Goal: Task Accomplishment & Management: Use online tool/utility

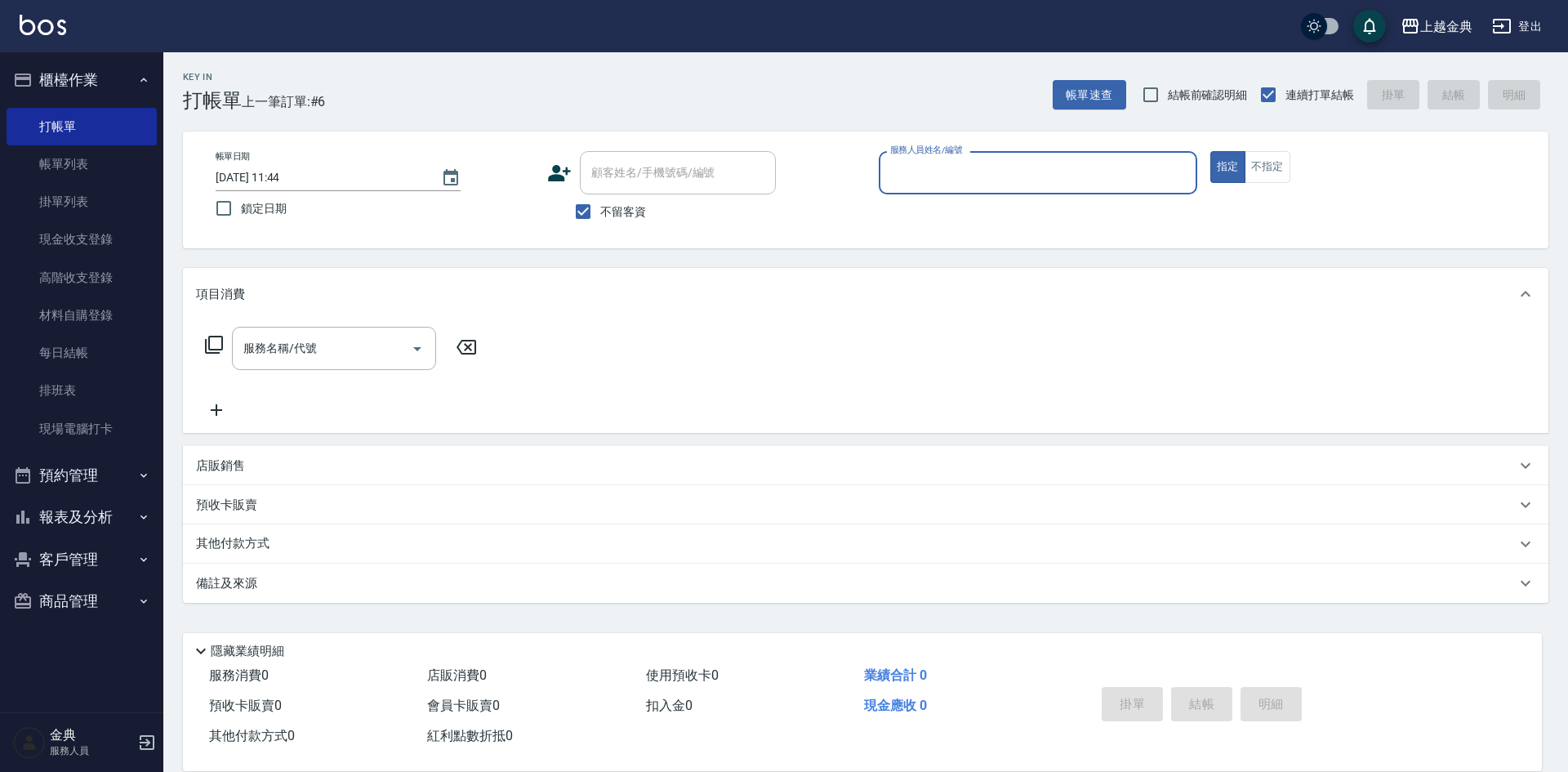
click at [1076, 168] on input "服務人員姓名/編號" at bounding box center [1038, 173] width 304 height 29
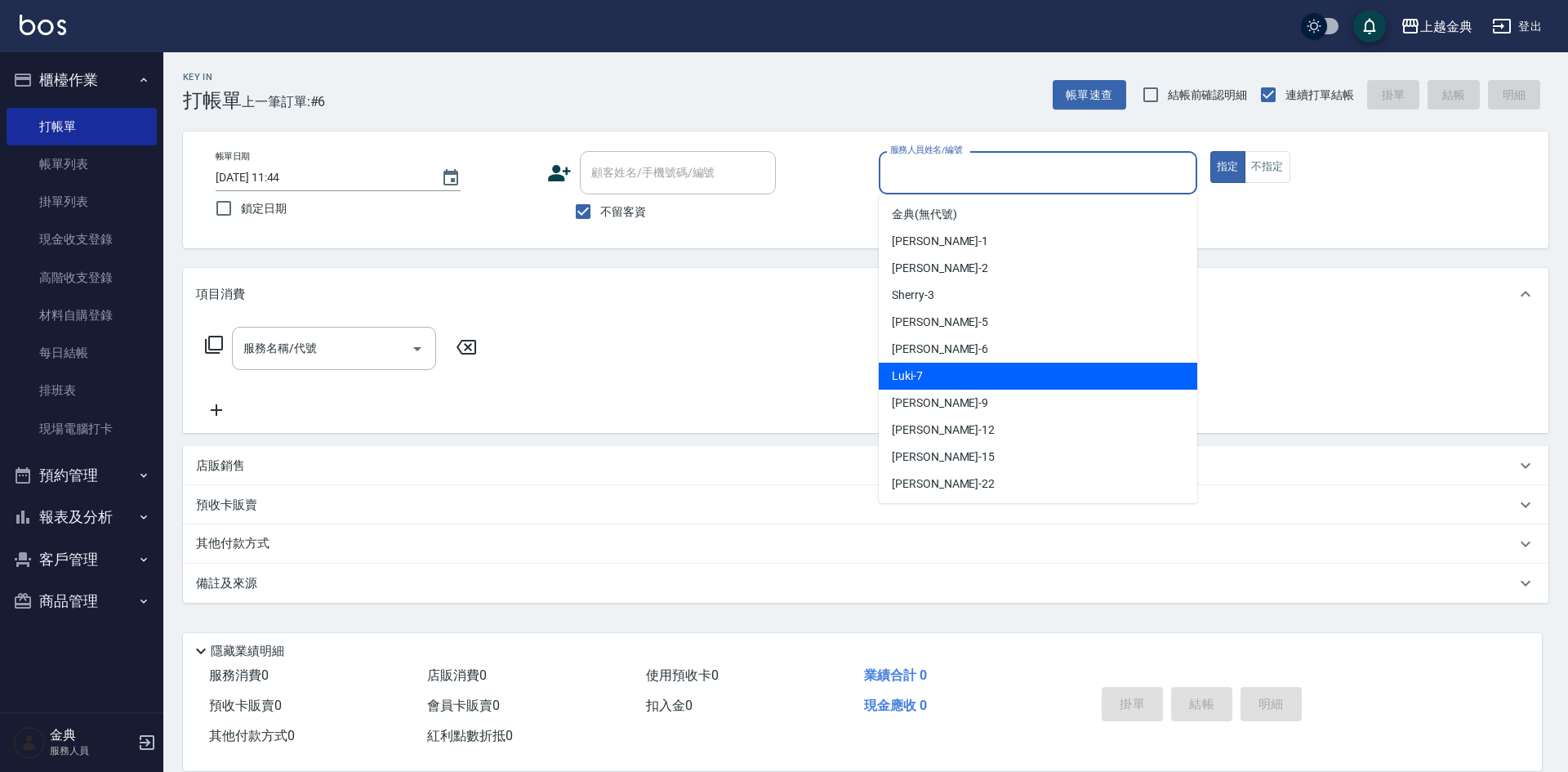
click at [932, 382] on div "Luki -7" at bounding box center [1038, 376] width 319 height 27
type input "Luki-7"
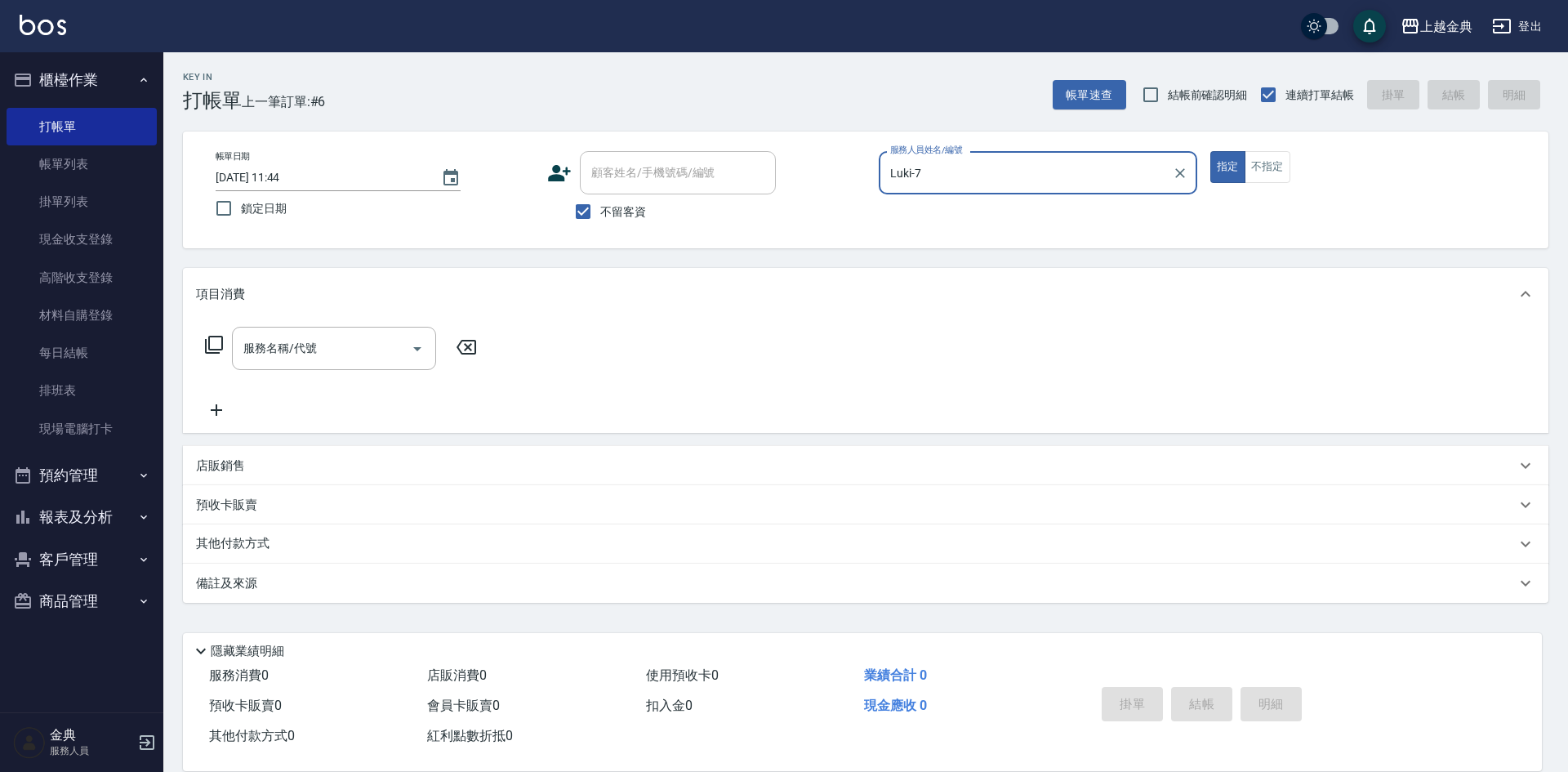
click at [205, 347] on icon at bounding box center [214, 345] width 18 height 18
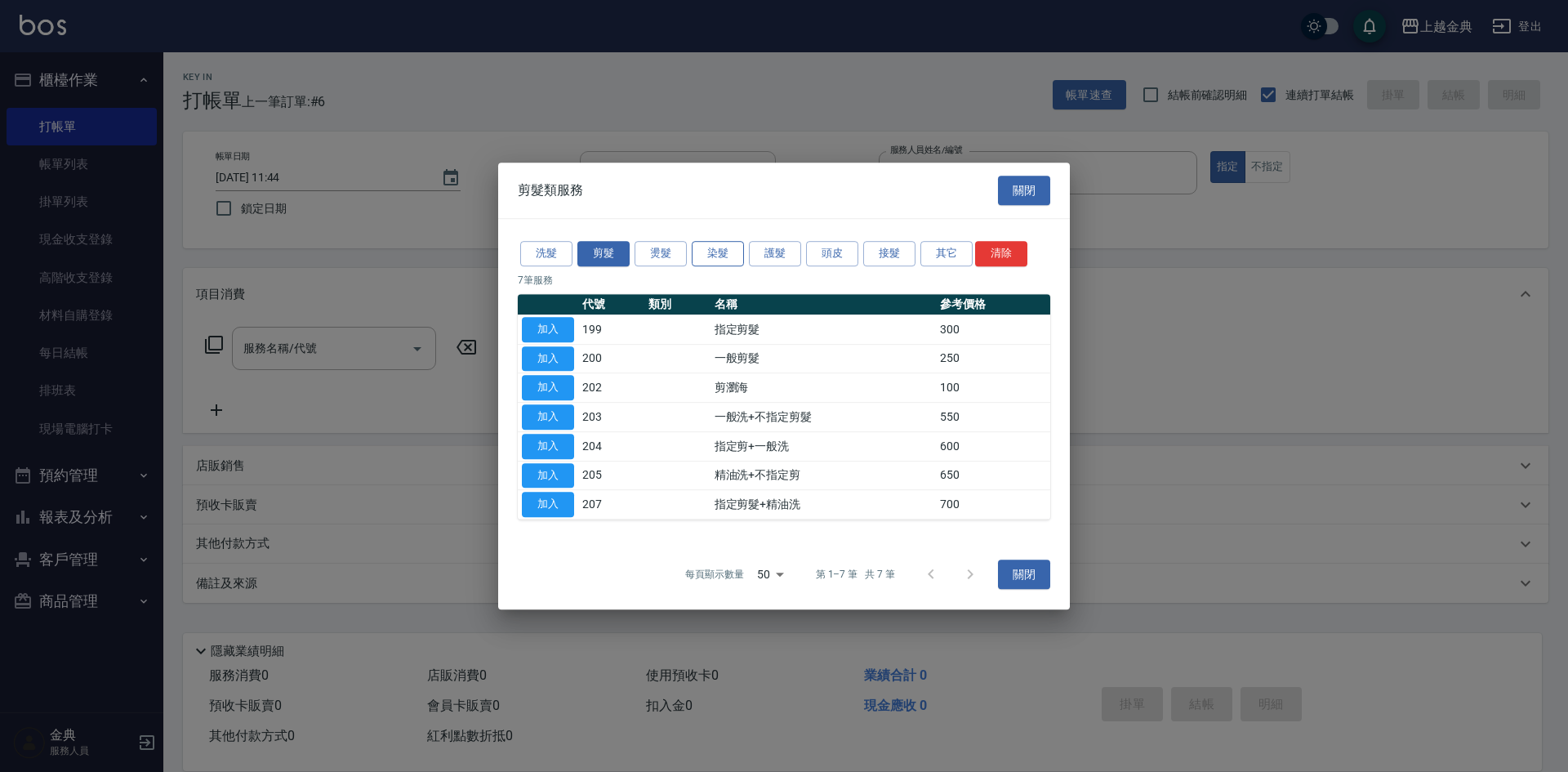
click at [718, 257] on button "染髮" at bounding box center [718, 253] width 52 height 25
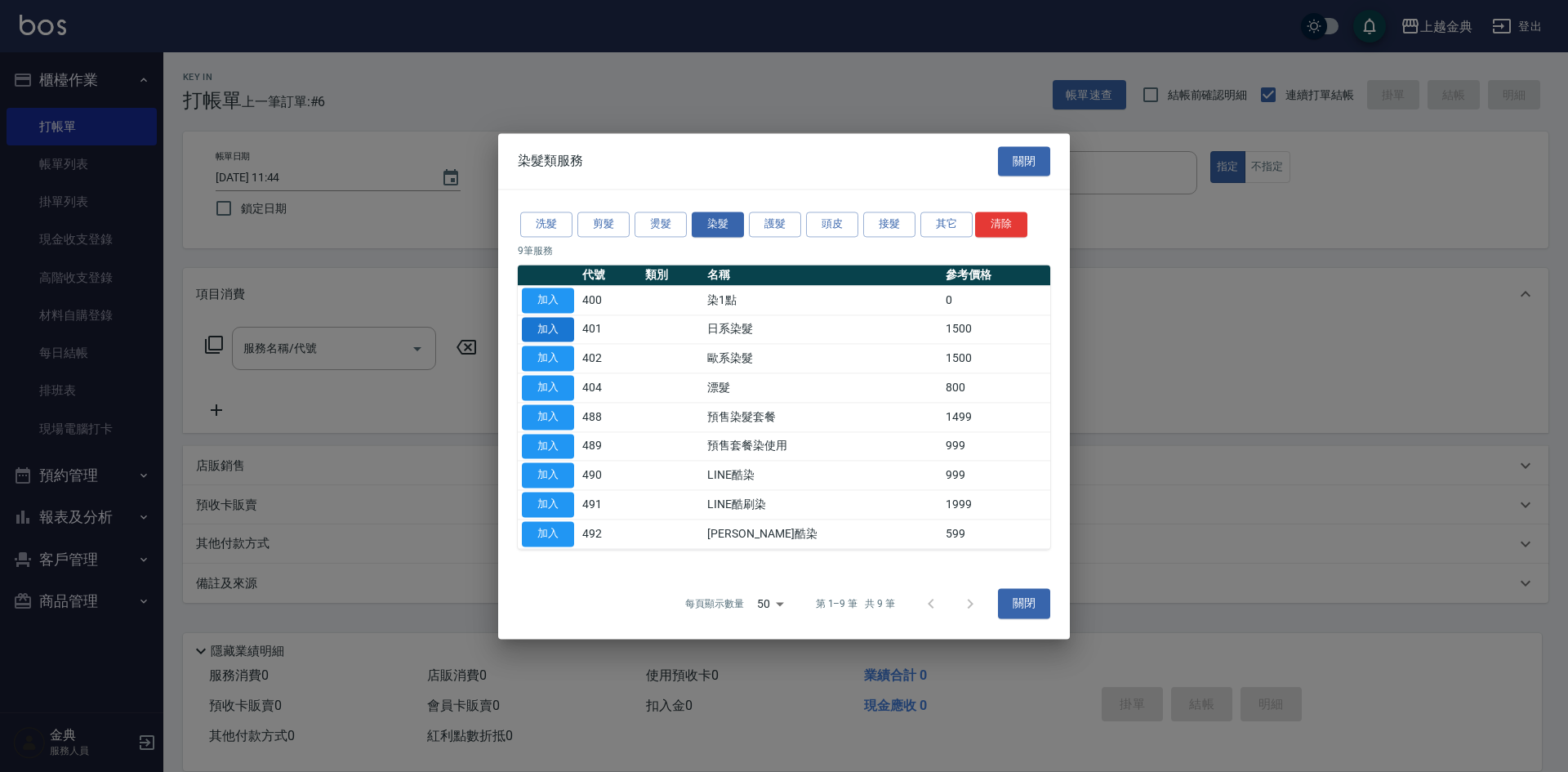
click at [572, 328] on button "加入" at bounding box center [548, 329] width 52 height 25
type input "日系染髮(401)"
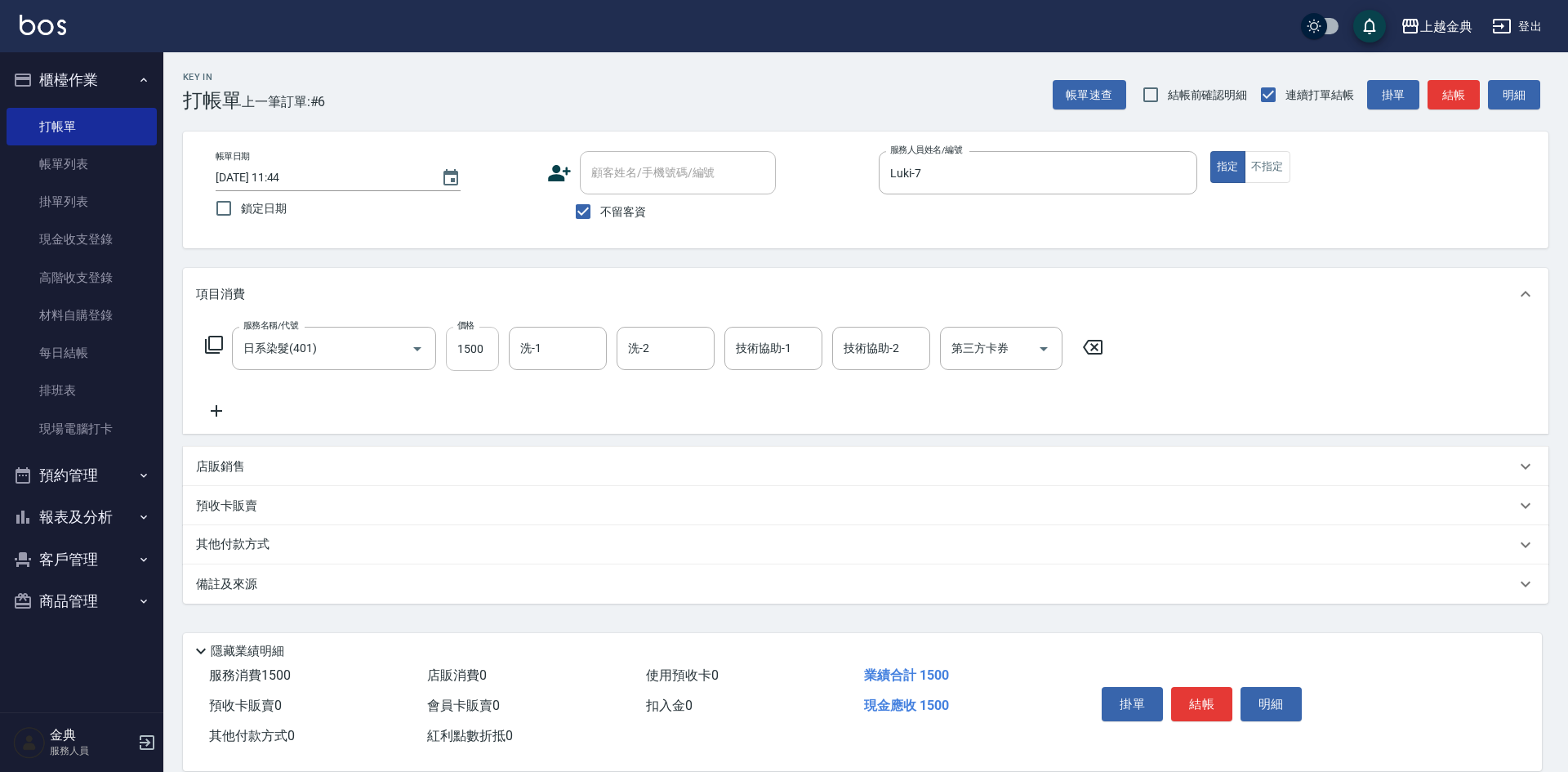
click at [490, 346] on input "1500" at bounding box center [472, 348] width 53 height 44
type input "2799"
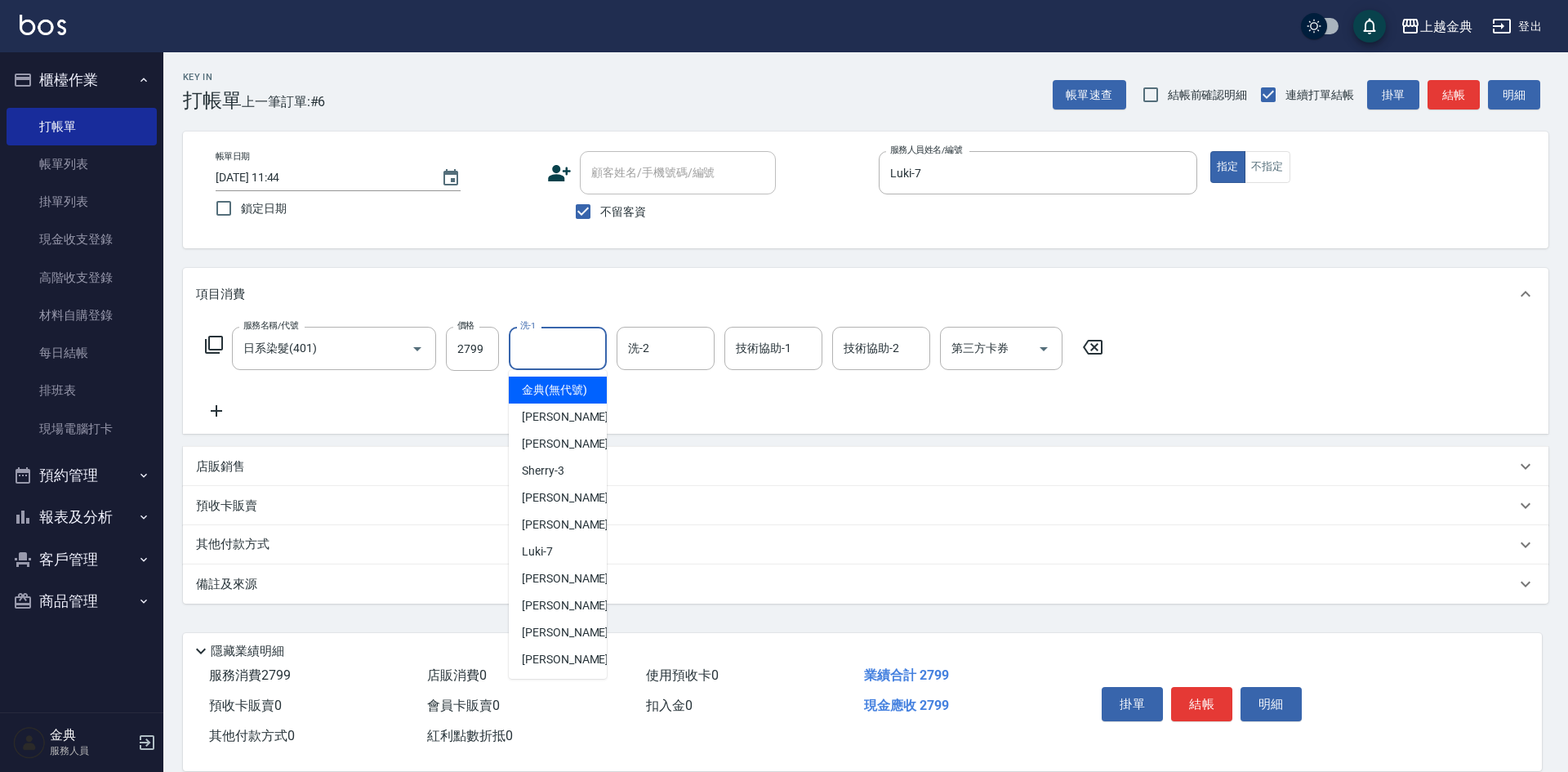
click at [562, 352] on input "洗-1" at bounding box center [557, 348] width 83 height 29
click at [560, 669] on div "[PERSON_NAME] -22" at bounding box center [557, 660] width 98 height 27
type input "[PERSON_NAME]-22"
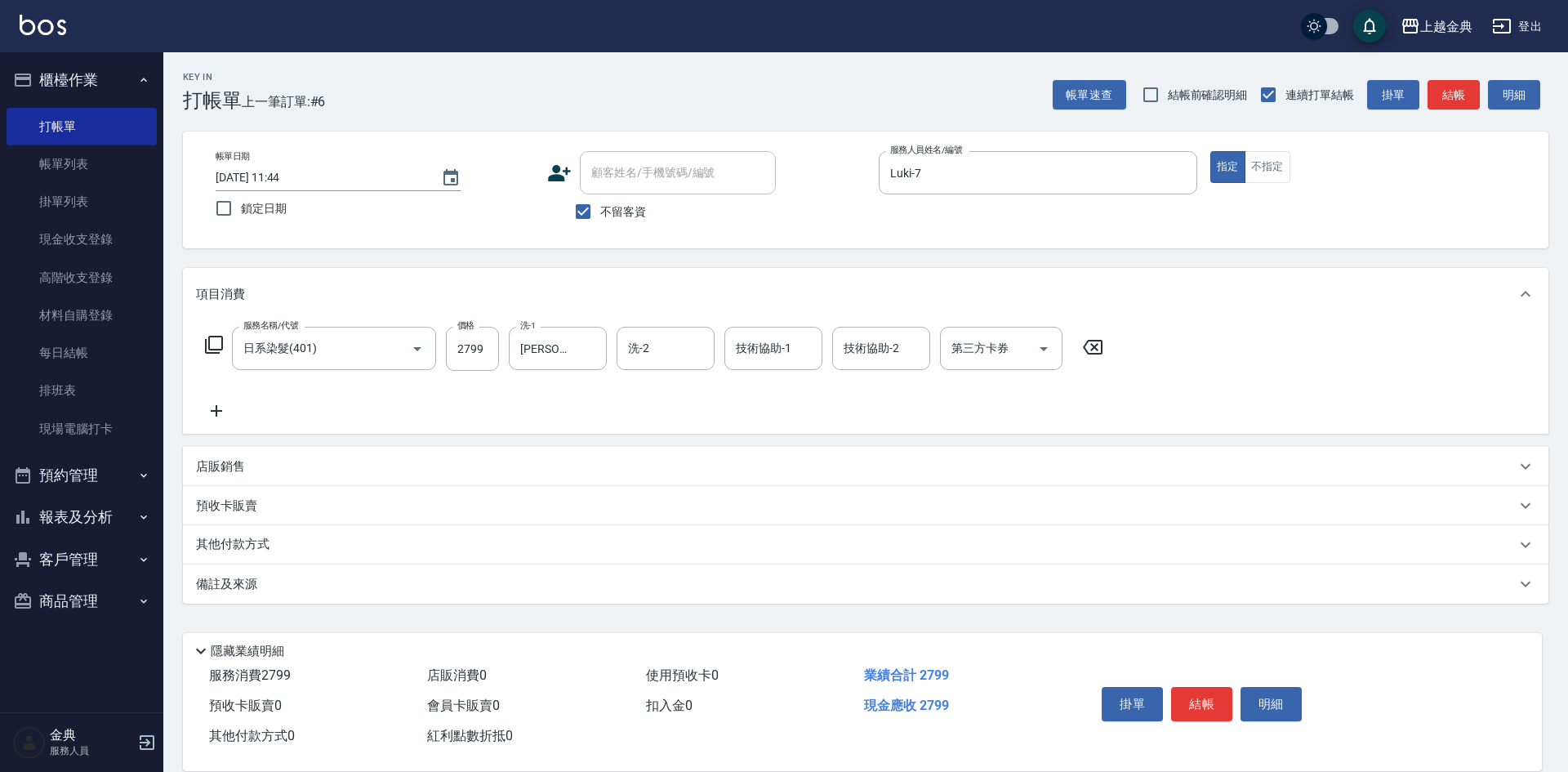
click at [215, 342] on icon at bounding box center [215, 345] width 20 height 20
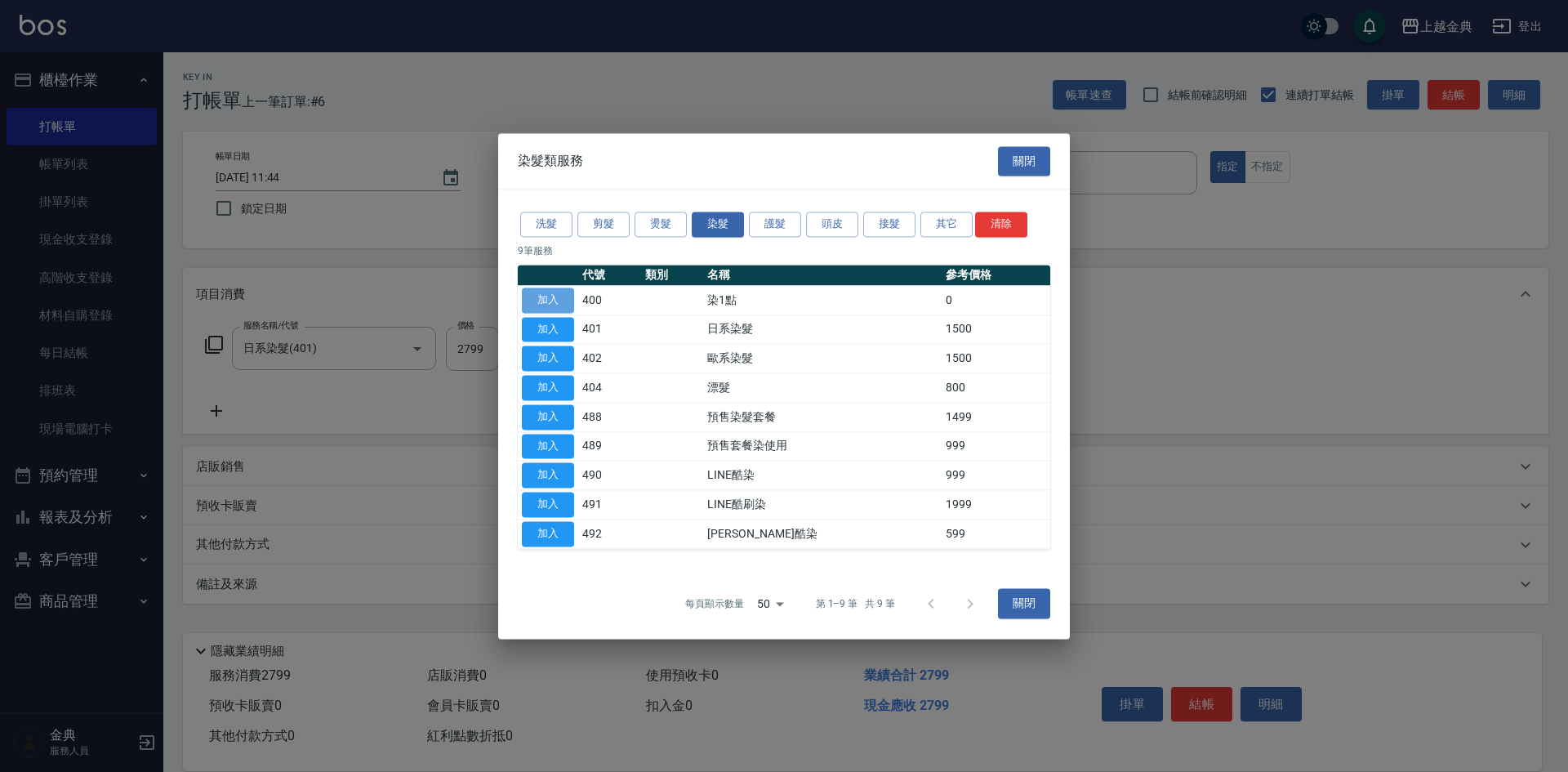
click at [553, 292] on button "加入" at bounding box center [548, 300] width 52 height 25
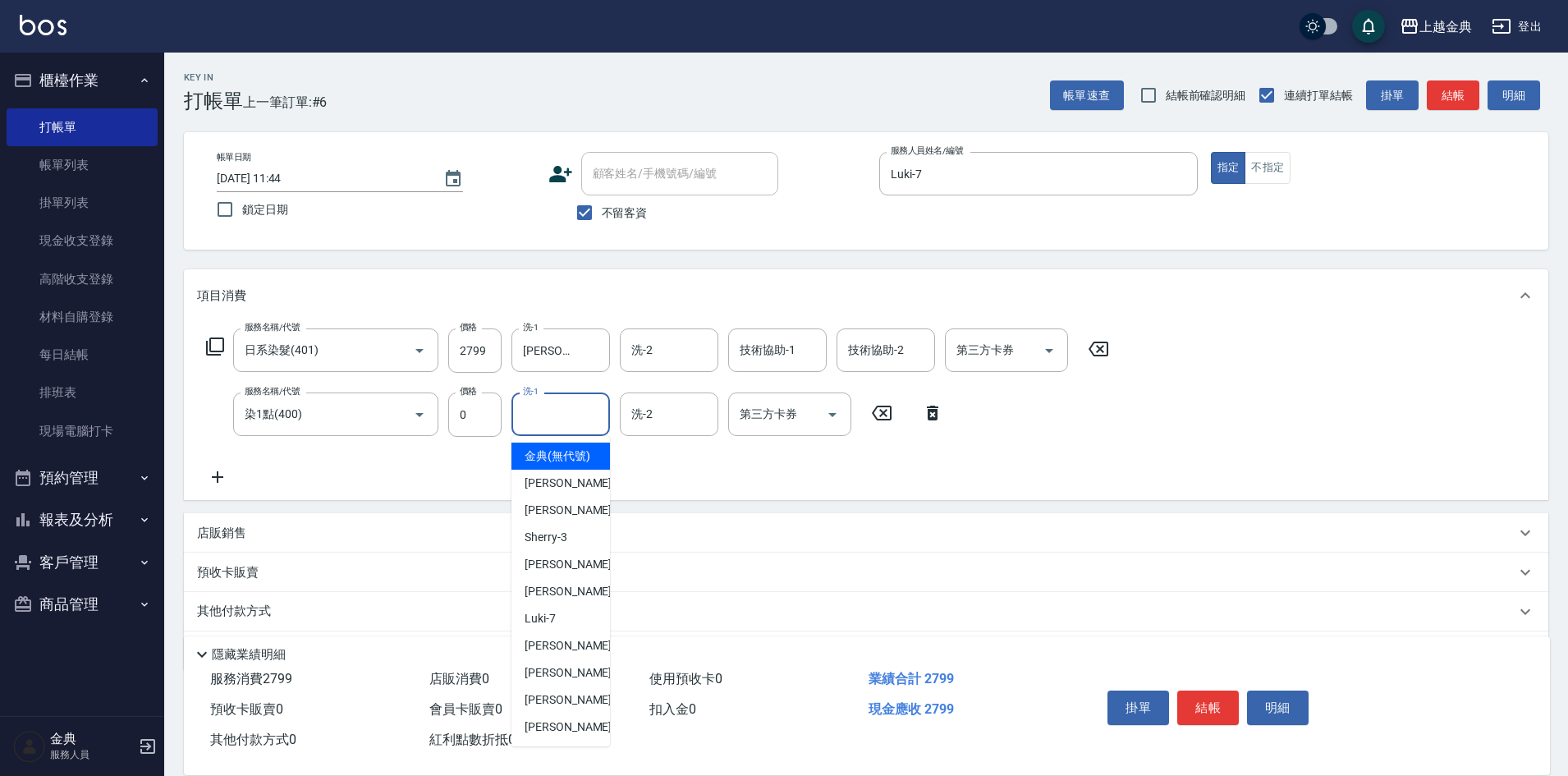
click at [558, 416] on input "洗-1" at bounding box center [560, 414] width 84 height 29
click at [554, 735] on span "[PERSON_NAME] -22" at bounding box center [576, 726] width 104 height 17
type input "[PERSON_NAME]-22"
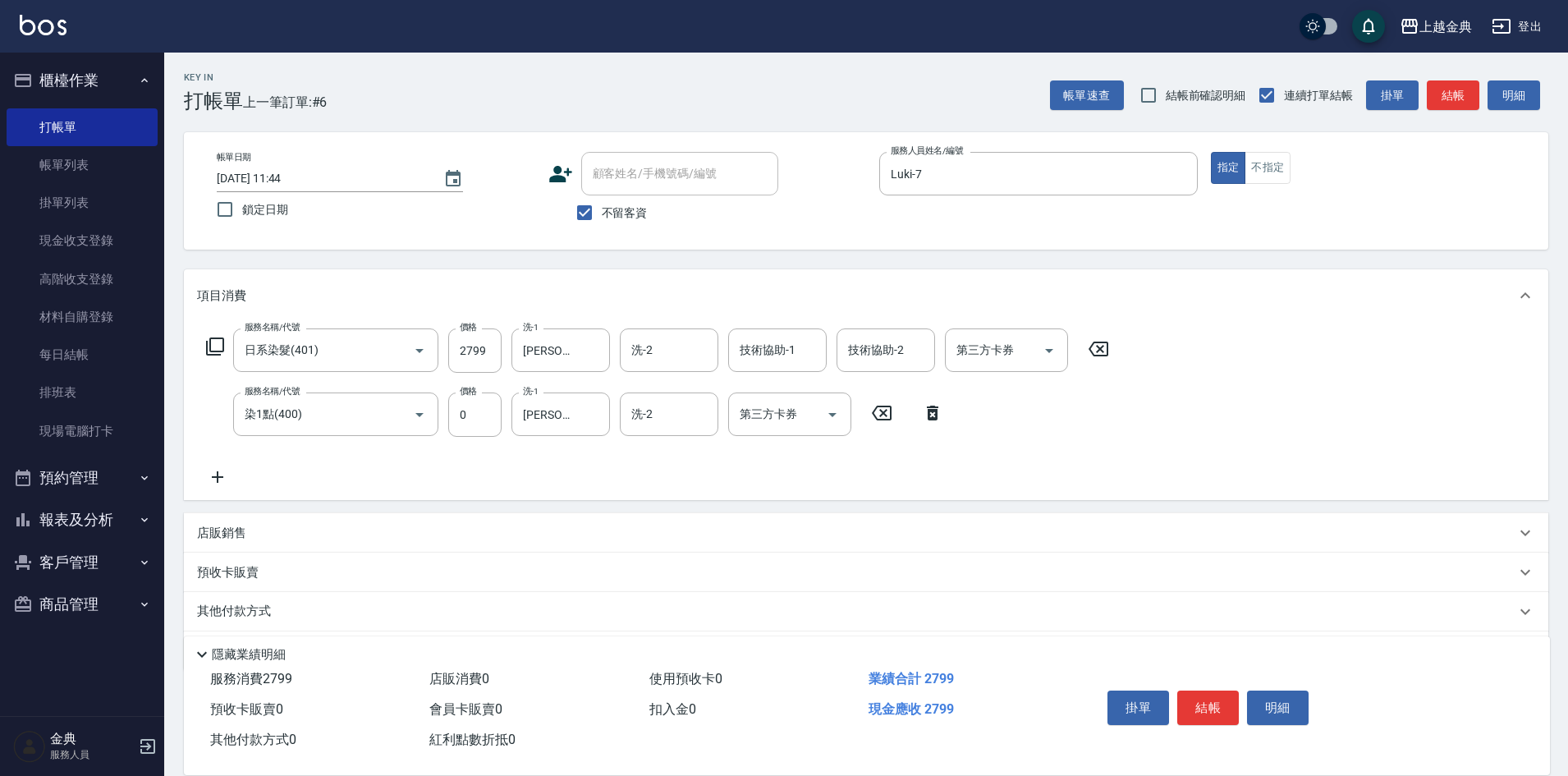
click at [280, 610] on div "其他付款方式" at bounding box center [856, 612] width 1319 height 18
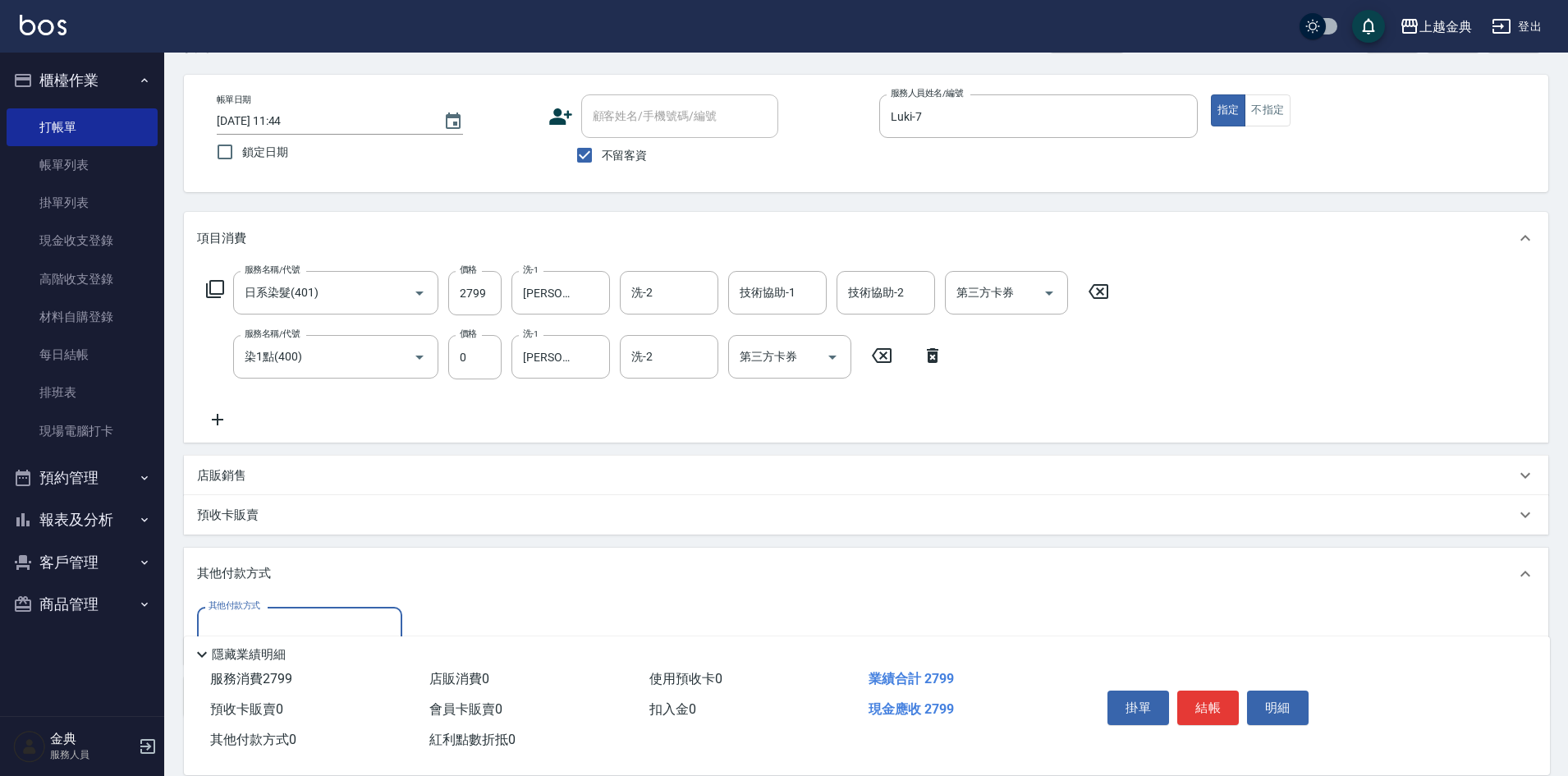
scroll to position [82, 0]
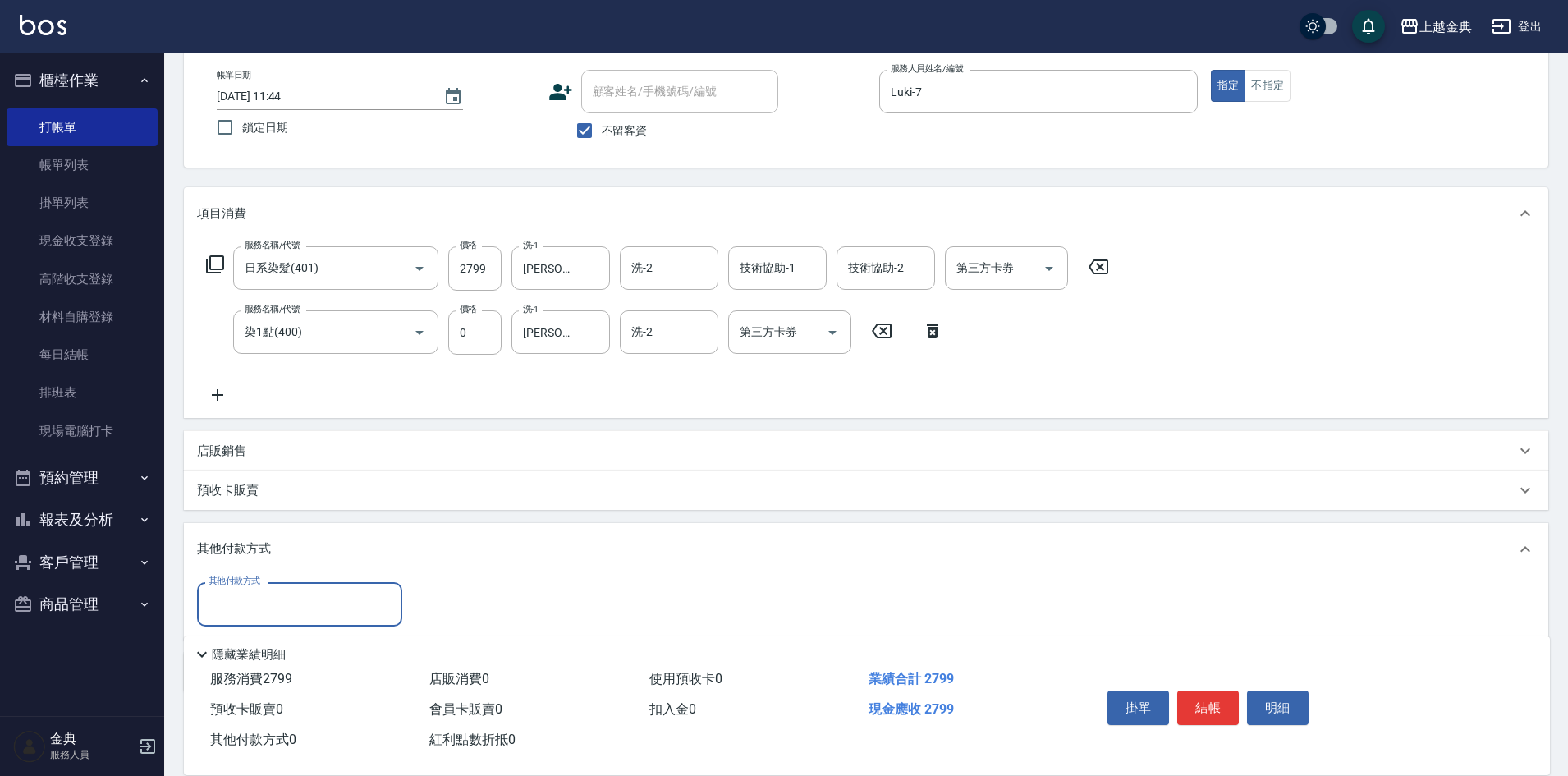
click at [288, 592] on input "其他付款方式" at bounding box center [300, 604] width 190 height 29
click at [278, 669] on span "信用卡" at bounding box center [300, 674] width 206 height 27
type input "信用卡"
click at [420, 612] on input "0" at bounding box center [474, 604] width 124 height 44
type input "2799"
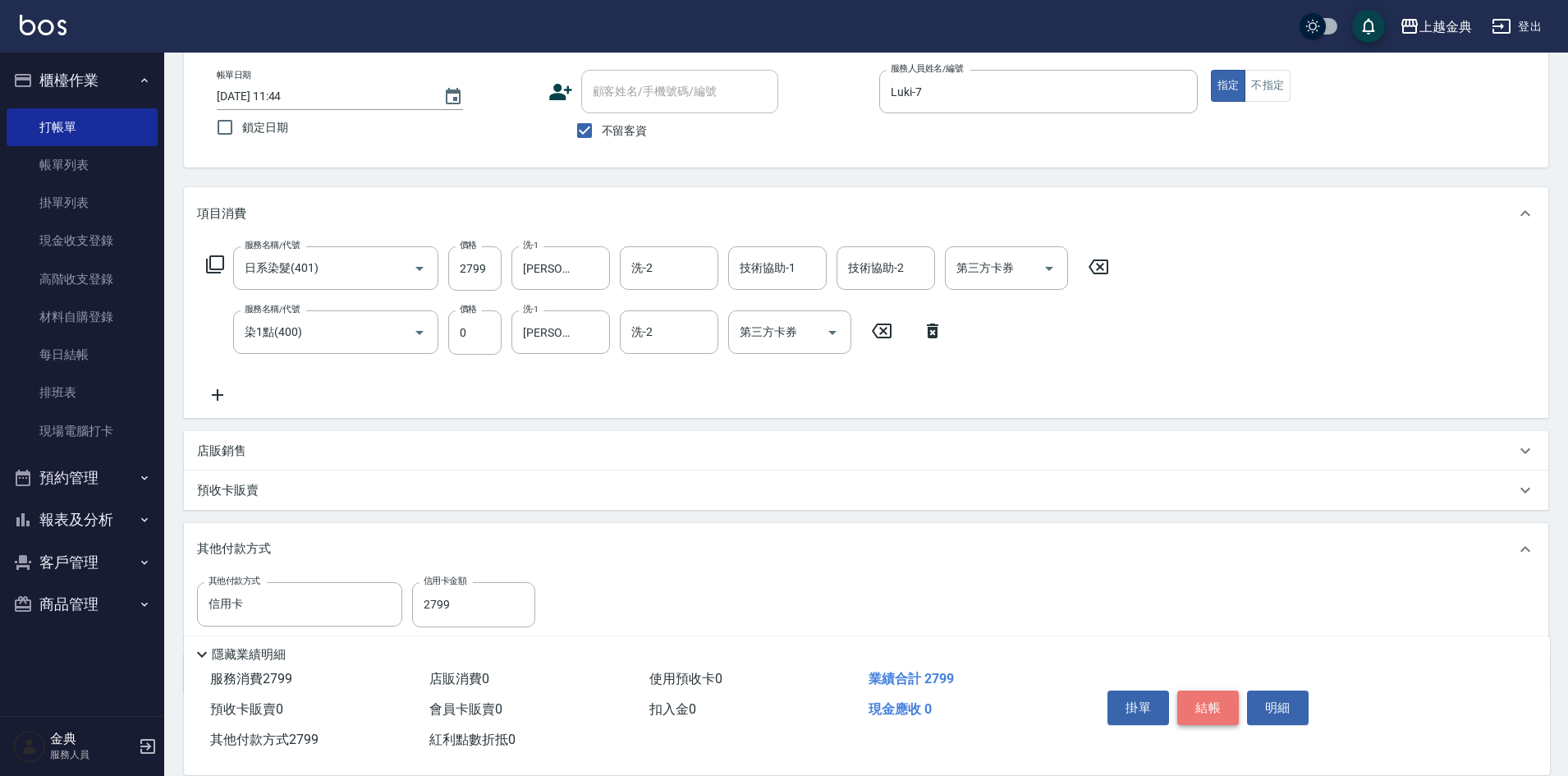
click at [1209, 697] on button "結帳" at bounding box center [1208, 707] width 61 height 34
type input "[DATE] 16:37"
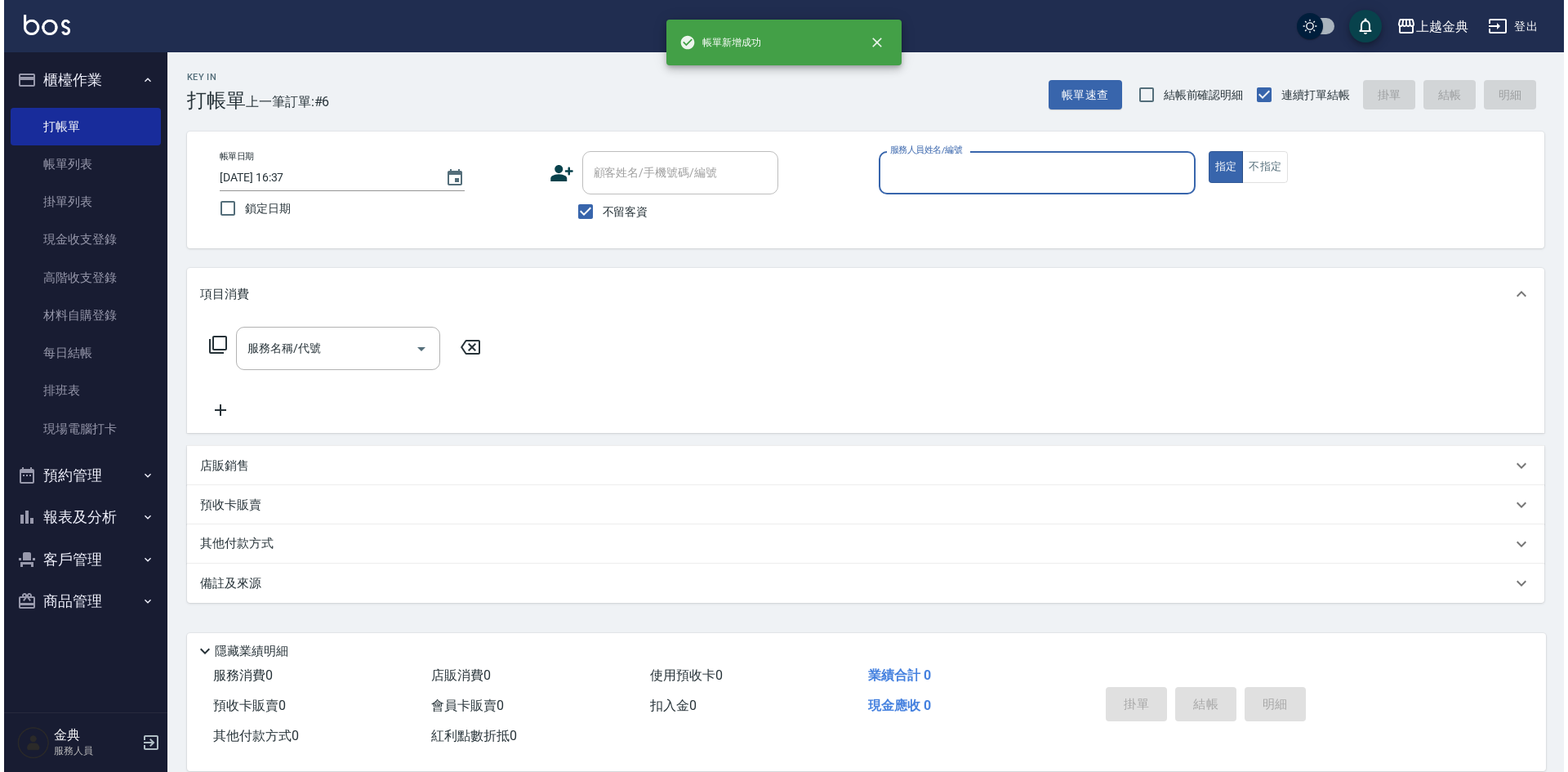
scroll to position [0, 0]
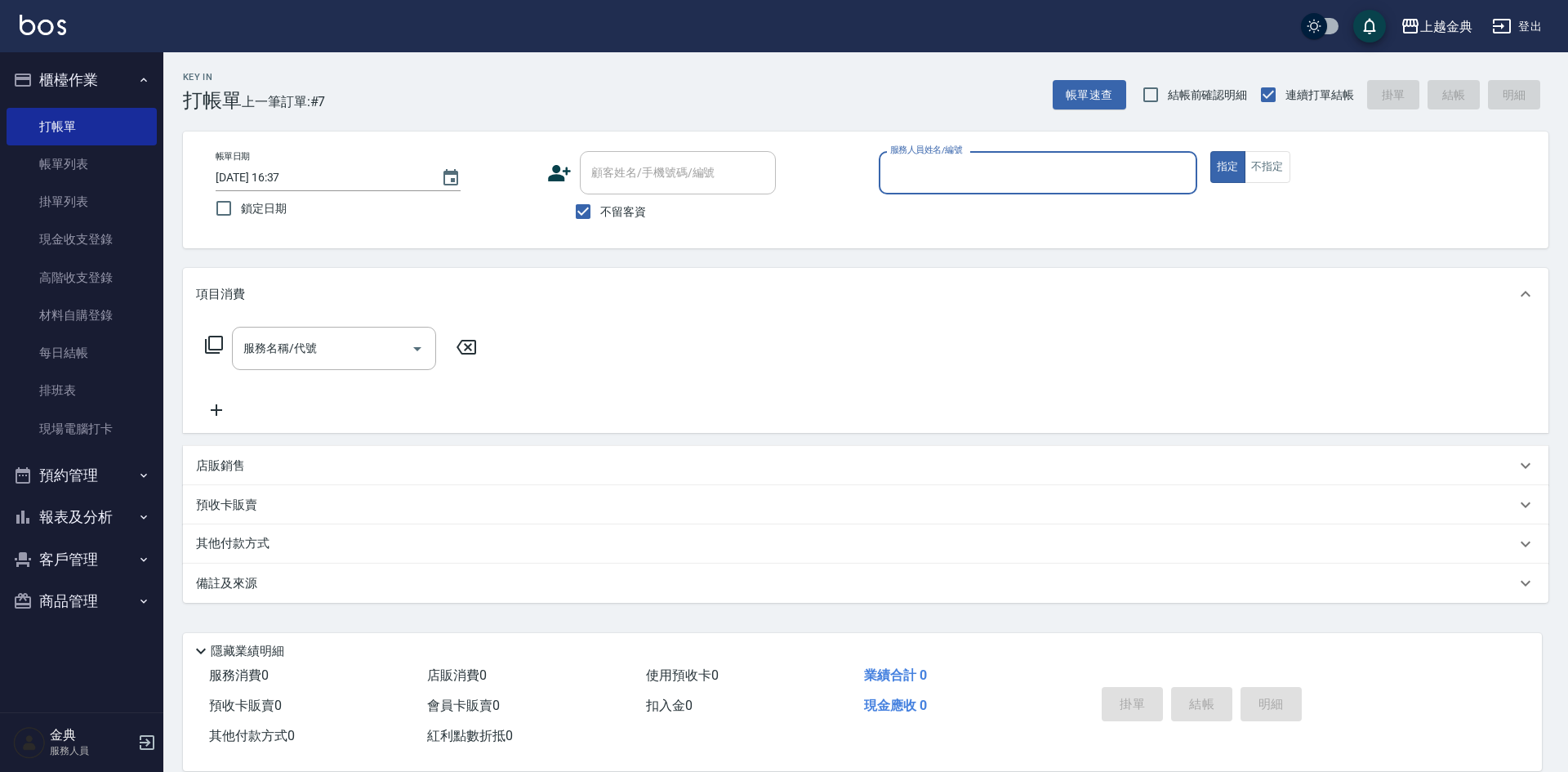
click at [1023, 161] on input "服務人員姓名/編號" at bounding box center [1038, 173] width 304 height 29
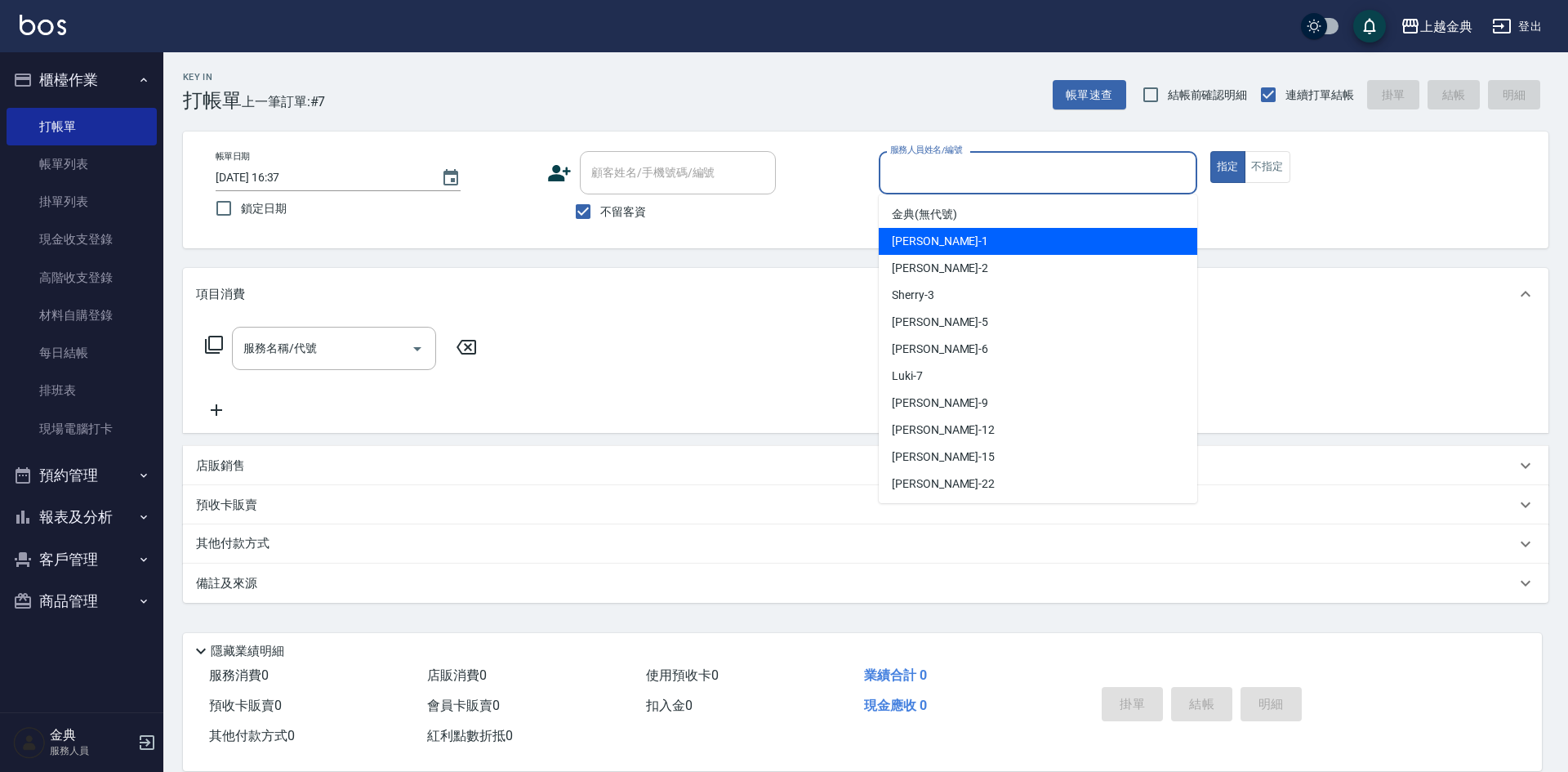
click at [1002, 232] on div "Emma -1" at bounding box center [1038, 241] width 319 height 27
type input "Emma-1"
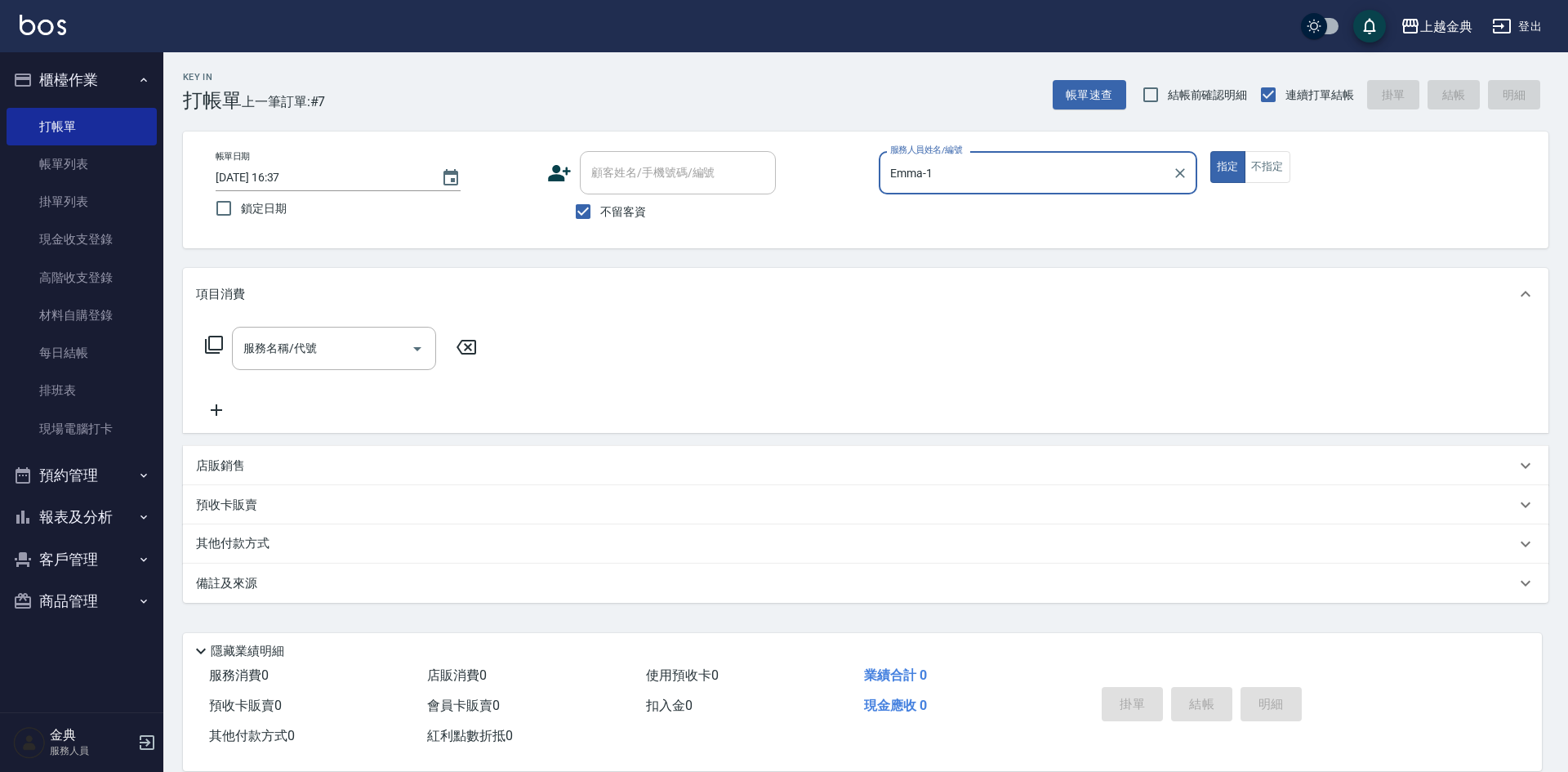
click at [217, 340] on icon at bounding box center [215, 345] width 20 height 20
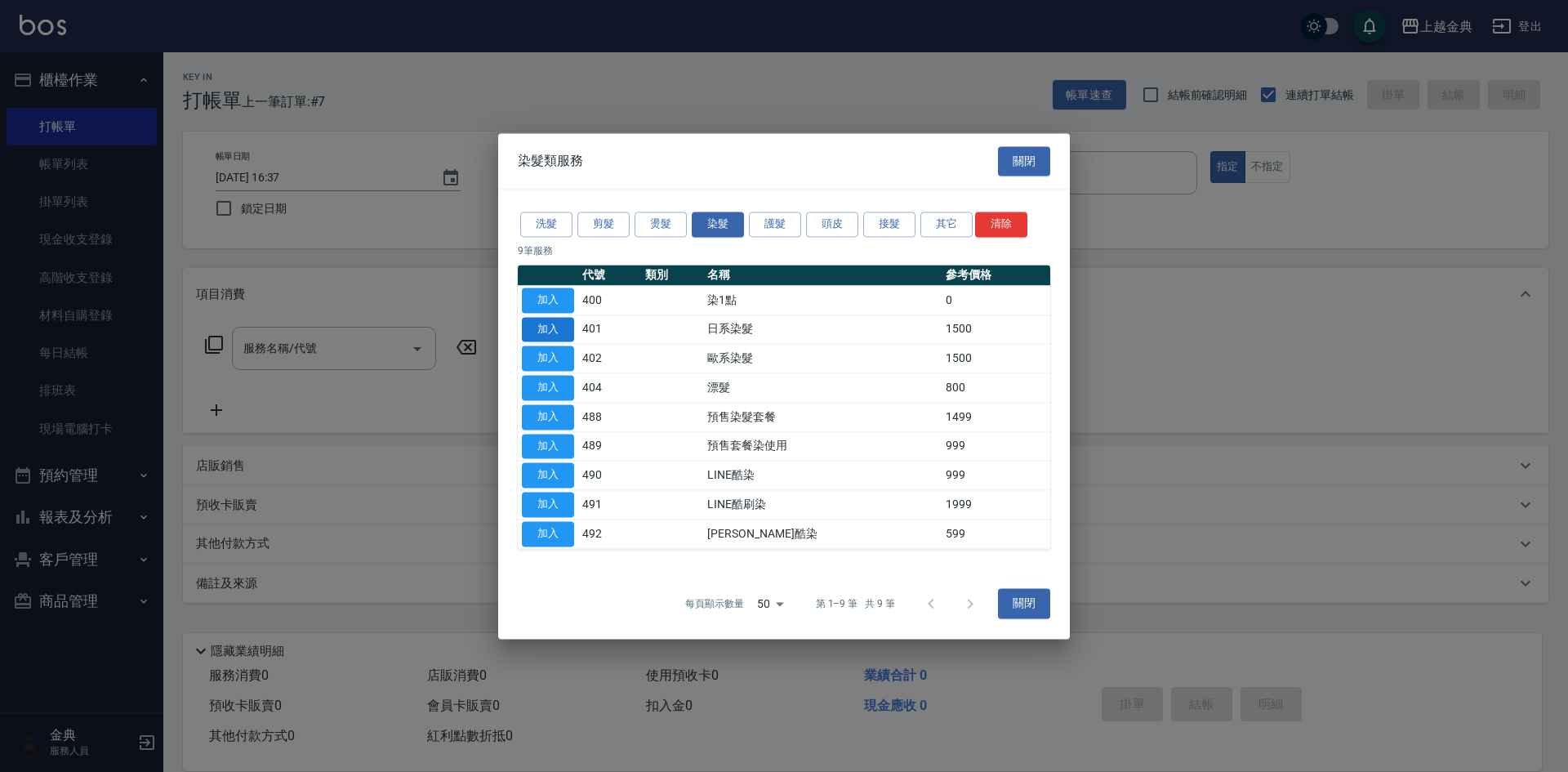
click at [535, 328] on button "加入" at bounding box center [548, 329] width 52 height 25
type input "日系染髮(401)"
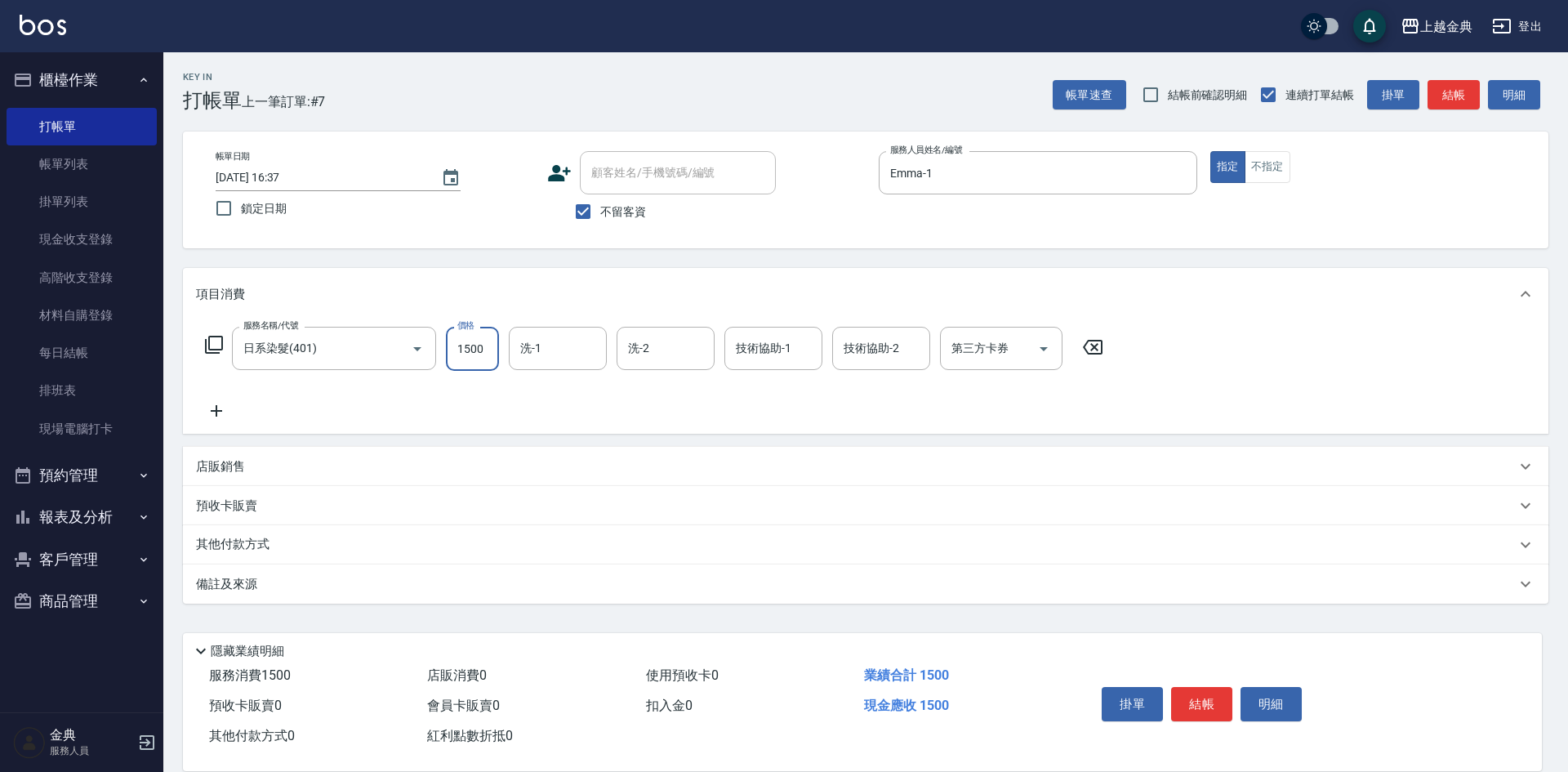
click at [481, 347] on input "1500" at bounding box center [472, 348] width 53 height 44
type input "2899"
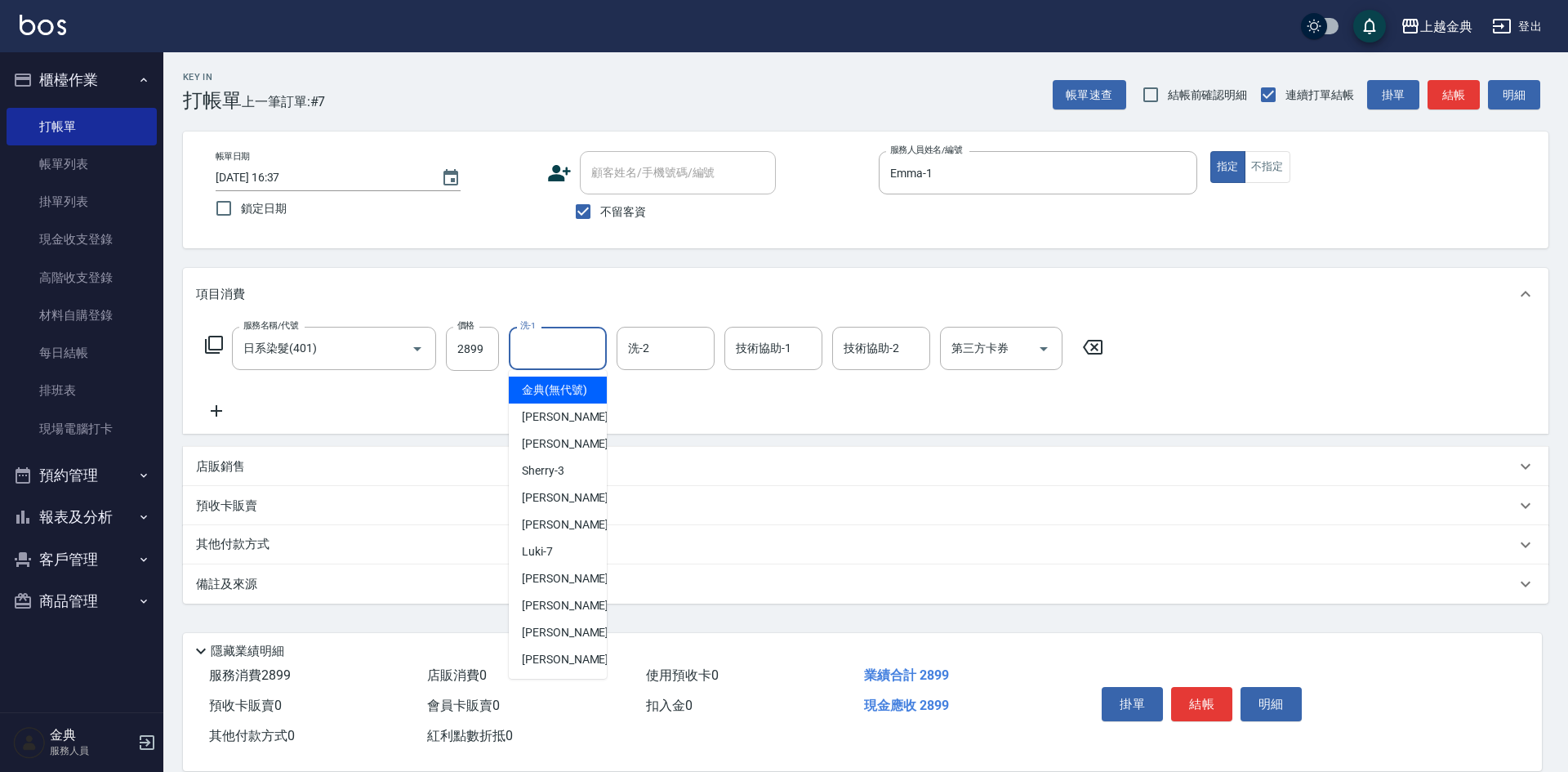
click at [565, 344] on input "洗-1" at bounding box center [557, 348] width 83 height 29
click at [548, 668] on span "[PERSON_NAME] -22" at bounding box center [574, 659] width 103 height 17
type input "[PERSON_NAME]-22"
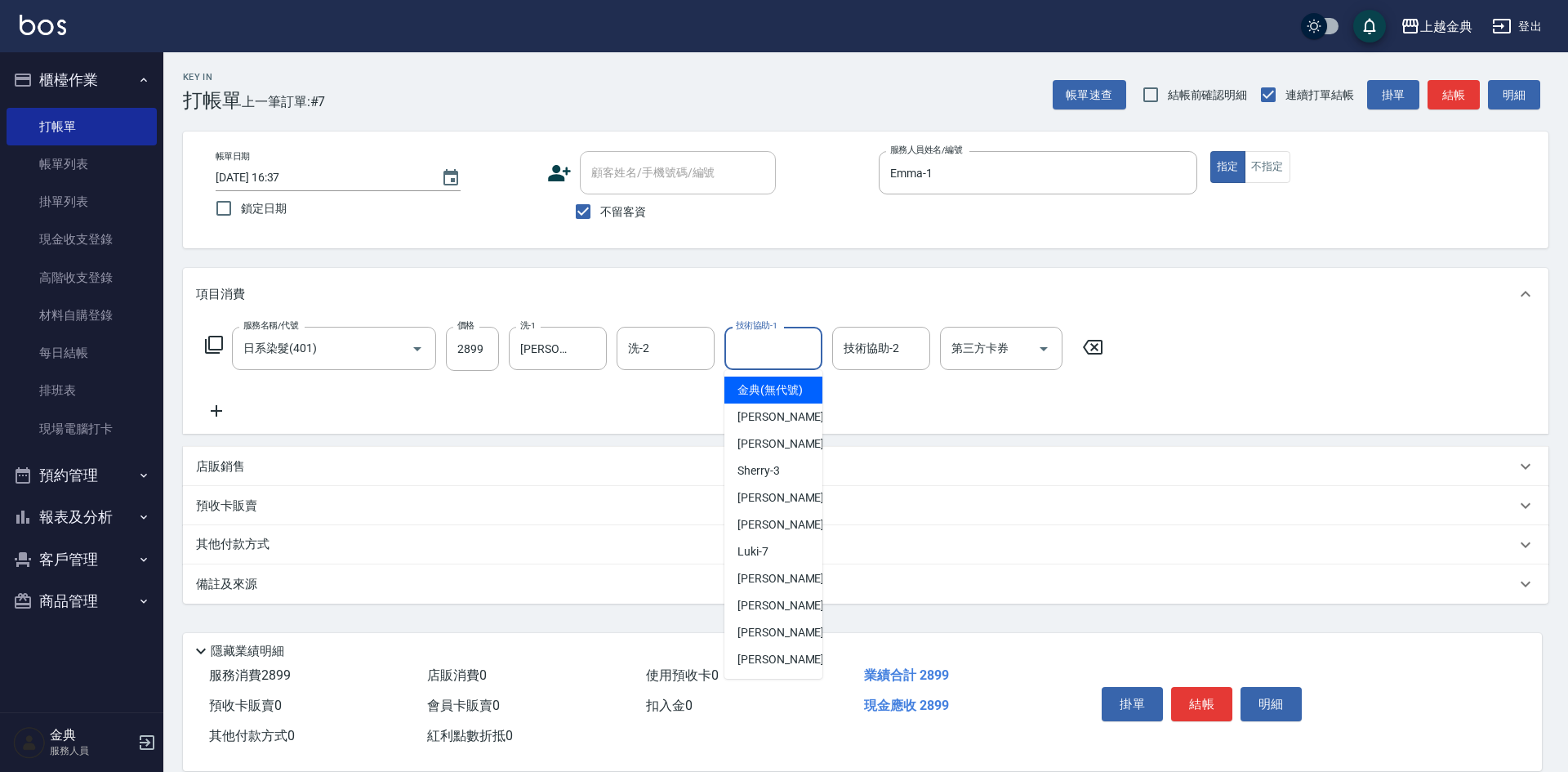
click at [775, 343] on input "技術協助-1" at bounding box center [773, 348] width 83 height 29
click at [766, 668] on span "[PERSON_NAME] -22" at bounding box center [789, 659] width 103 height 17
type input "[PERSON_NAME]-22"
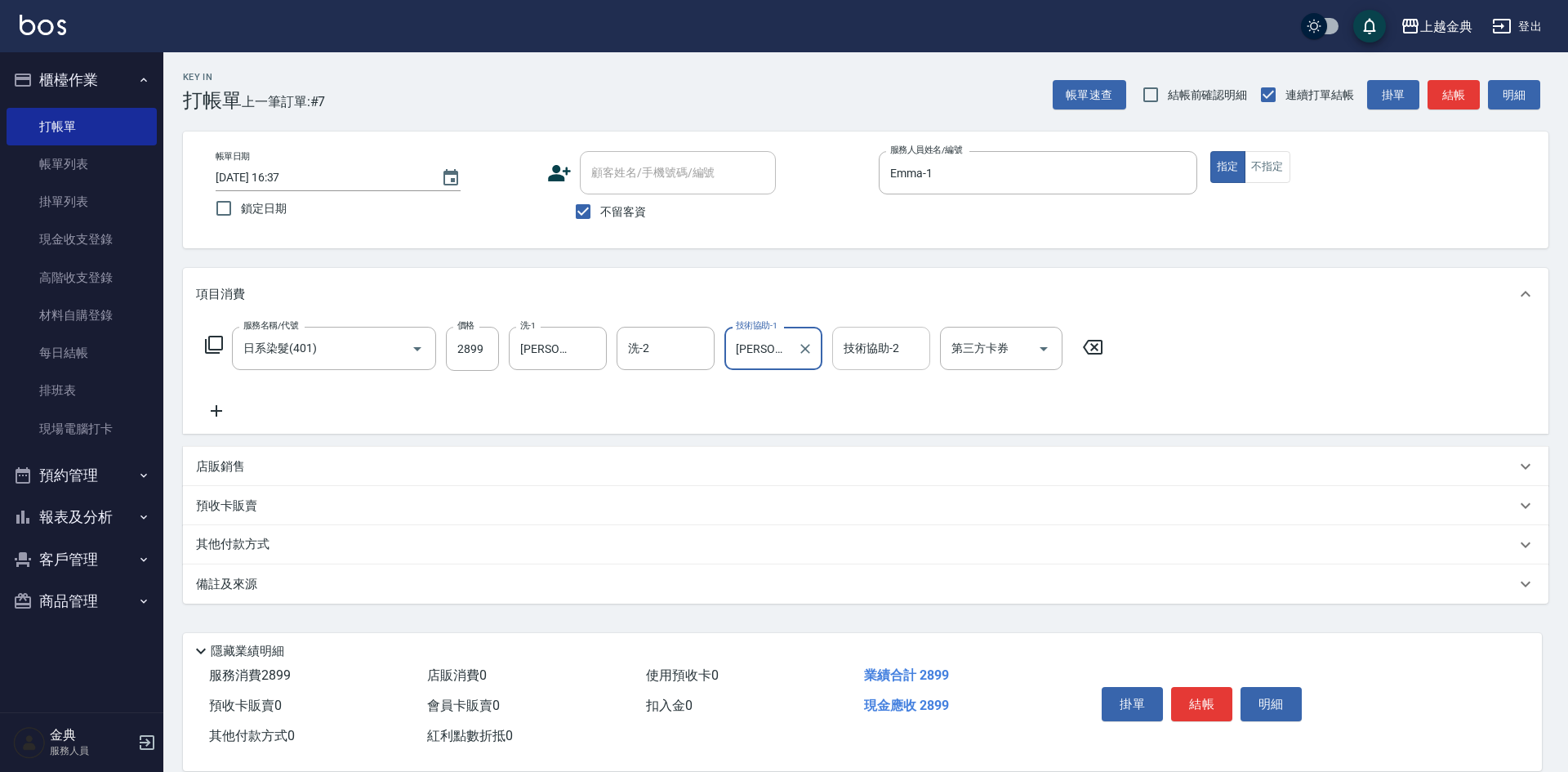
click at [864, 360] on input "技術協助-2" at bounding box center [881, 348] width 83 height 29
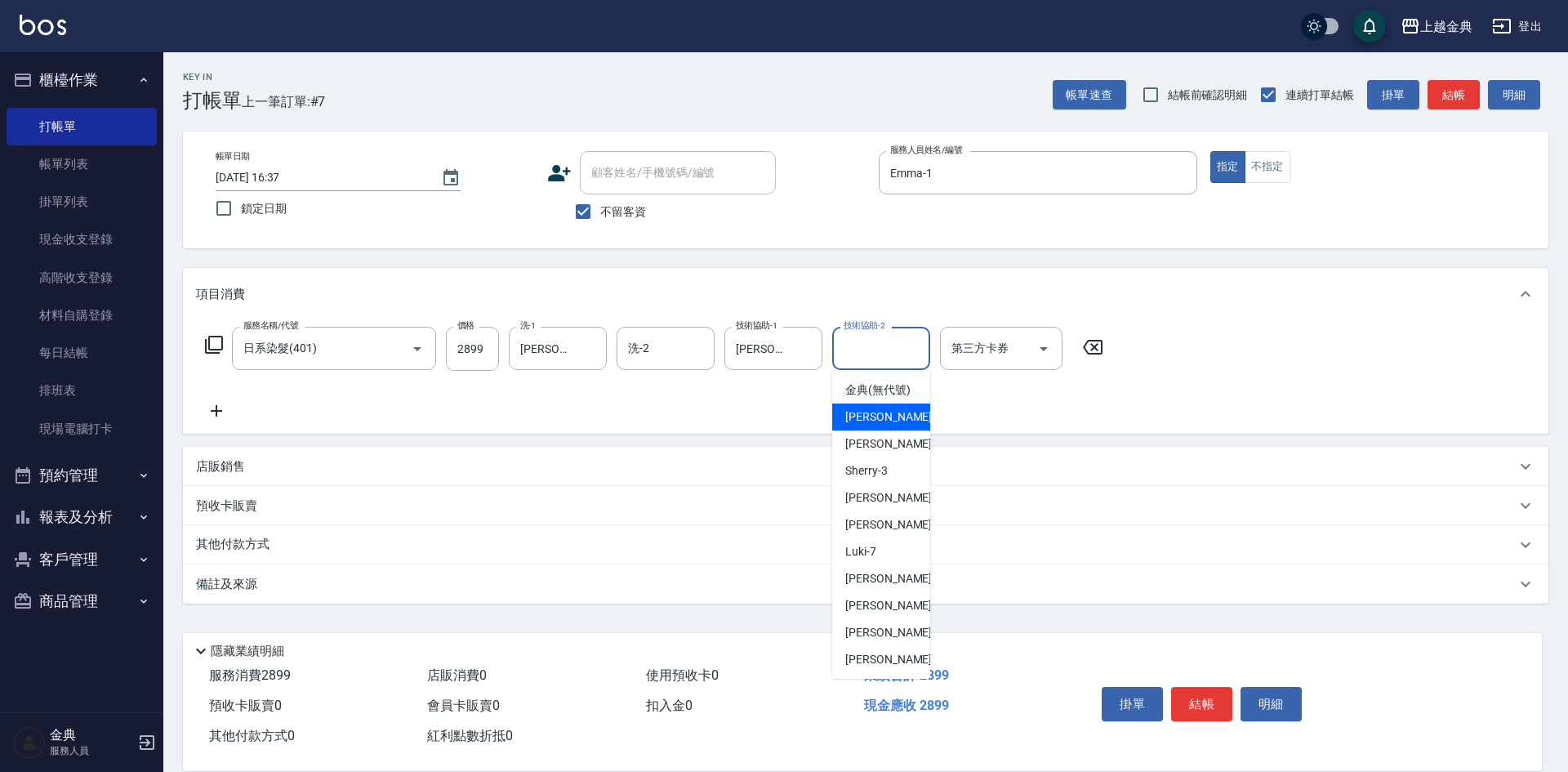
click at [888, 431] on div "Emma -1" at bounding box center [880, 417] width 98 height 27
type input "Emma-1"
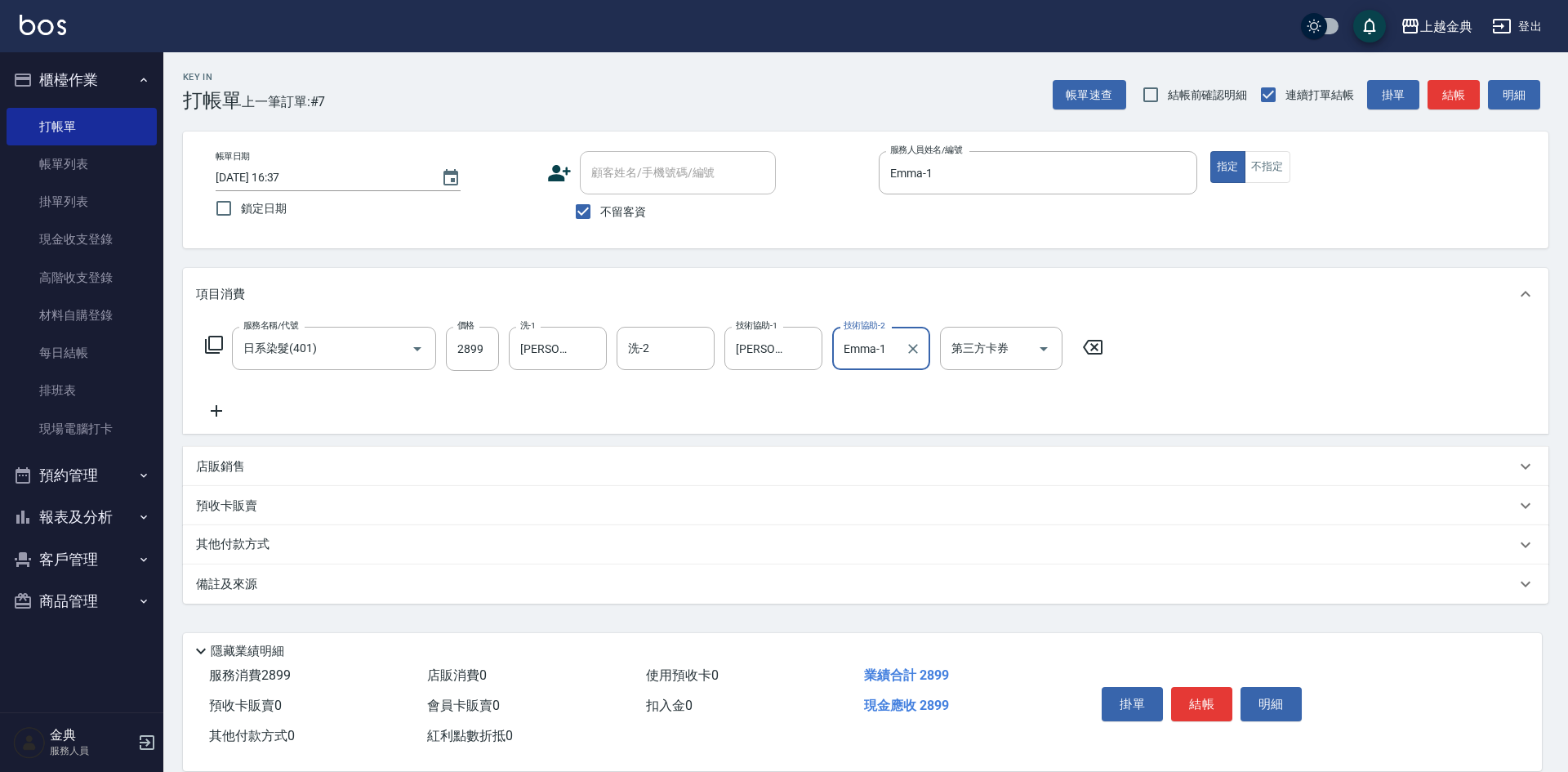
click at [286, 549] on div "其他付款方式" at bounding box center [855, 545] width 1320 height 18
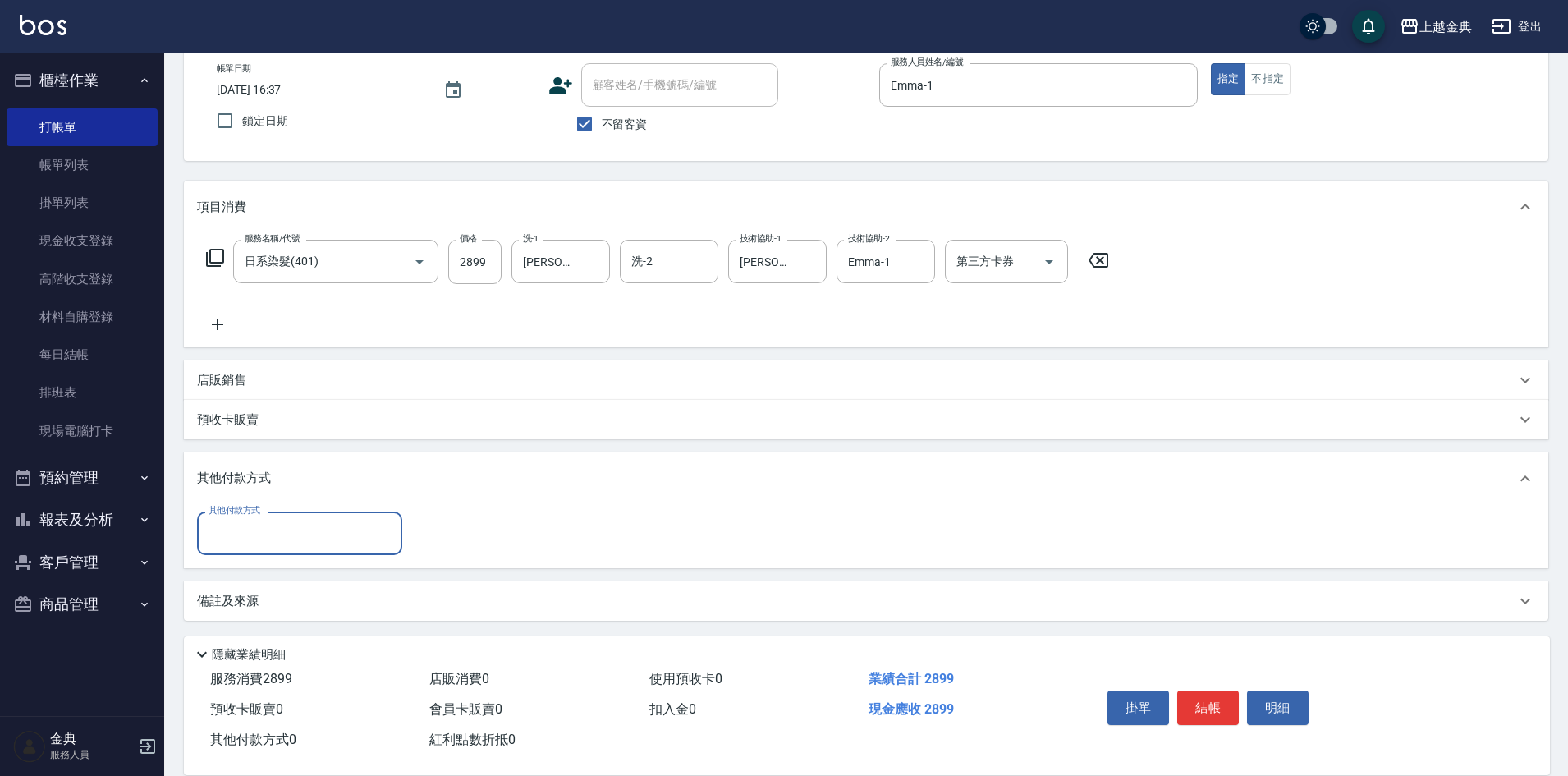
scroll to position [91, 0]
click at [272, 533] on input "其他付款方式" at bounding box center [300, 531] width 190 height 29
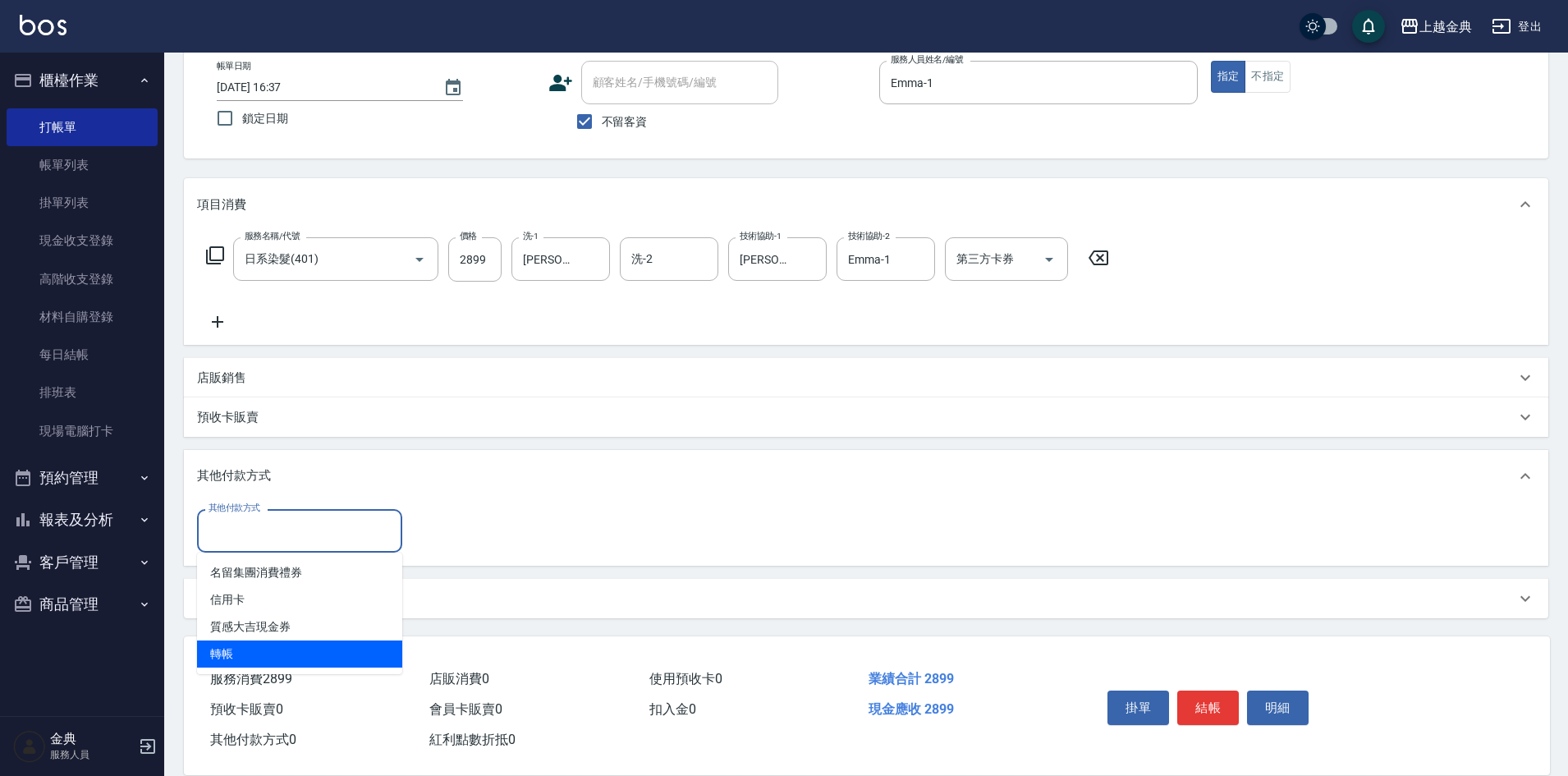
click at [258, 648] on span "轉帳" at bounding box center [300, 654] width 206 height 27
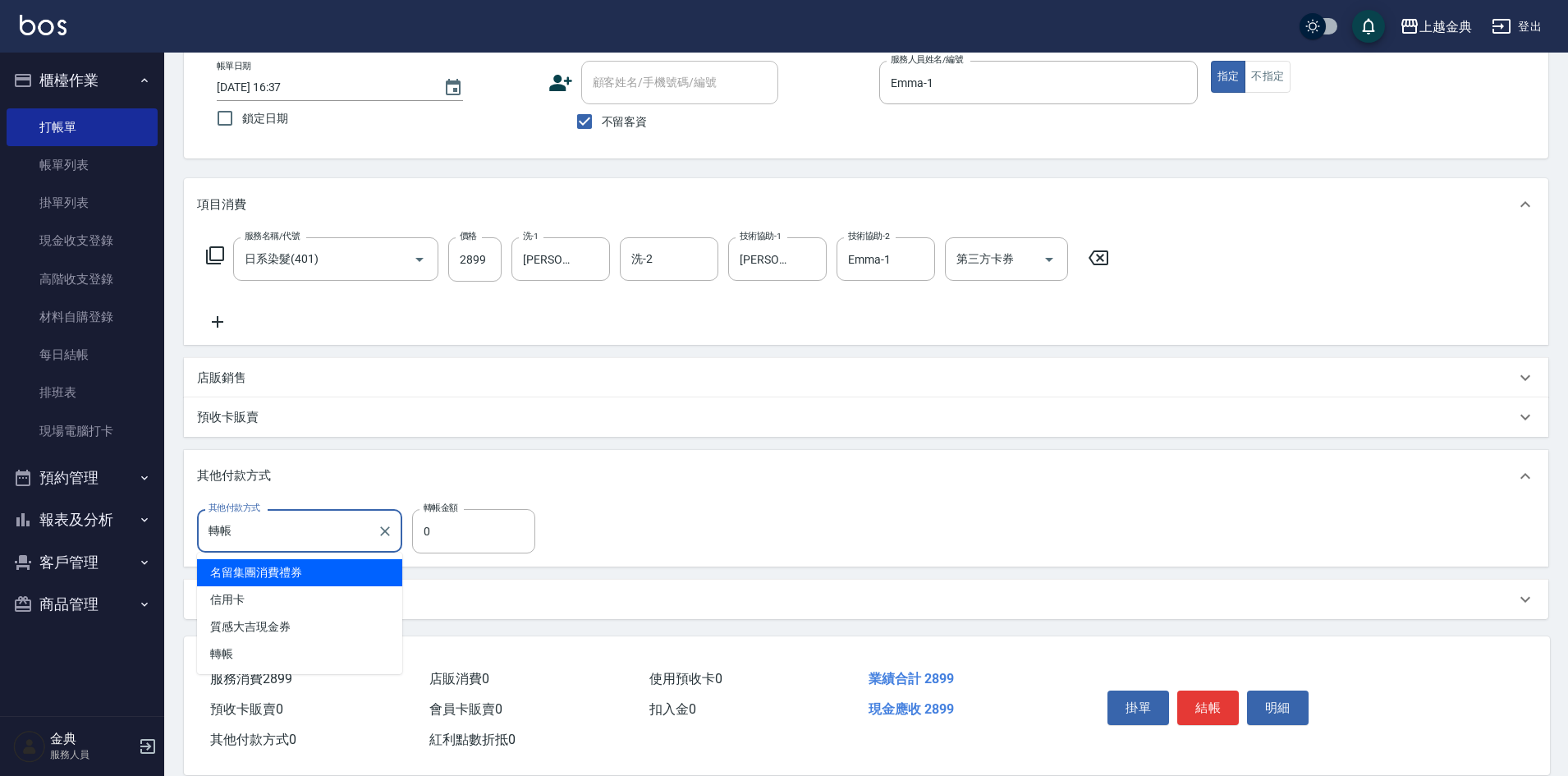
click at [285, 517] on input "轉帳" at bounding box center [288, 531] width 166 height 29
click at [275, 592] on span "信用卡" at bounding box center [300, 600] width 206 height 27
type input "信用卡"
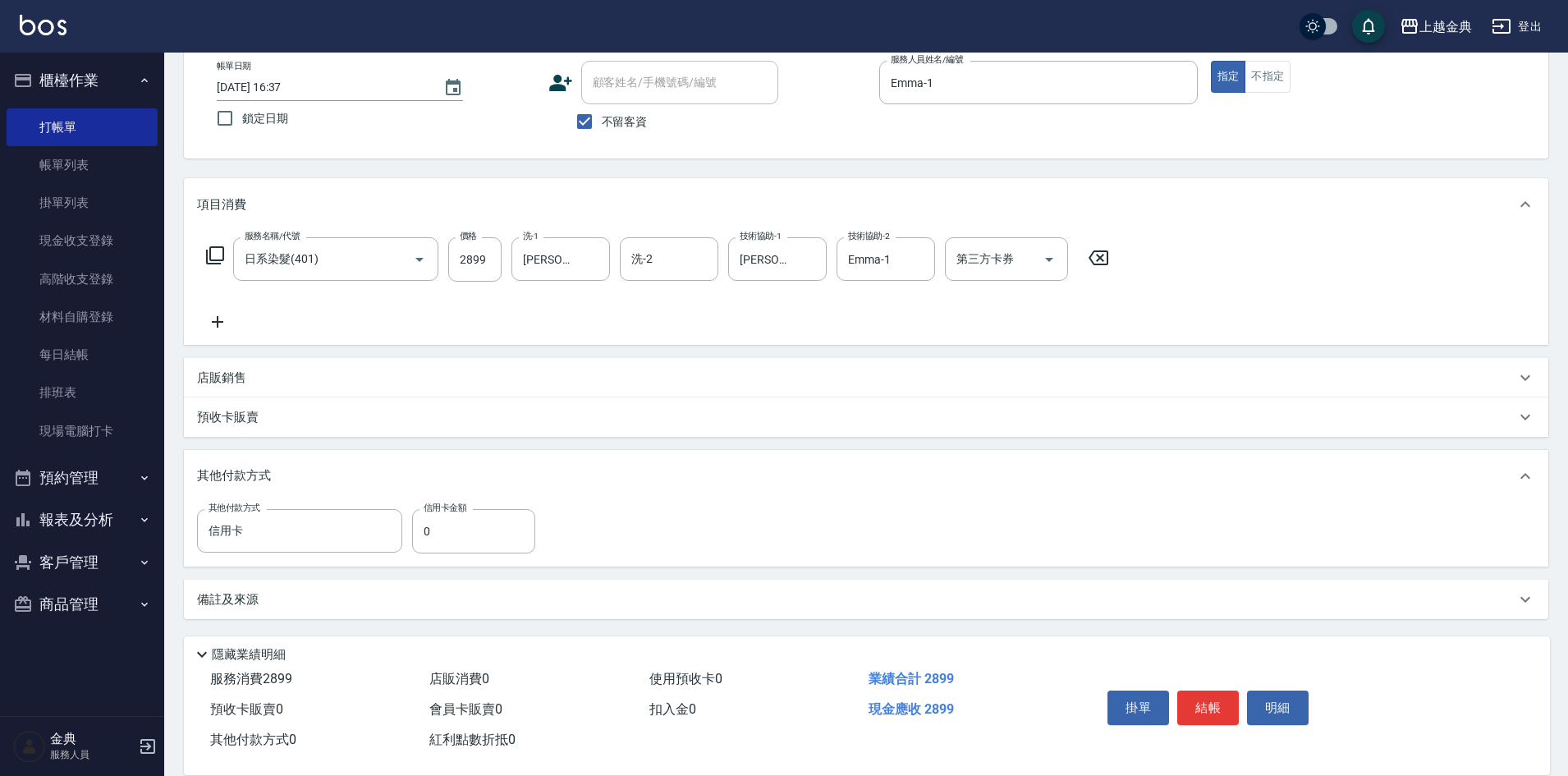
click at [411, 525] on div "其他付款方式 信用卡 其他付款方式 信用卡金額 0 信用卡金額" at bounding box center [371, 531] width 348 height 44
click at [417, 536] on input "0" at bounding box center [474, 531] width 124 height 44
type input "2899"
click at [1202, 697] on button "結帳" at bounding box center [1208, 707] width 61 height 34
type input "[DATE] 16:38"
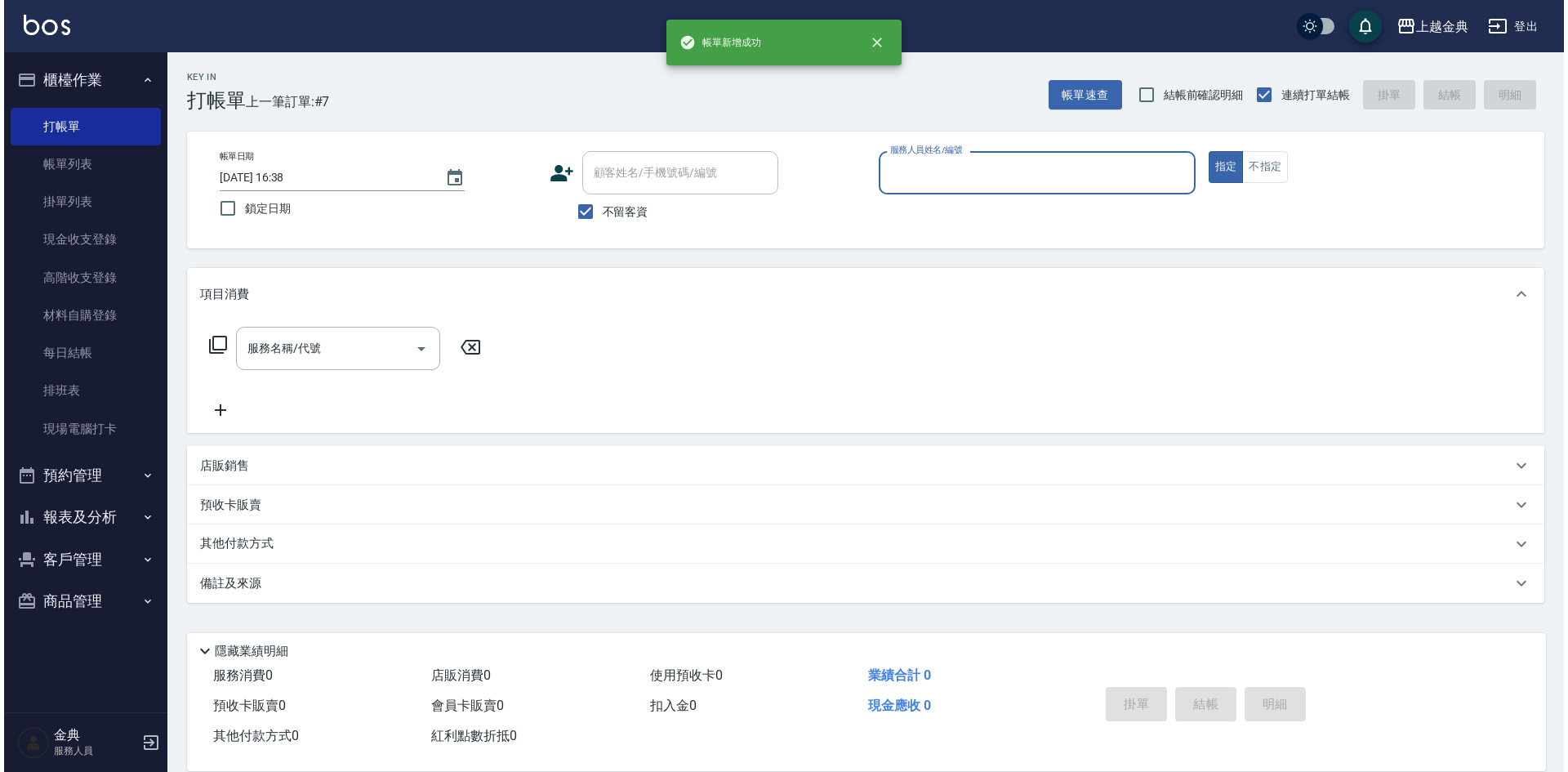
scroll to position [0, 0]
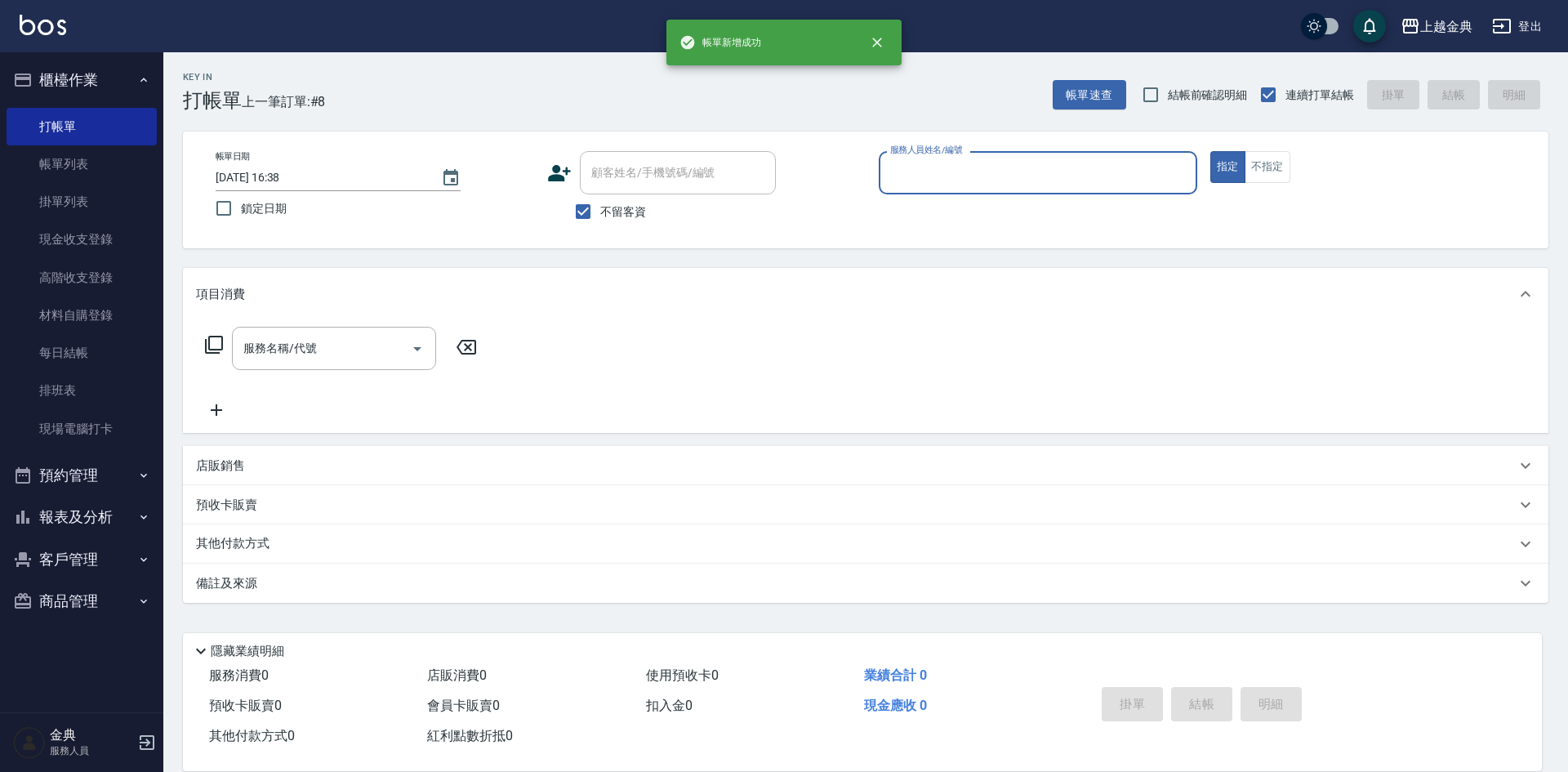
click at [1073, 147] on div "帳單日期 [DATE] 16:38 鎖定日期 顧客姓名/手機號碼/編號 顧客姓名/手機號碼/編號 不留客資 服務人員姓名/編號 服務人員姓名/編號 指定 不指定" at bounding box center [866, 190] width 1366 height 117
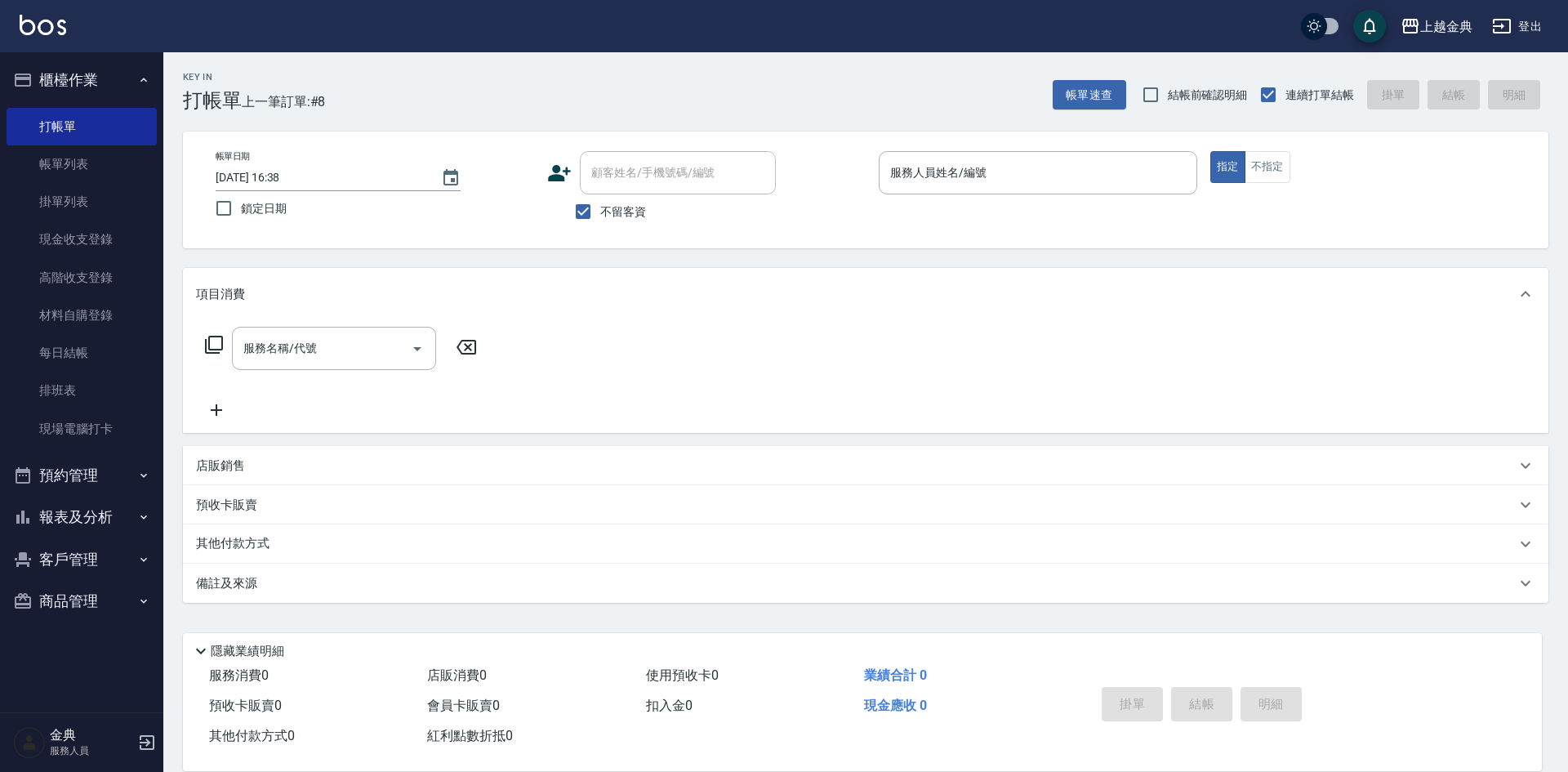
click at [1066, 148] on div "帳單日期 [DATE] 16:38 鎖定日期 顧客姓名/手機號碼/編號 顧客姓名/手機號碼/編號 不留客資 服務人員姓名/編號 服務人員姓名/編號 指定 不指定" at bounding box center [866, 190] width 1366 height 117
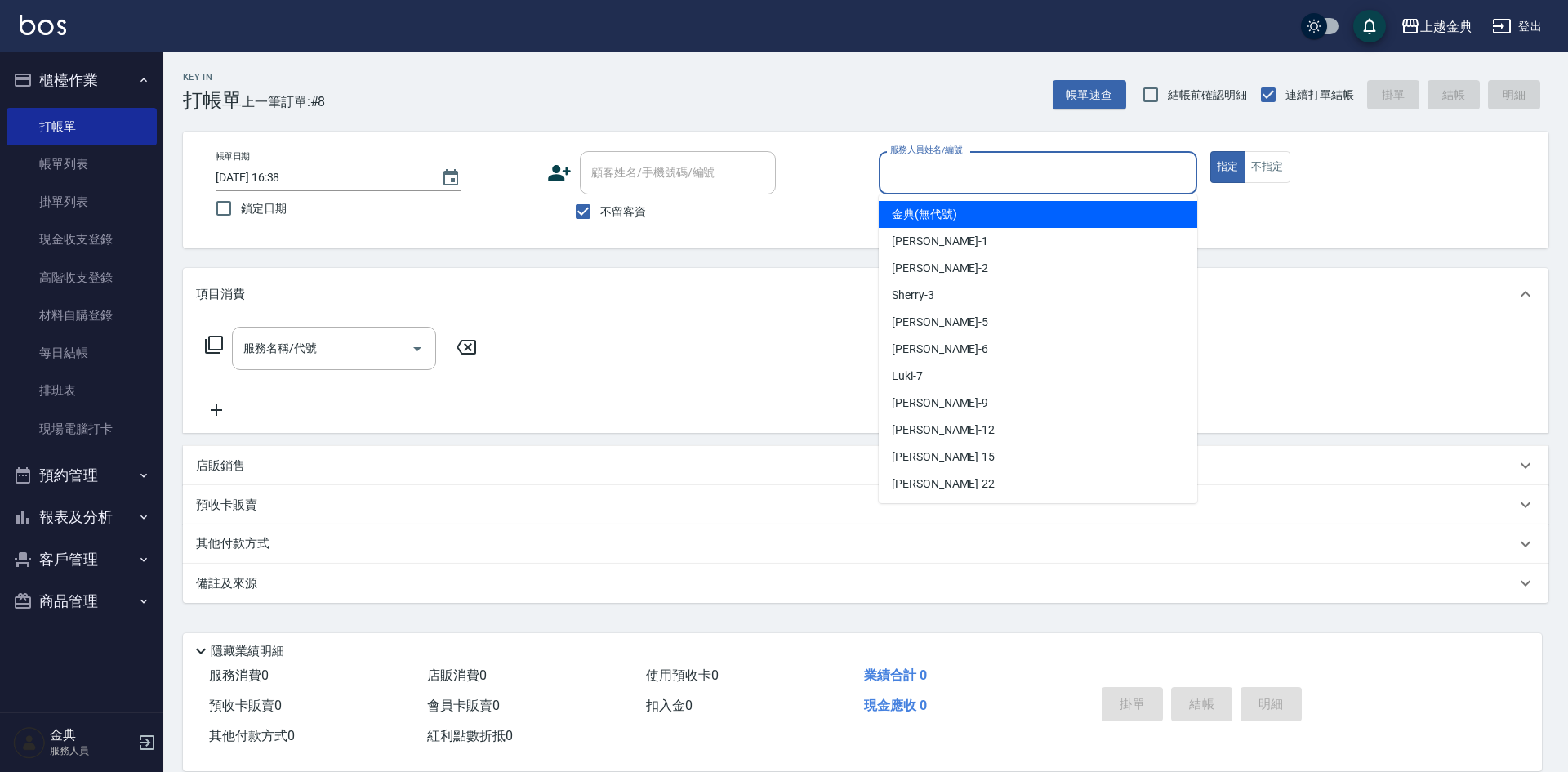
click at [1063, 160] on input "服務人員姓名/編號" at bounding box center [1038, 173] width 304 height 29
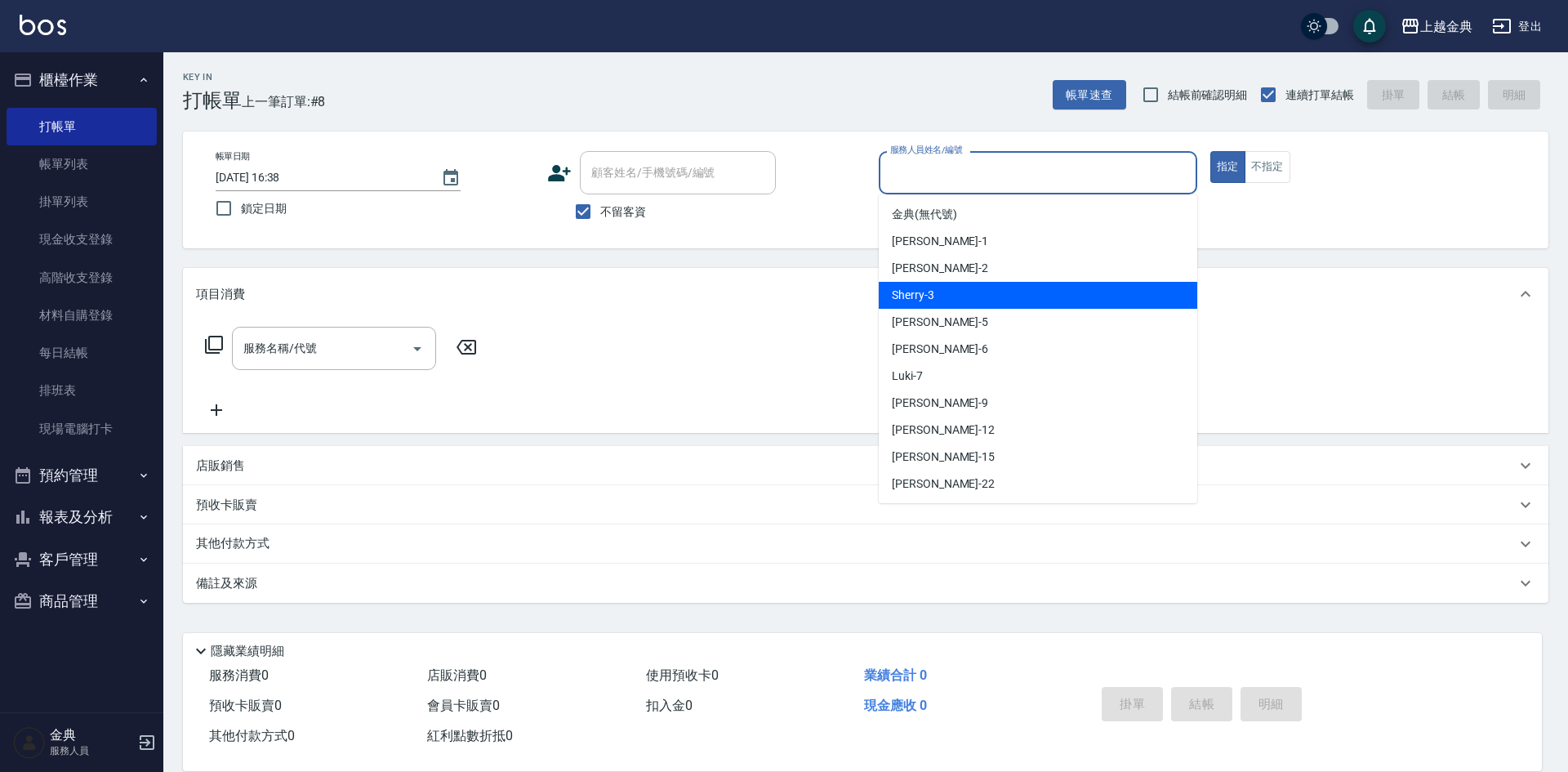
click at [1063, 290] on div "Sherry -3" at bounding box center [1038, 295] width 319 height 27
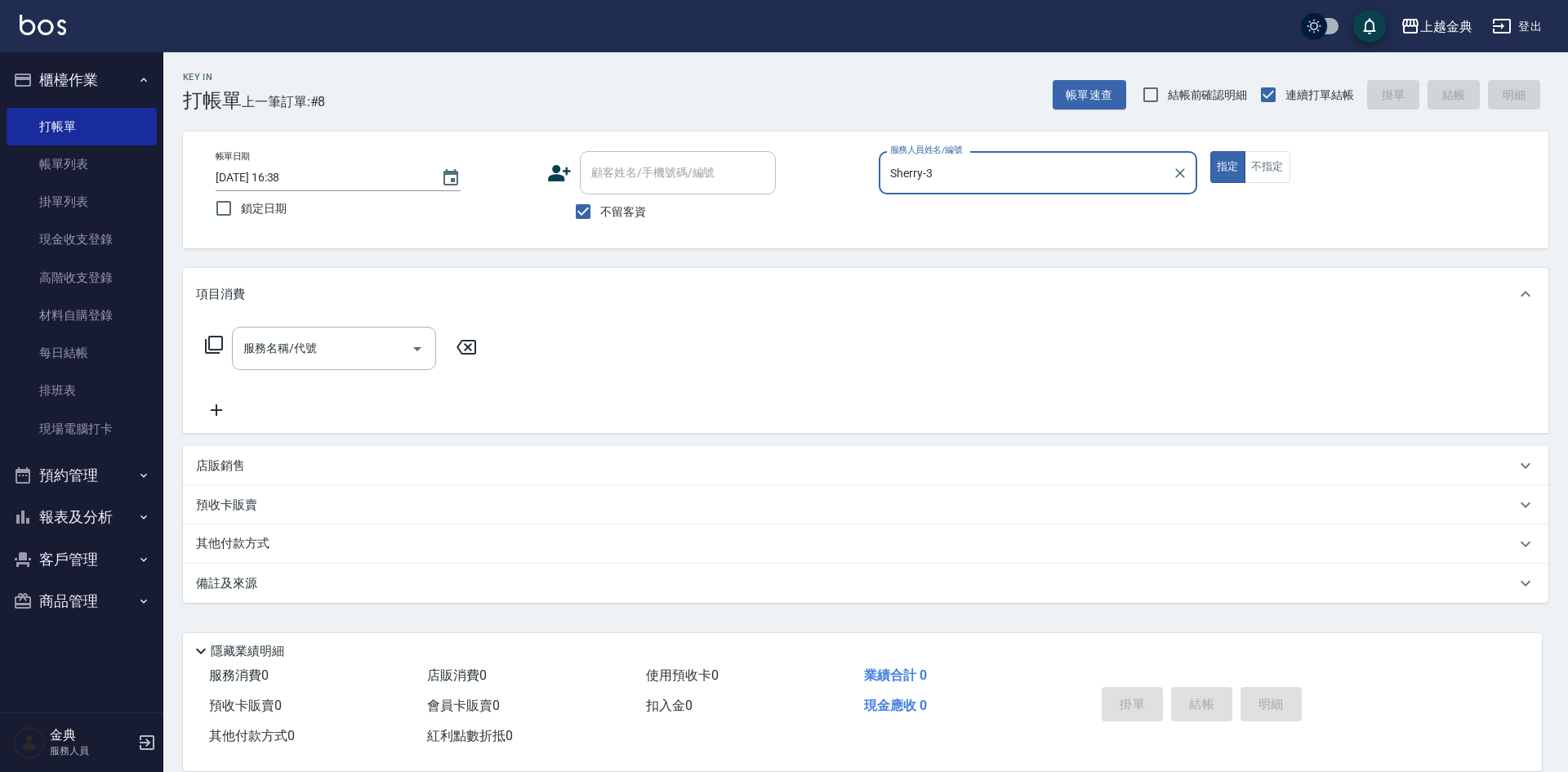
click at [1056, 173] on input "Sherry-3" at bounding box center [1025, 173] width 279 height 29
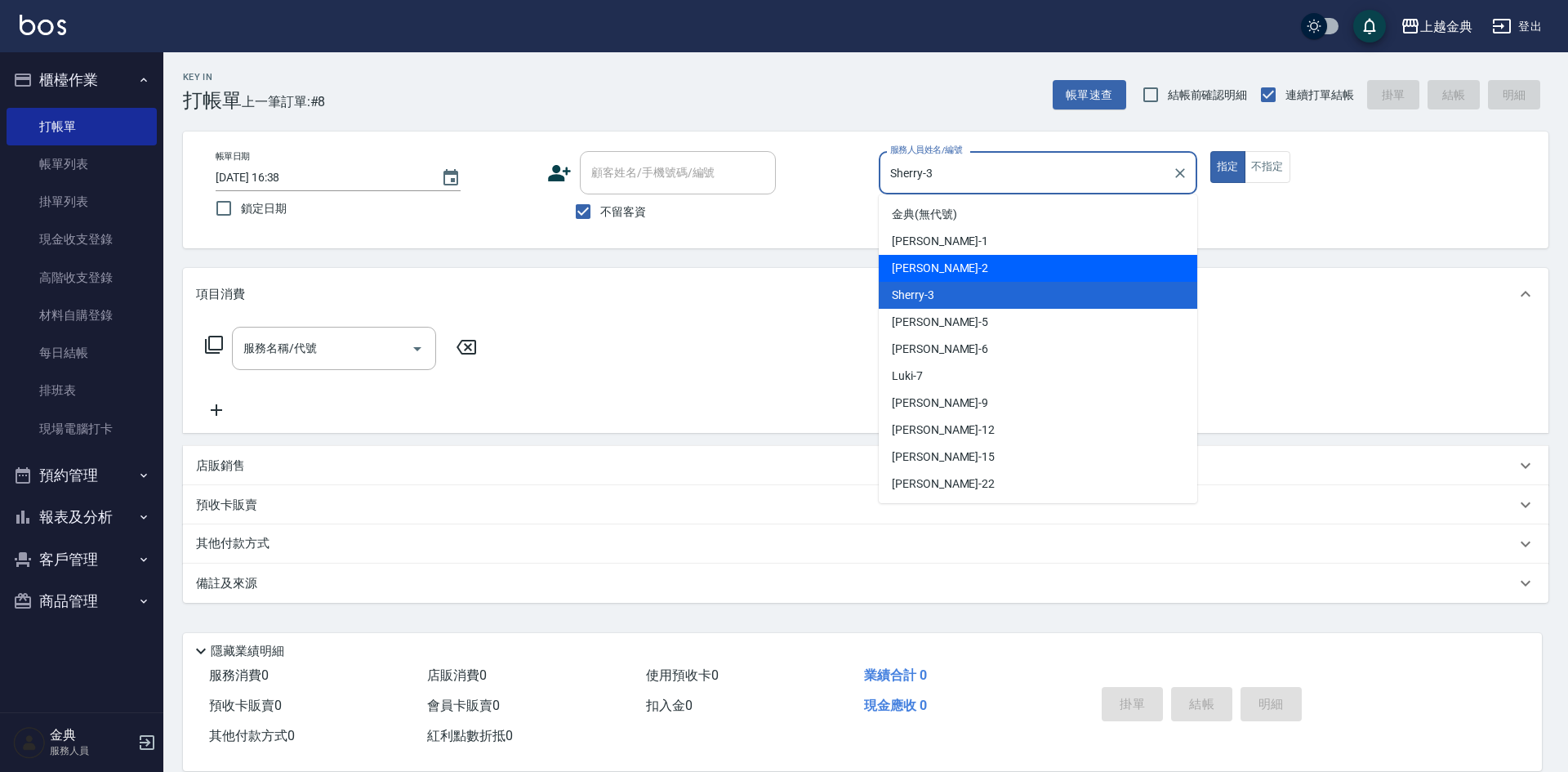
click at [1019, 272] on div "Cindy -2" at bounding box center [1038, 268] width 319 height 27
type input "Cindy-2"
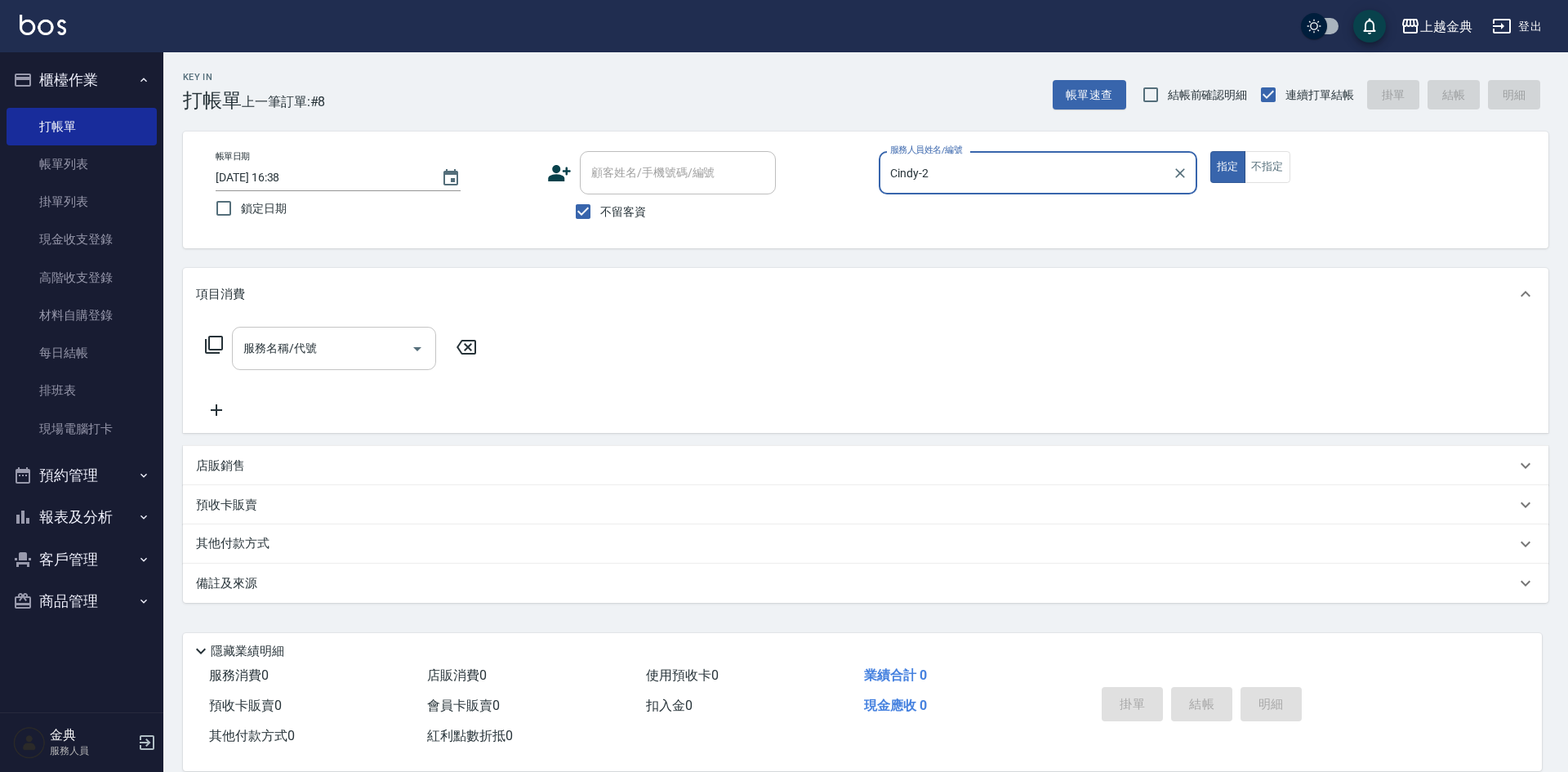
click at [422, 343] on icon "Open" at bounding box center [417, 349] width 20 height 20
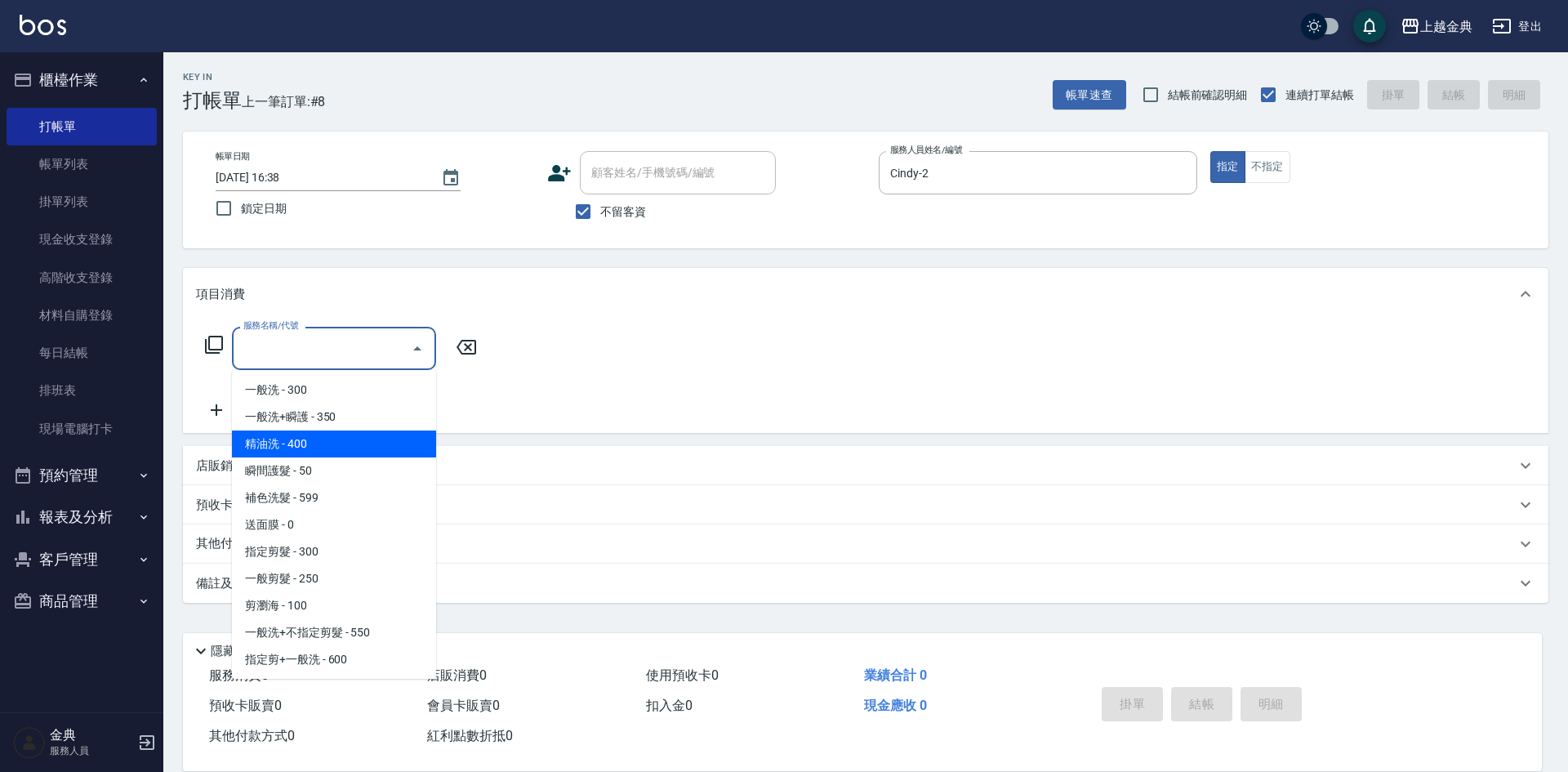
click at [377, 434] on span "精油洗 - 400" at bounding box center [334, 444] width 205 height 27
type input "精油洗(102)"
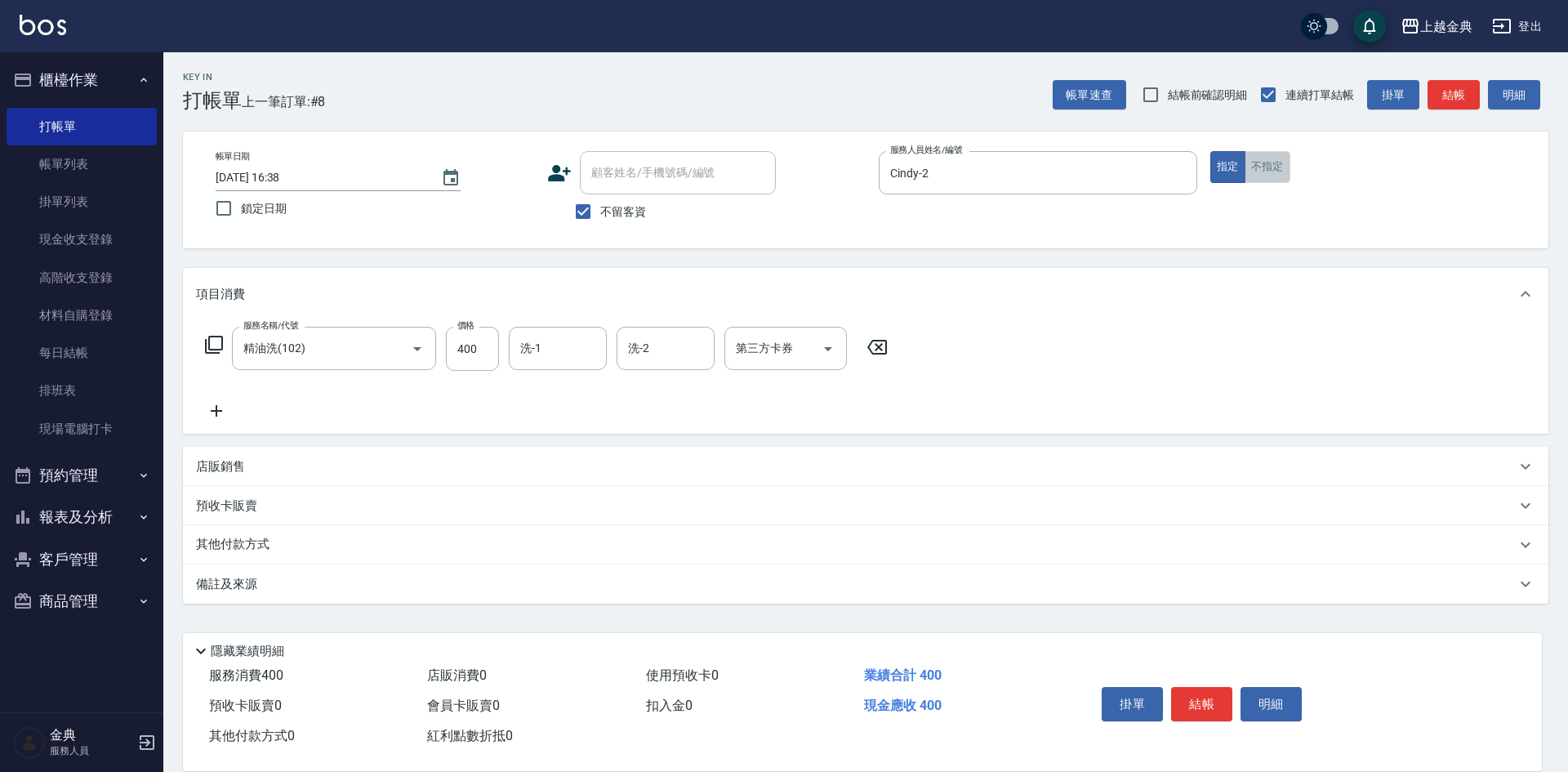
click at [1257, 166] on button "不指定" at bounding box center [1267, 166] width 46 height 31
click at [1214, 699] on button "結帳" at bounding box center [1202, 704] width 61 height 34
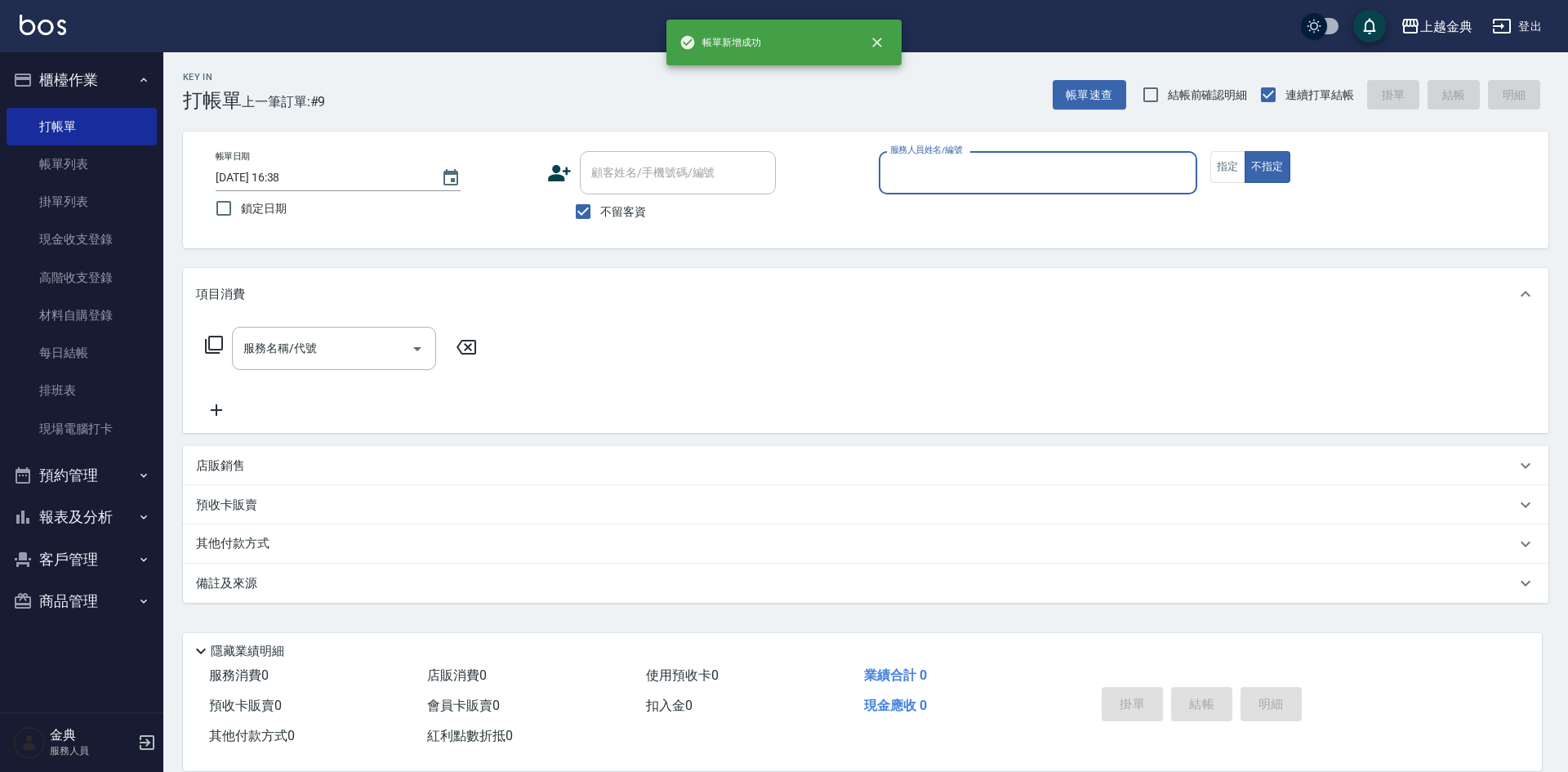
click at [1070, 175] on input "服務人員姓名/編號" at bounding box center [1038, 173] width 304 height 29
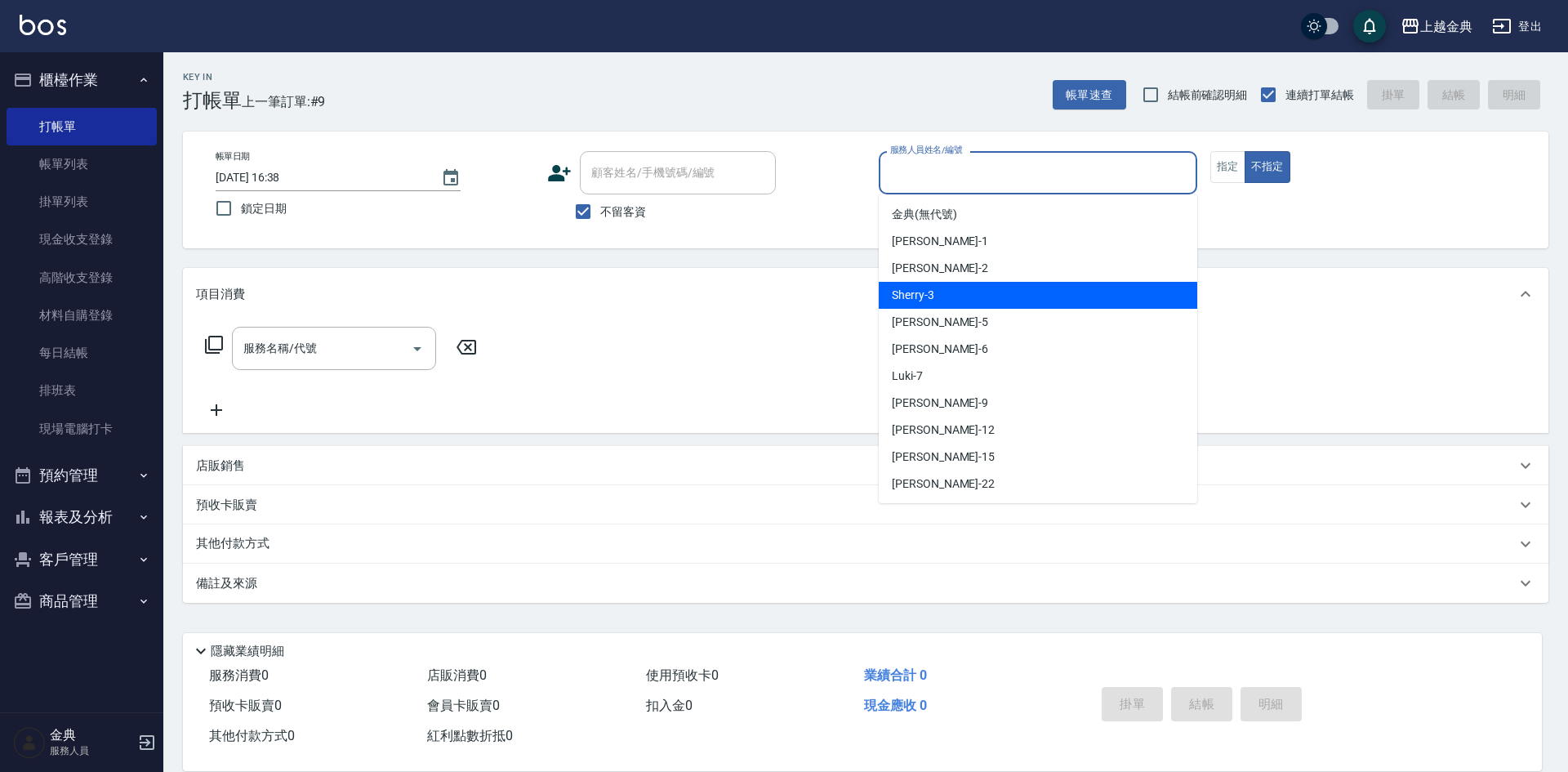
click at [1037, 286] on div "Sherry -3" at bounding box center [1038, 295] width 319 height 27
type input "Sherry-3"
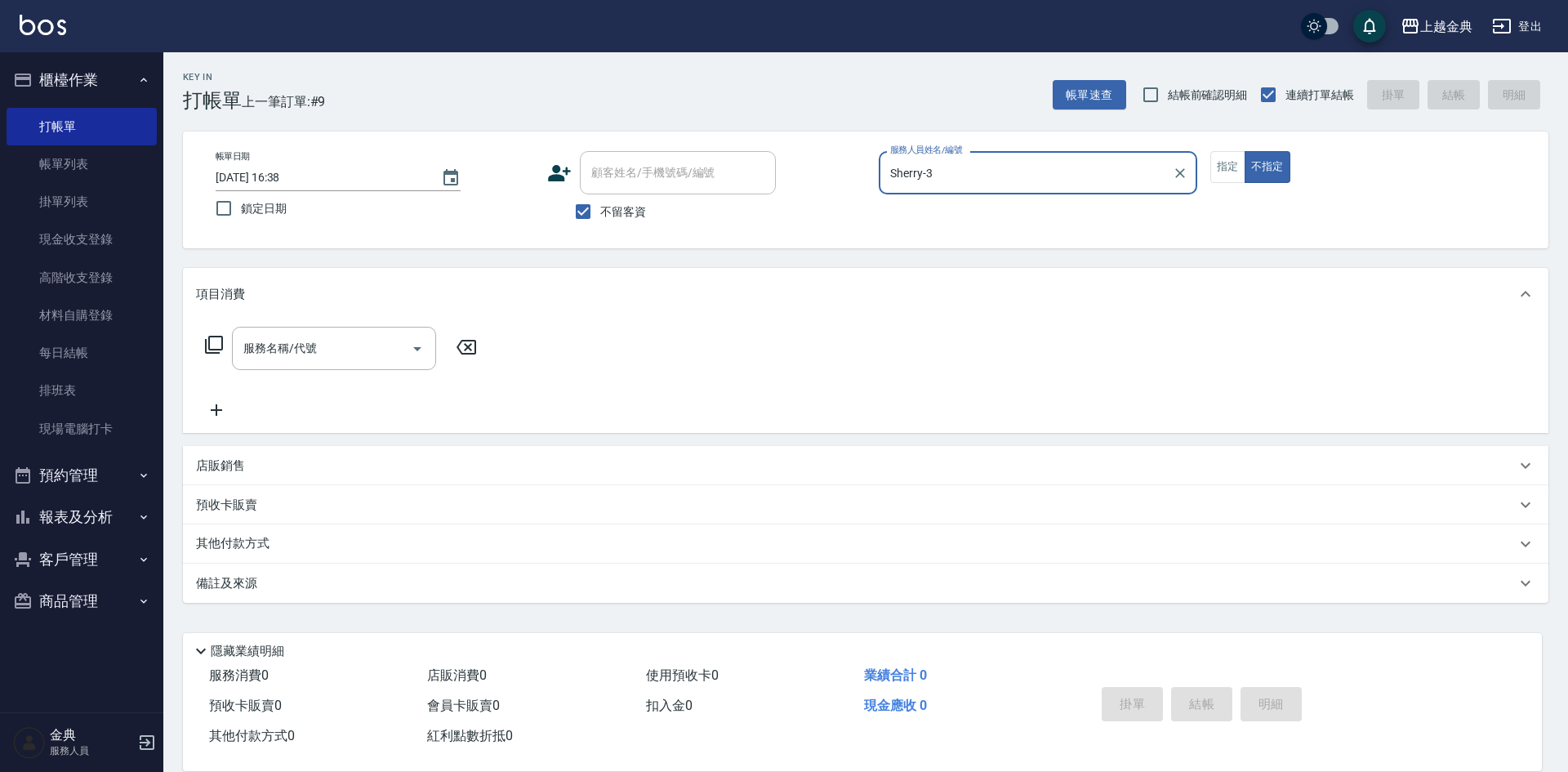
click at [215, 345] on icon at bounding box center [215, 345] width 20 height 20
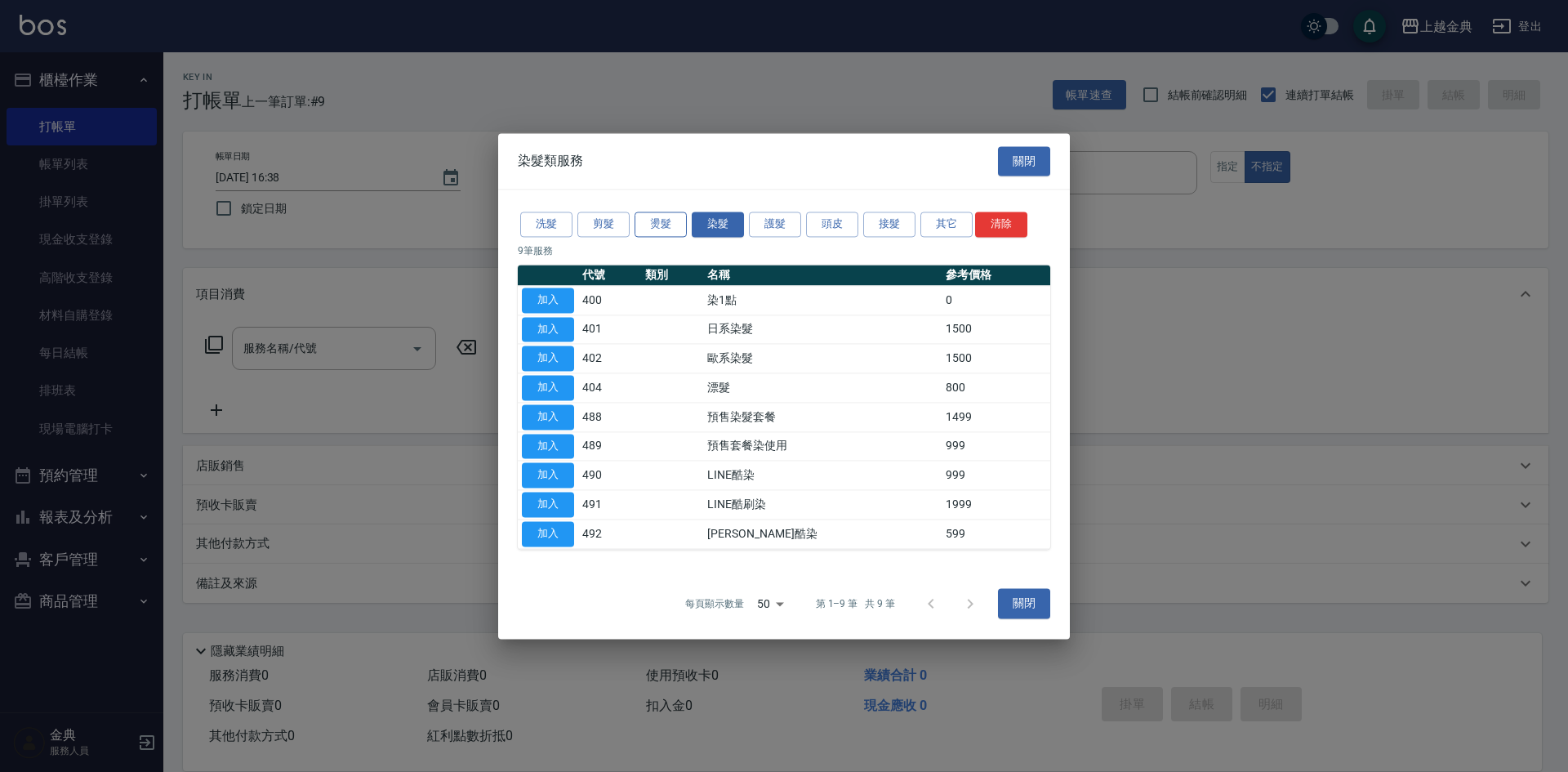
click at [671, 222] on button "燙髮" at bounding box center [661, 224] width 52 height 25
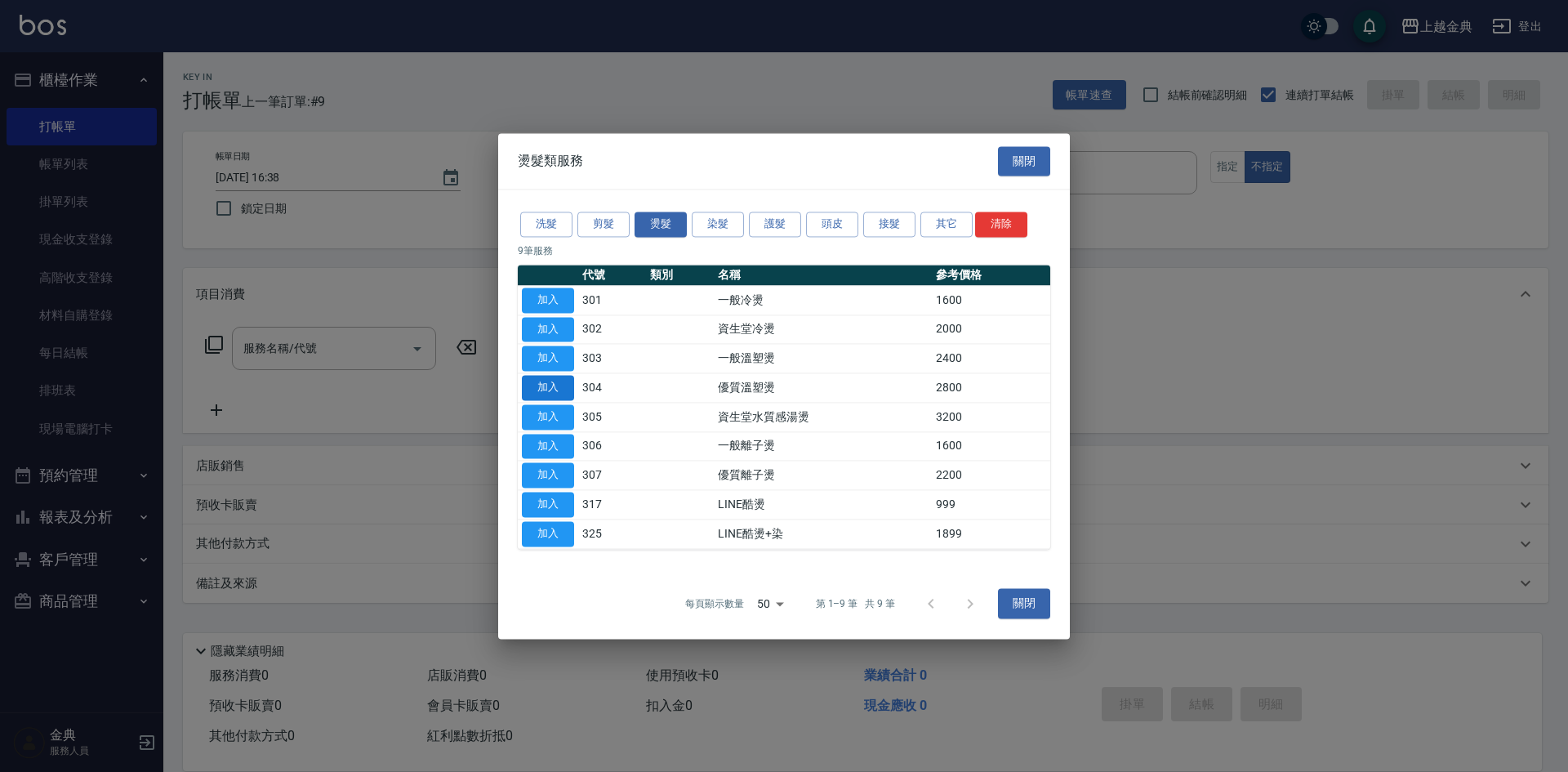
click at [550, 379] on button "加入" at bounding box center [548, 388] width 52 height 25
type input "優質溫塑燙(304)"
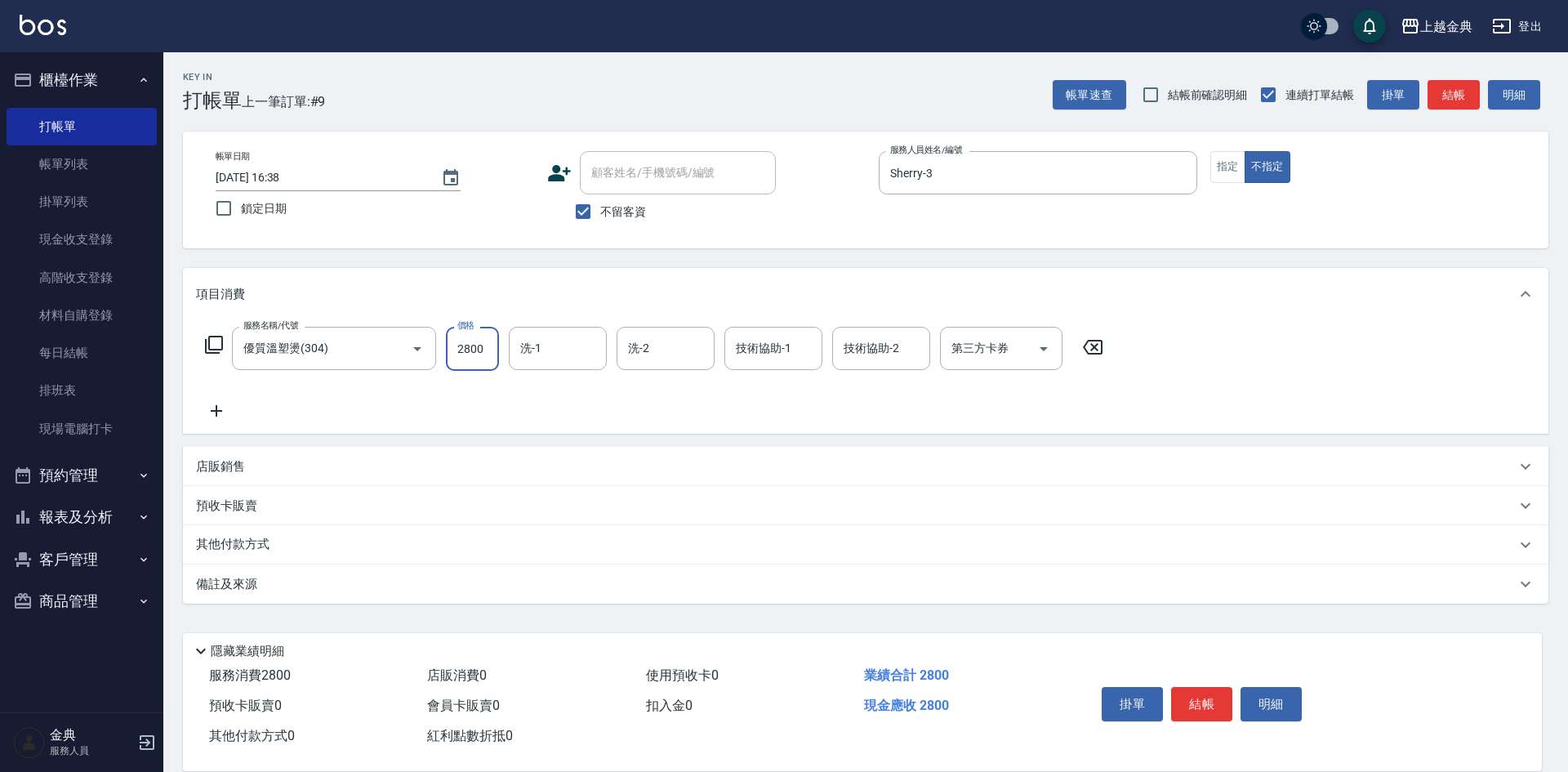
click at [488, 343] on input "2800" at bounding box center [472, 348] width 53 height 44
type input "3499"
click at [1197, 690] on button "結帳" at bounding box center [1202, 704] width 61 height 34
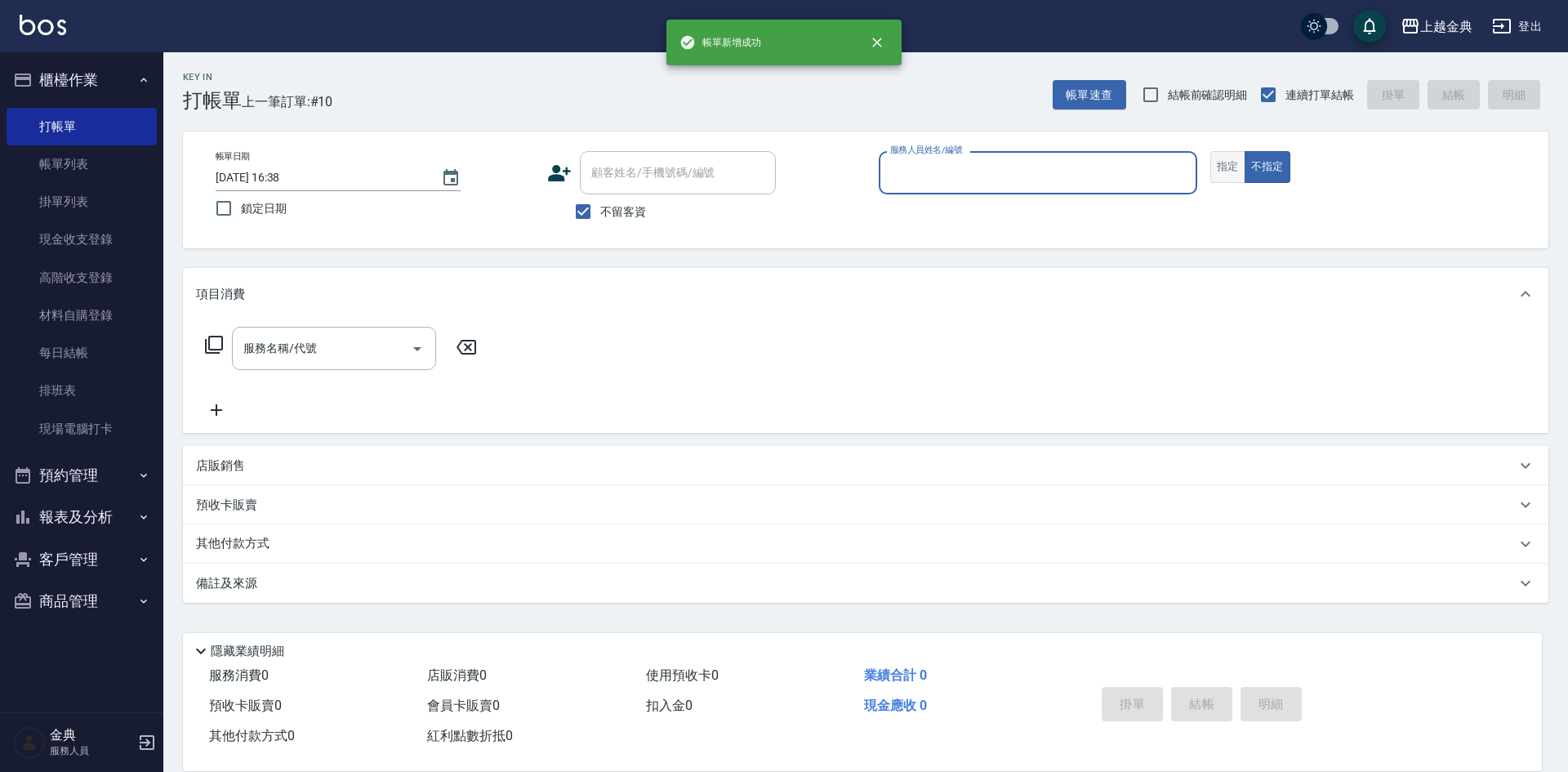
click at [1227, 167] on button "指定" at bounding box center [1228, 166] width 35 height 31
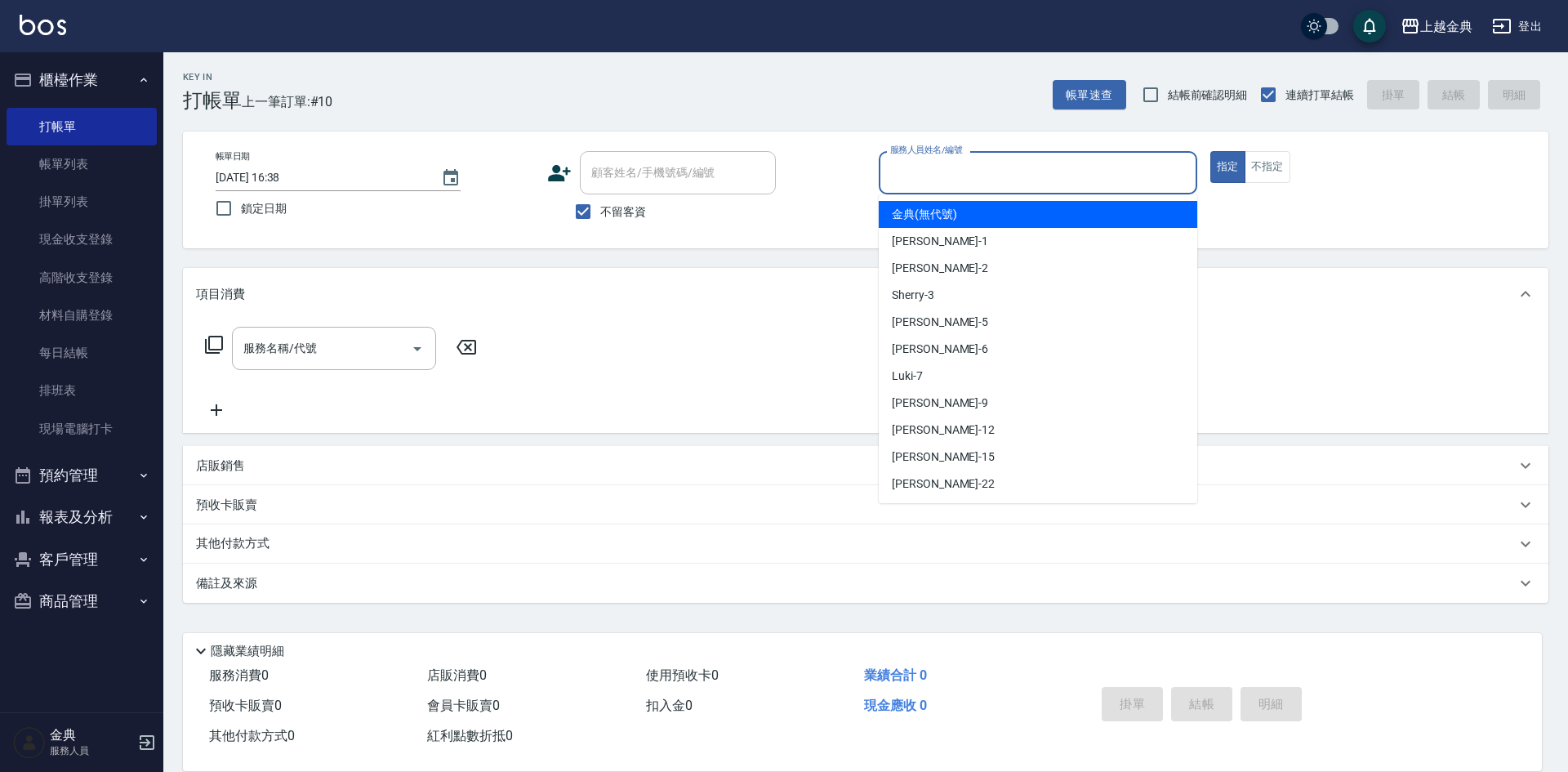
click at [1091, 175] on input "服務人員姓名/編號" at bounding box center [1038, 173] width 304 height 29
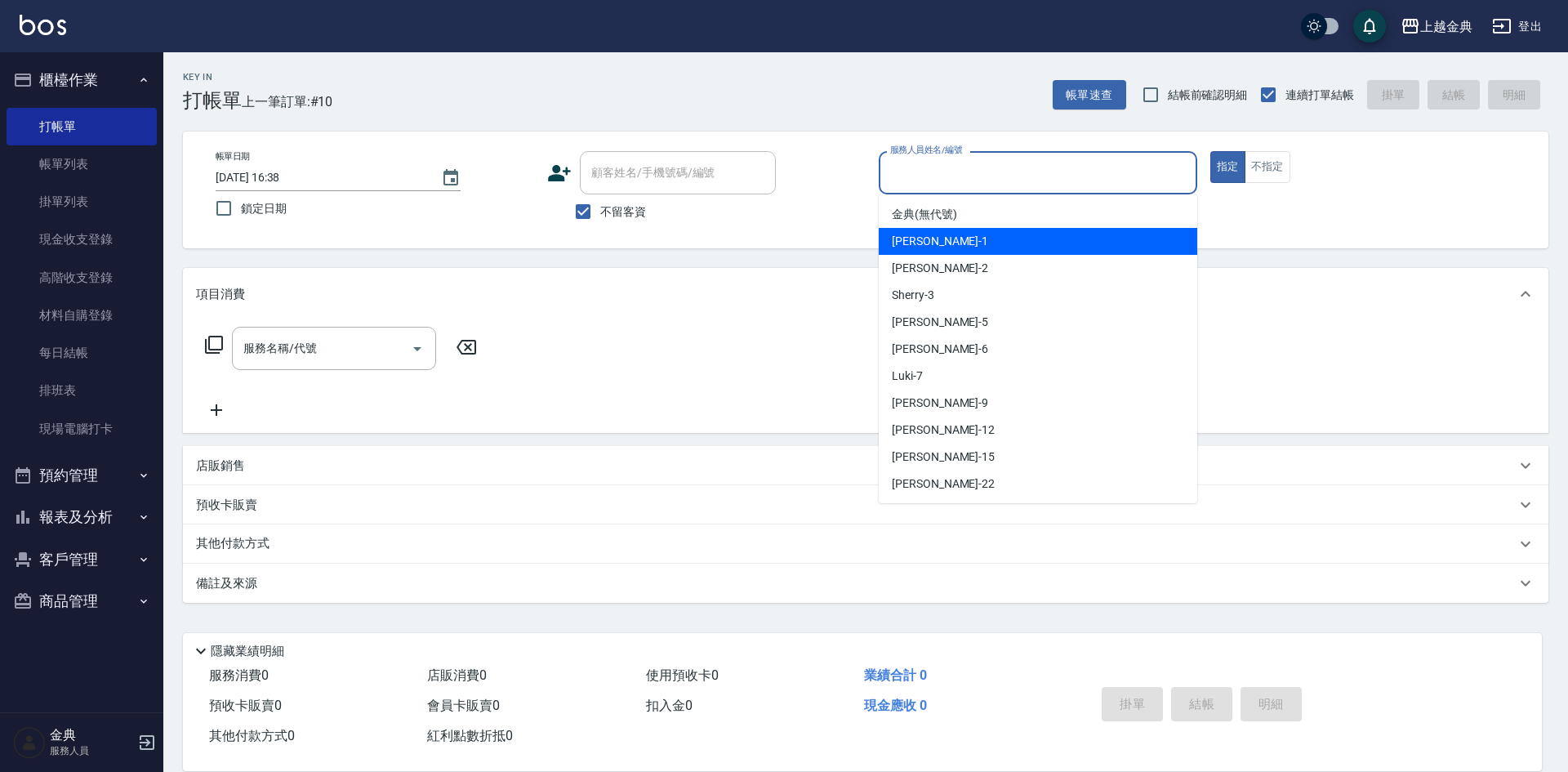
click at [1021, 239] on div "Emma -1" at bounding box center [1038, 241] width 319 height 27
type input "Emma-1"
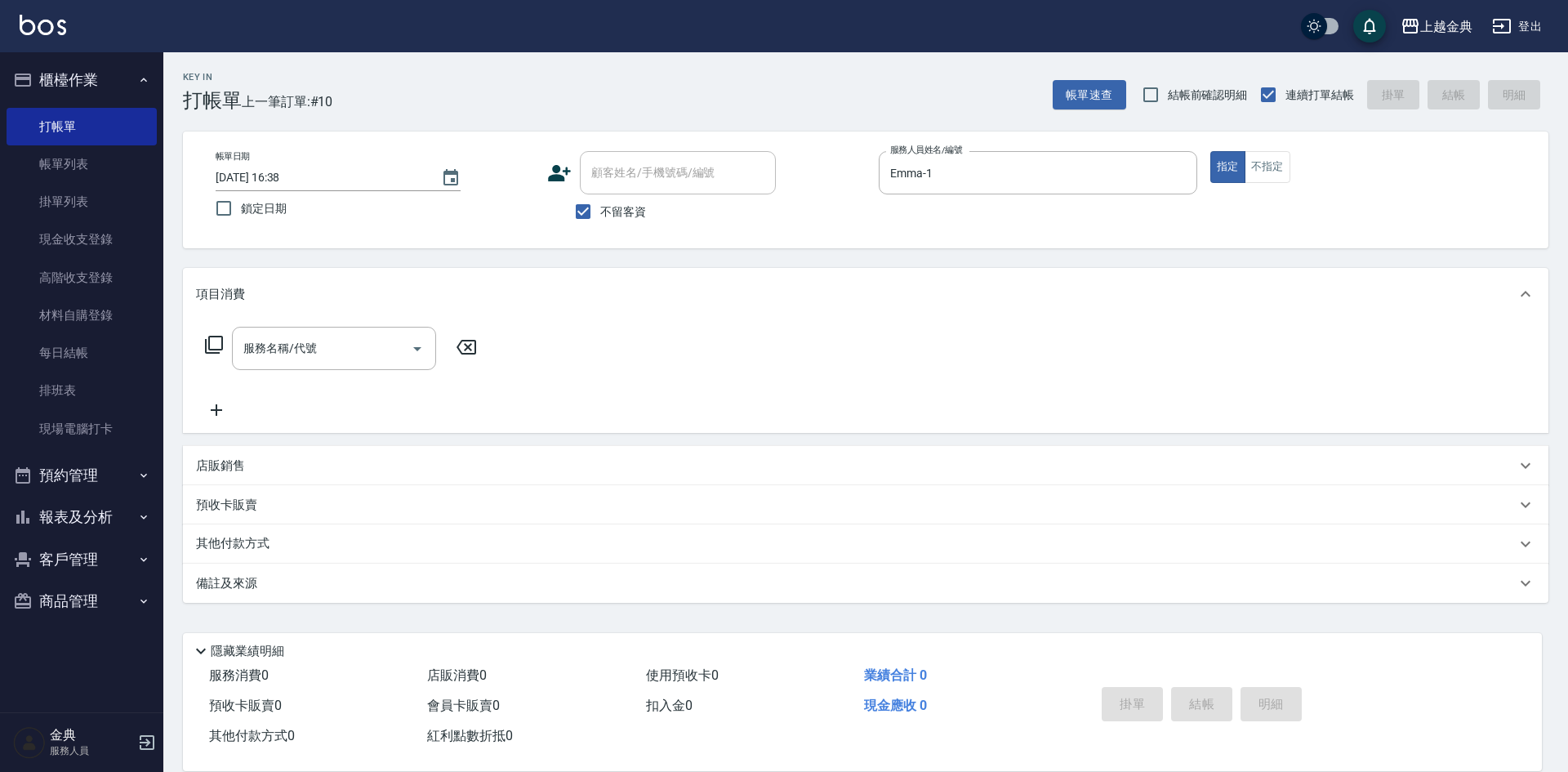
click at [212, 346] on icon at bounding box center [215, 345] width 20 height 20
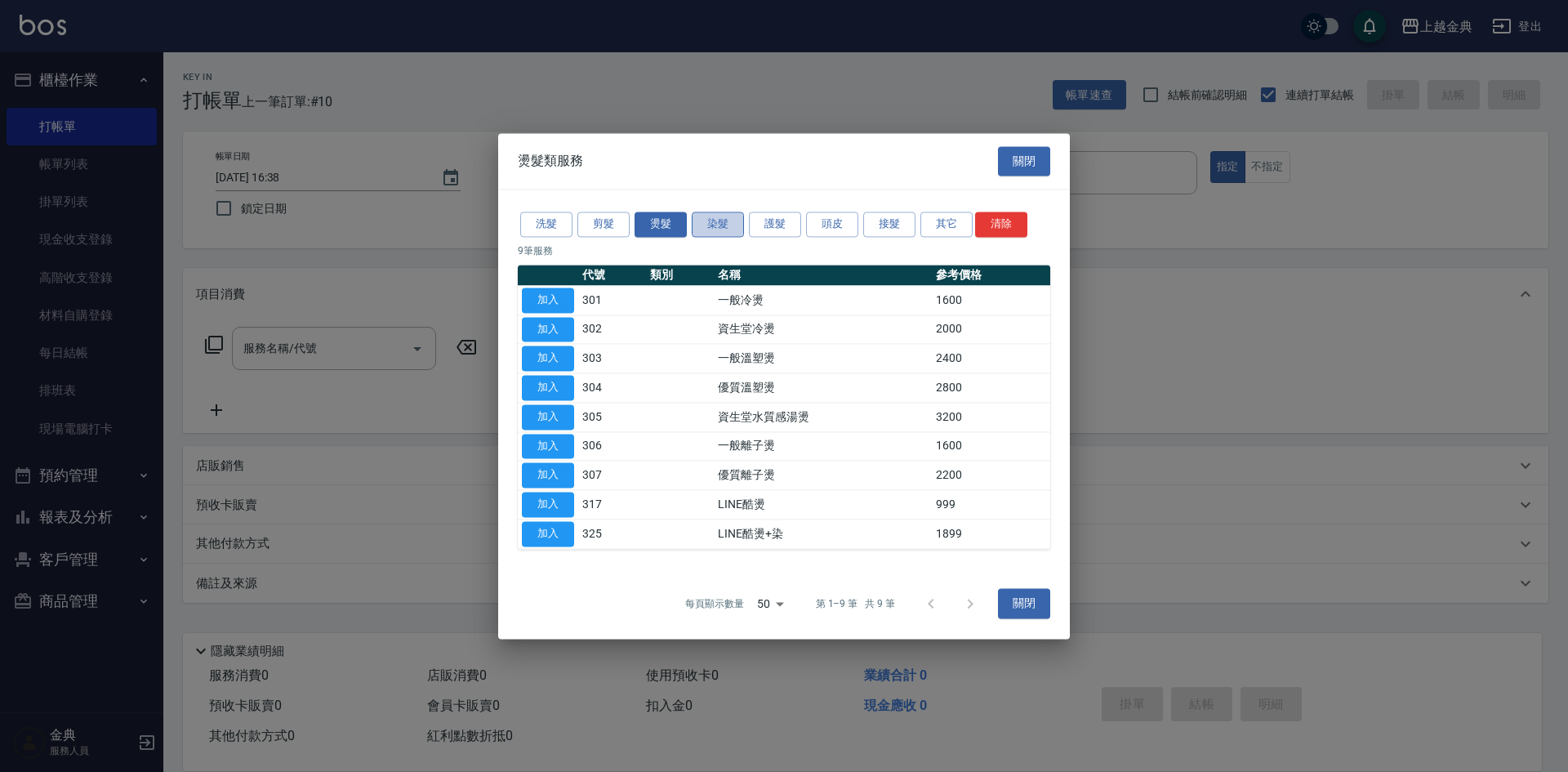
click at [706, 223] on button "染髮" at bounding box center [718, 224] width 52 height 25
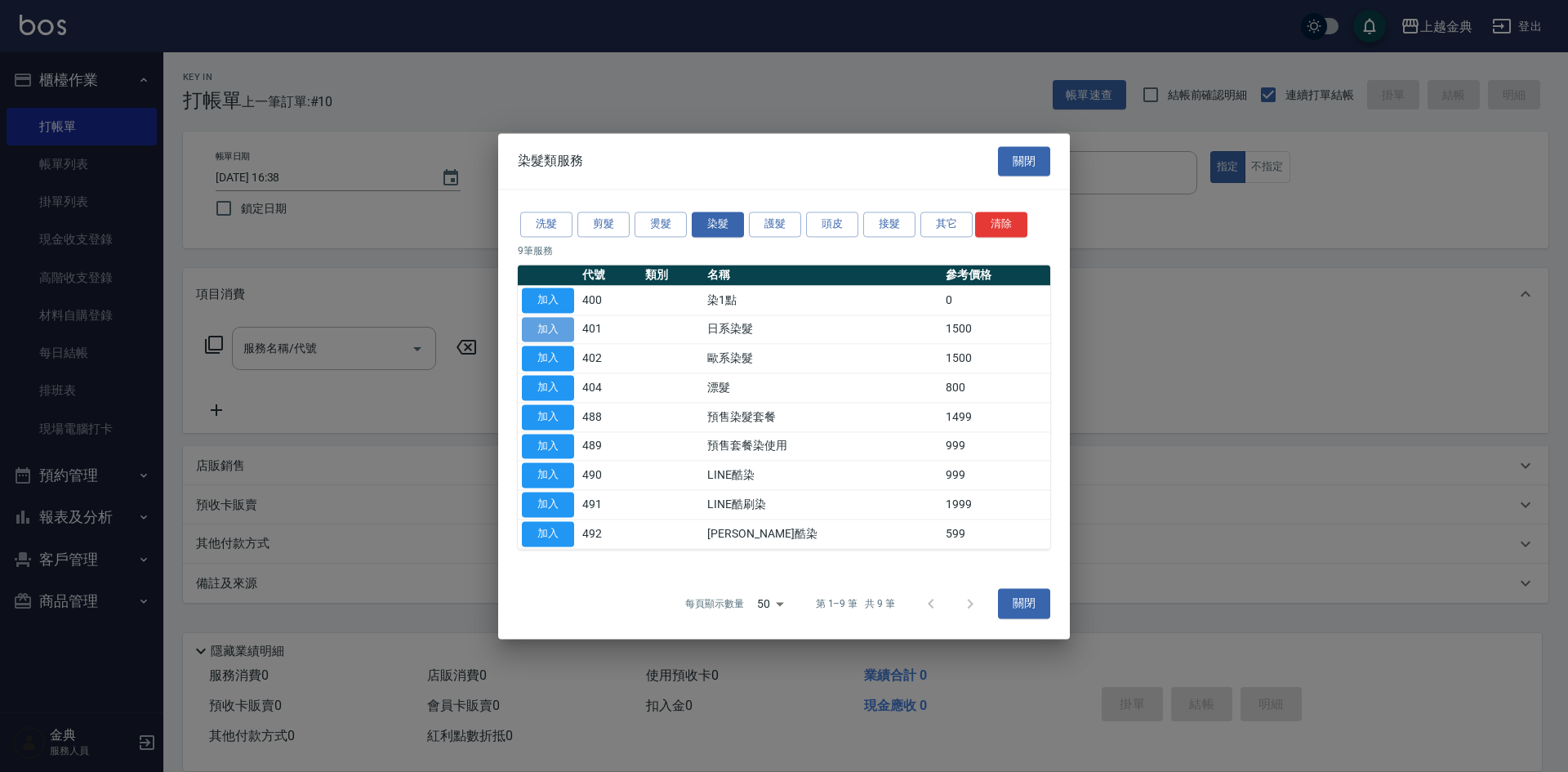
click at [530, 329] on button "加入" at bounding box center [548, 329] width 52 height 25
type input "日系染髮(401)"
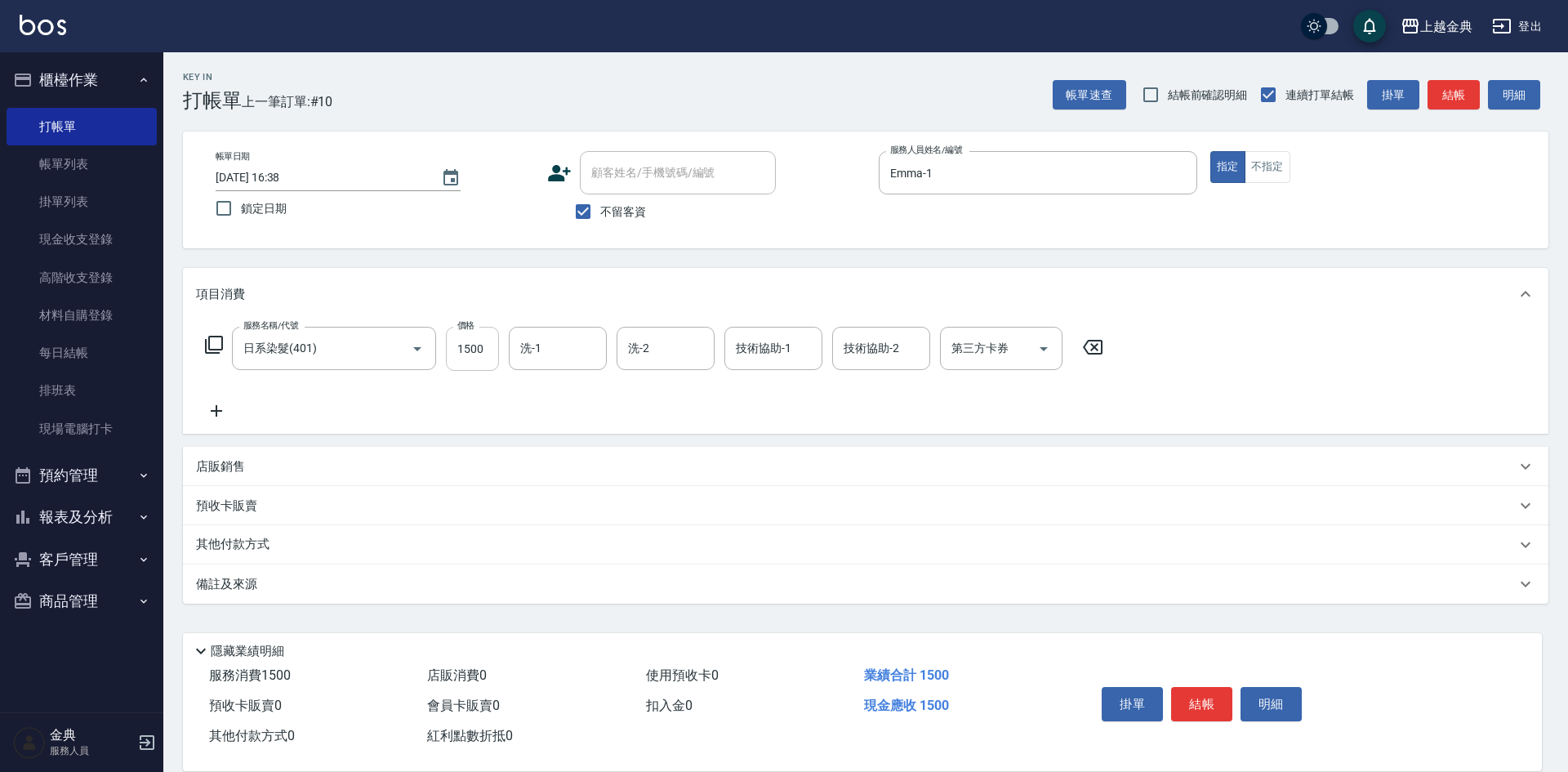
click at [486, 357] on input "1500" at bounding box center [472, 348] width 53 height 44
type input "2299"
click at [263, 539] on p "其他付款方式" at bounding box center [236, 545] width 82 height 18
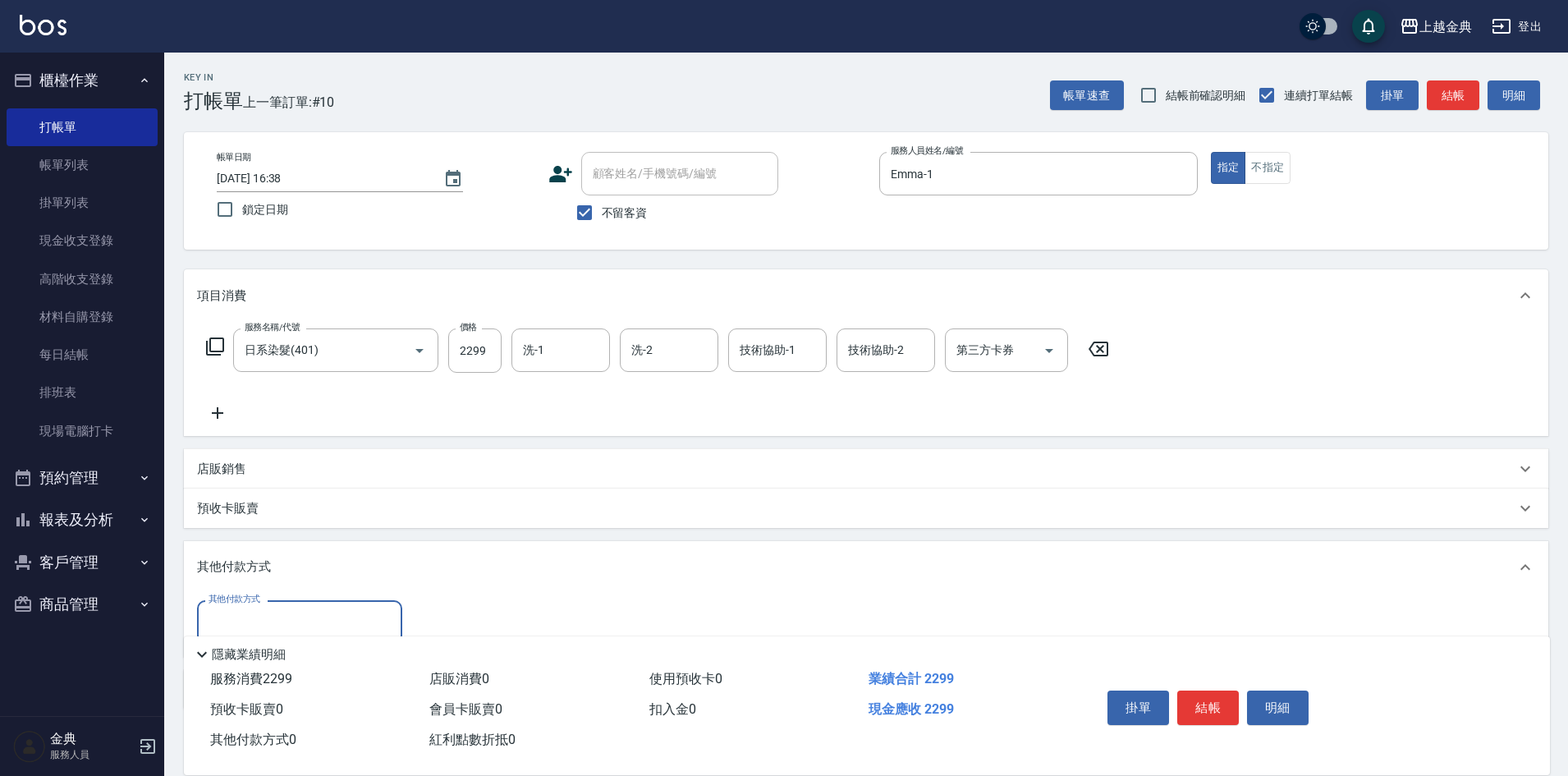
scroll to position [82, 0]
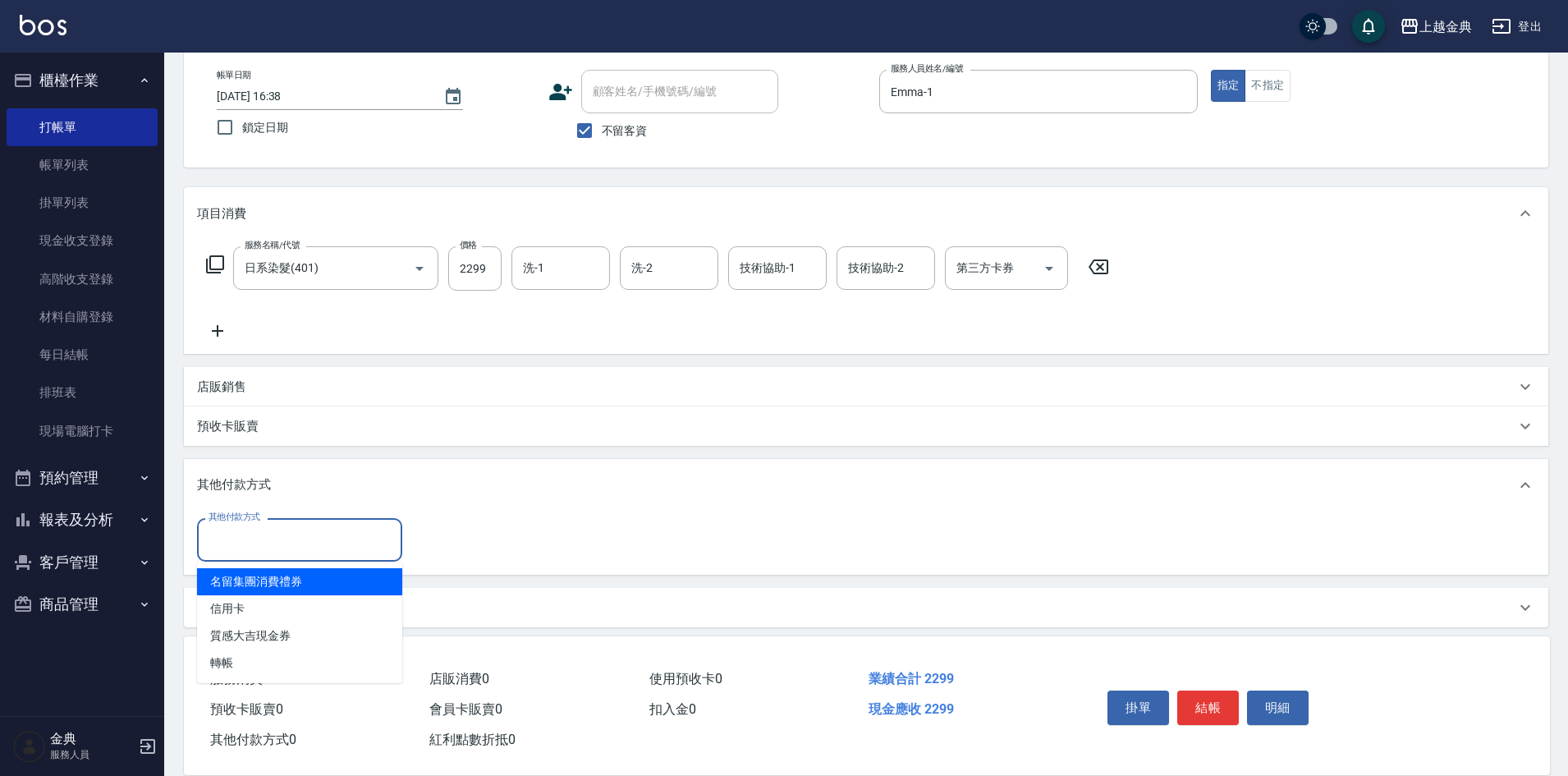
click at [264, 541] on input "其他付款方式" at bounding box center [300, 540] width 190 height 29
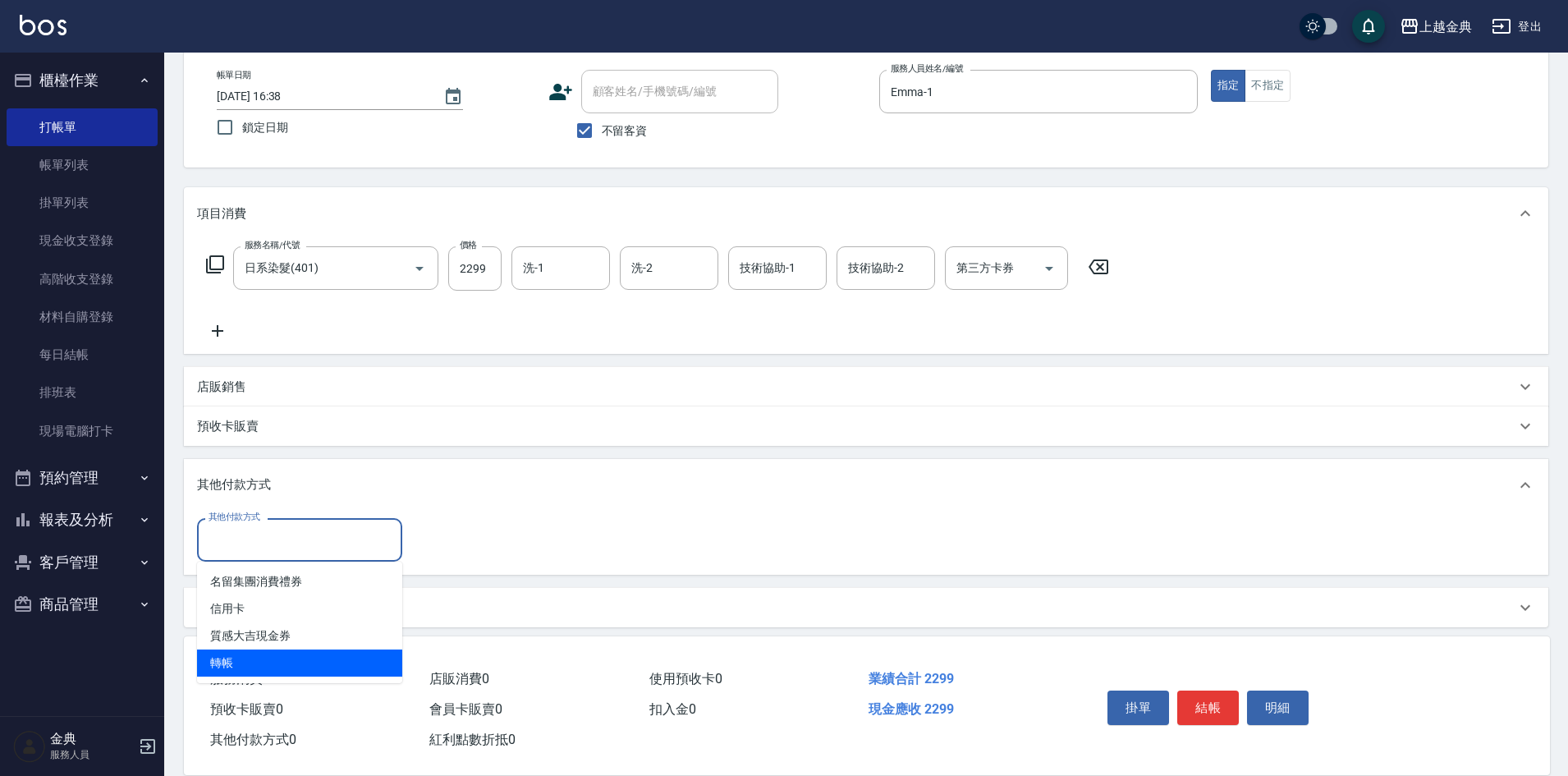
click at [233, 662] on span "轉帳" at bounding box center [300, 663] width 206 height 27
type input "轉帳"
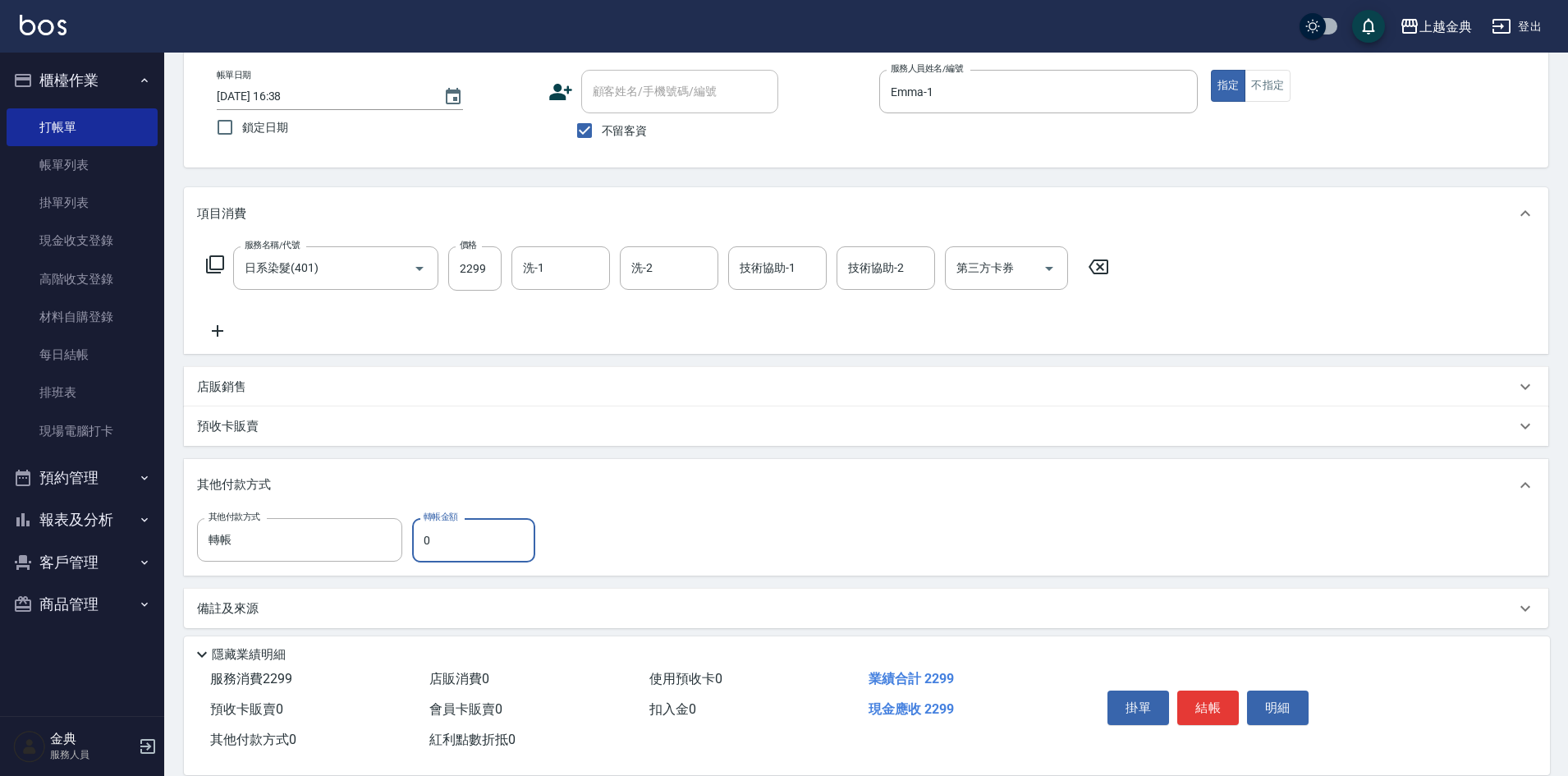
click at [423, 536] on input "0" at bounding box center [474, 540] width 124 height 44
type input "2299"
click at [1212, 697] on button "結帳" at bounding box center [1208, 707] width 61 height 34
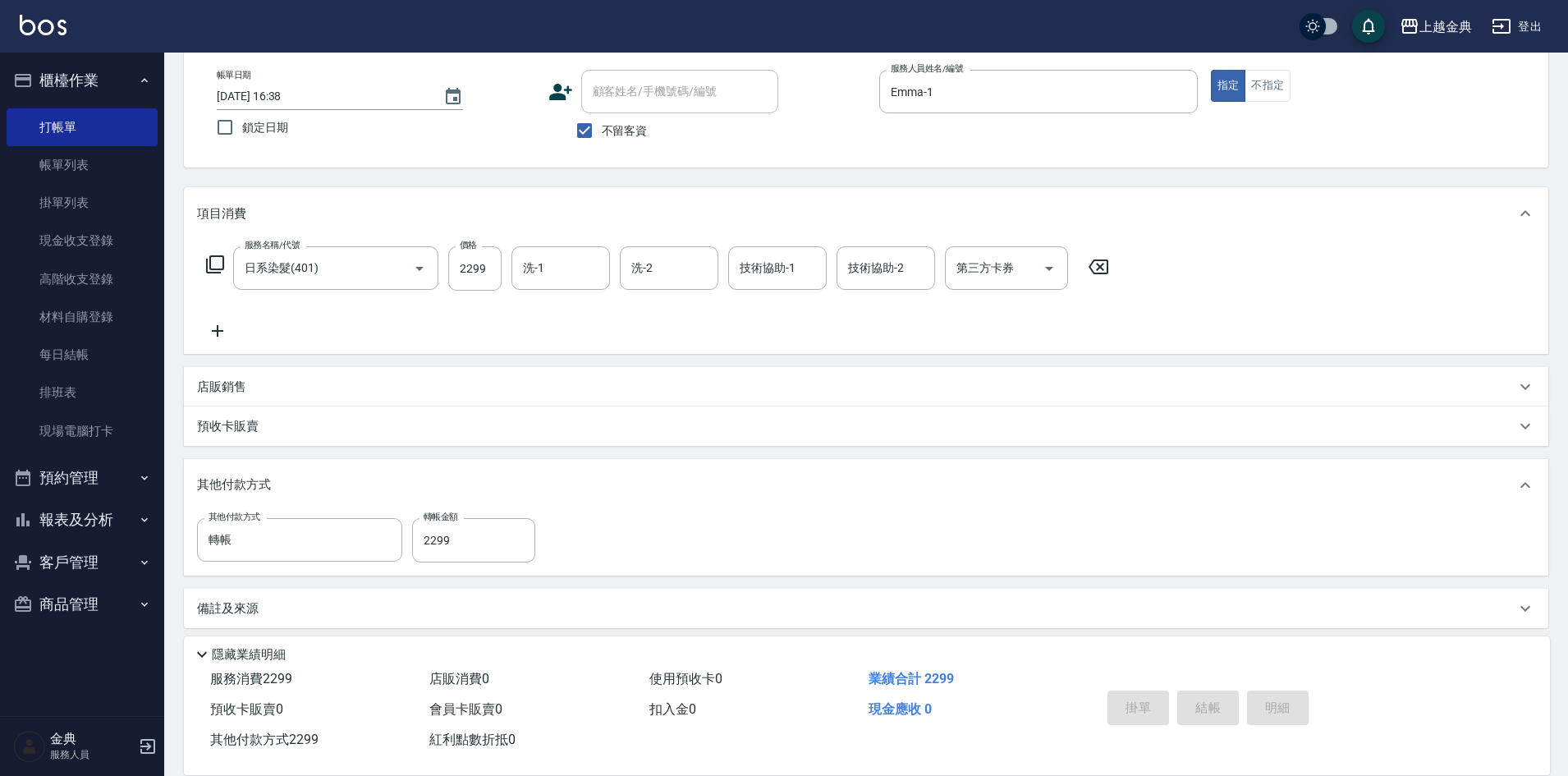
type input "[DATE] 16:39"
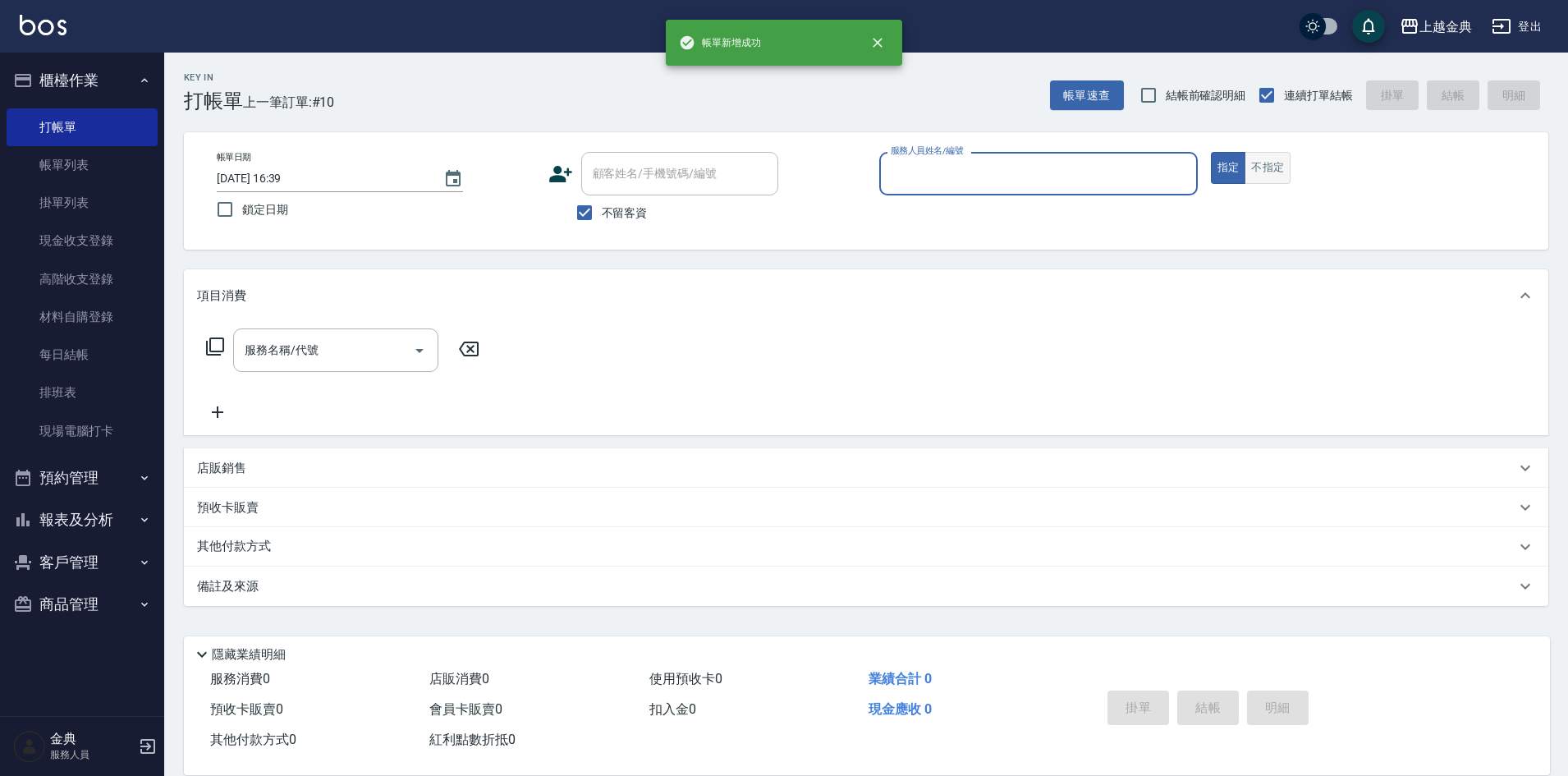
scroll to position [0, 0]
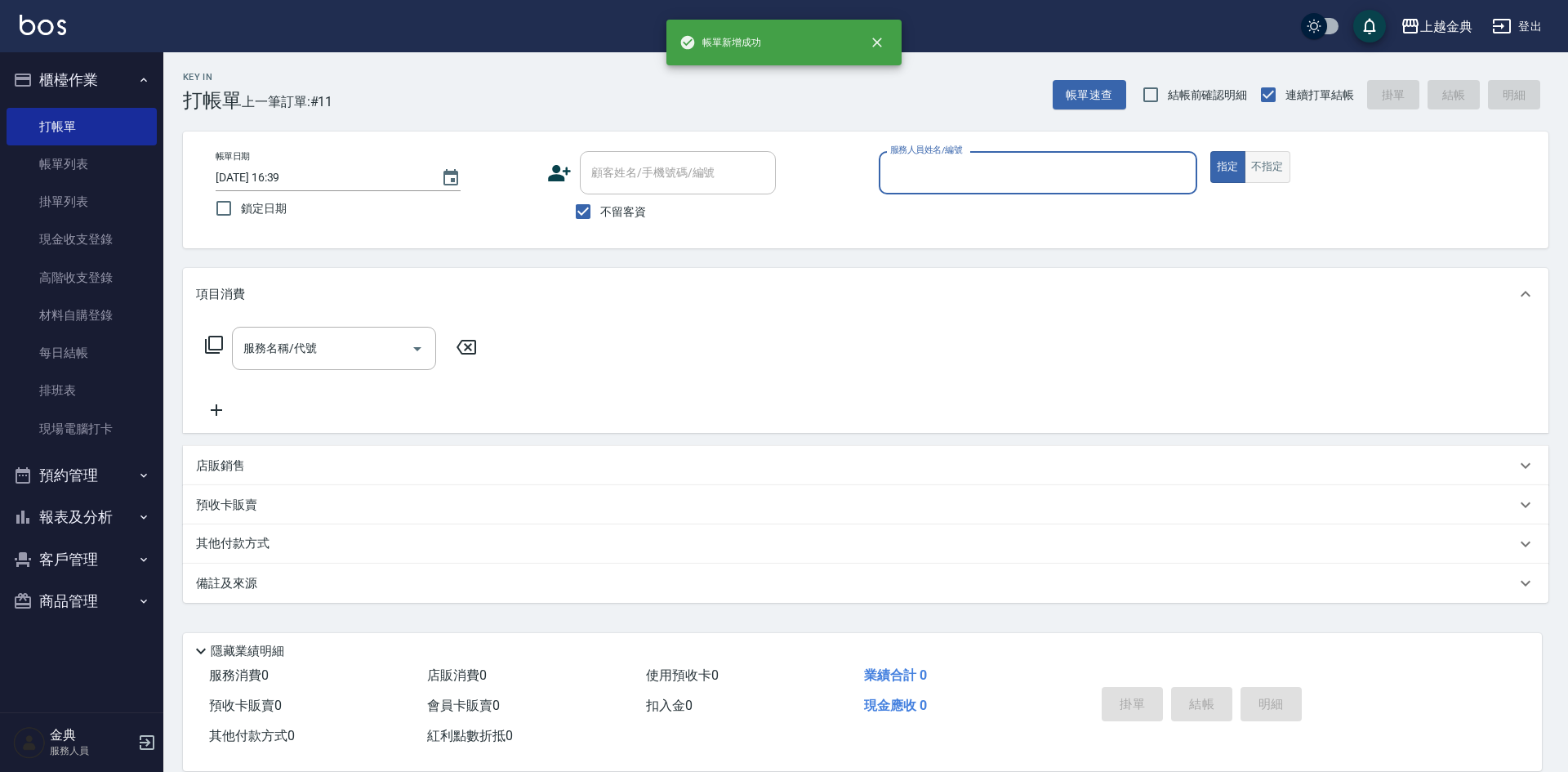
click at [1283, 161] on button "不指定" at bounding box center [1267, 166] width 46 height 31
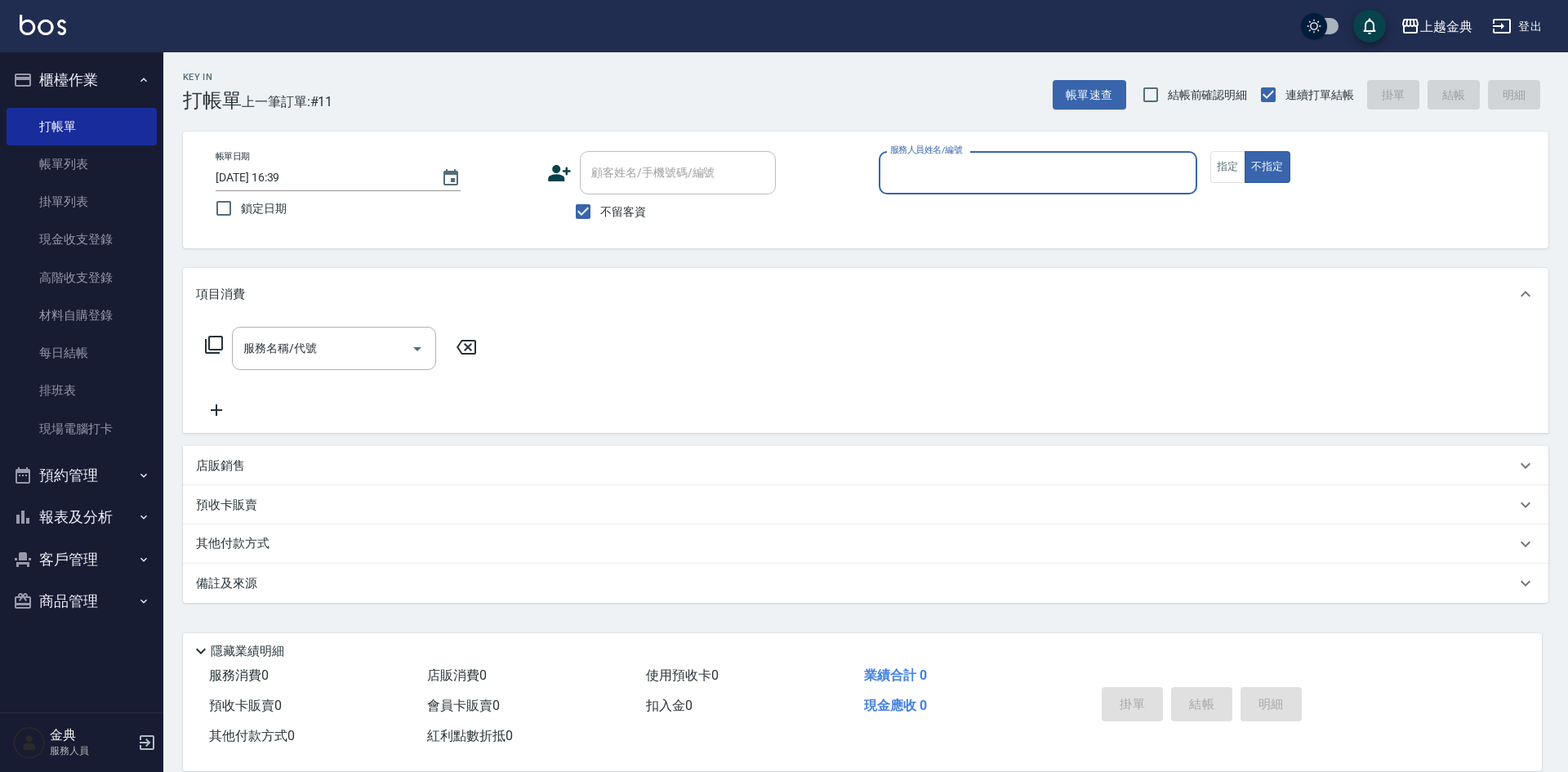
click at [1104, 177] on input "服務人員姓名/編號" at bounding box center [1038, 173] width 304 height 29
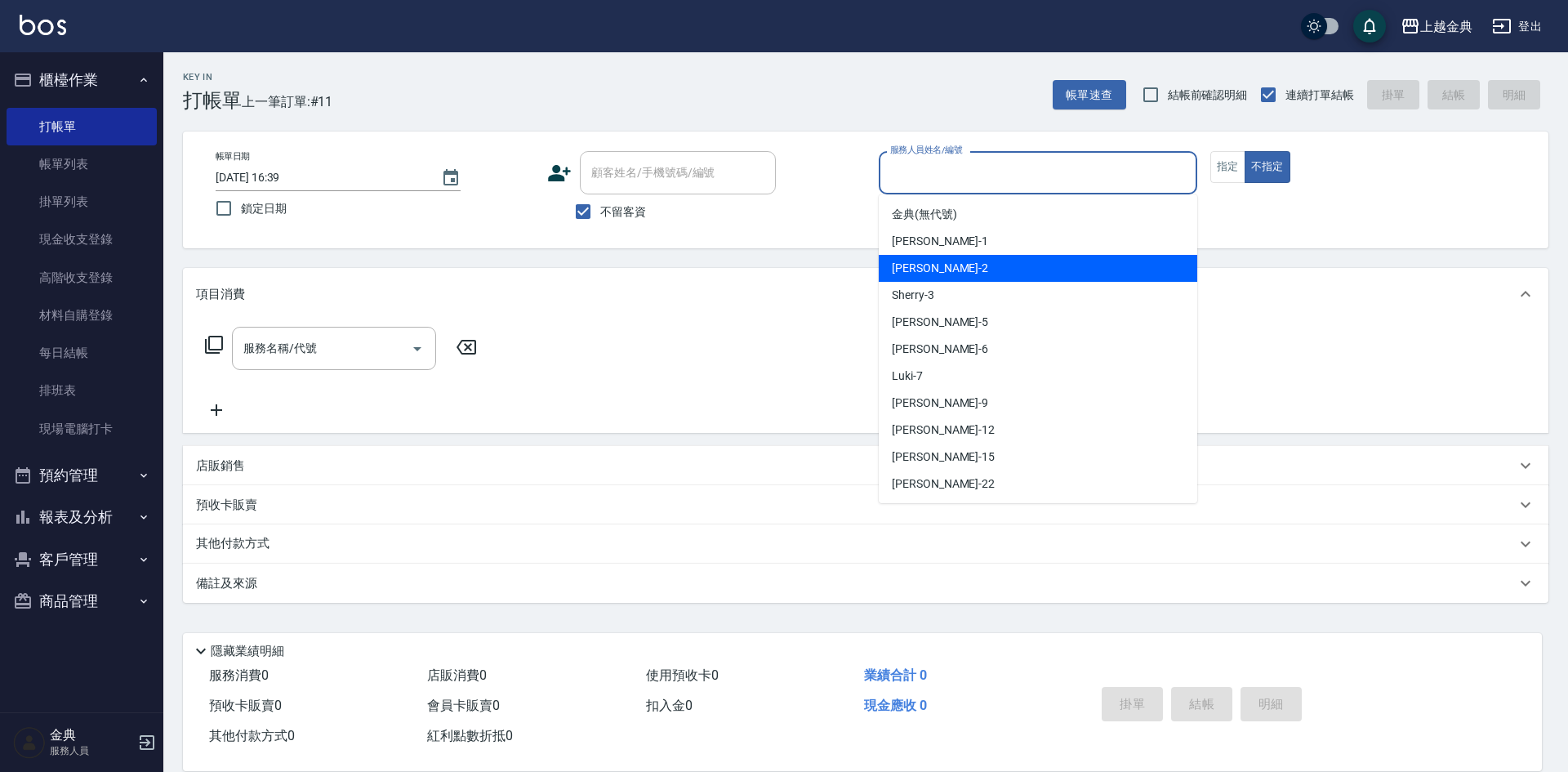
click at [1081, 271] on div "Cindy -2" at bounding box center [1038, 268] width 319 height 27
type input "Cindy-2"
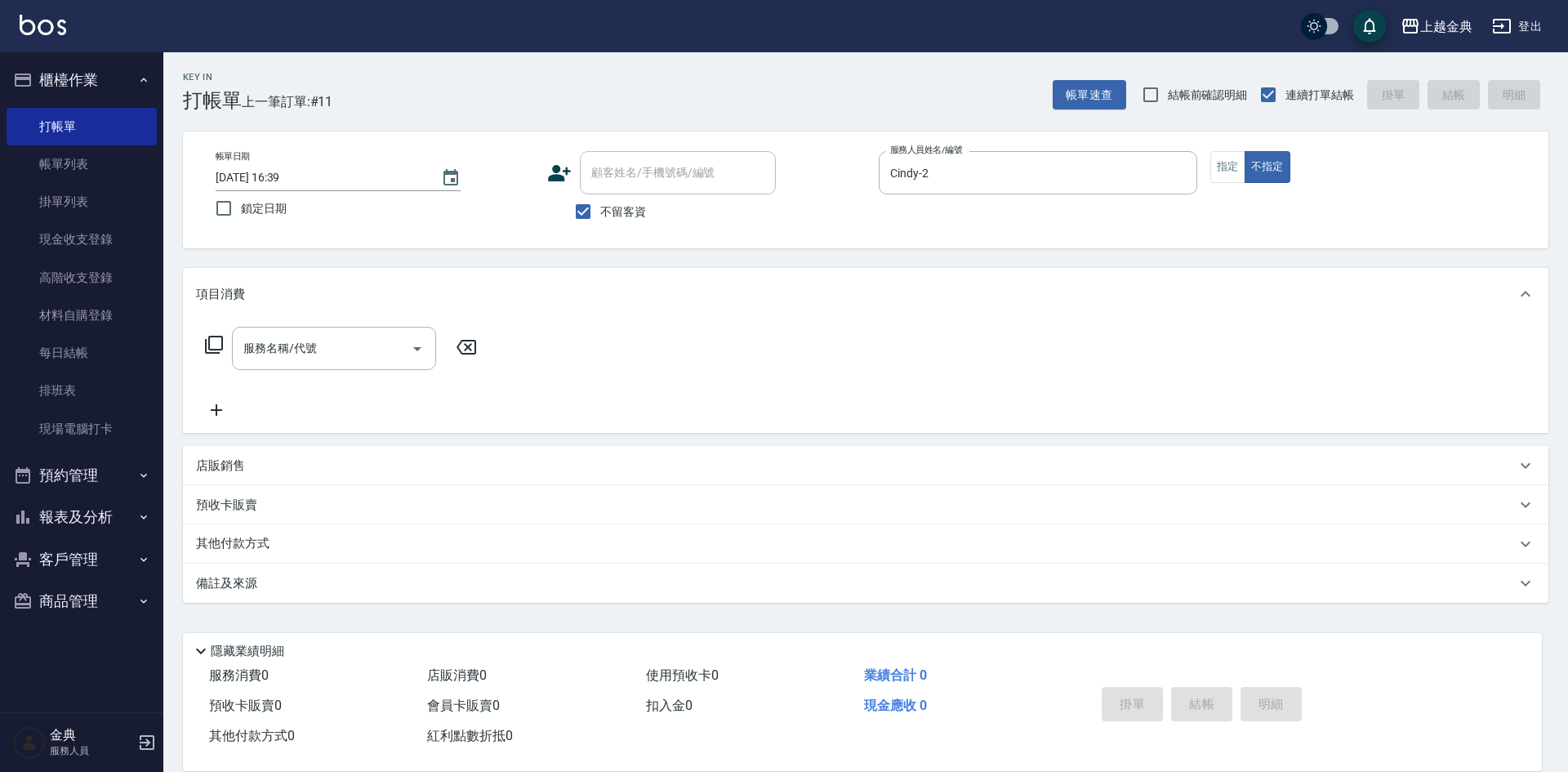
click at [221, 341] on icon at bounding box center [215, 345] width 20 height 20
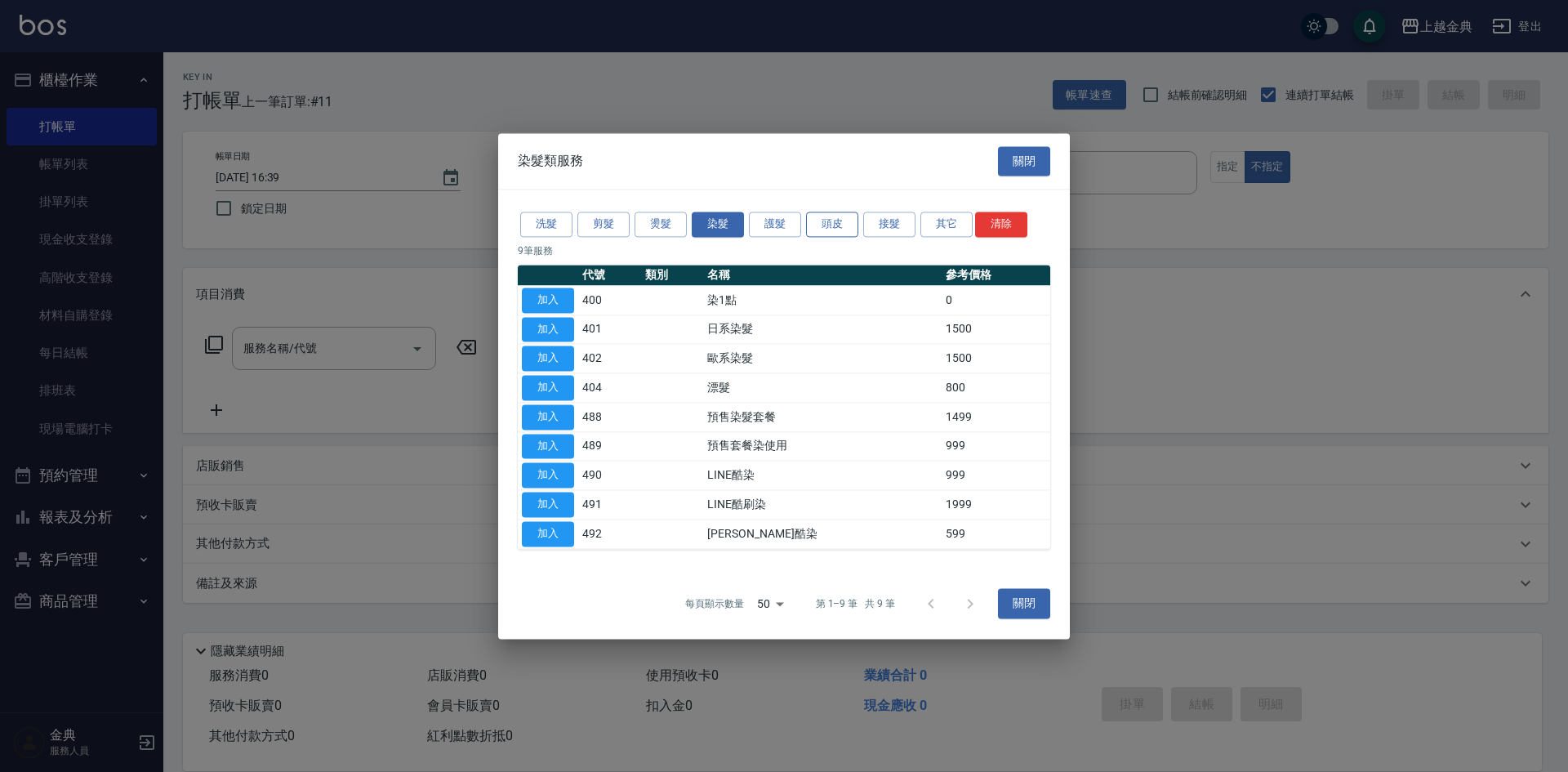
click at [837, 225] on button "頭皮" at bounding box center [832, 224] width 52 height 25
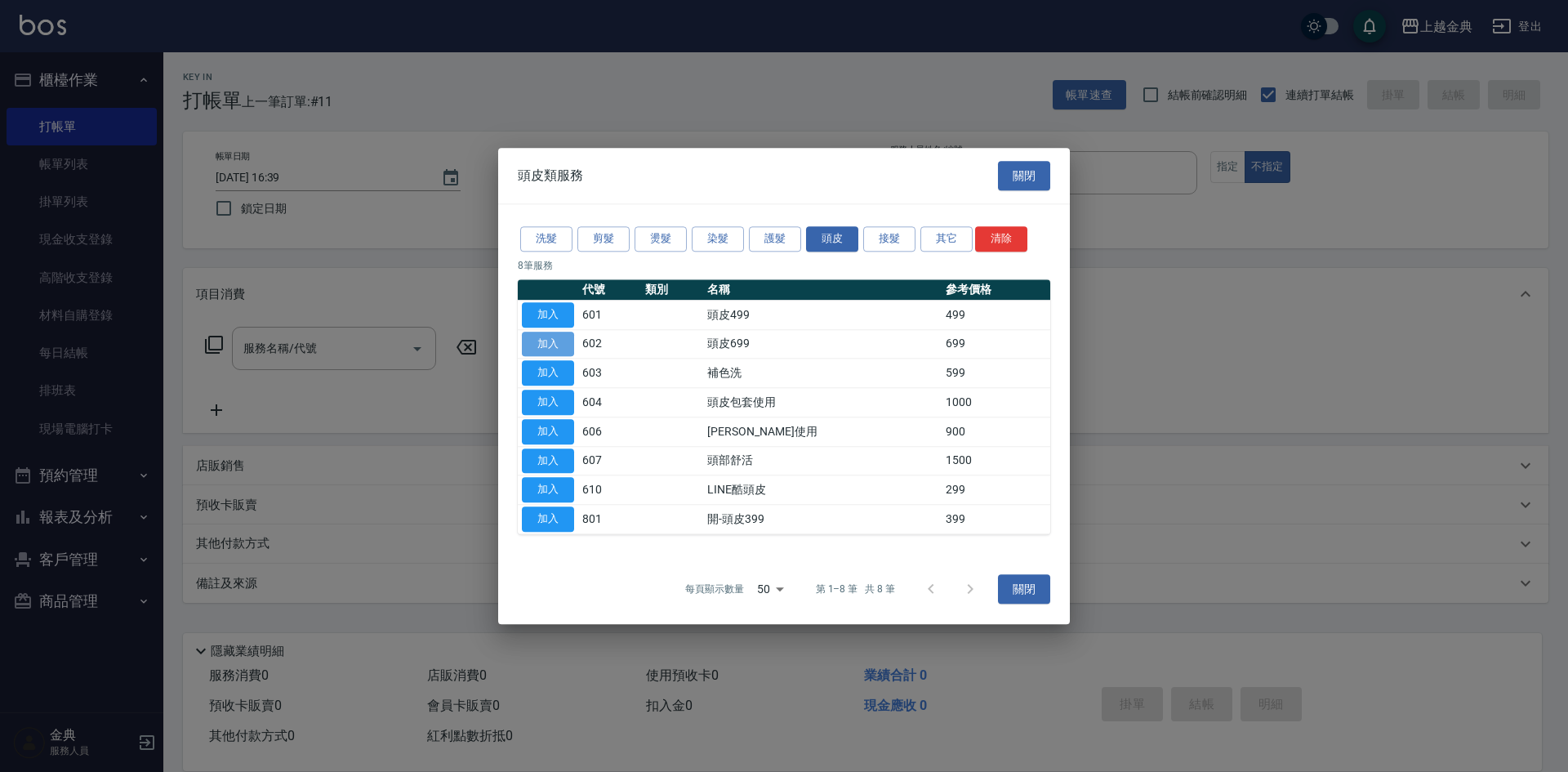
click at [549, 343] on button "加入" at bounding box center [548, 344] width 52 height 25
type input "頭皮699(602)"
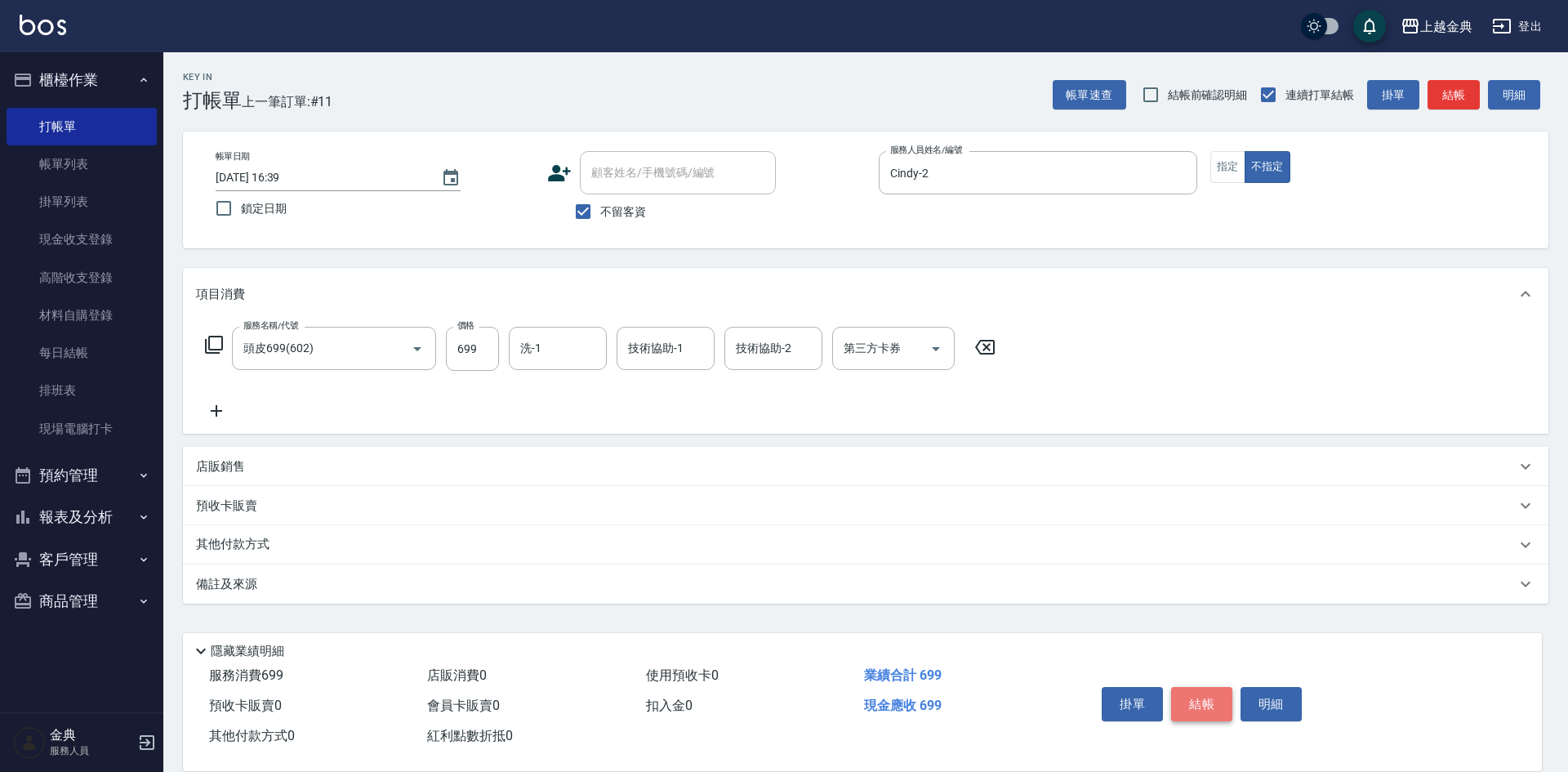
click at [1198, 695] on button "結帳" at bounding box center [1202, 704] width 61 height 34
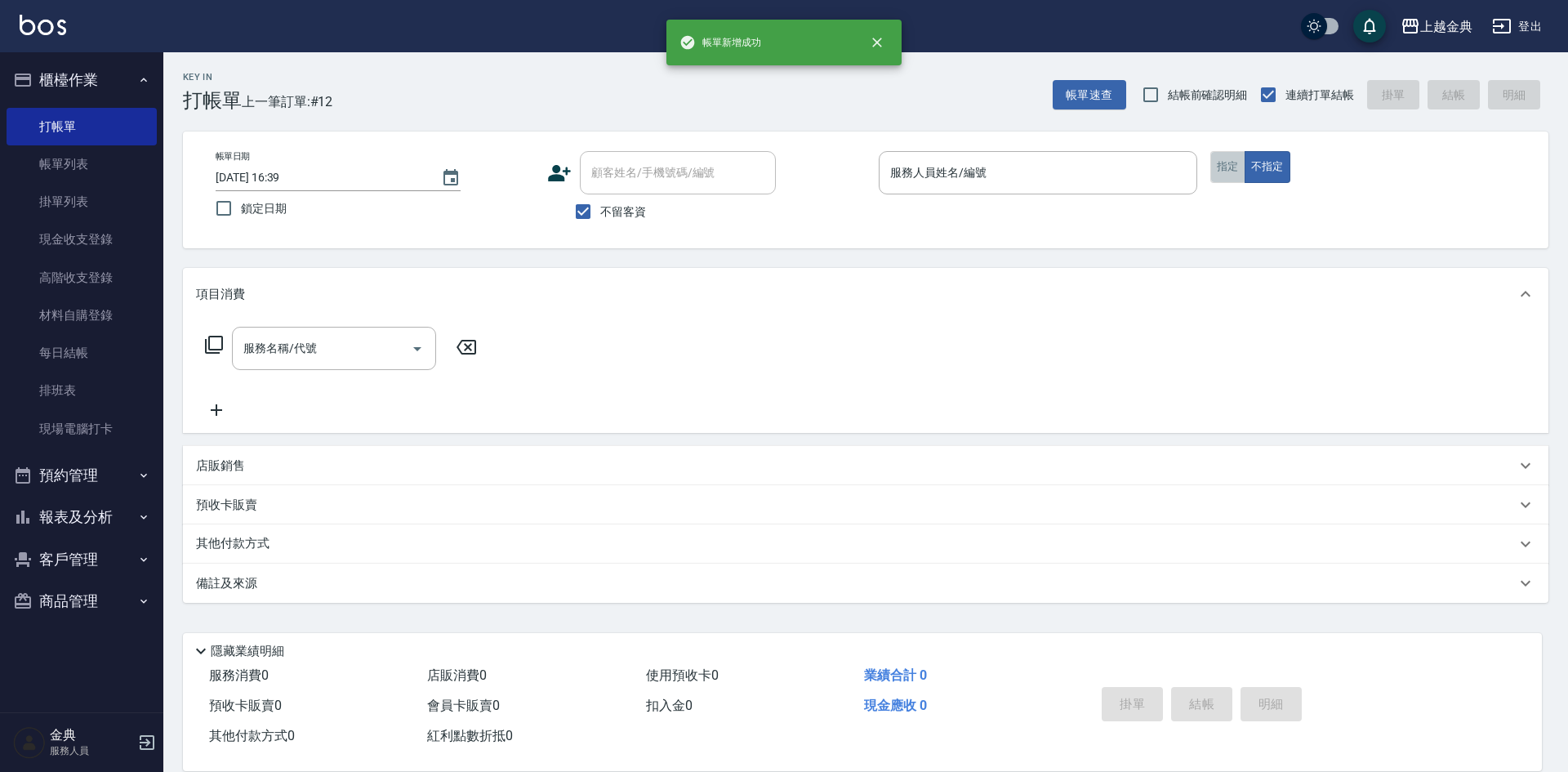
click at [1234, 170] on button "指定" at bounding box center [1228, 166] width 35 height 31
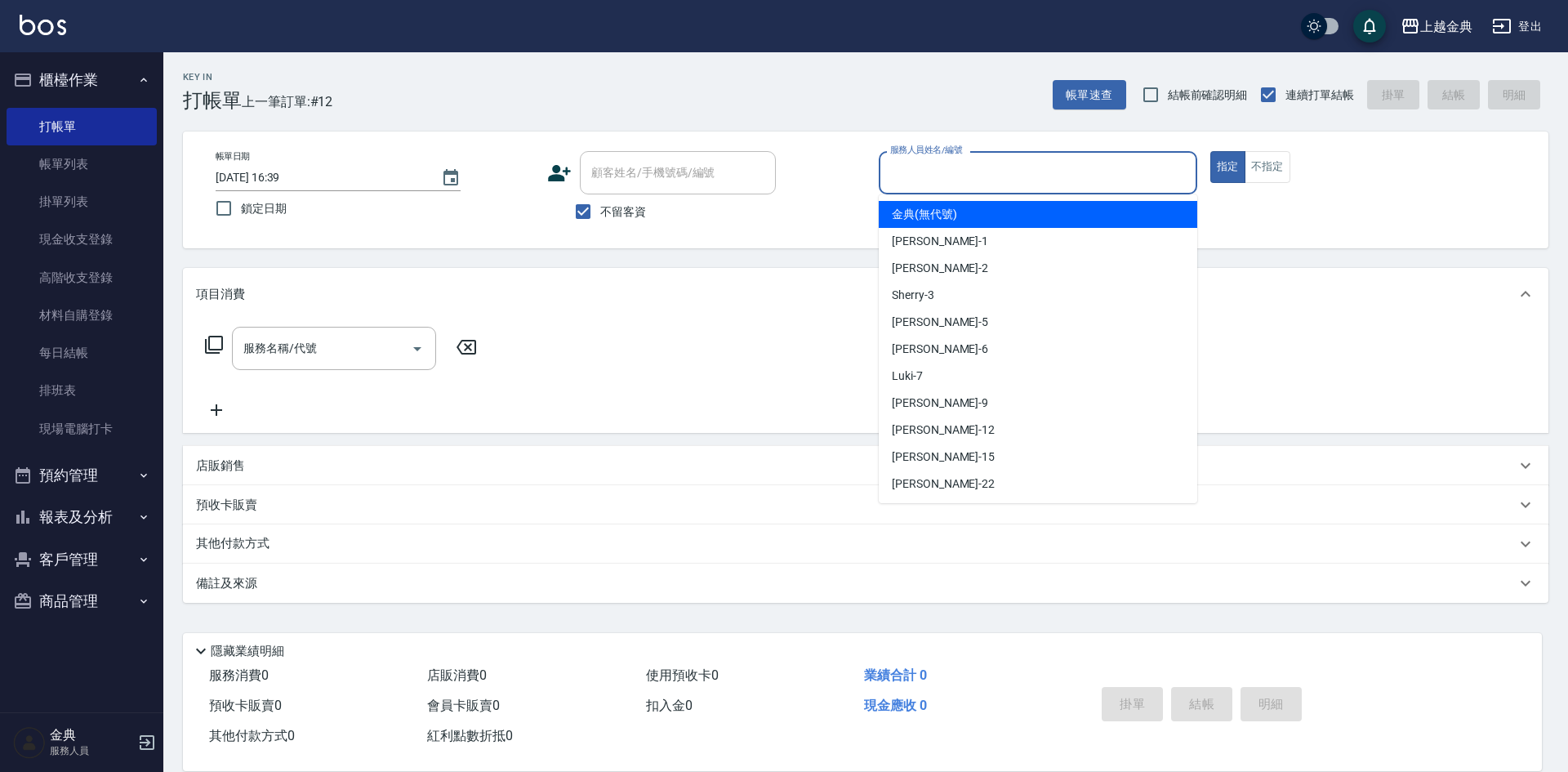
click at [1045, 175] on input "服務人員姓名/編號" at bounding box center [1038, 173] width 304 height 29
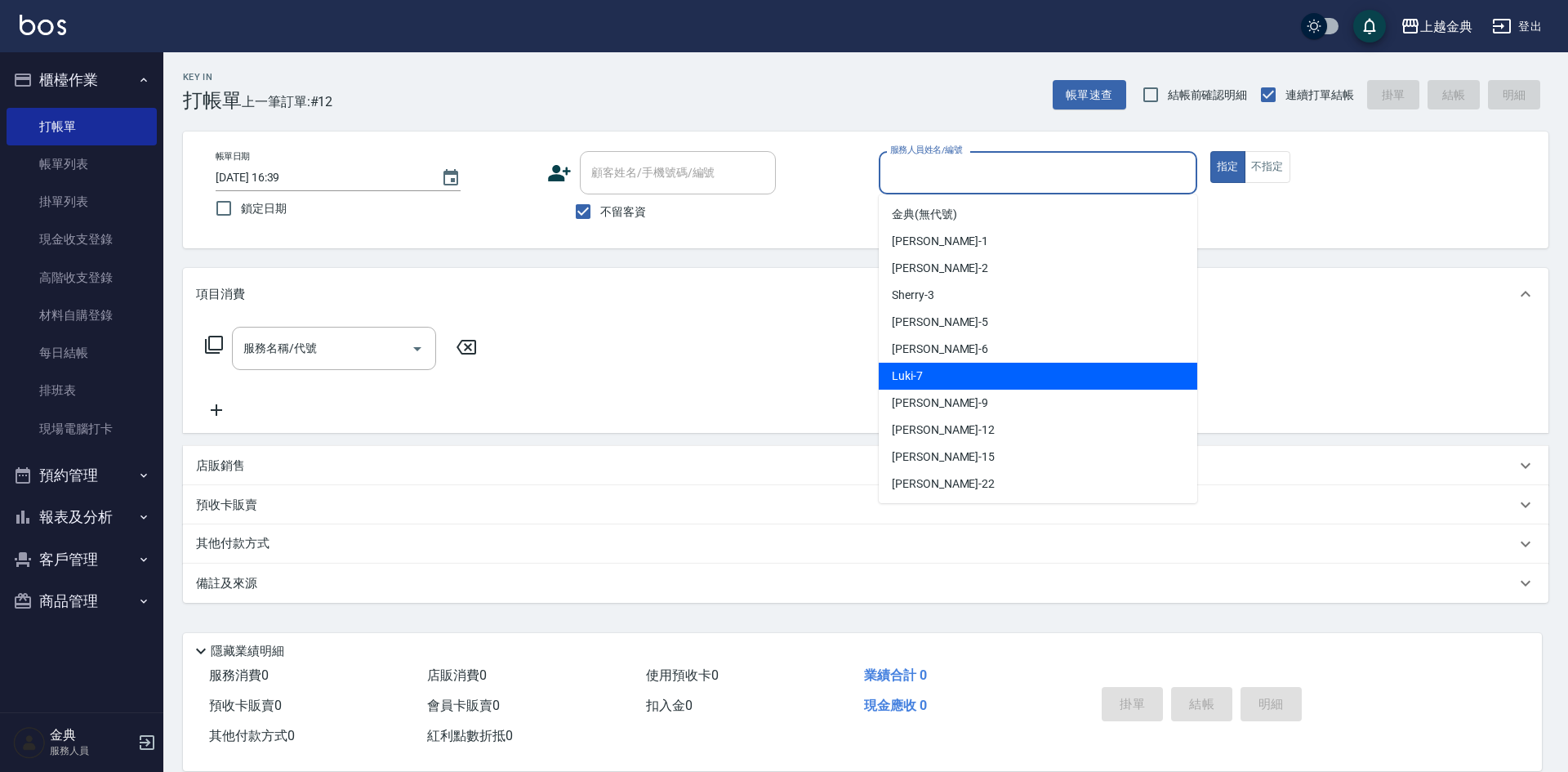
click at [981, 374] on div "Luki -7" at bounding box center [1038, 376] width 319 height 27
type input "Luki-7"
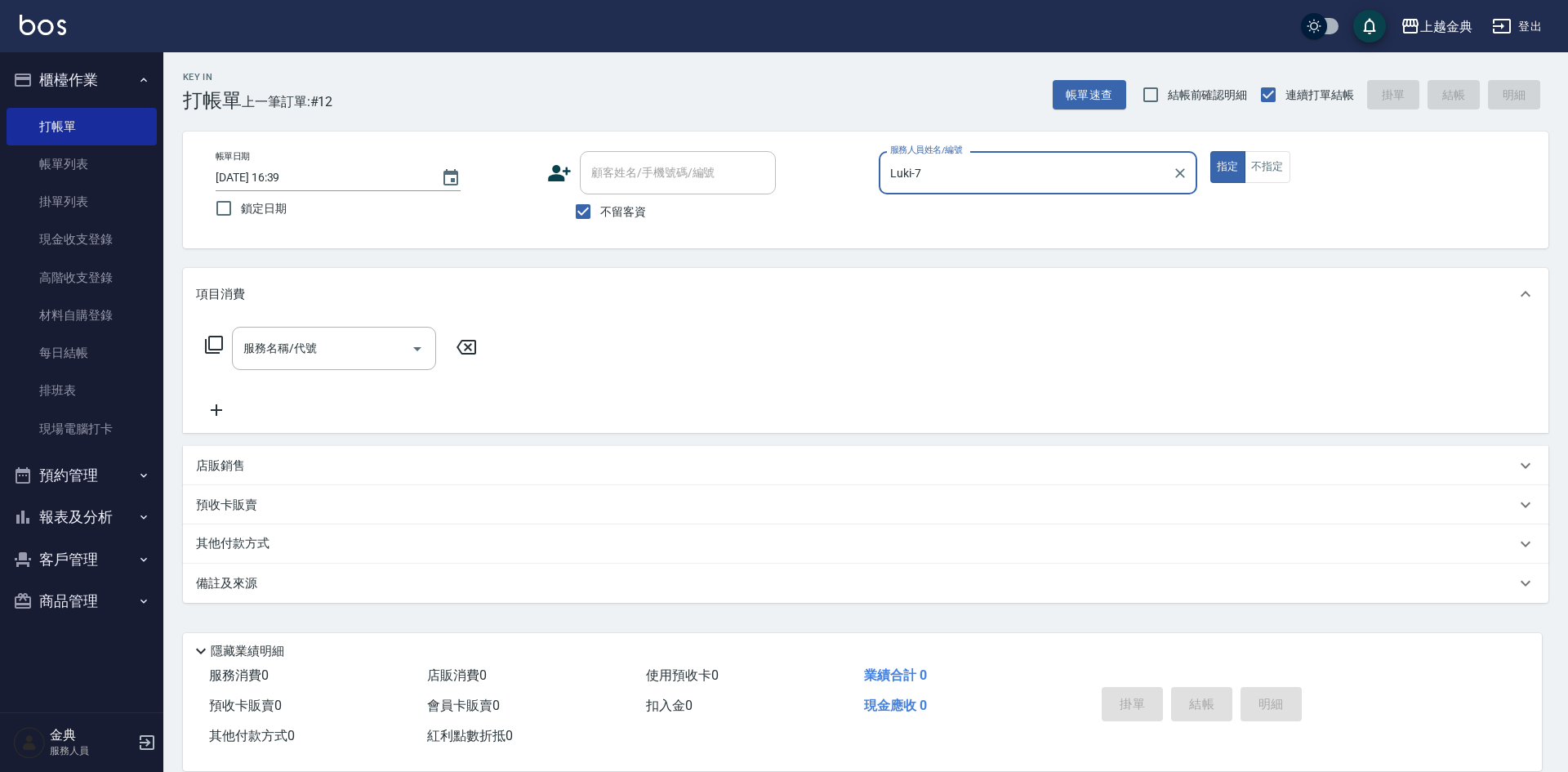
click at [216, 344] on icon at bounding box center [215, 345] width 20 height 20
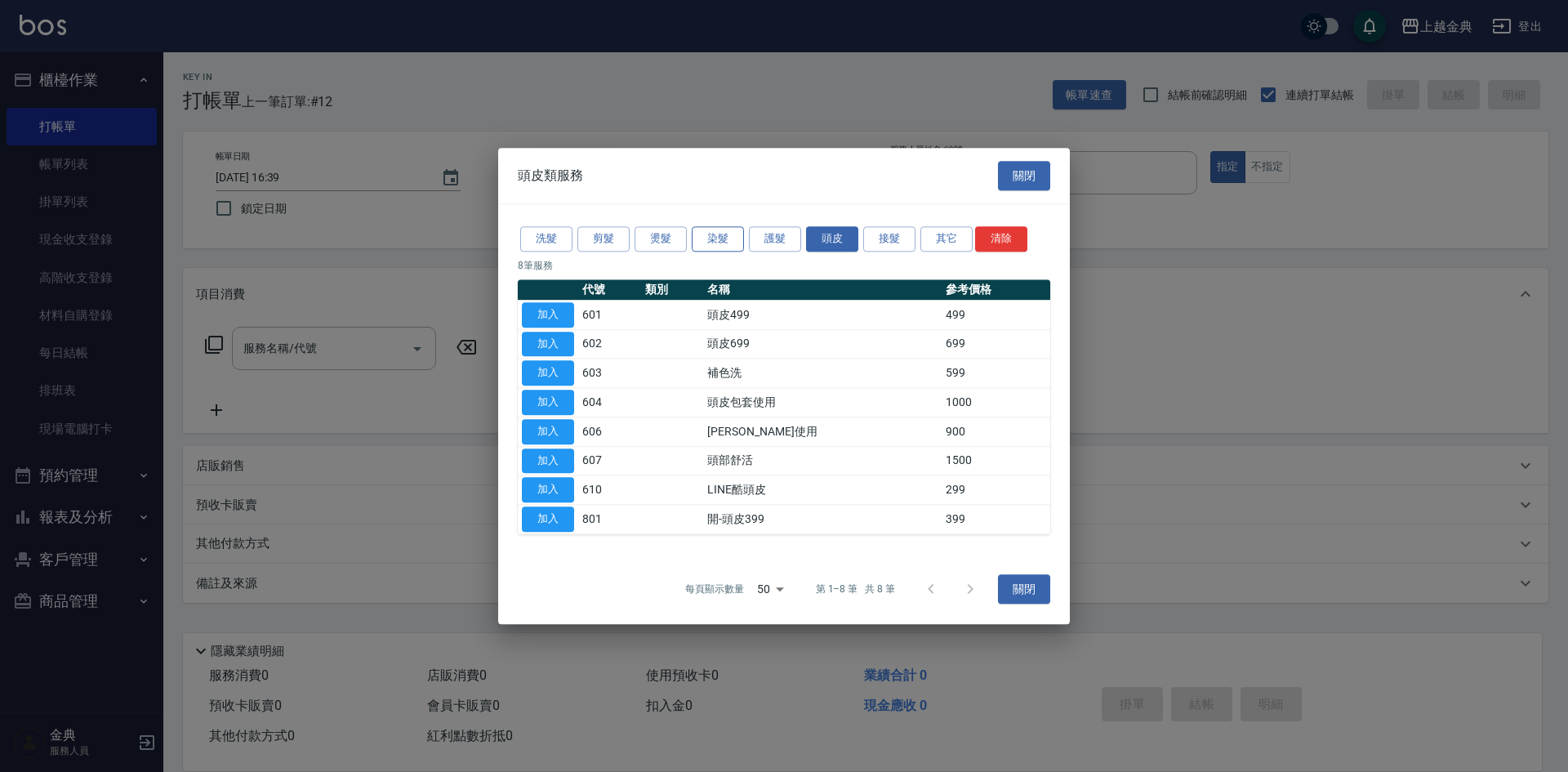
click at [716, 242] on button "染髮" at bounding box center [718, 239] width 52 height 25
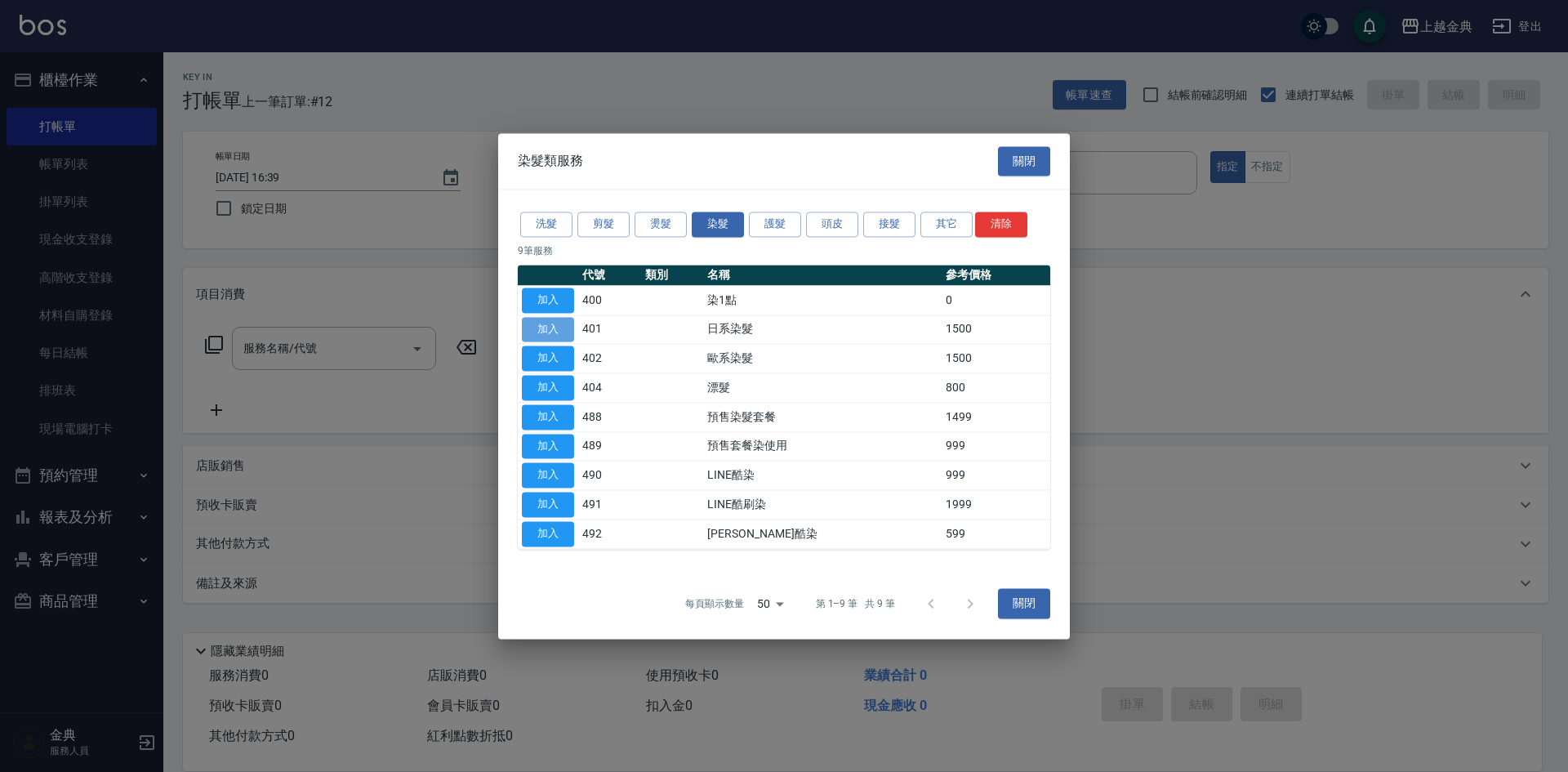
click at [560, 329] on button "加入" at bounding box center [548, 329] width 52 height 25
type input "日系染髮(401)"
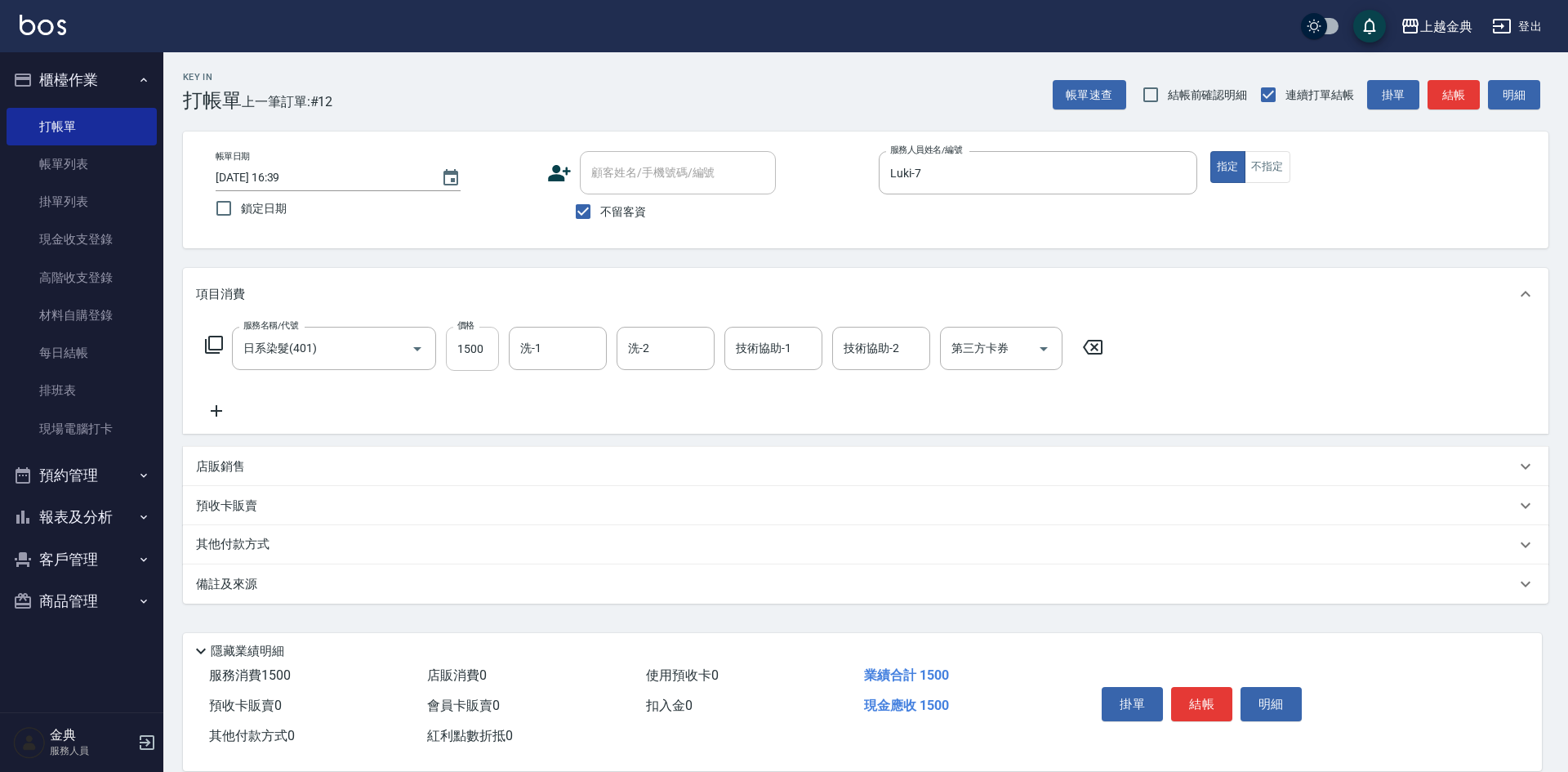
click at [477, 350] on input "1500" at bounding box center [472, 348] width 53 height 44
type input "2600"
click at [1204, 697] on button "結帳" at bounding box center [1202, 704] width 61 height 34
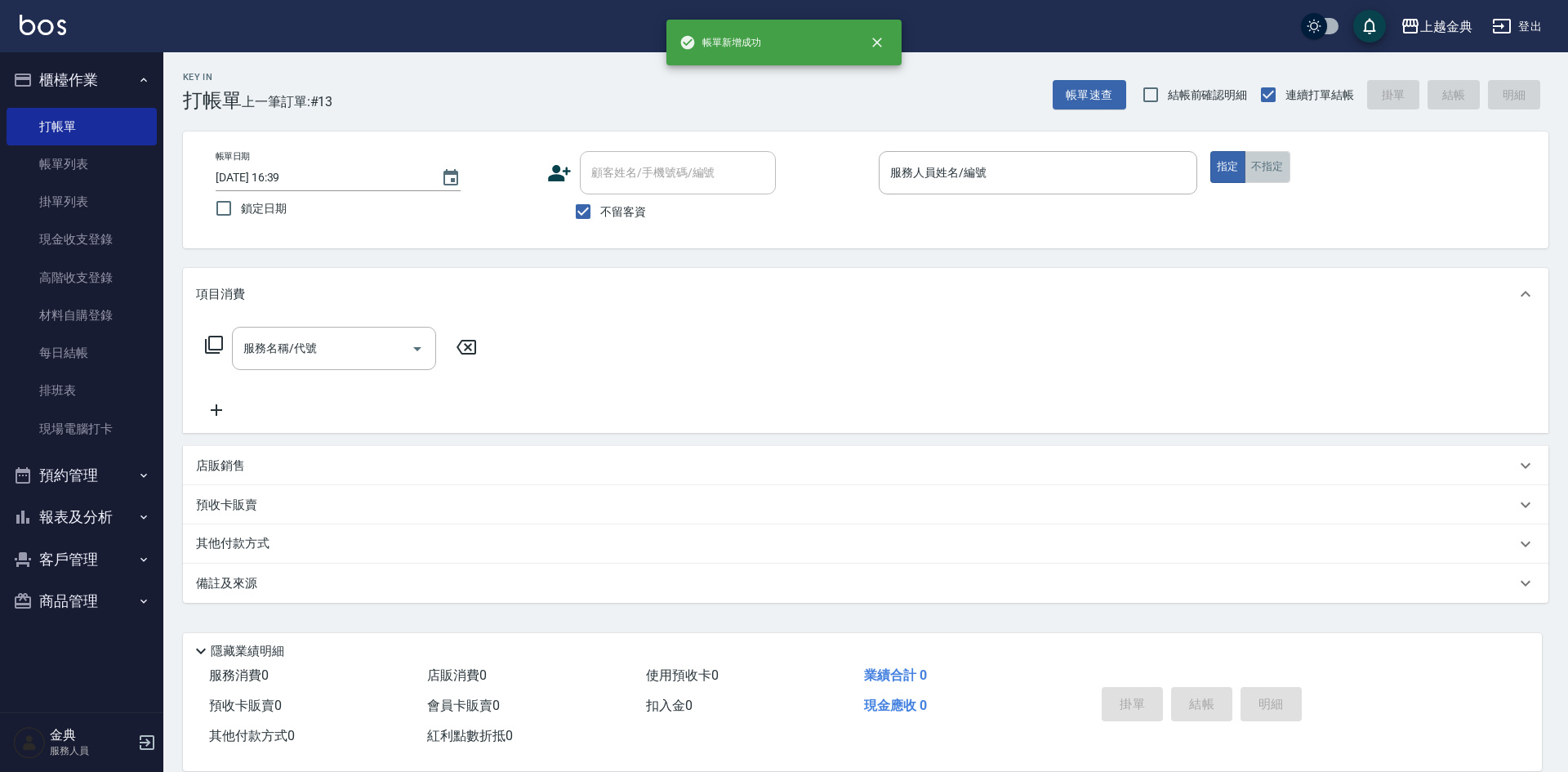
click at [1260, 168] on button "不指定" at bounding box center [1267, 166] width 46 height 31
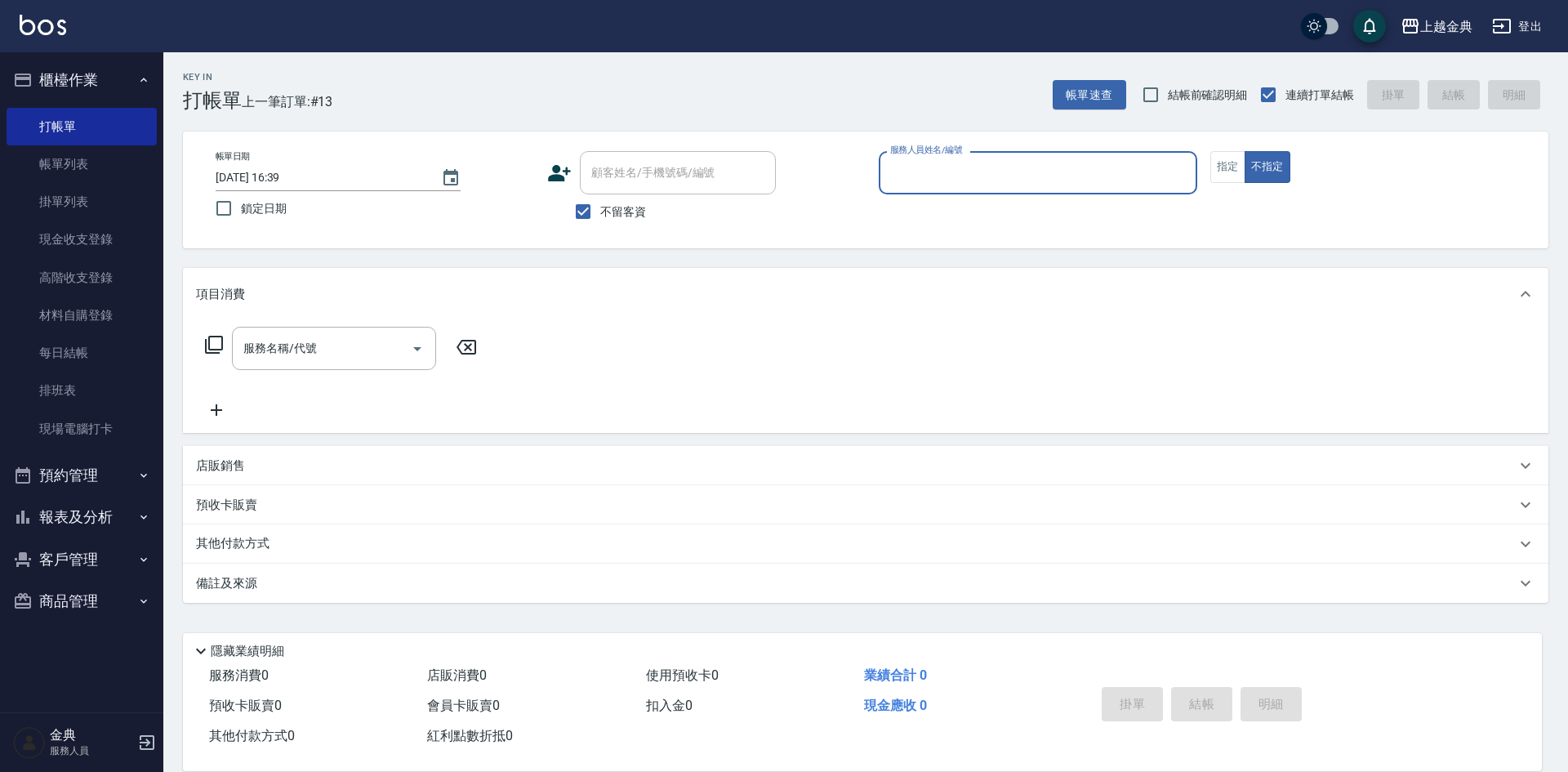
click at [978, 157] on div "服務人員姓名/編號" at bounding box center [1038, 172] width 319 height 43
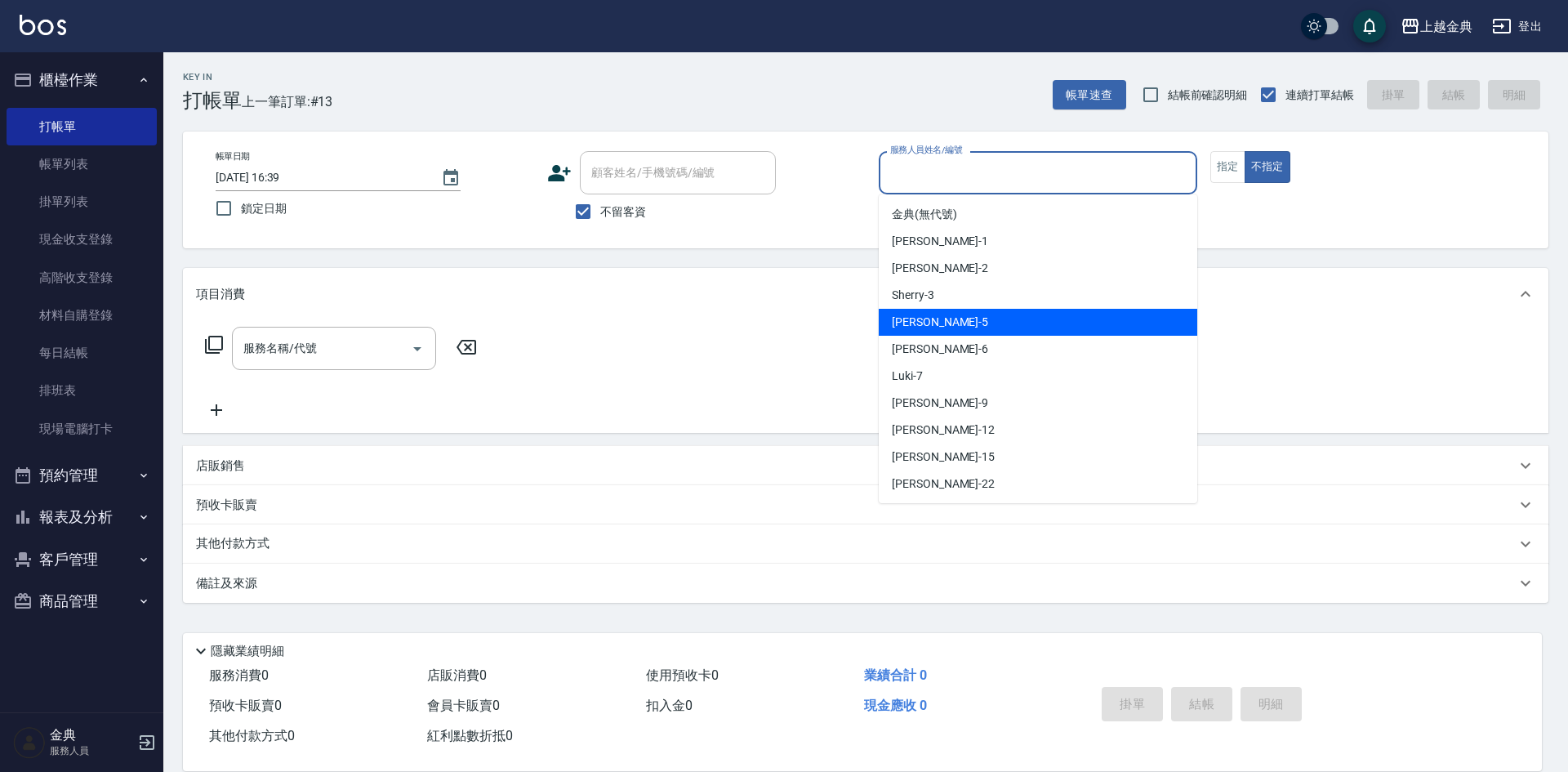
click at [979, 331] on div "[PERSON_NAME] -5" at bounding box center [1038, 322] width 319 height 27
type input "[PERSON_NAME]-5"
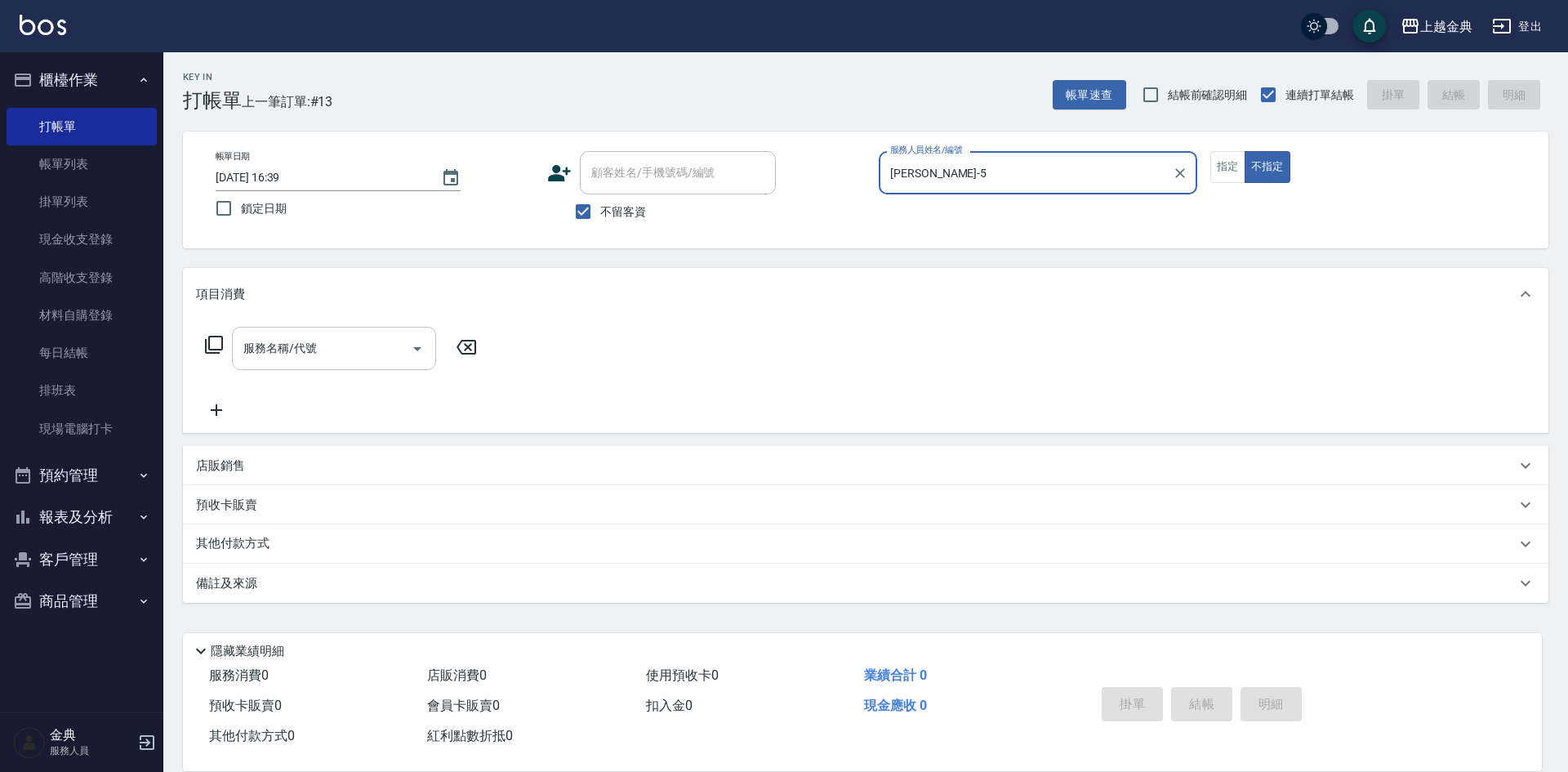
click at [413, 353] on icon "Open" at bounding box center [417, 349] width 20 height 20
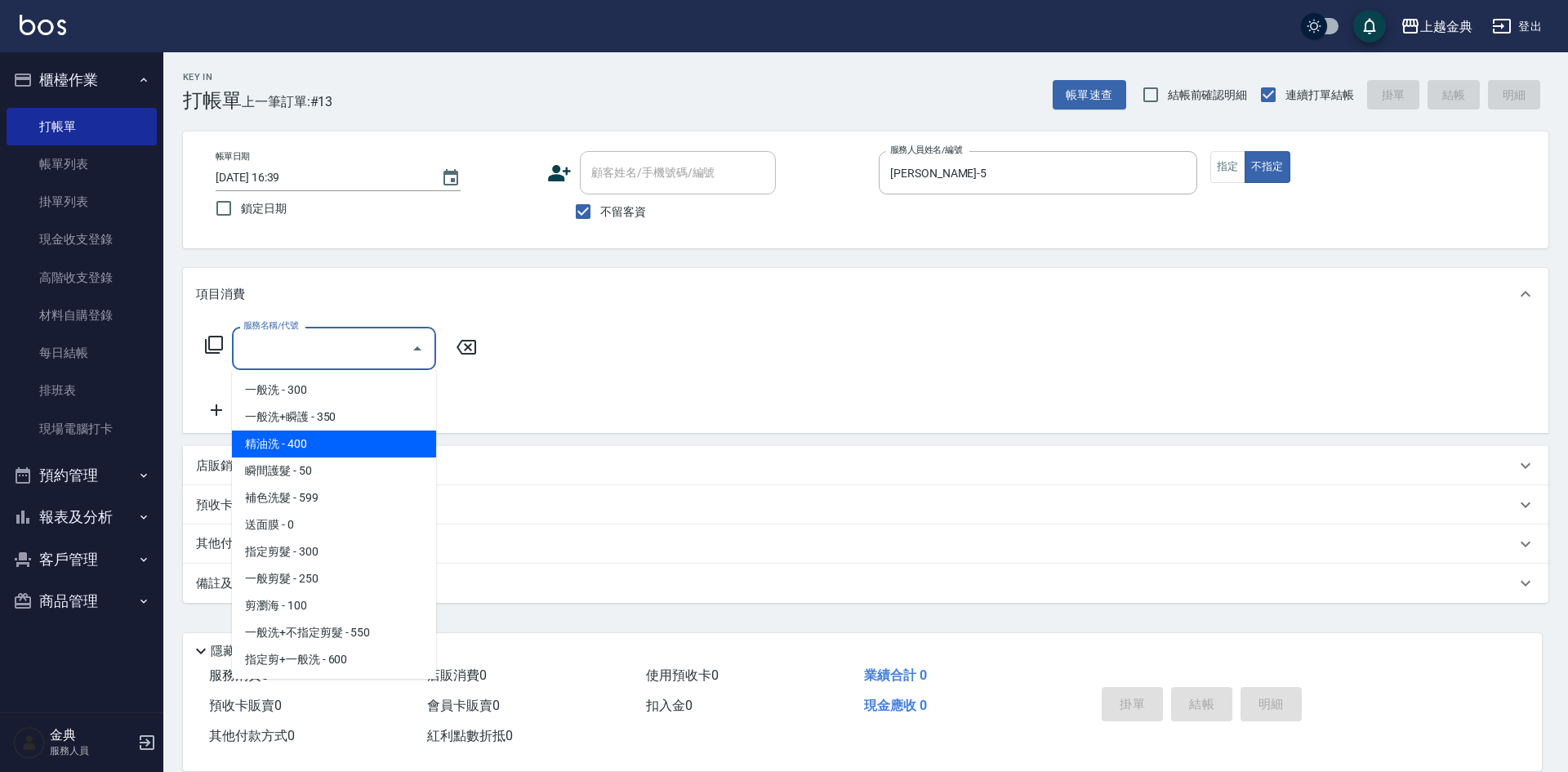
click at [346, 434] on span "精油洗 - 400" at bounding box center [334, 444] width 205 height 27
type input "精油洗(102)"
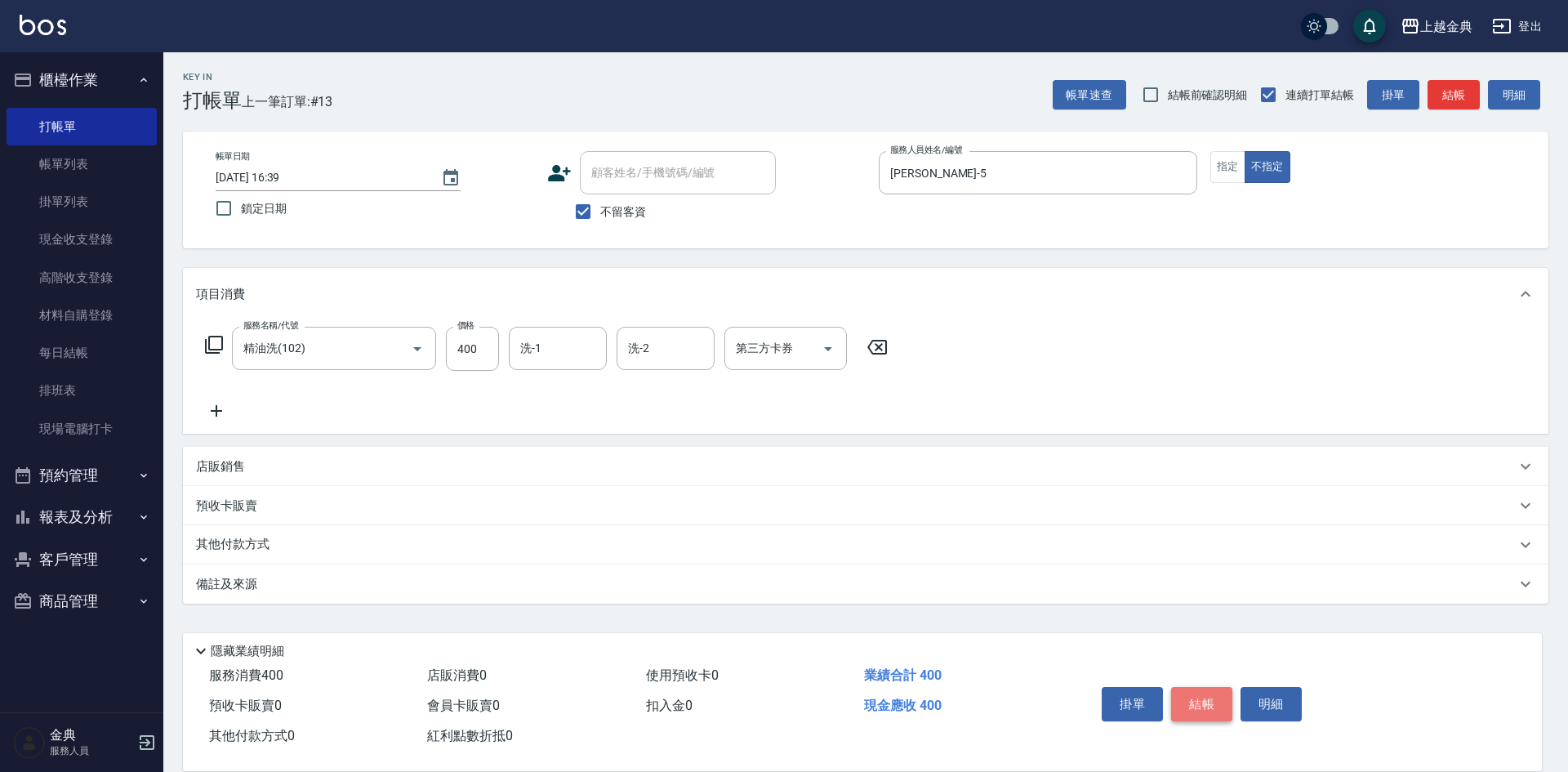
click at [1203, 696] on button "結帳" at bounding box center [1202, 704] width 61 height 34
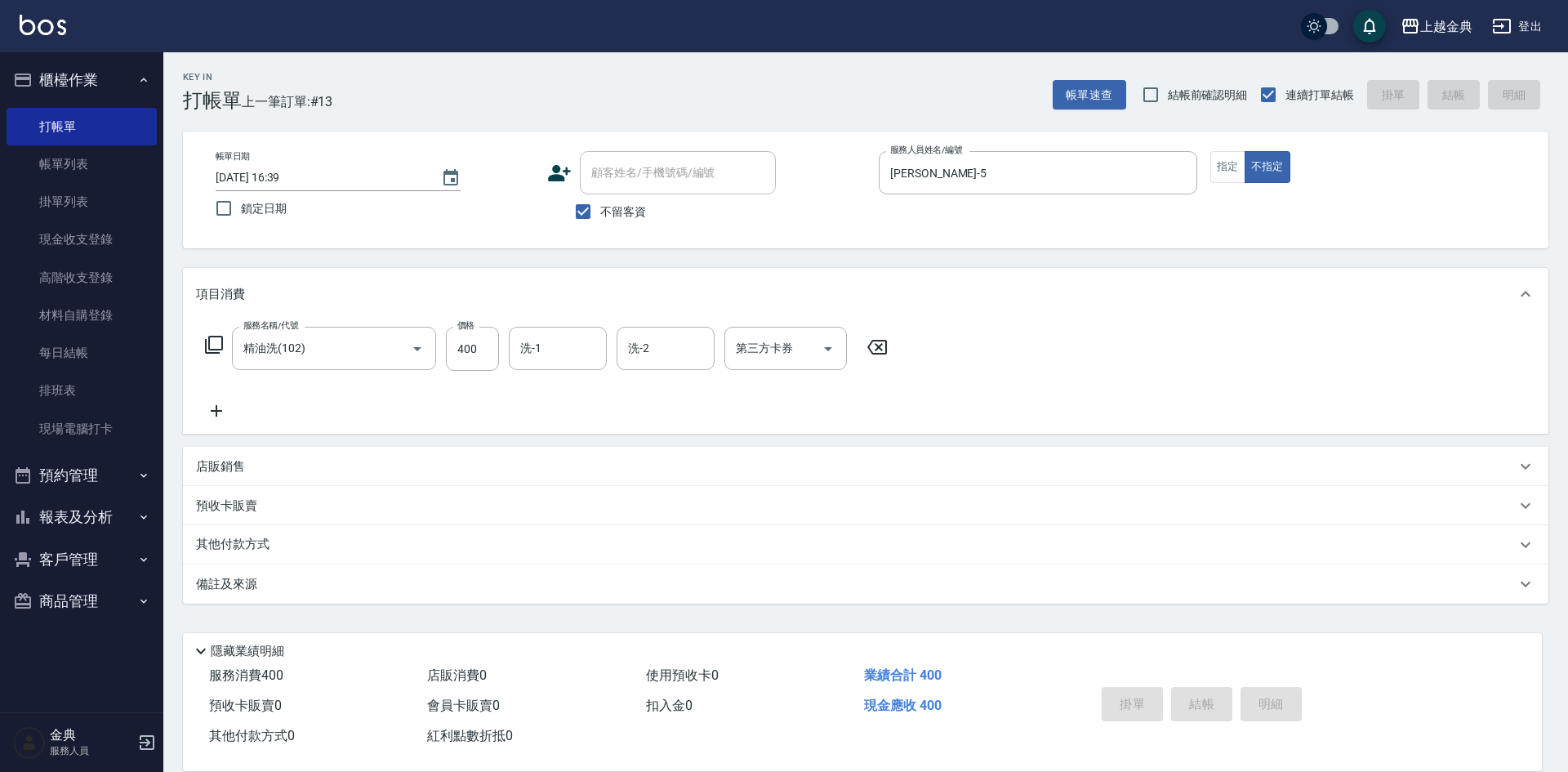
type input "[DATE] 16:40"
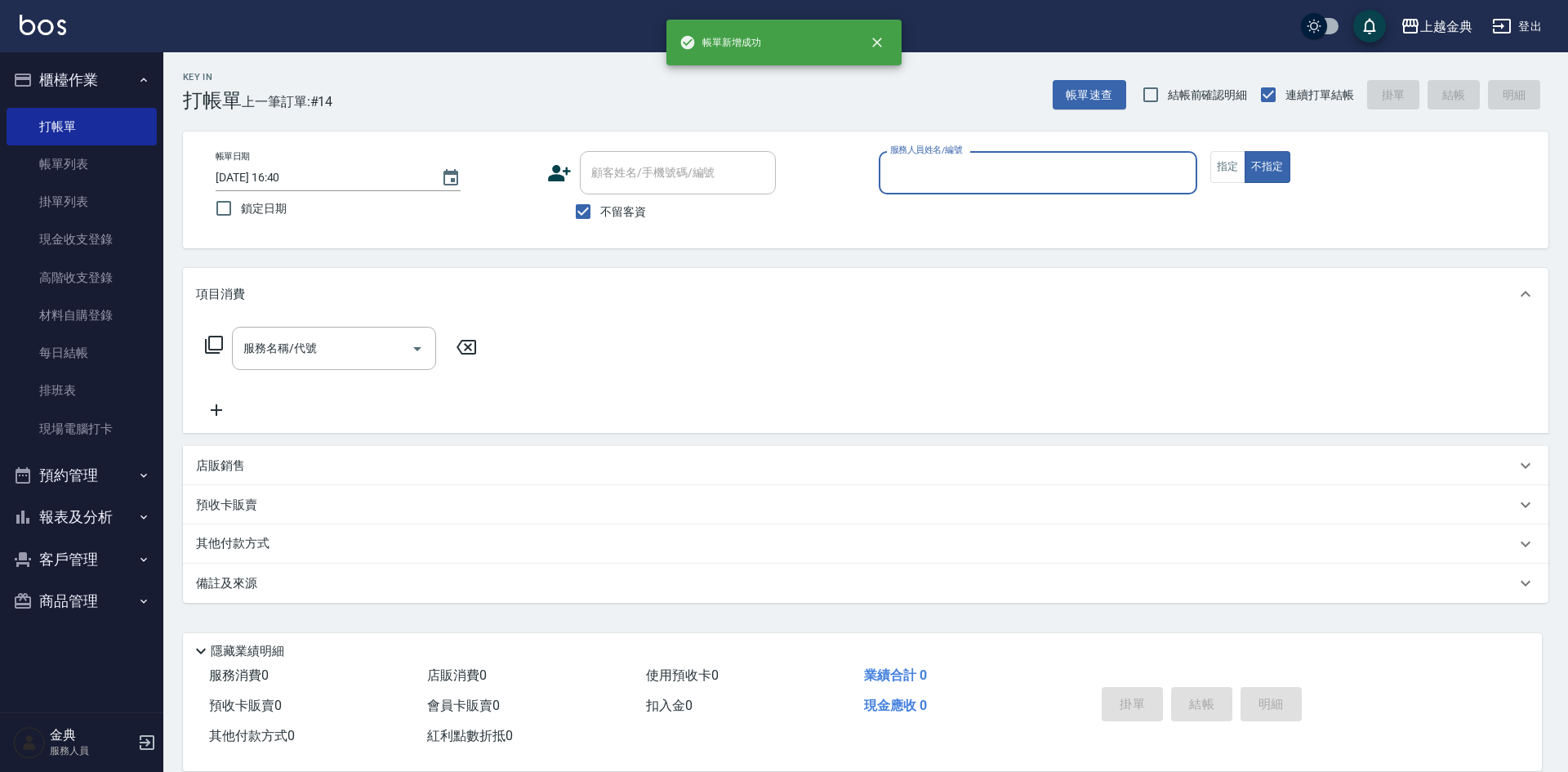
click at [1074, 177] on input "服務人員姓名/編號" at bounding box center [1038, 173] width 304 height 29
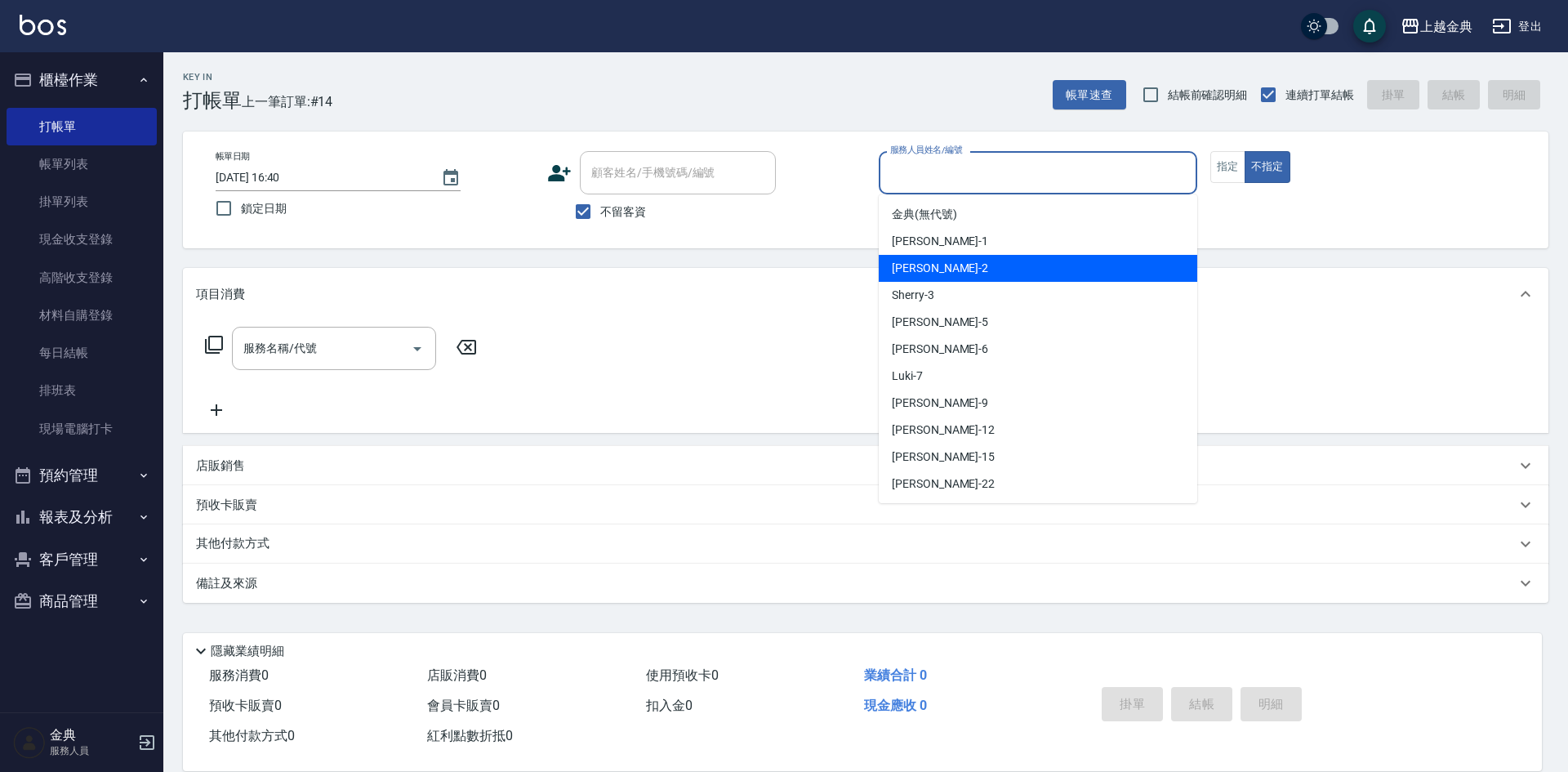
click at [1043, 264] on div "Cindy -2" at bounding box center [1038, 268] width 319 height 27
type input "Cindy-2"
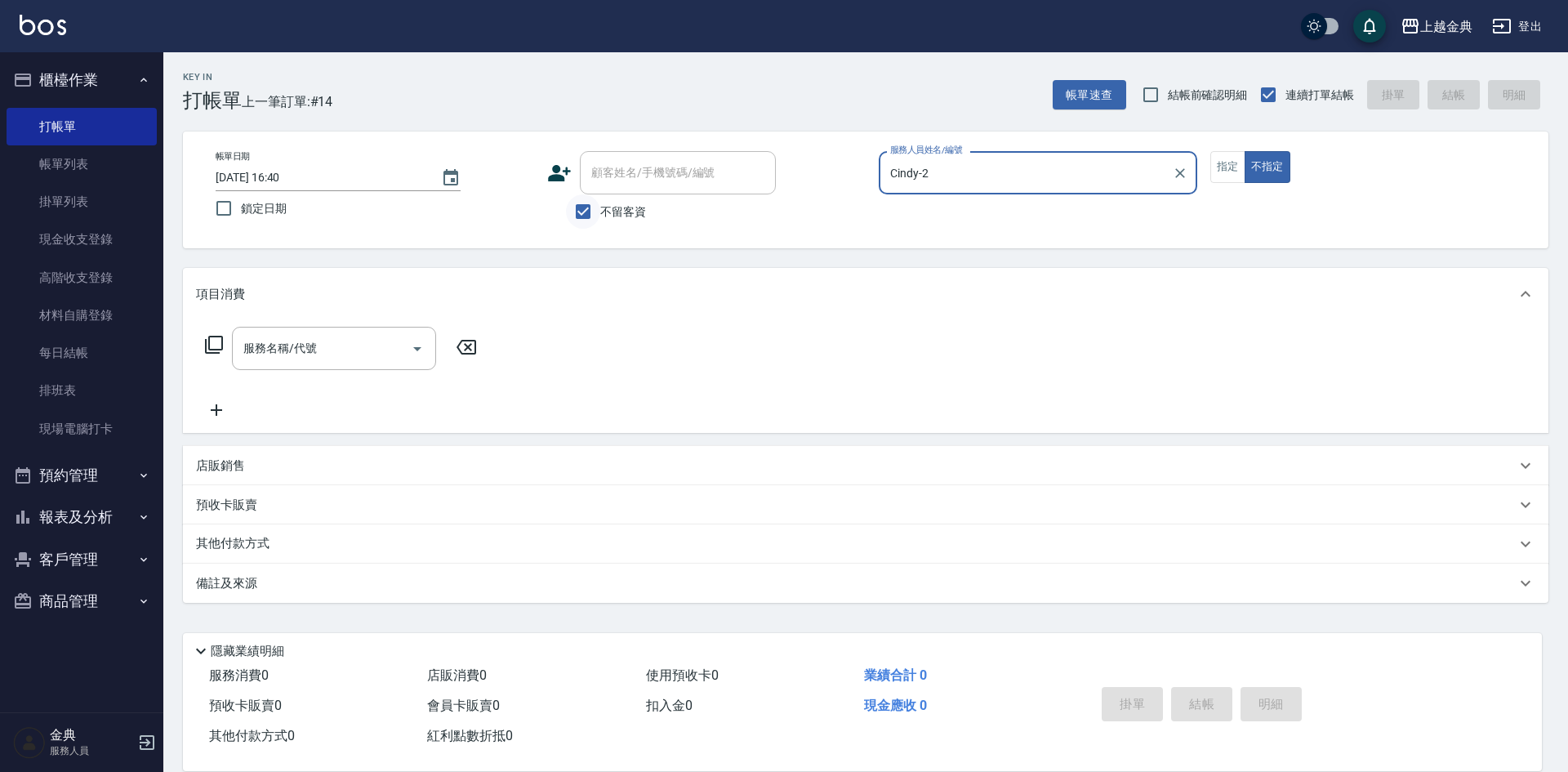
click at [587, 211] on input "不留客資" at bounding box center [583, 212] width 34 height 34
checkbox input "false"
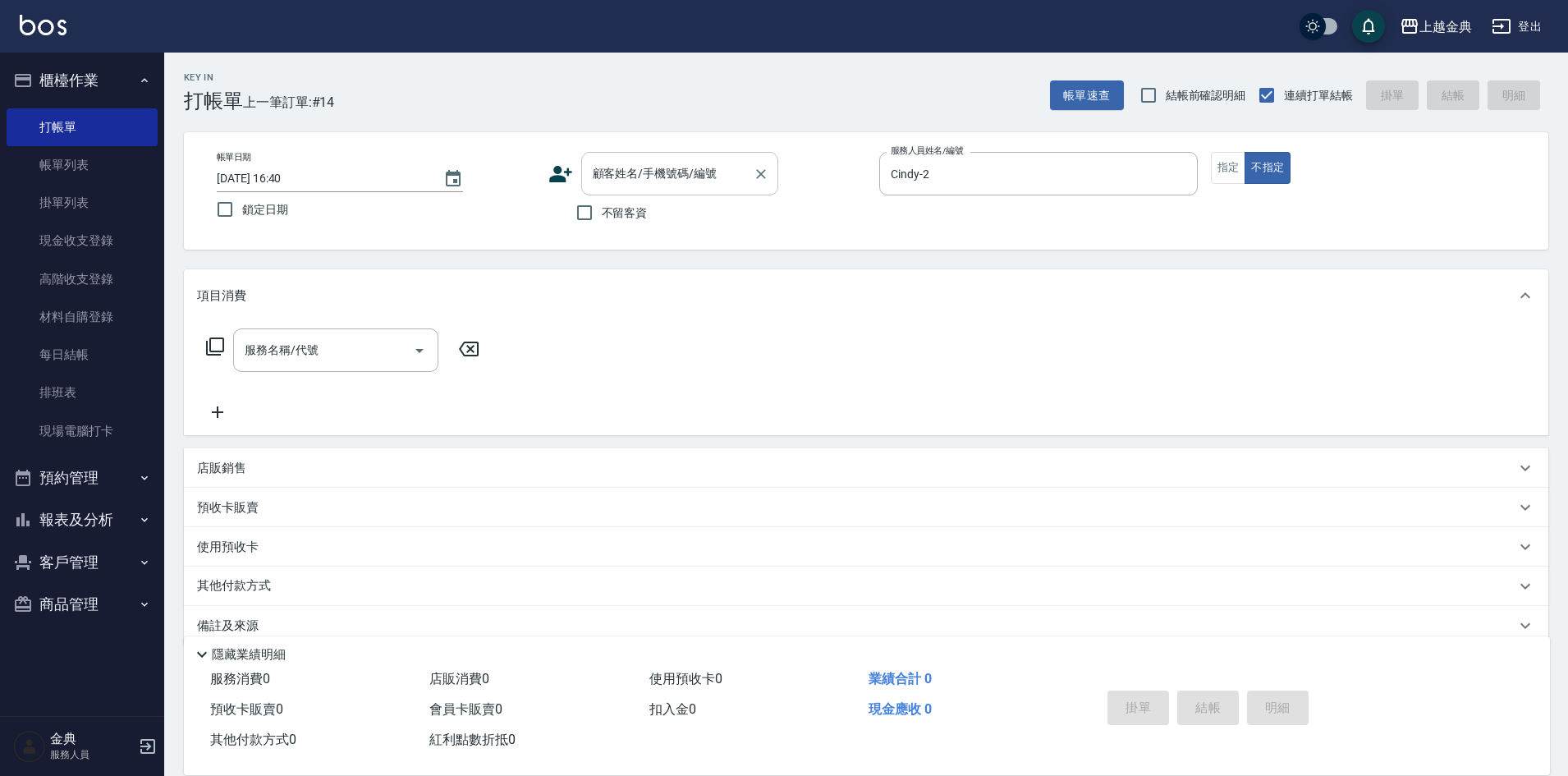
click at [625, 168] on div "顧客姓名/手機號碼/編號 顧客姓名/手機號碼/編號" at bounding box center [679, 173] width 197 height 43
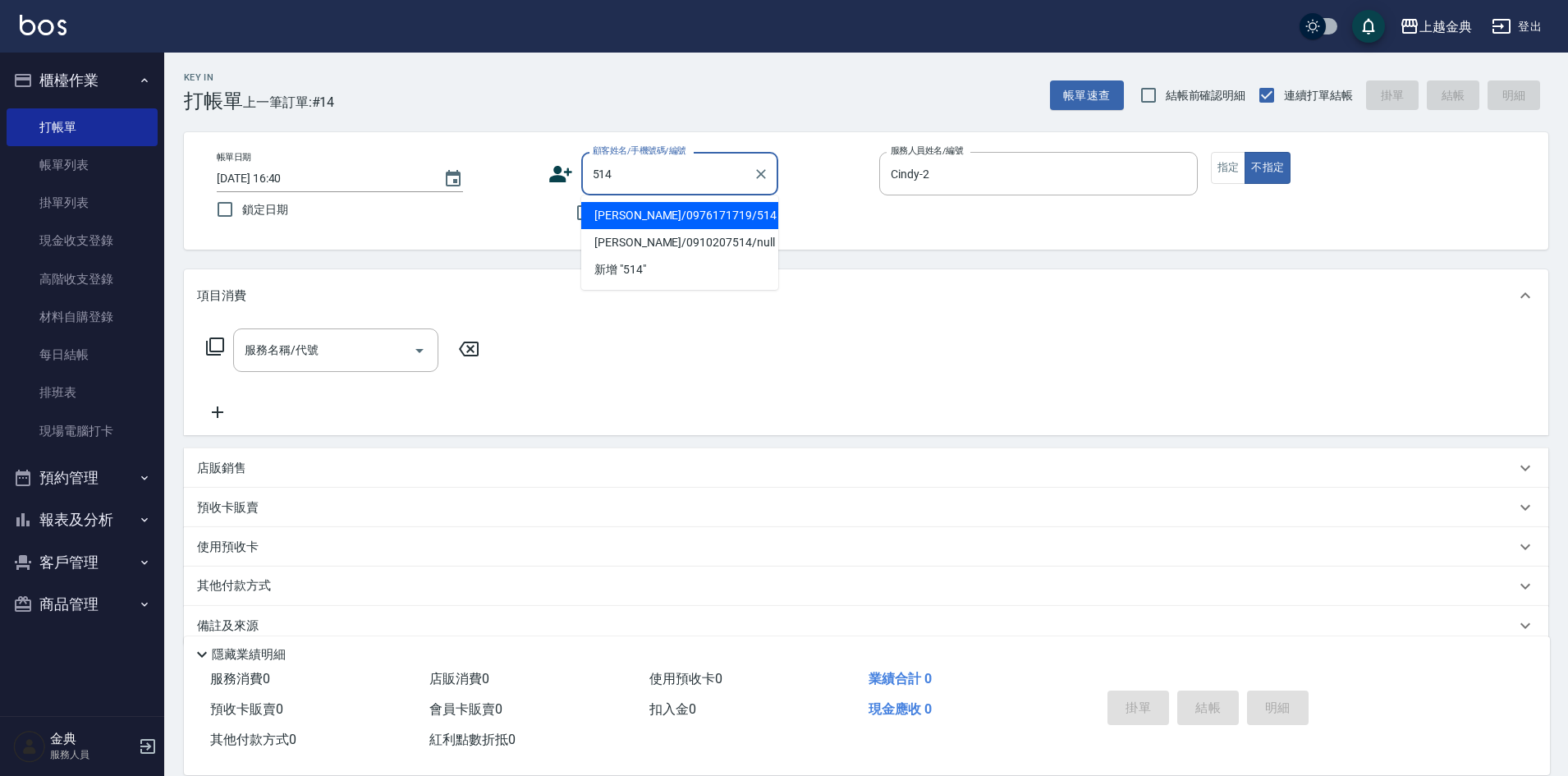
click at [691, 217] on li "[PERSON_NAME]/0976171719/514" at bounding box center [679, 216] width 197 height 27
type input "[PERSON_NAME]/0976171719/514"
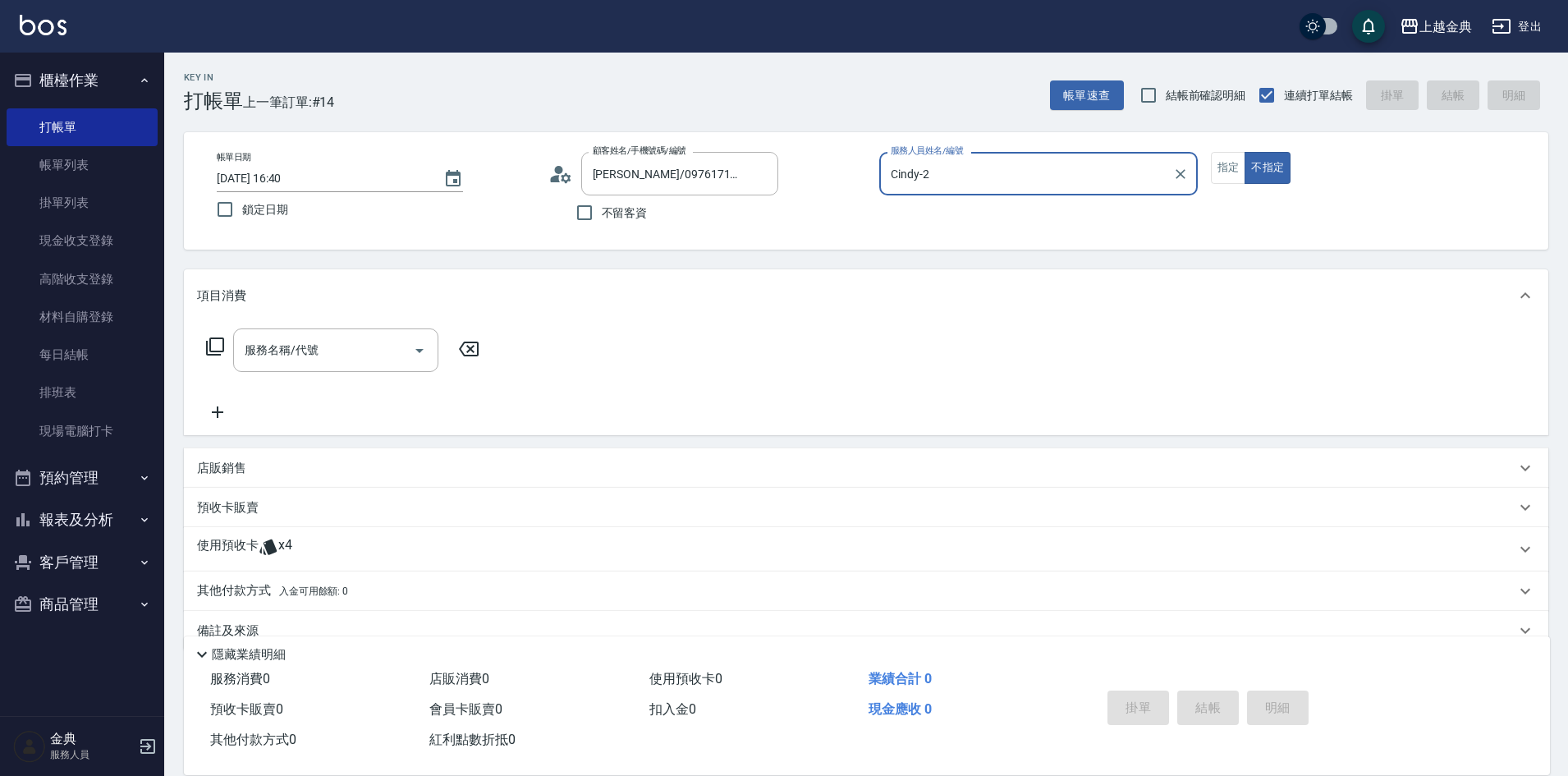
click at [208, 343] on icon at bounding box center [216, 346] width 20 height 20
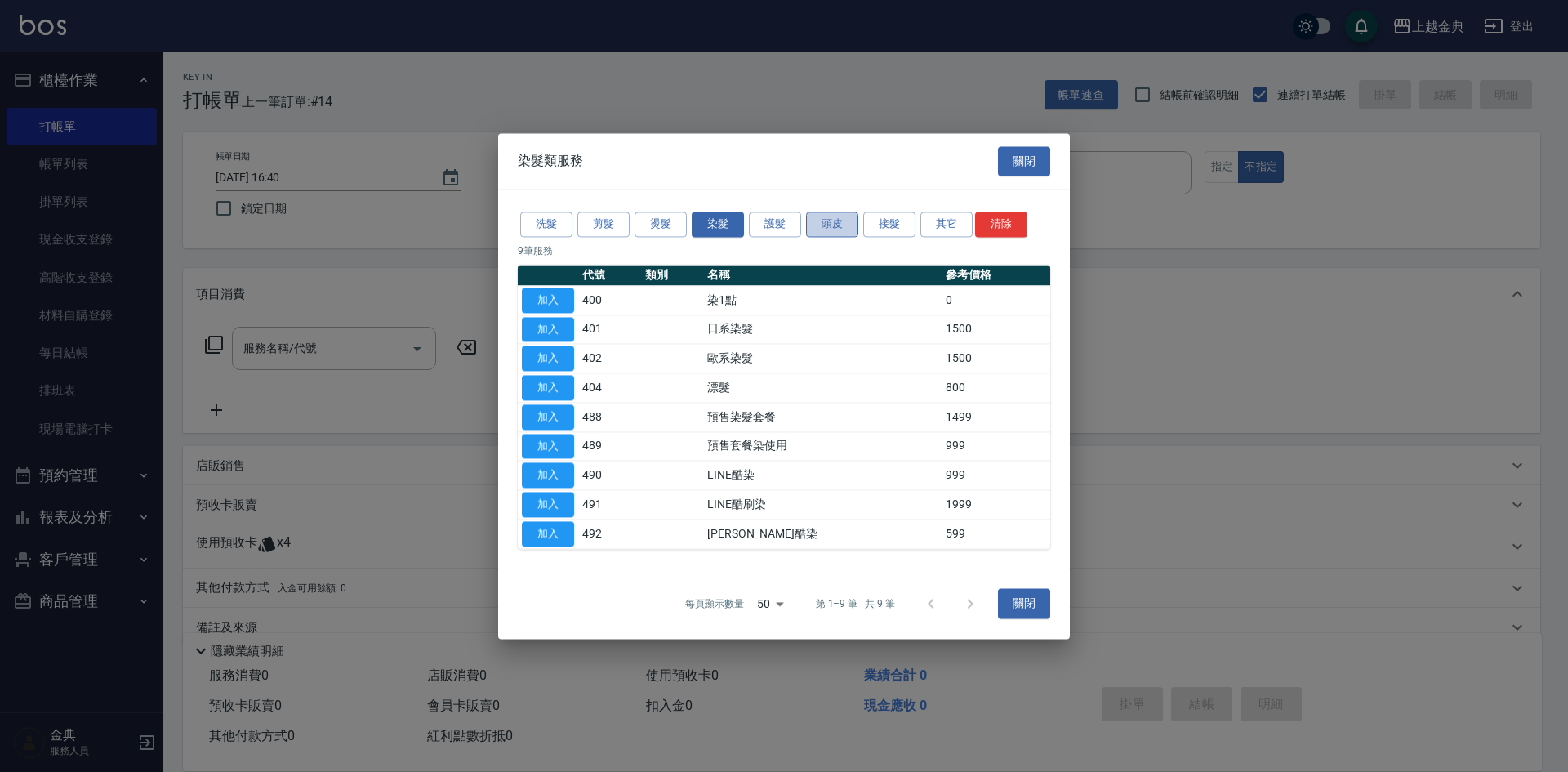
click at [827, 226] on button "頭皮" at bounding box center [832, 224] width 52 height 25
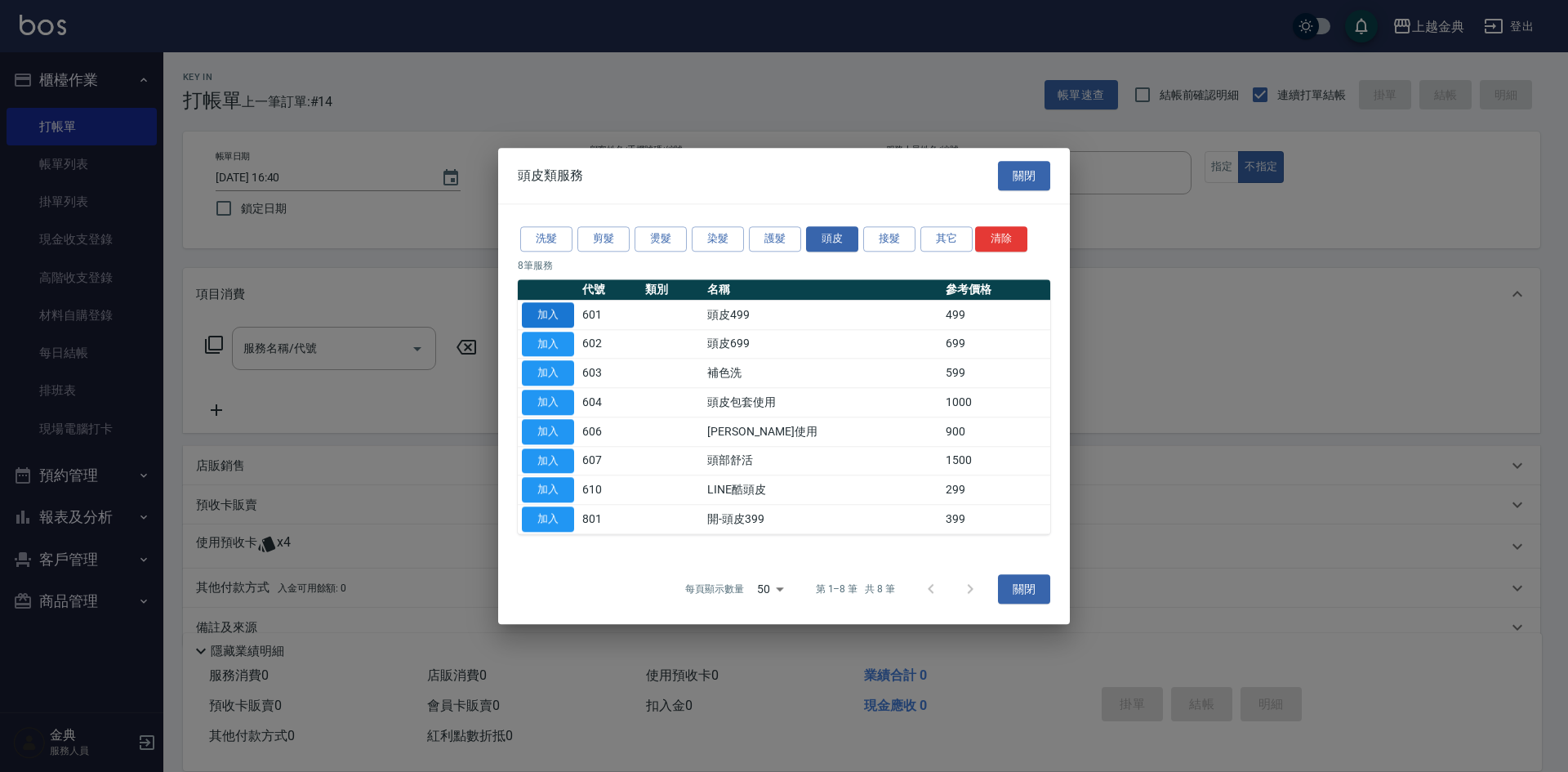
click at [550, 306] on button "加入" at bounding box center [548, 315] width 52 height 25
type input "頭皮499(601)"
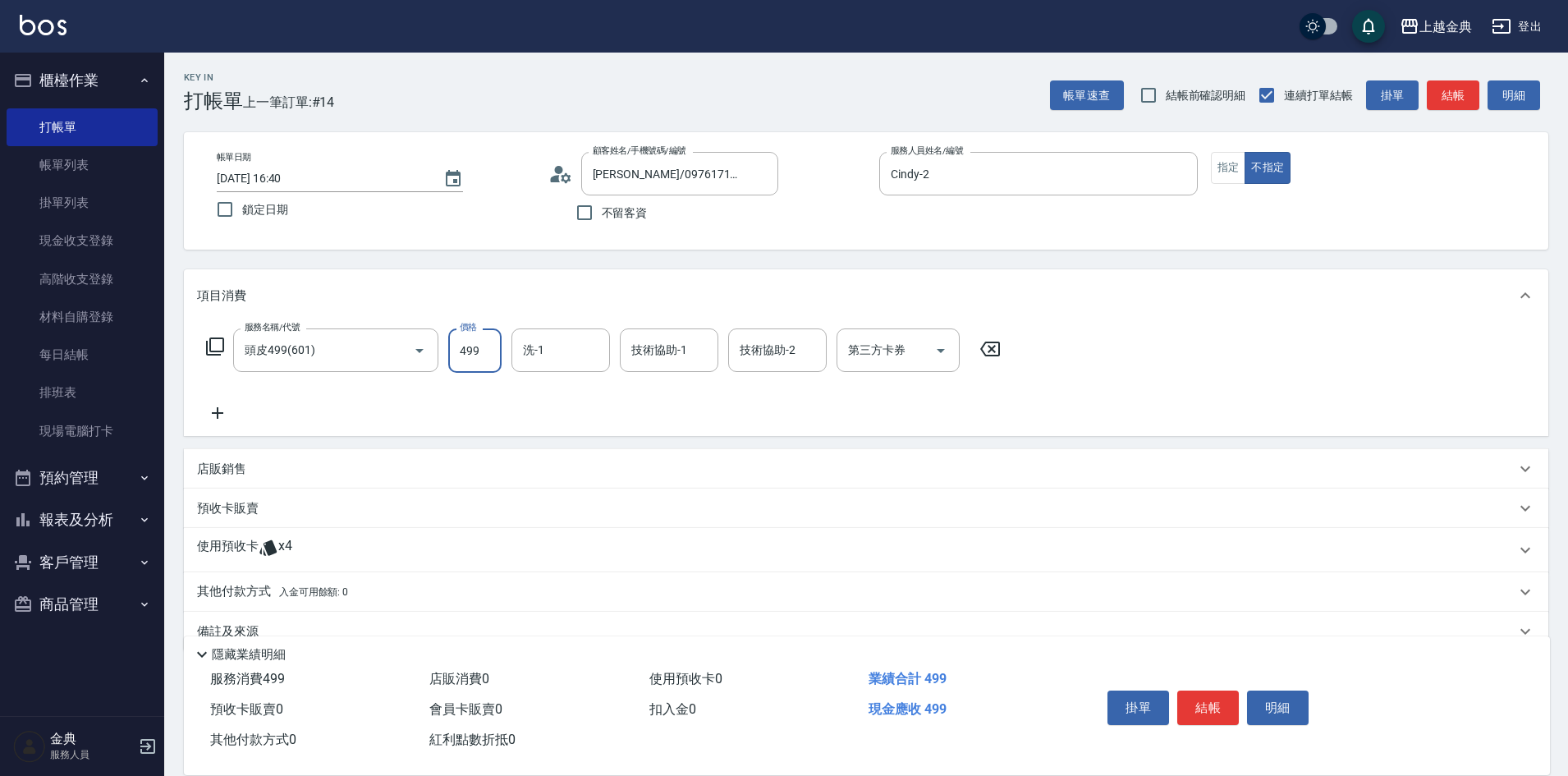
click at [491, 342] on input "499" at bounding box center [475, 350] width 53 height 44
type input "599"
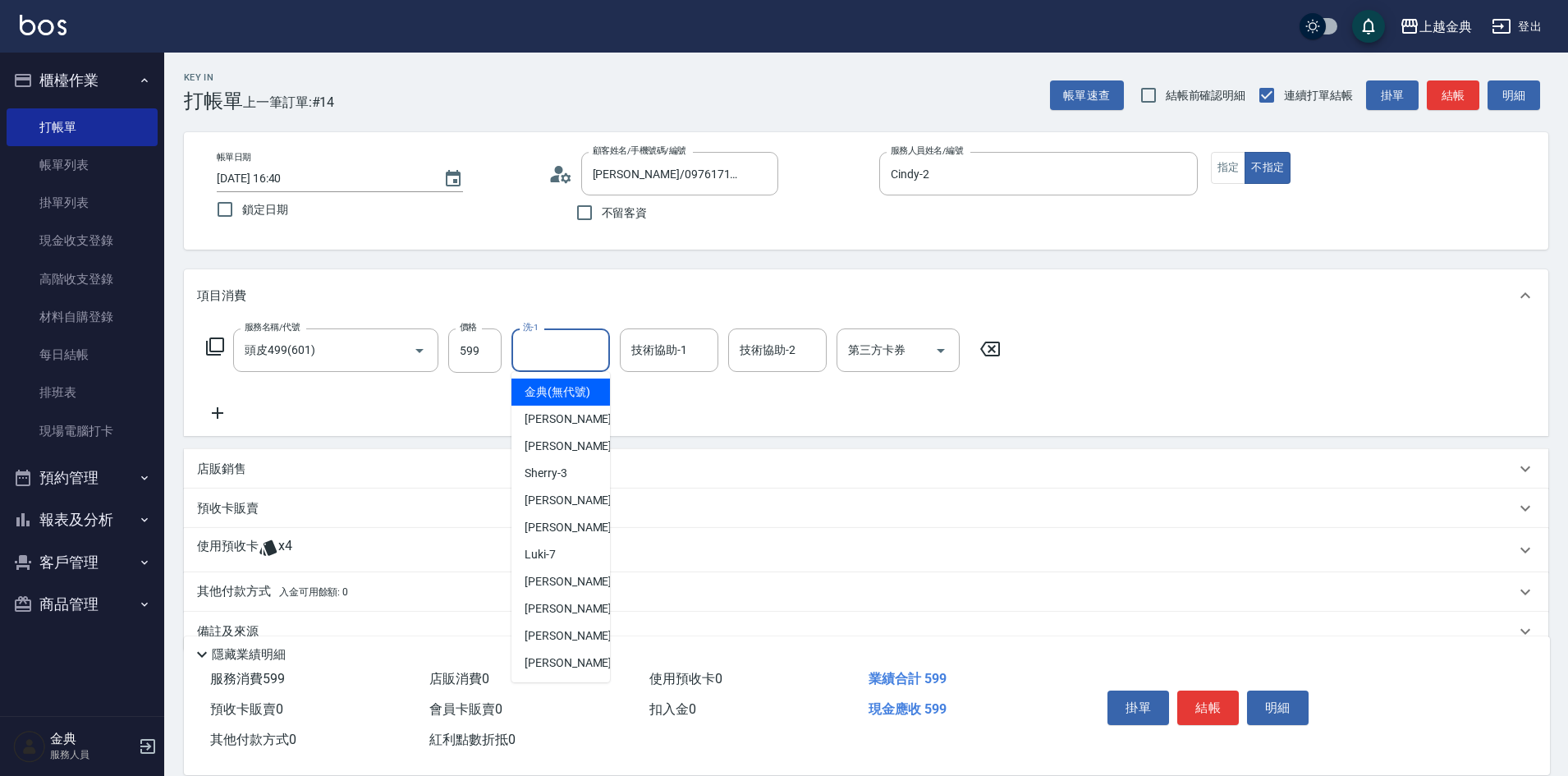
click at [549, 355] on input "洗-1" at bounding box center [560, 350] width 84 height 29
click at [553, 671] on span "[PERSON_NAME] -22" at bounding box center [576, 662] width 104 height 17
type input "[PERSON_NAME]-22"
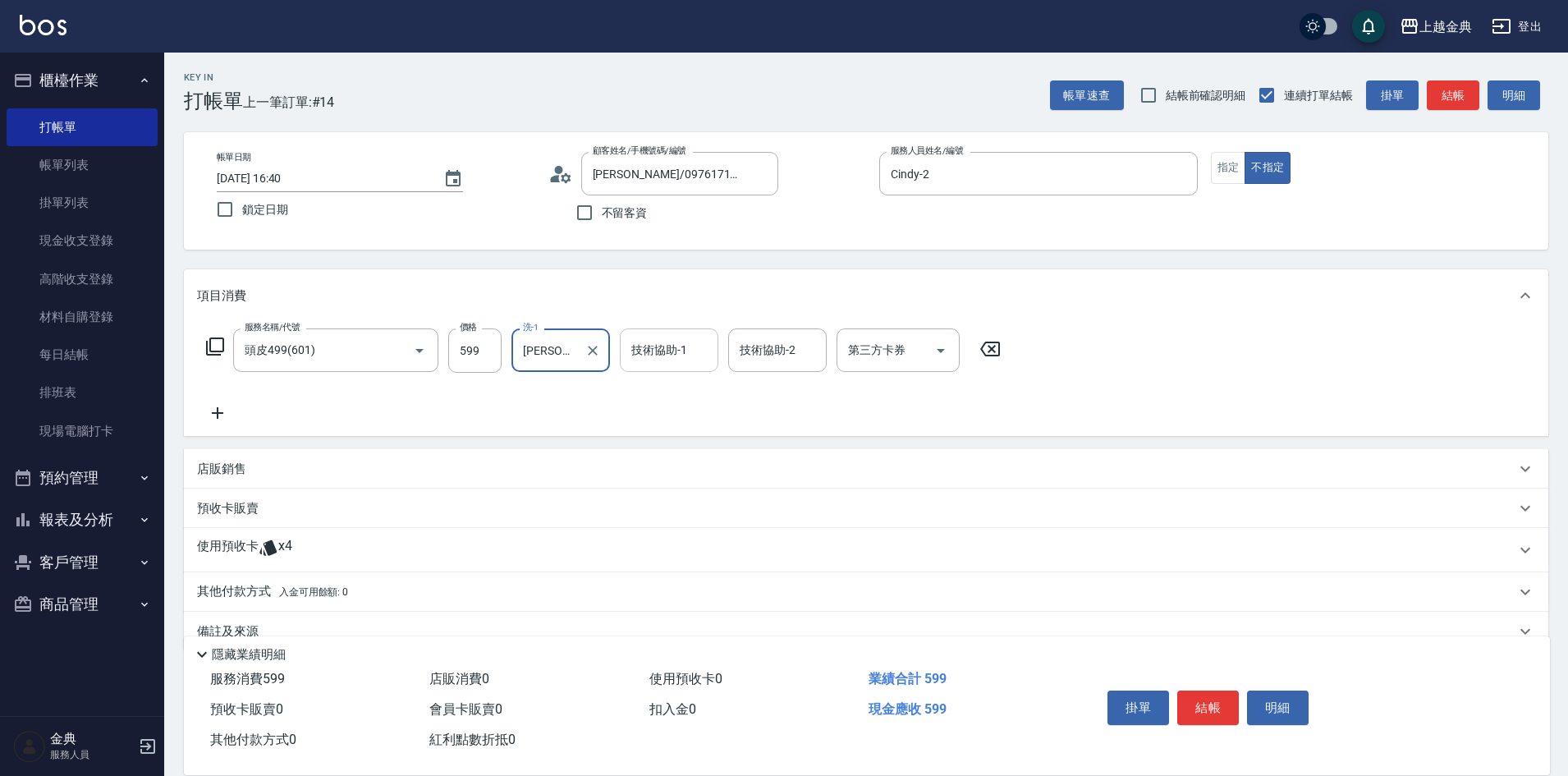
click at [667, 342] on input "技術協助-1" at bounding box center [669, 350] width 84 height 29
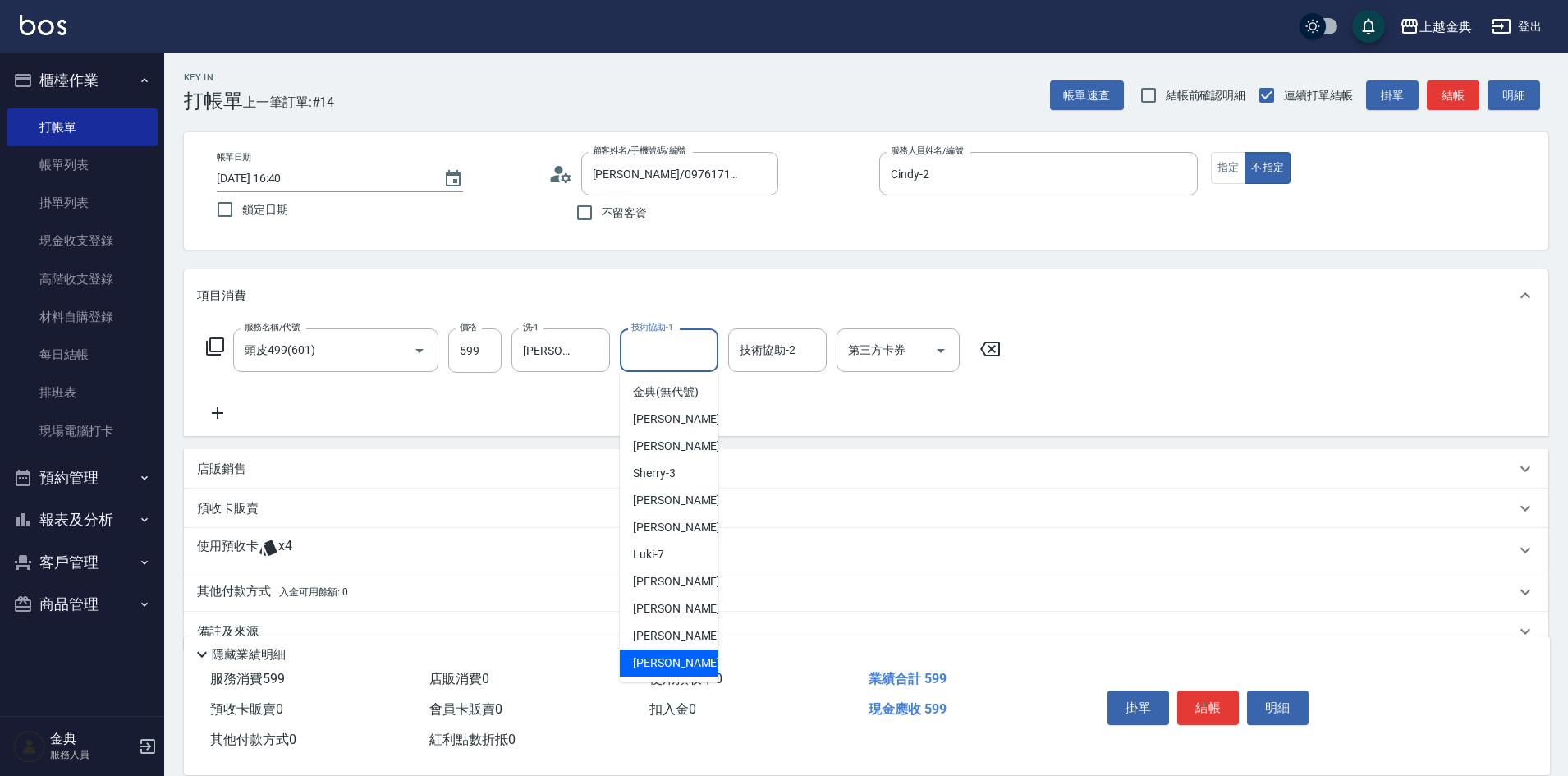
click at [653, 671] on span "[PERSON_NAME] -22" at bounding box center [685, 662] width 104 height 17
type input "[PERSON_NAME]-22"
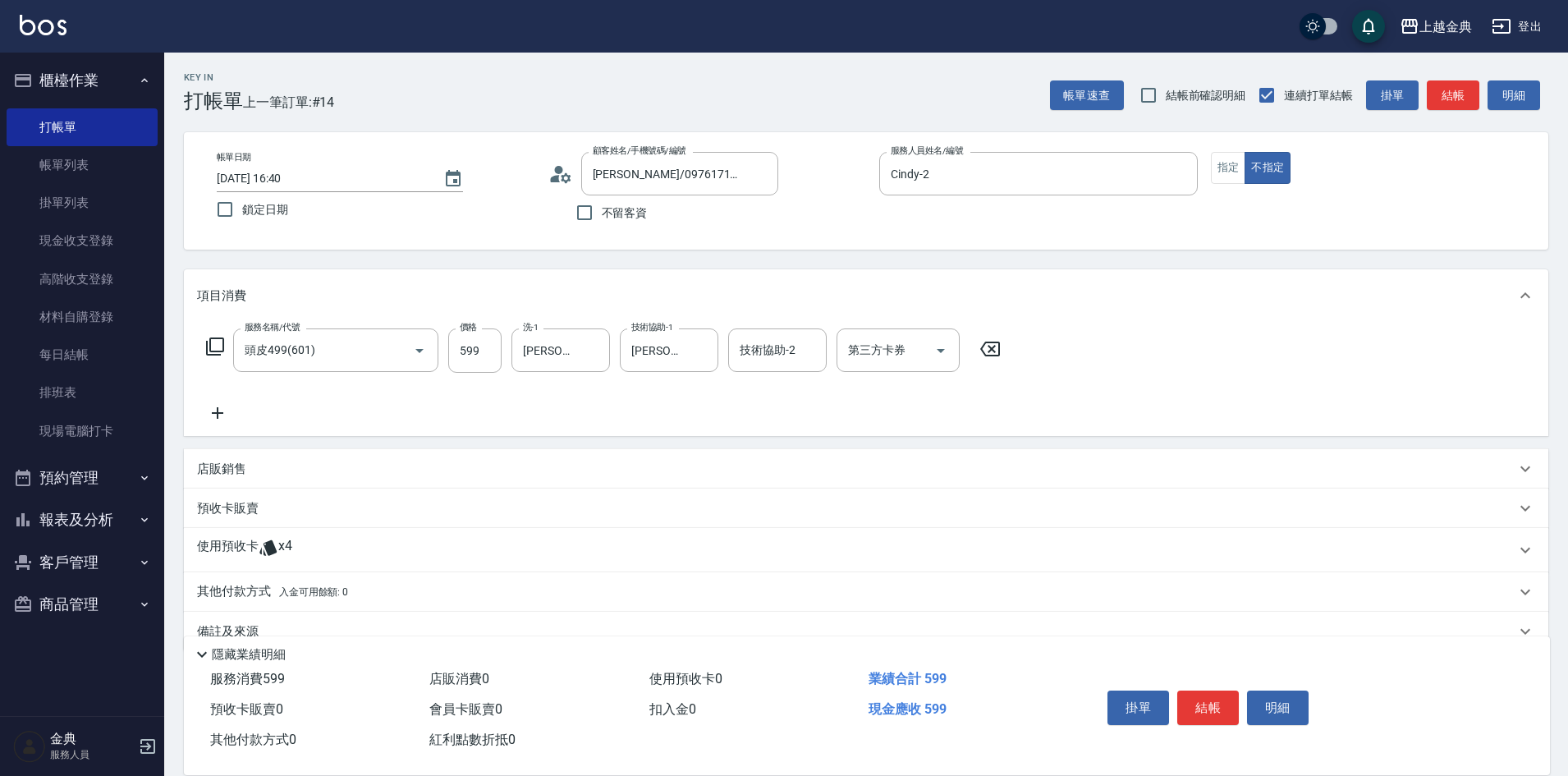
click at [294, 552] on div "使用預收卡 x4" at bounding box center [856, 550] width 1319 height 24
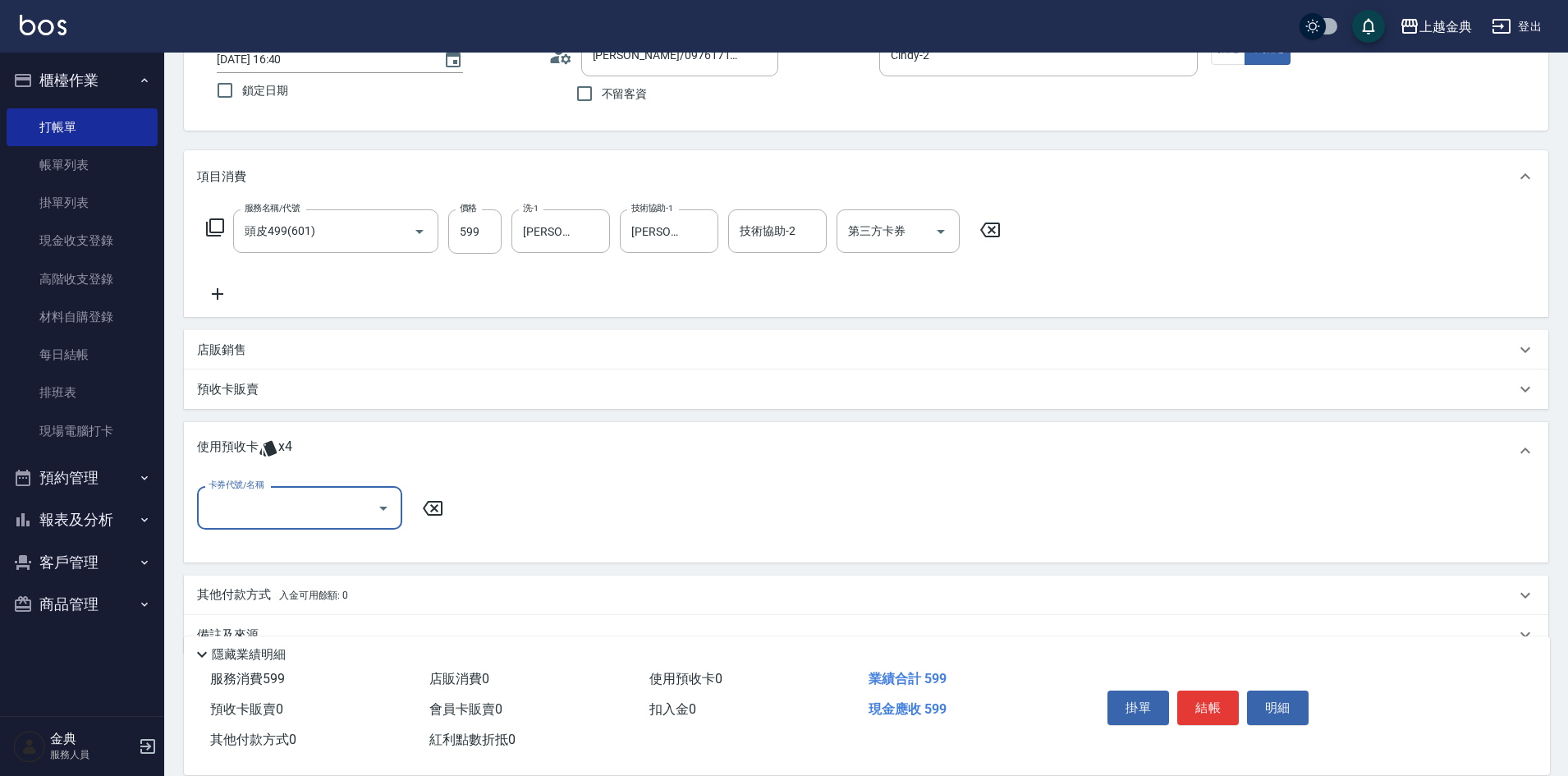
scroll to position [155, 0]
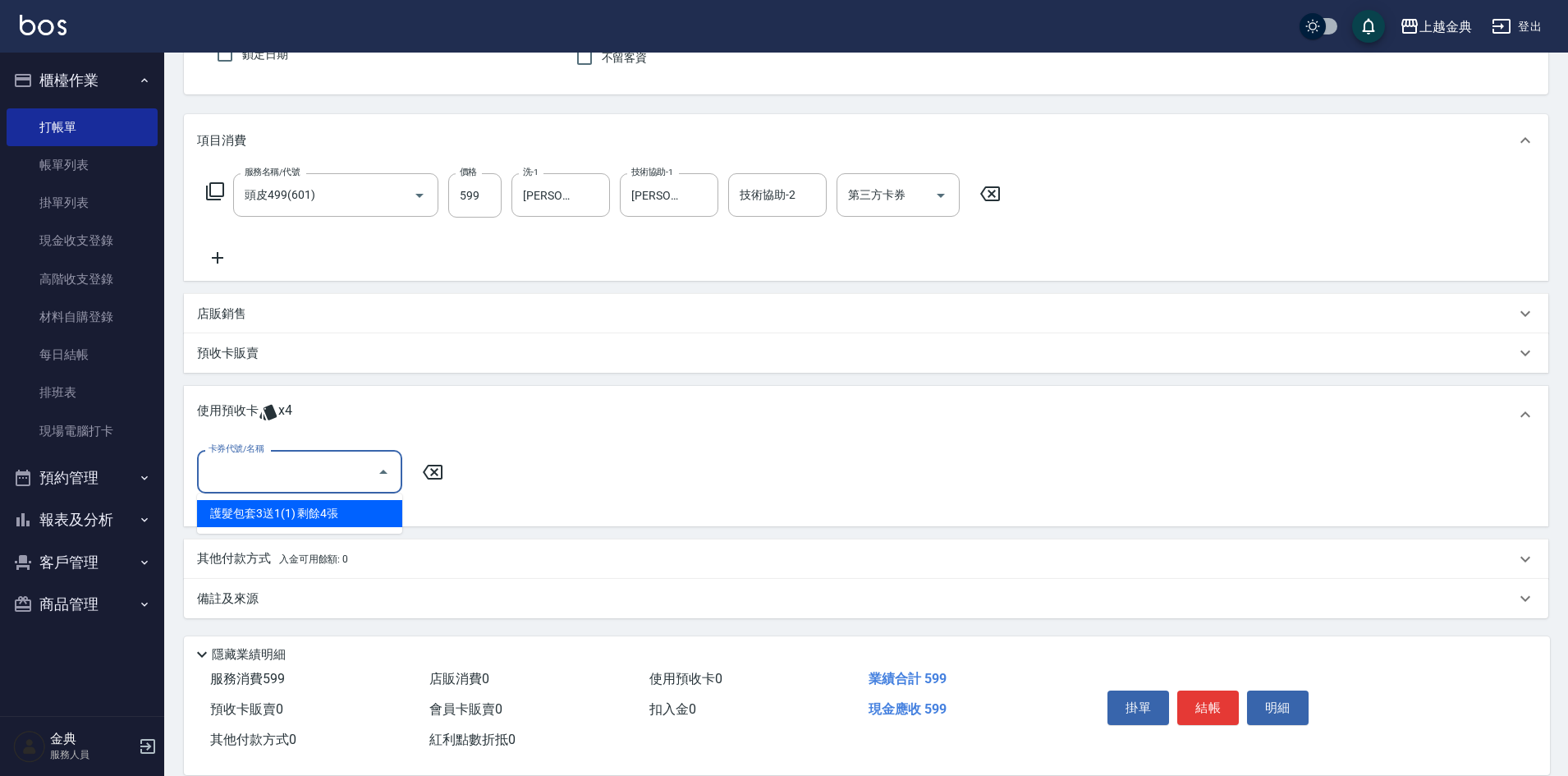
click at [309, 479] on input "卡券代號/名稱" at bounding box center [288, 472] width 166 height 29
click at [333, 513] on div "護髮包套3送1(1) 剩餘4張" at bounding box center [300, 513] width 206 height 27
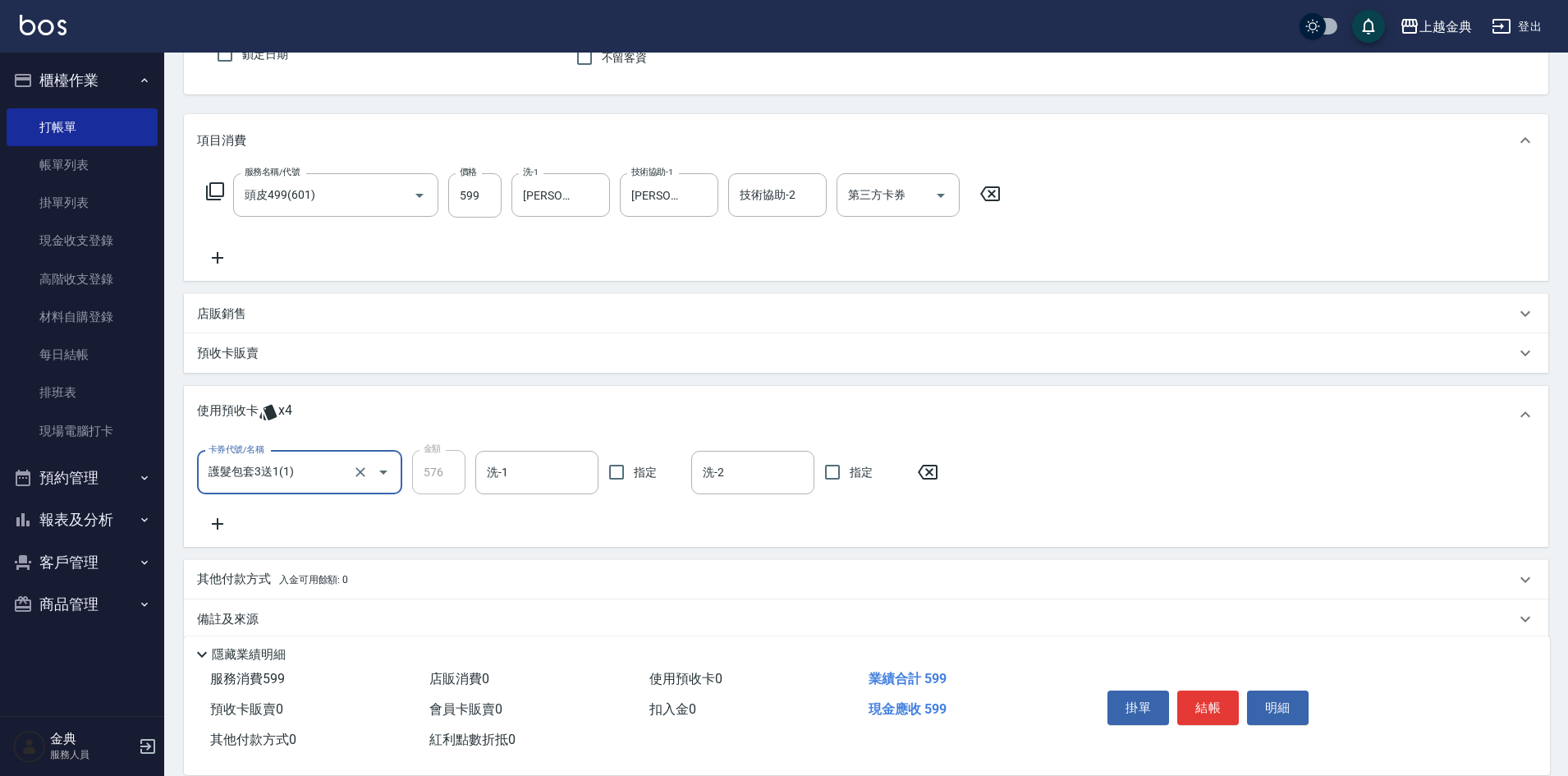
type input "護髮包套3送1(1)"
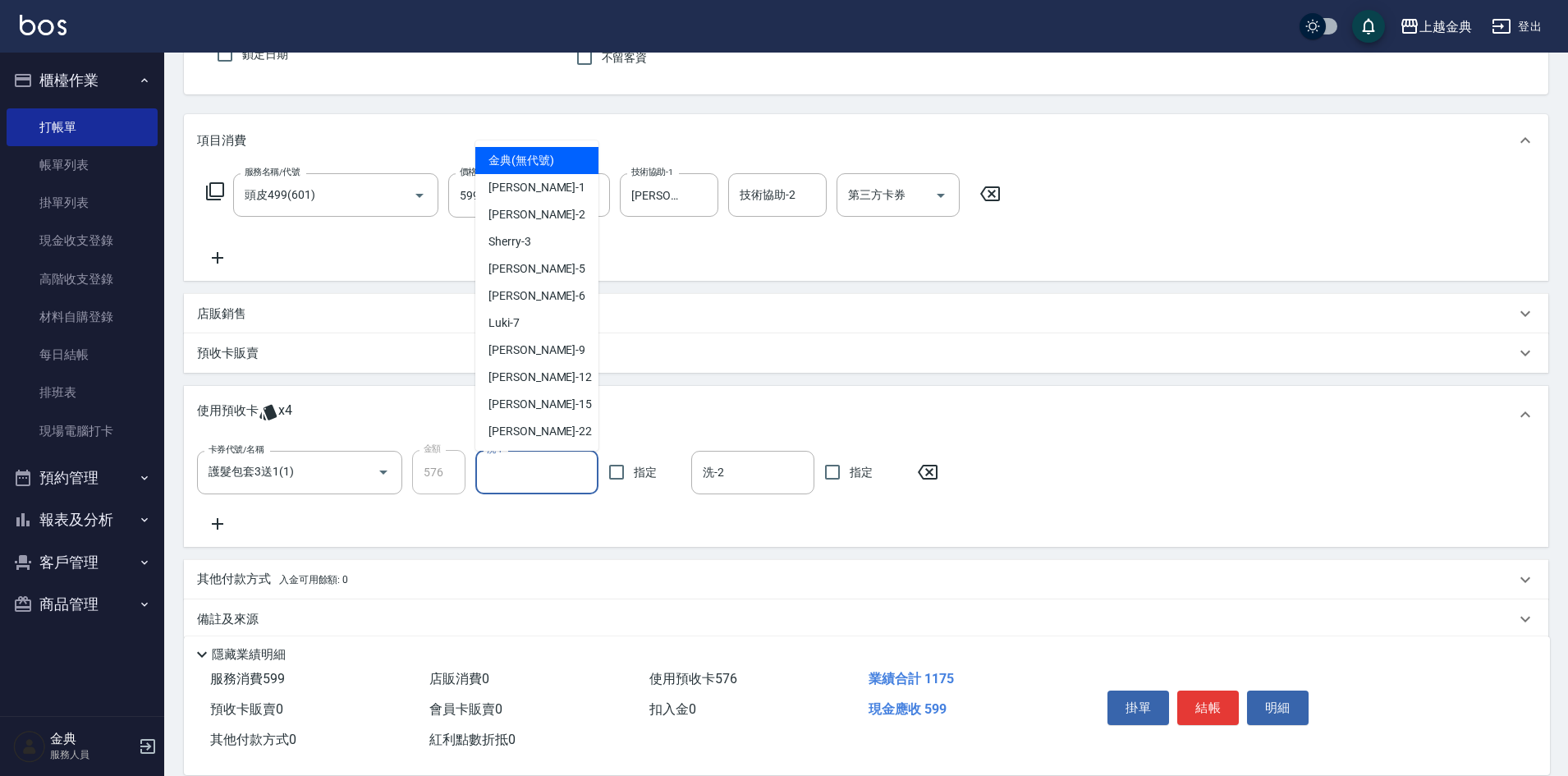
click at [516, 470] on input "洗-1" at bounding box center [537, 473] width 108 height 29
click at [546, 430] on div "[PERSON_NAME] -22" at bounding box center [537, 431] width 124 height 27
type input "[PERSON_NAME]-22"
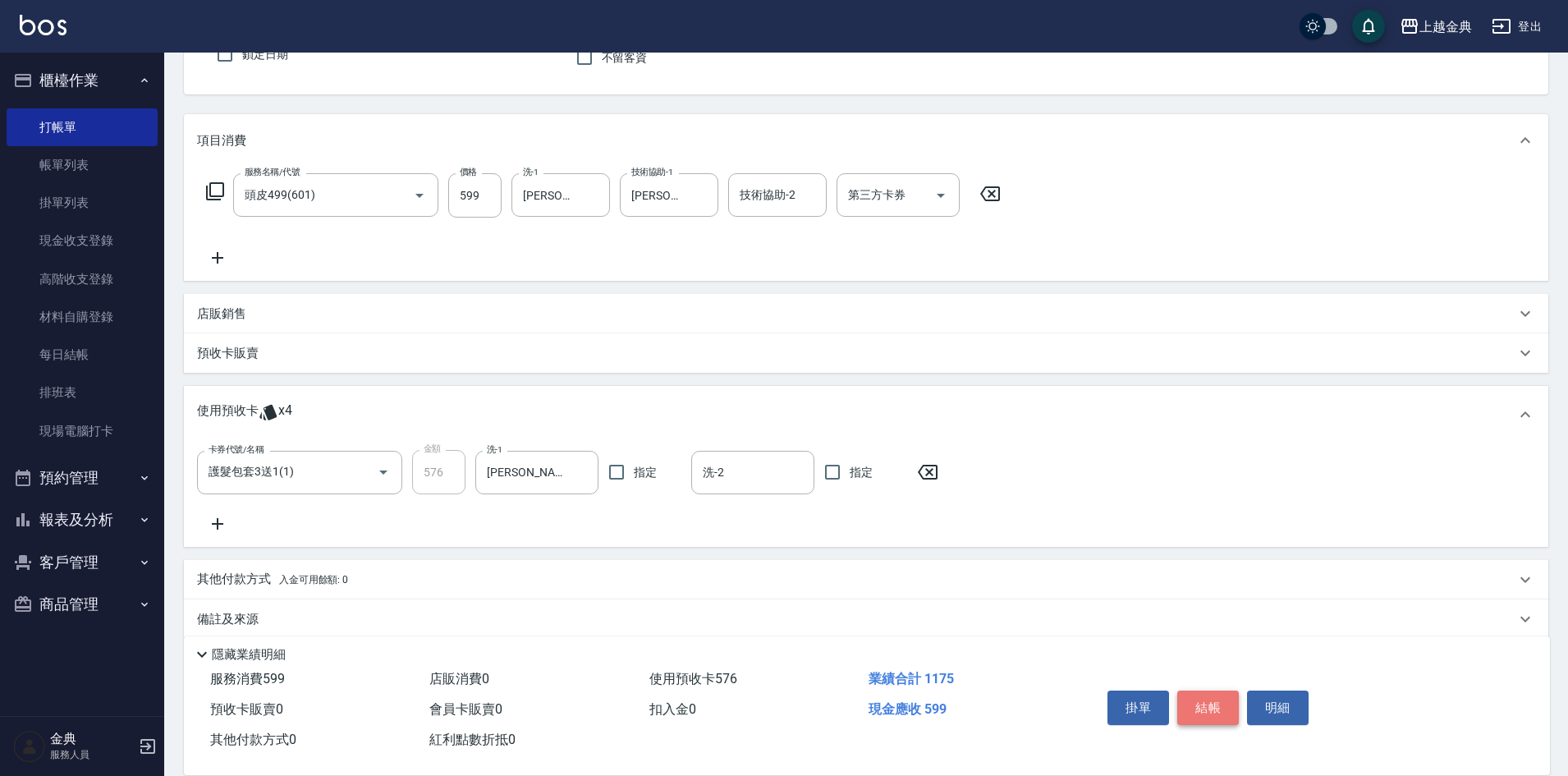
click at [1203, 703] on button "結帳" at bounding box center [1208, 707] width 61 height 34
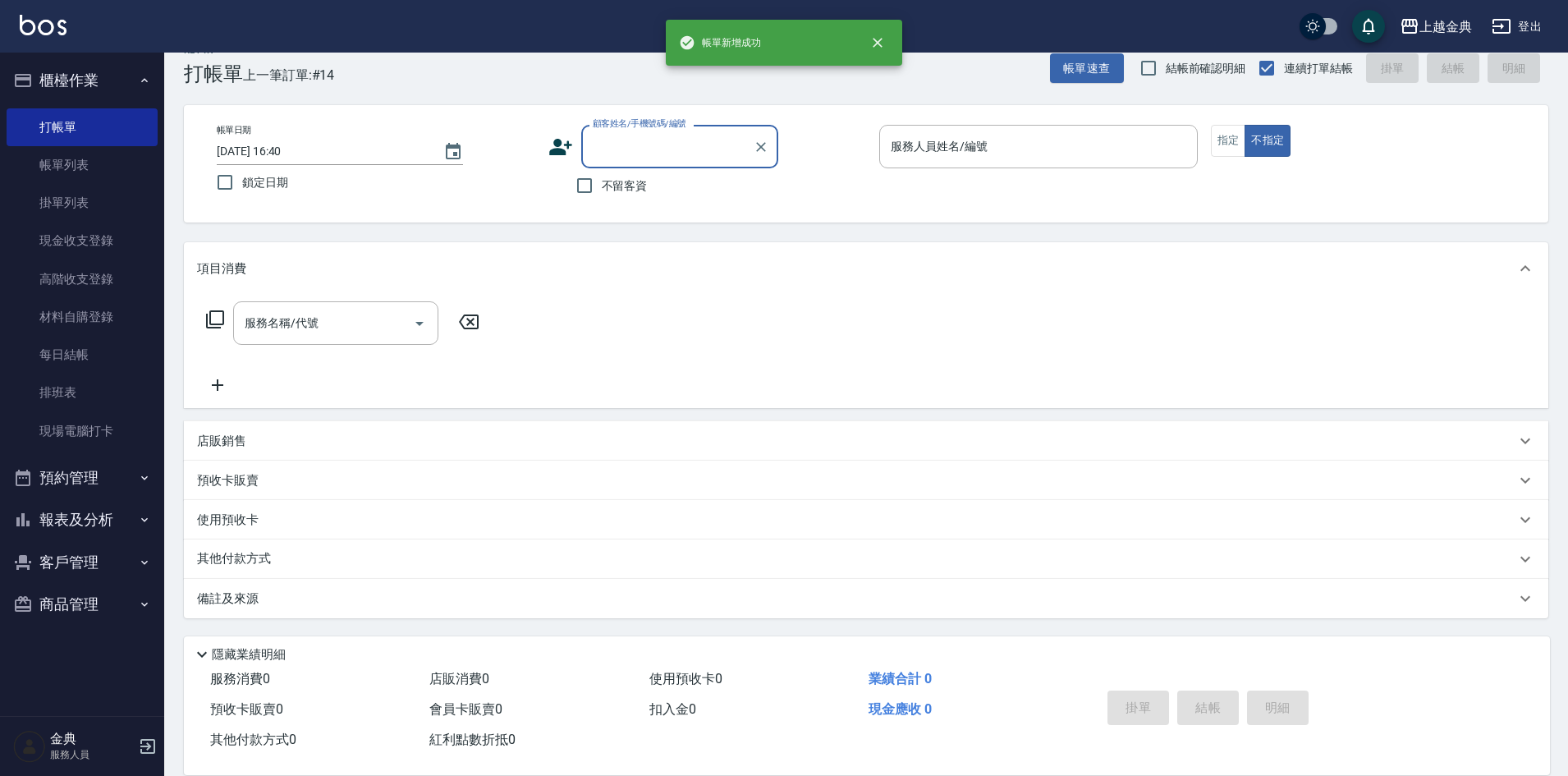
scroll to position [27, 0]
click at [1078, 144] on input "服務人員姓名/編號" at bounding box center [1038, 147] width 304 height 29
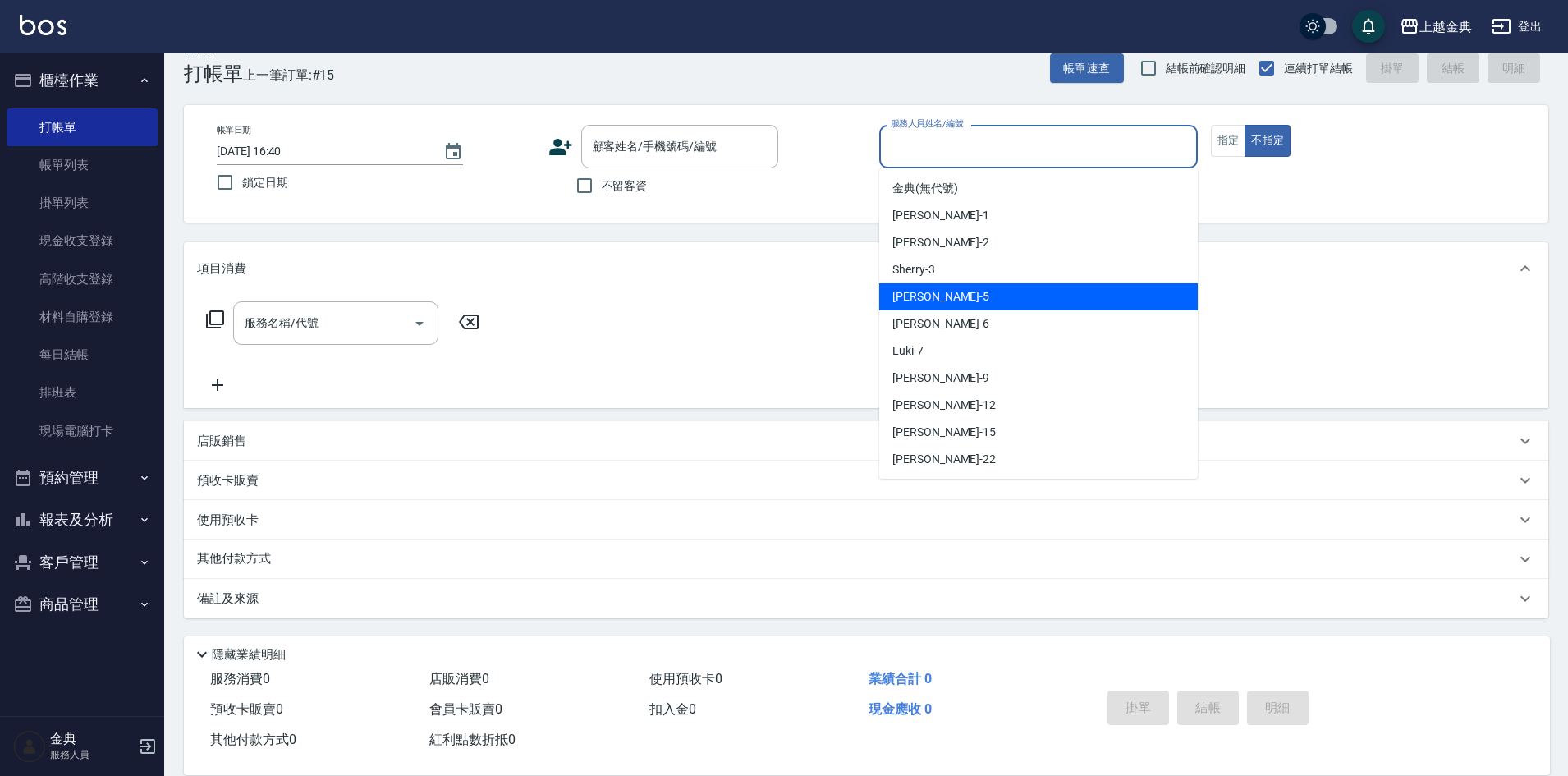
click at [1029, 298] on div "[PERSON_NAME] -5" at bounding box center [1038, 297] width 318 height 27
type input "[PERSON_NAME]-5"
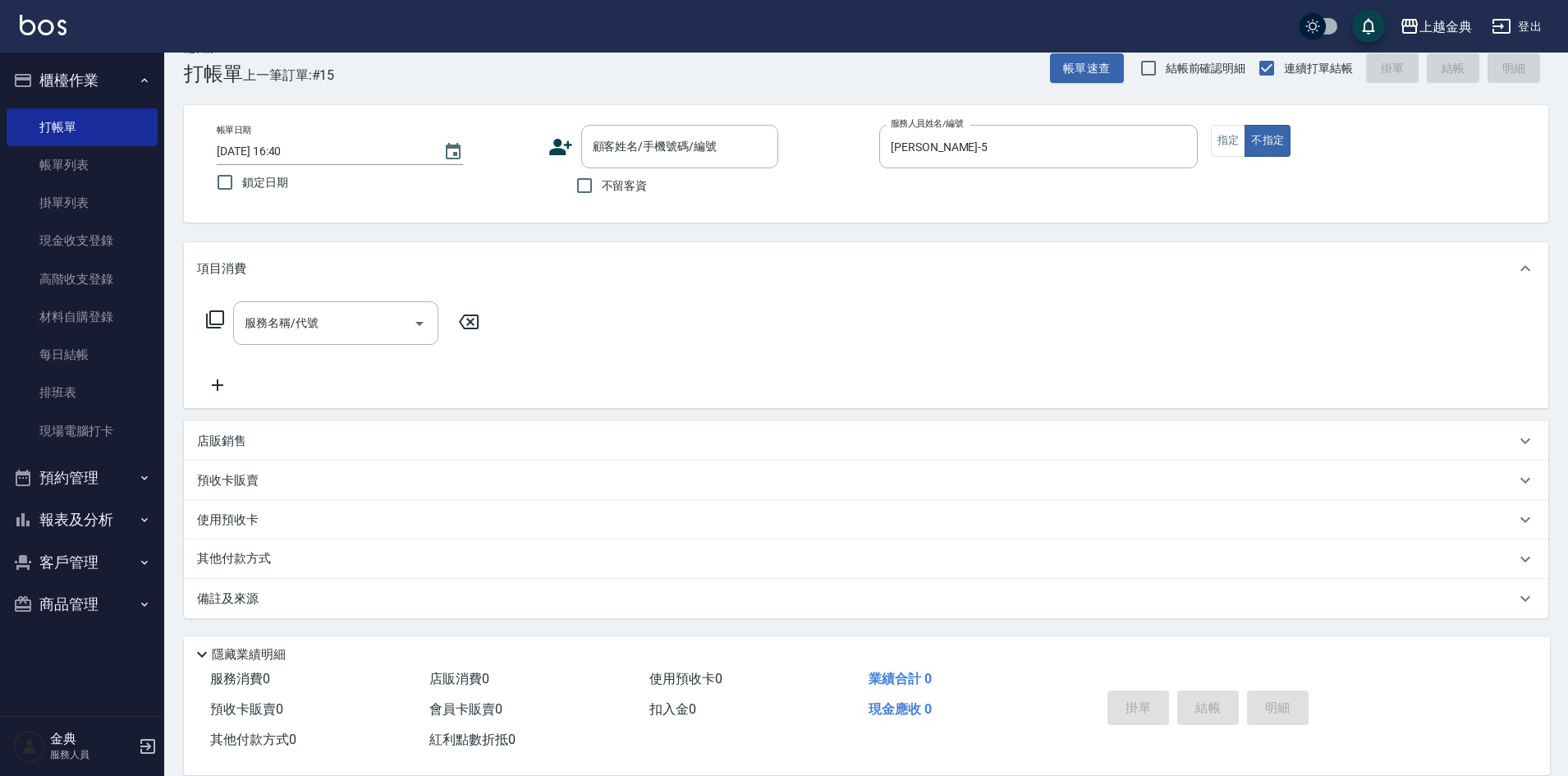
click at [217, 322] on icon at bounding box center [216, 319] width 20 height 20
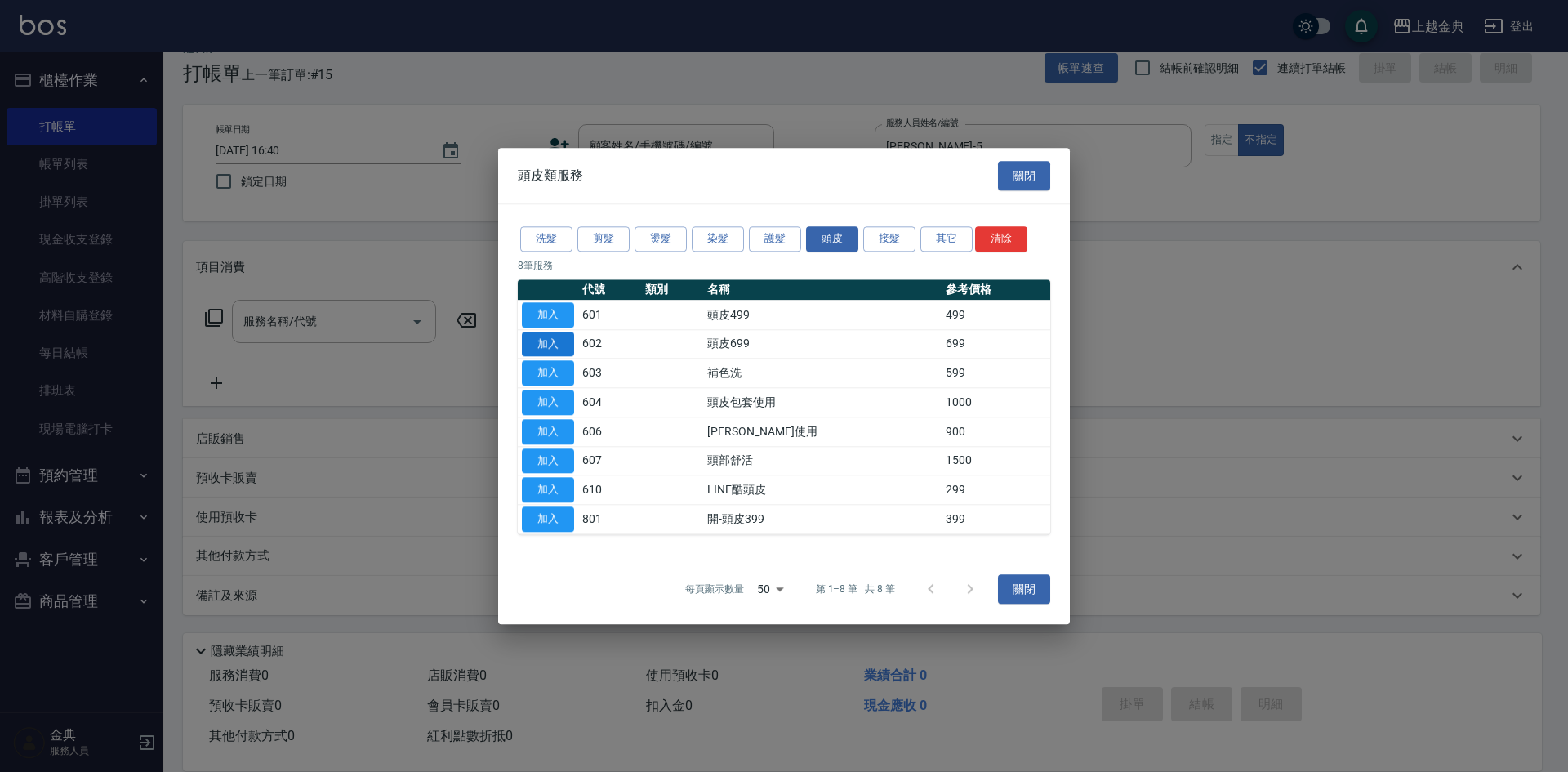
click at [539, 340] on button "加入" at bounding box center [548, 344] width 52 height 25
type input "頭皮699(602)"
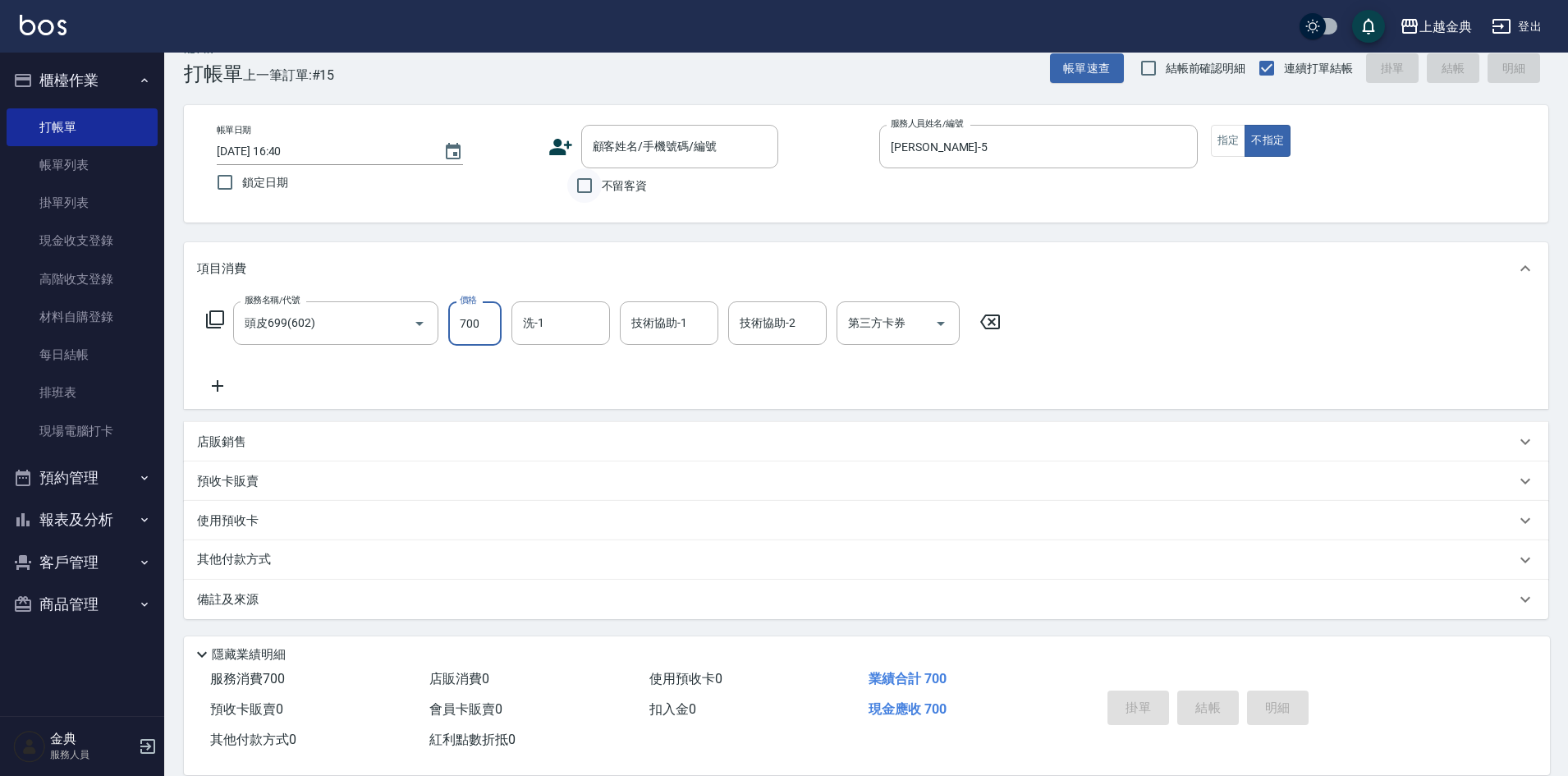
type input "700"
click at [587, 188] on input "不留客資" at bounding box center [585, 186] width 34 height 34
checkbox input "true"
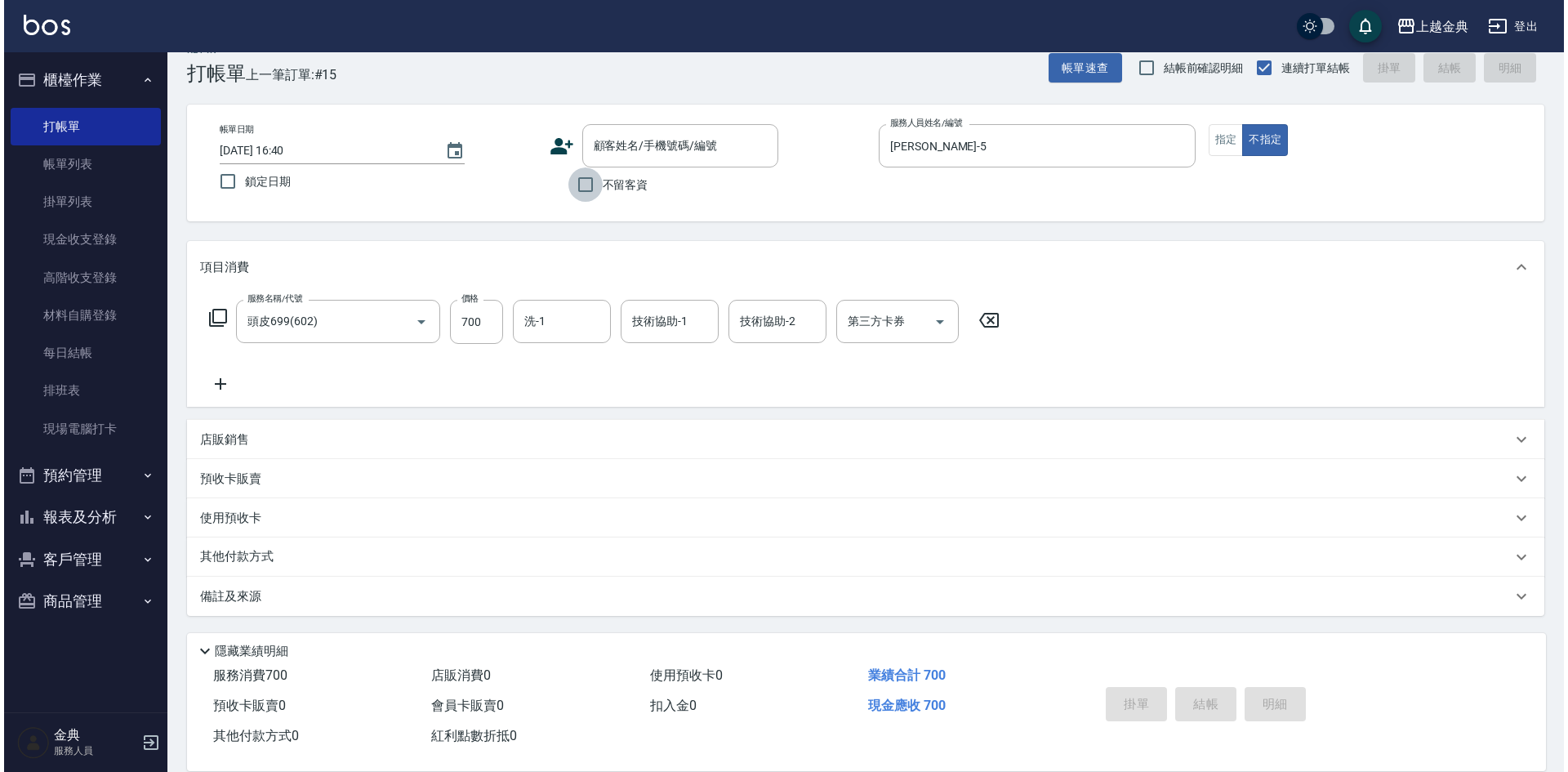
scroll to position [0, 0]
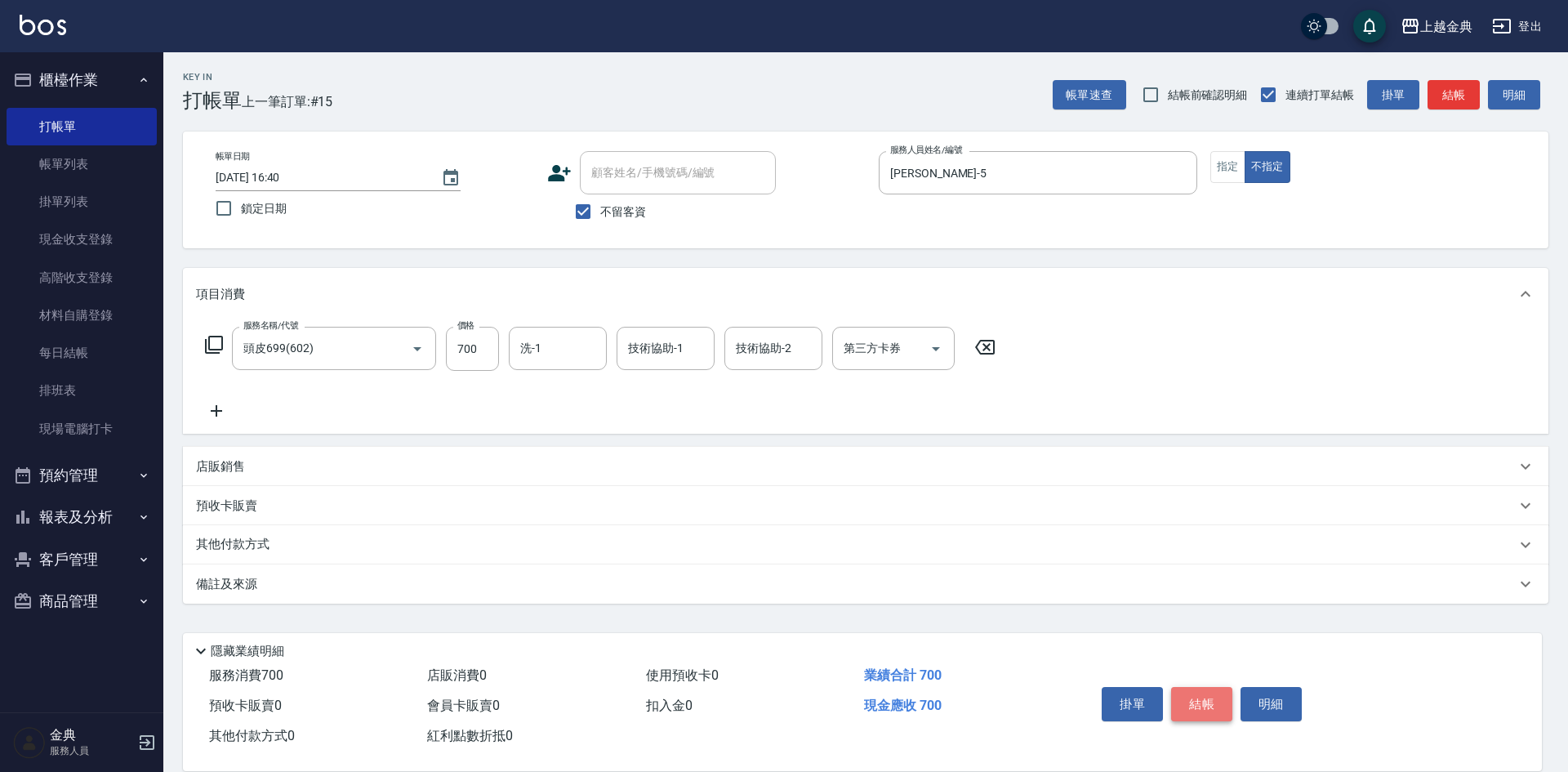
click at [1209, 687] on button "結帳" at bounding box center [1202, 704] width 61 height 34
type input "[DATE] 16:41"
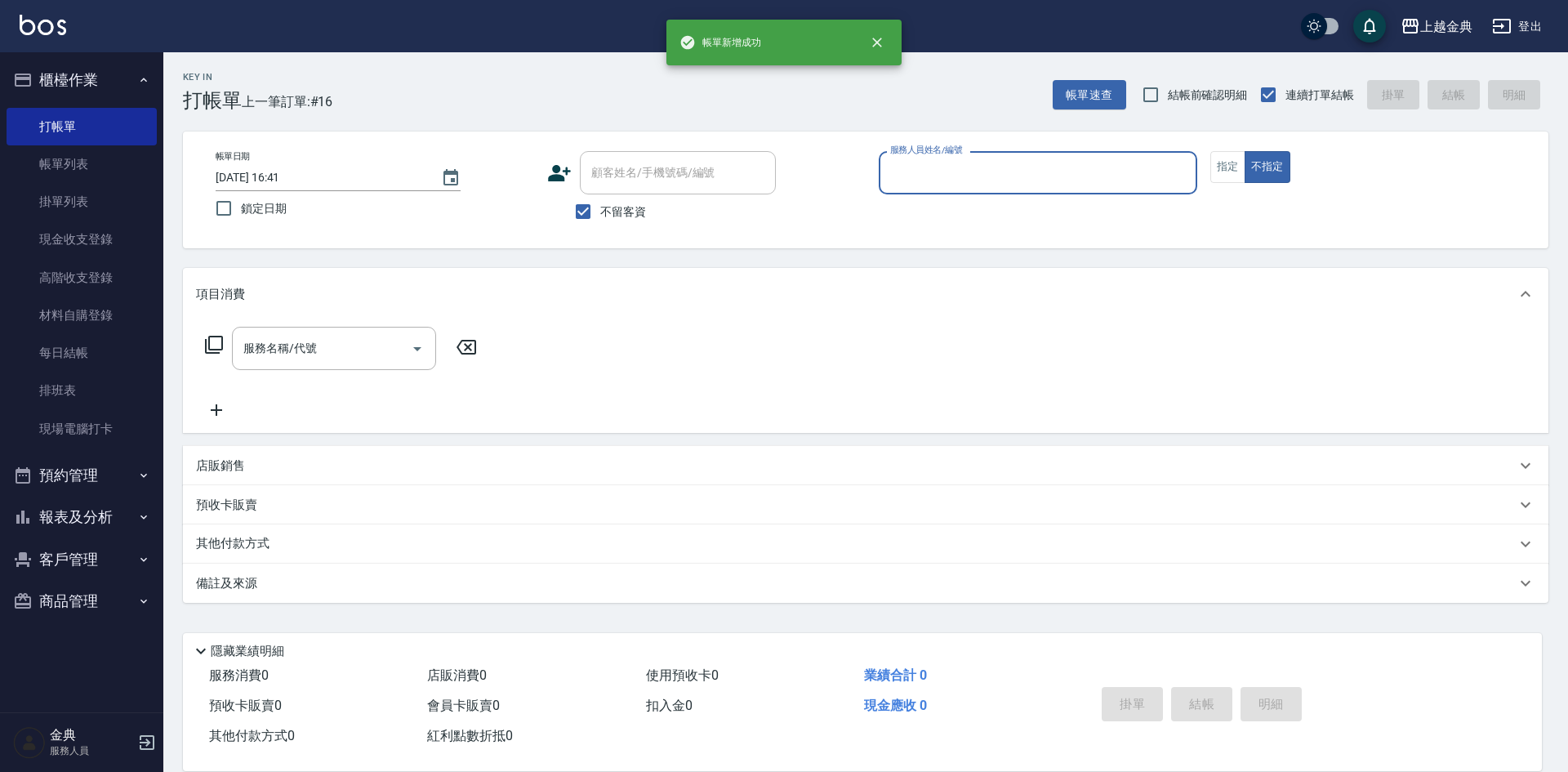
click at [979, 174] on input "服務人員姓名/編號" at bounding box center [1038, 173] width 304 height 29
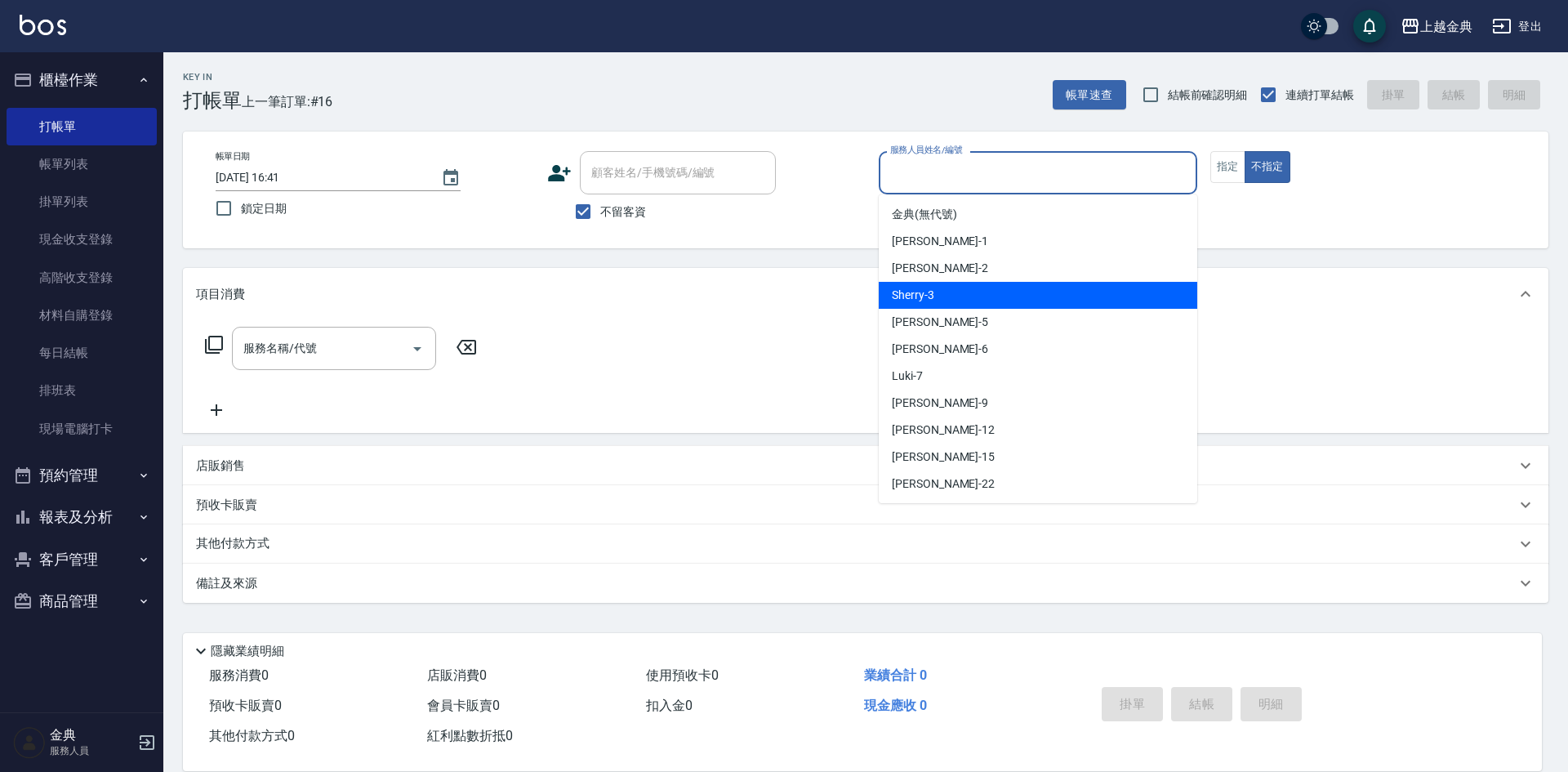
click at [1003, 289] on div "Sherry -3" at bounding box center [1038, 295] width 319 height 27
type input "Sherry-3"
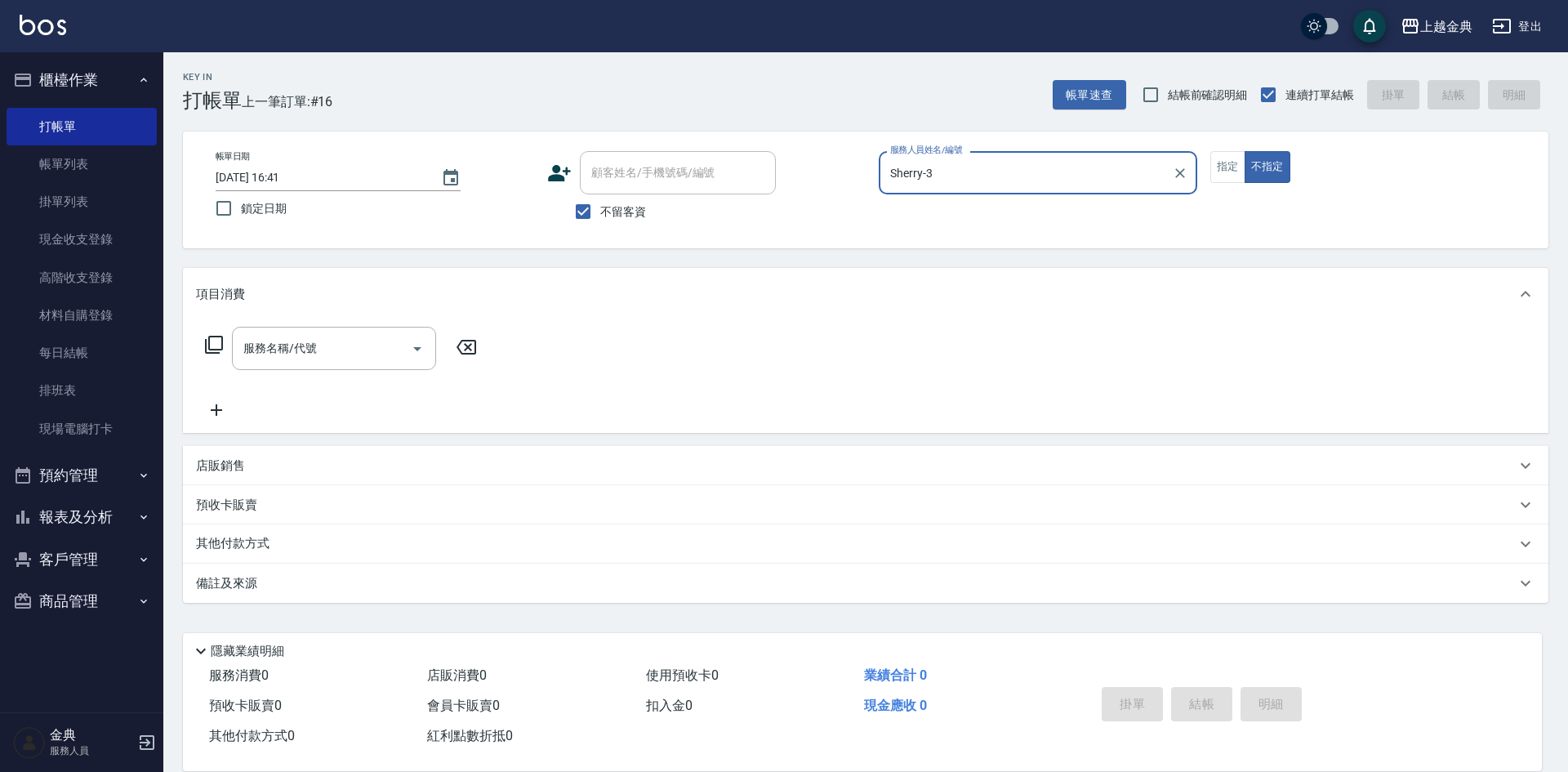
click at [211, 338] on icon at bounding box center [215, 345] width 20 height 20
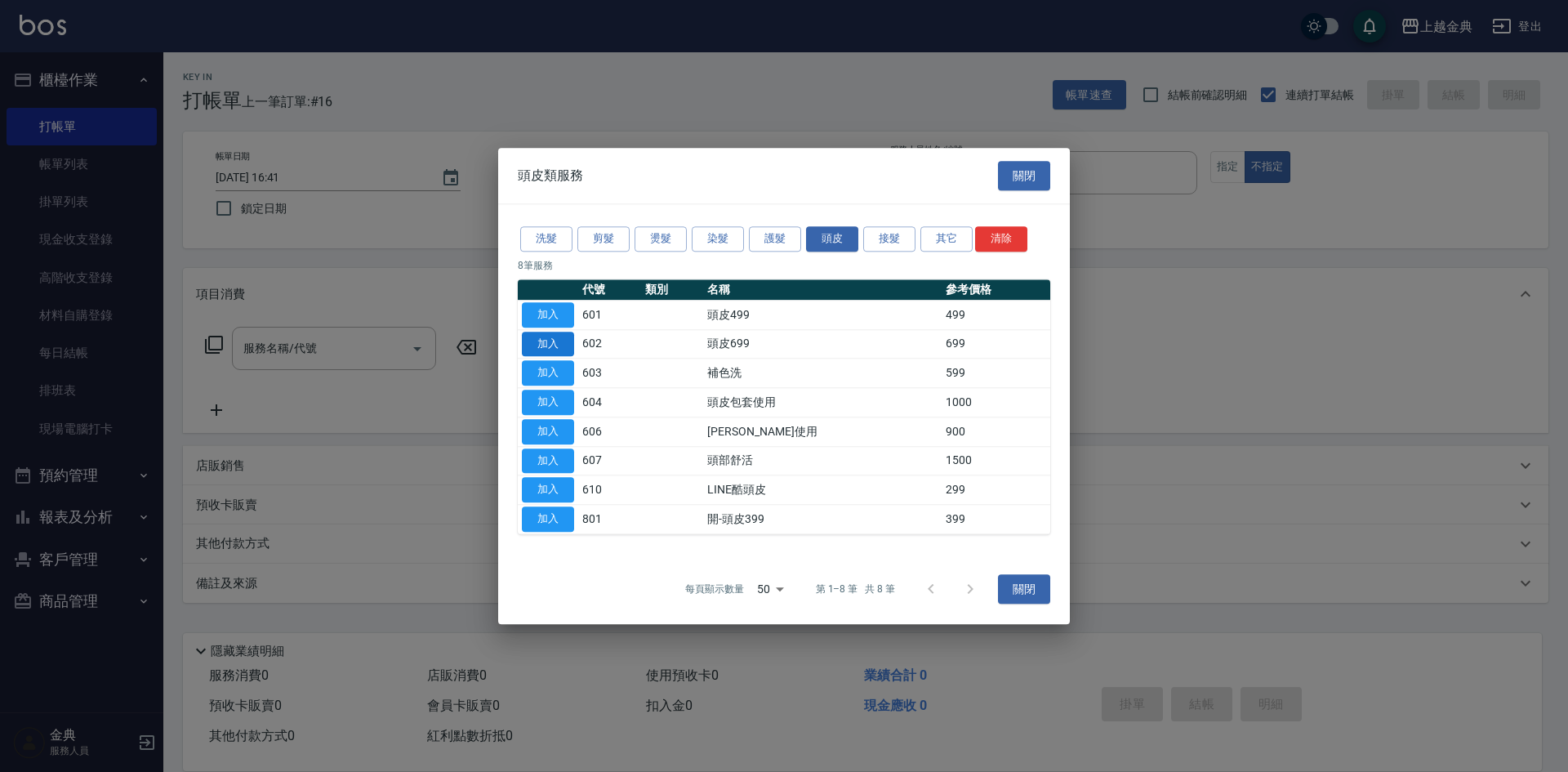
click at [556, 339] on button "加入" at bounding box center [548, 344] width 52 height 25
type input "頭皮699(602)"
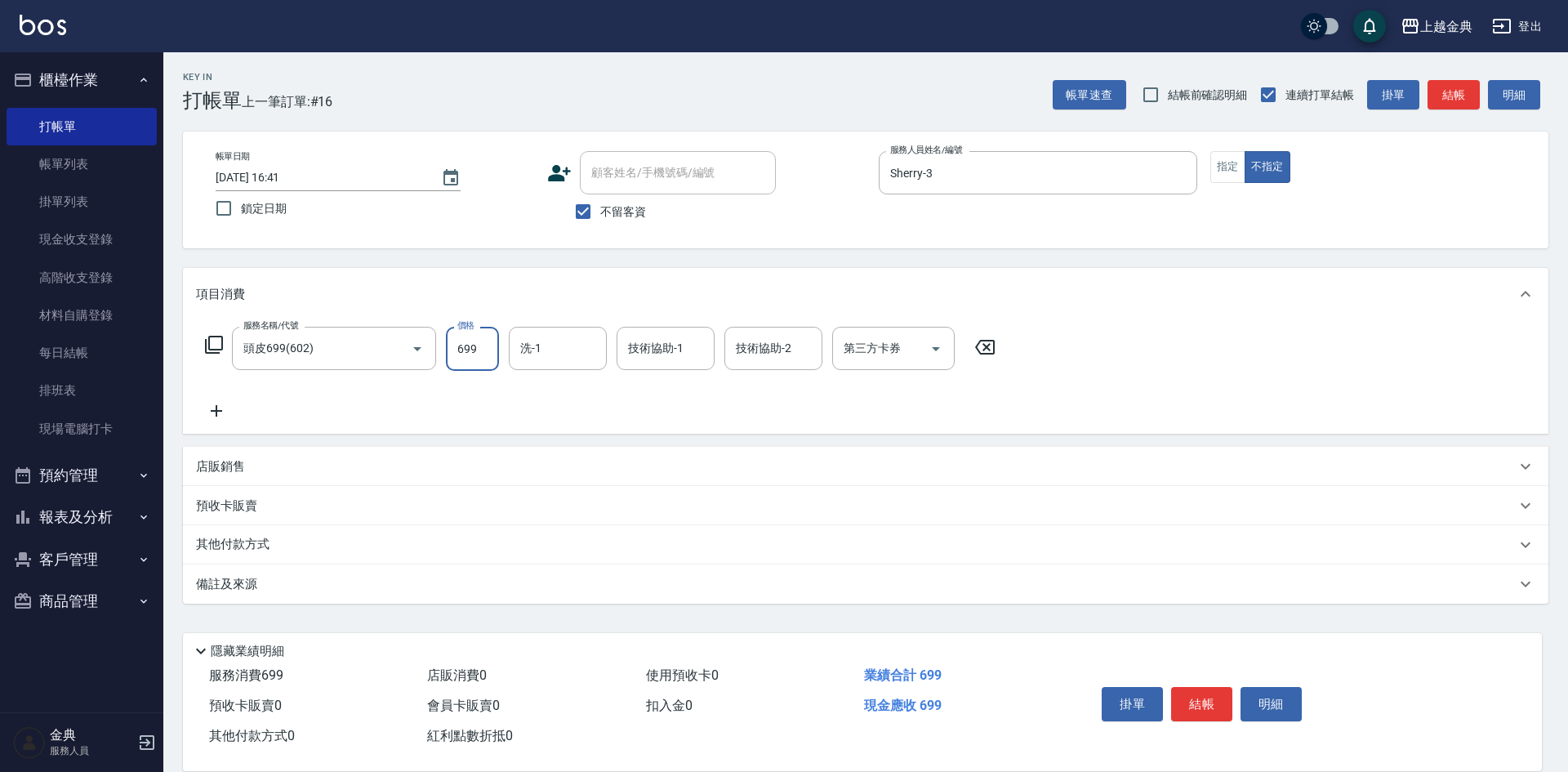
click at [481, 343] on input "699" at bounding box center [472, 348] width 53 height 44
type input "800"
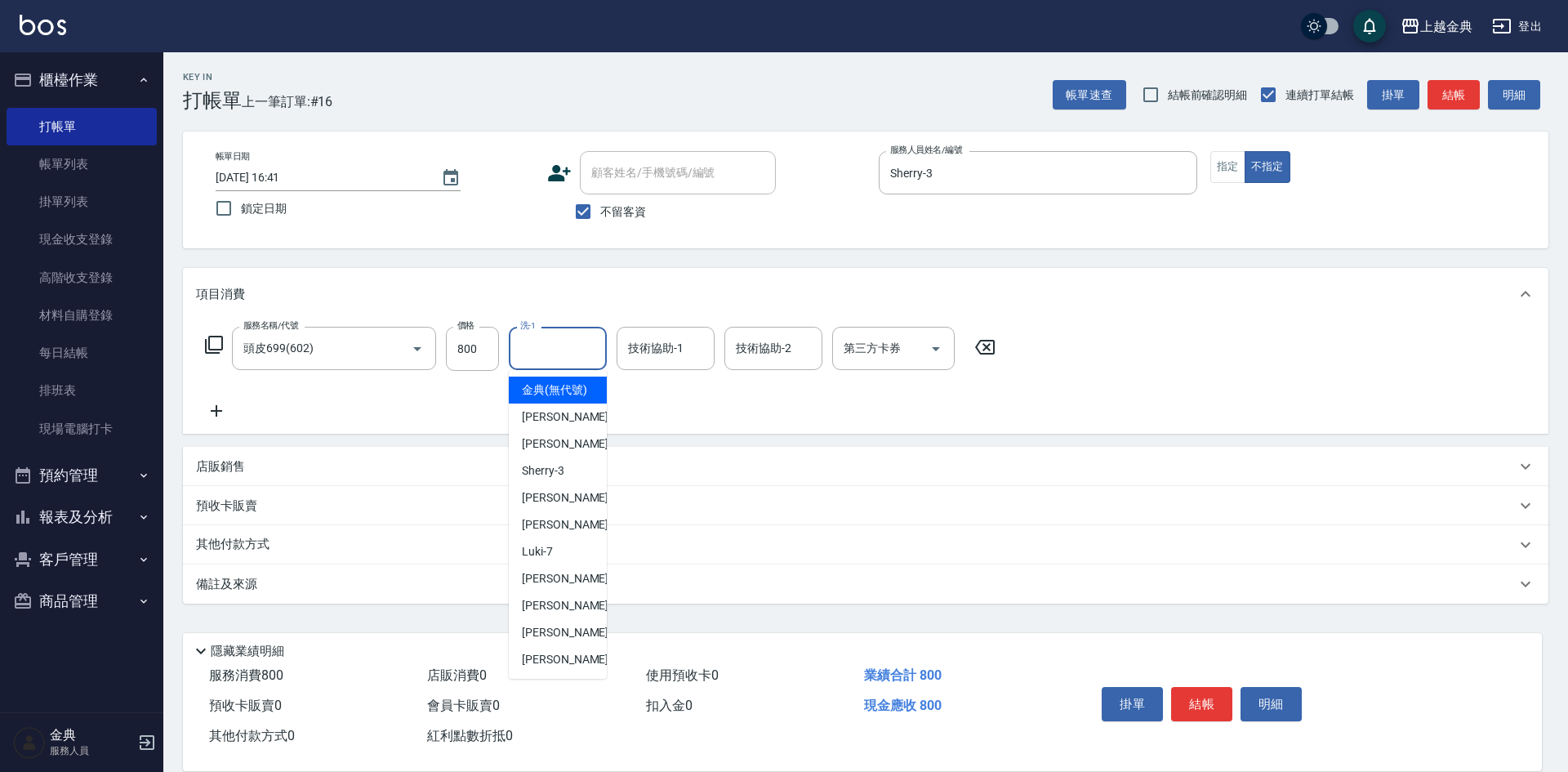
click at [518, 355] on input "洗-1" at bounding box center [557, 348] width 83 height 29
click at [522, 505] on div "[PERSON_NAME] -5" at bounding box center [557, 498] width 98 height 27
type input "[PERSON_NAME]-5"
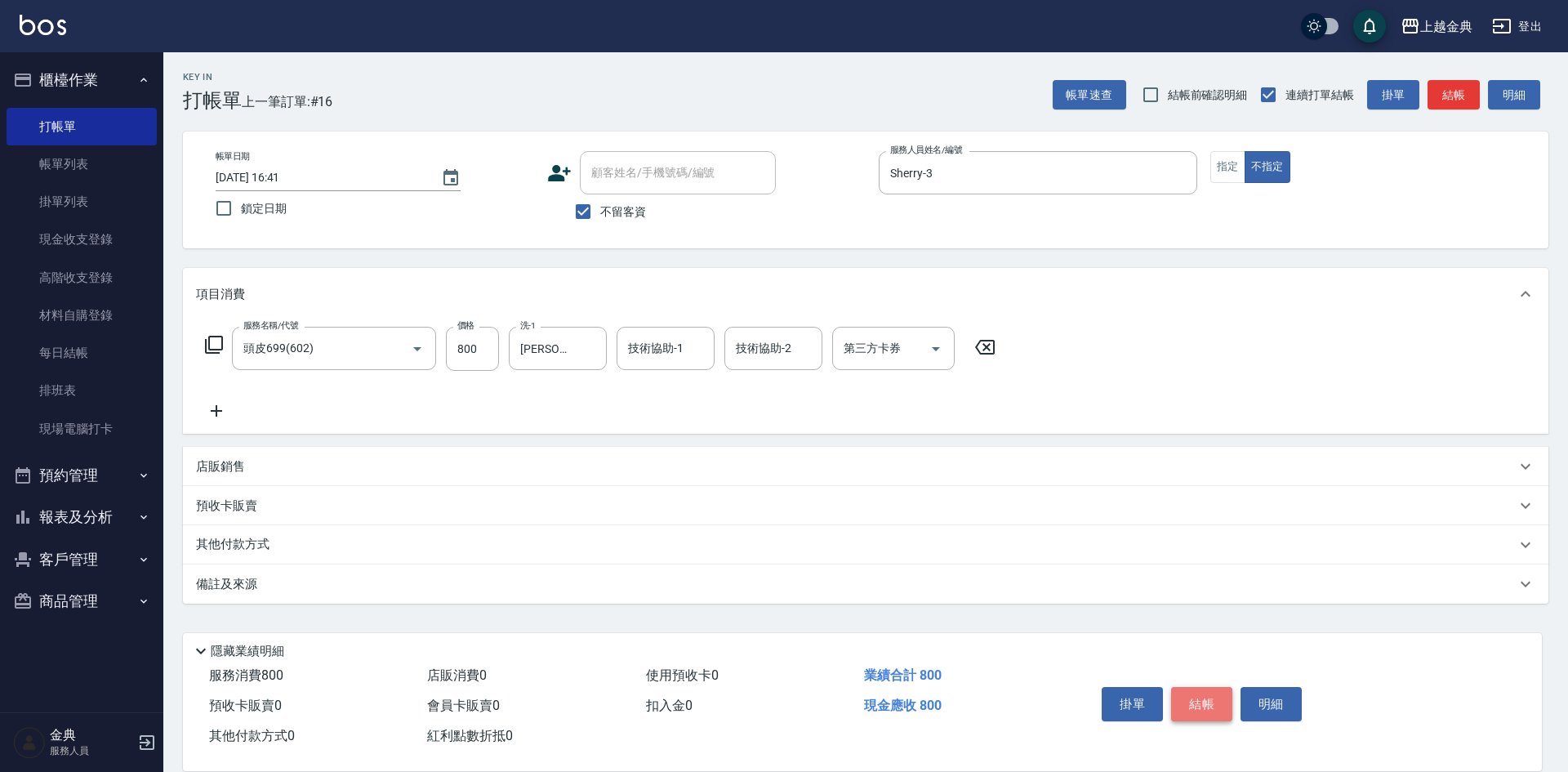
click at [1200, 699] on button "結帳" at bounding box center [1202, 704] width 61 height 34
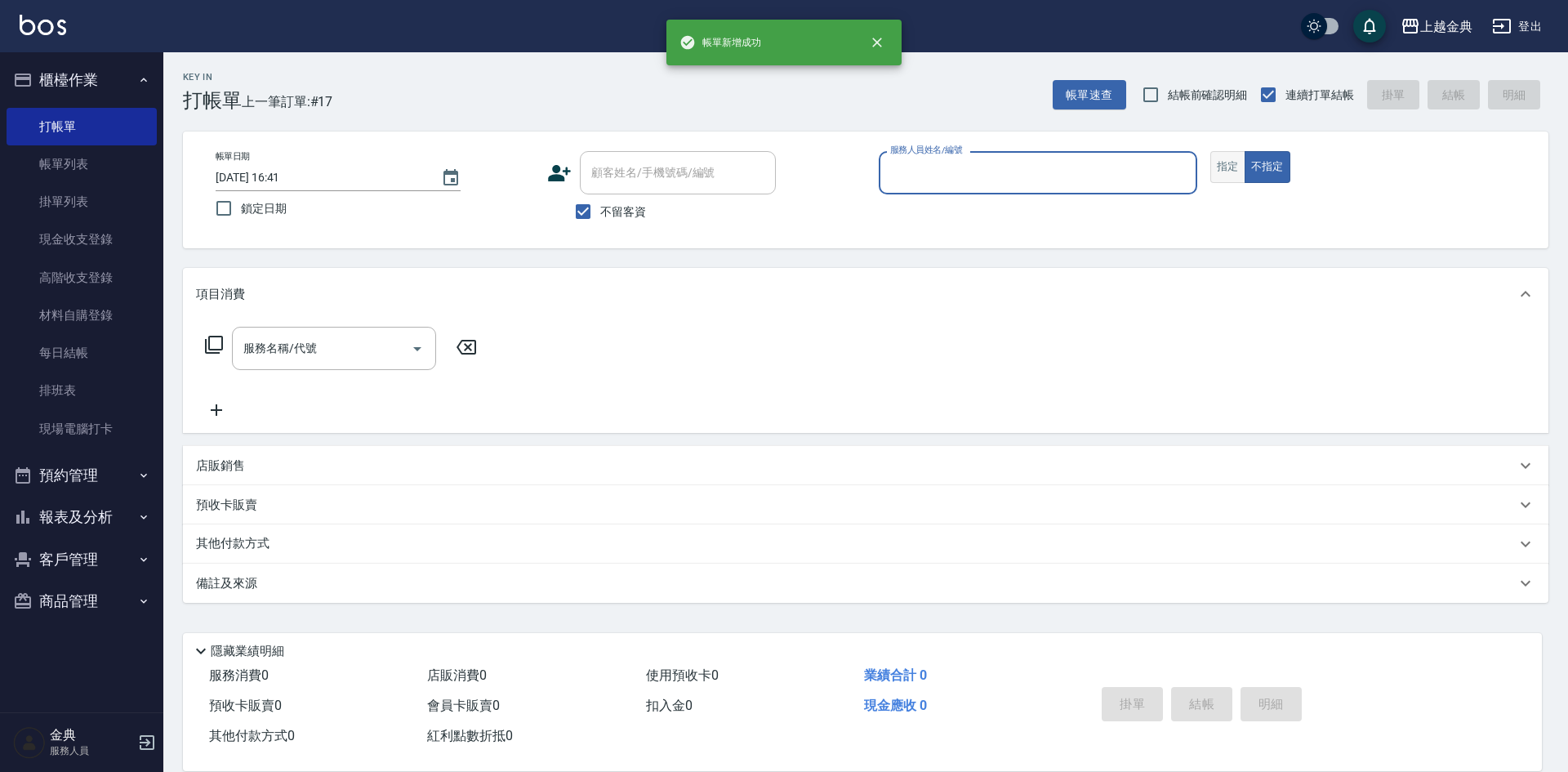
click at [1216, 169] on button "指定" at bounding box center [1228, 166] width 35 height 31
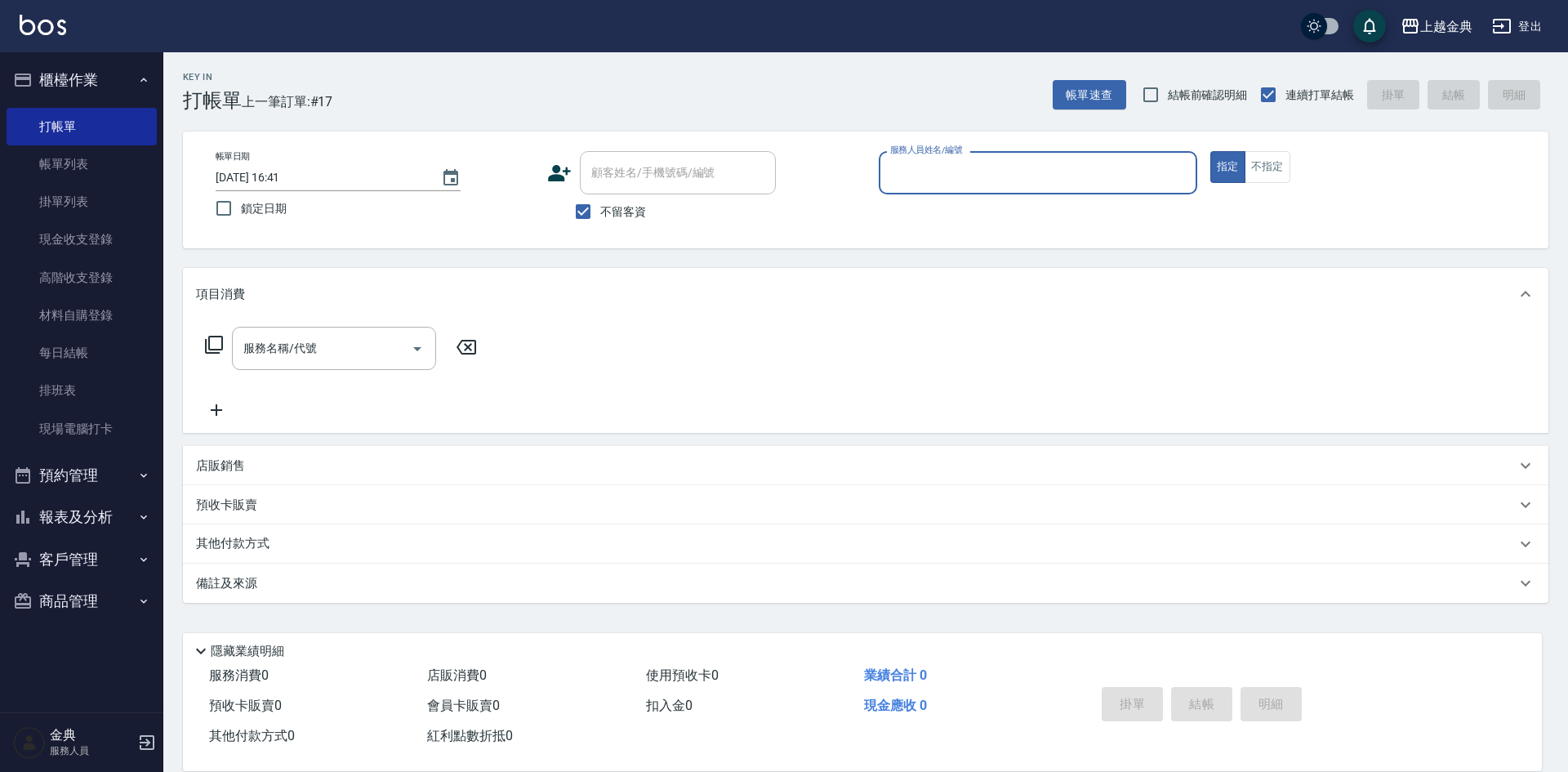
click at [1051, 175] on input "服務人員姓名/編號" at bounding box center [1038, 173] width 304 height 29
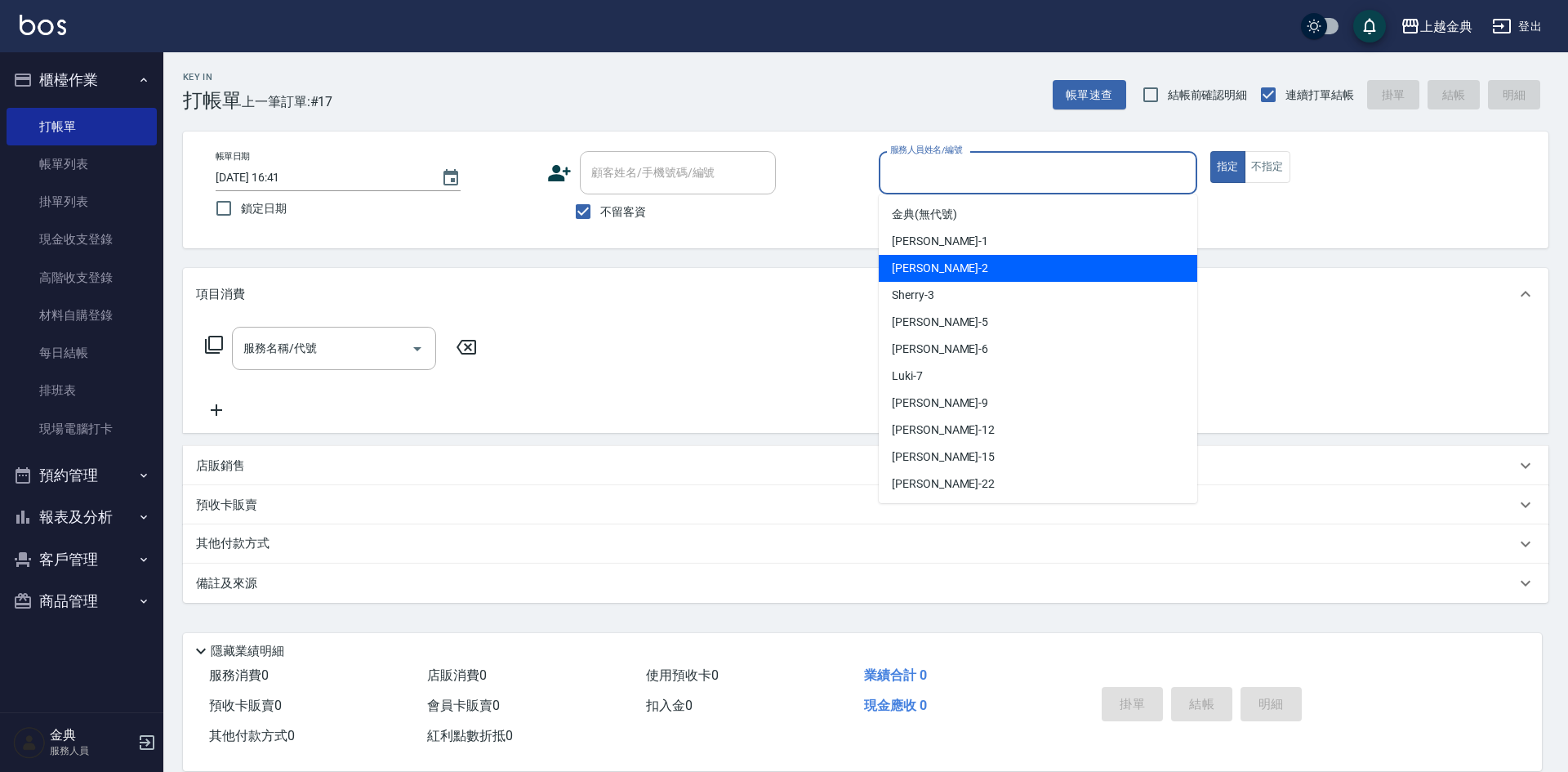
click at [1003, 266] on div "Cindy -2" at bounding box center [1038, 268] width 319 height 27
type input "Cindy-2"
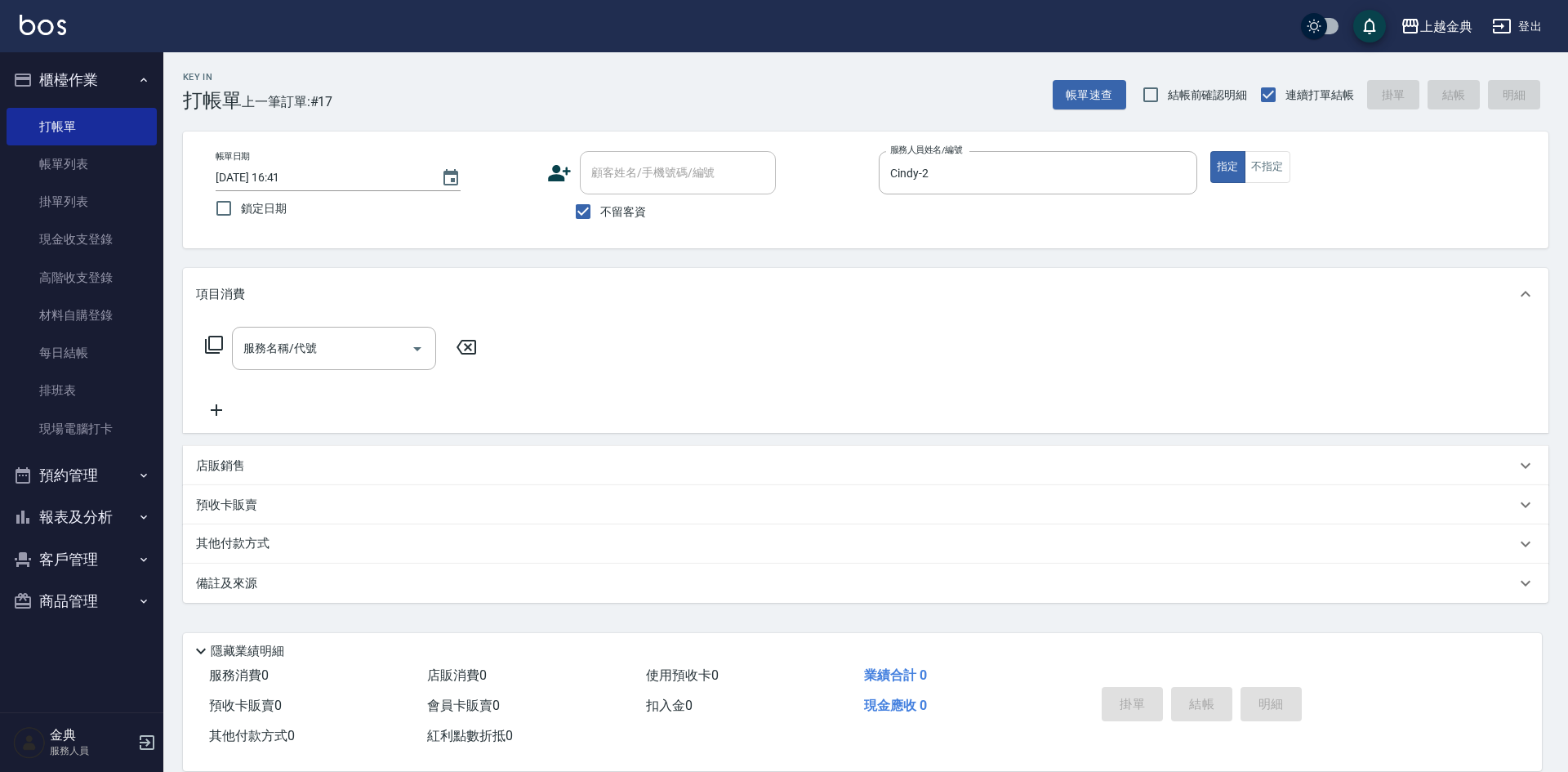
click at [219, 341] on icon at bounding box center [215, 345] width 20 height 20
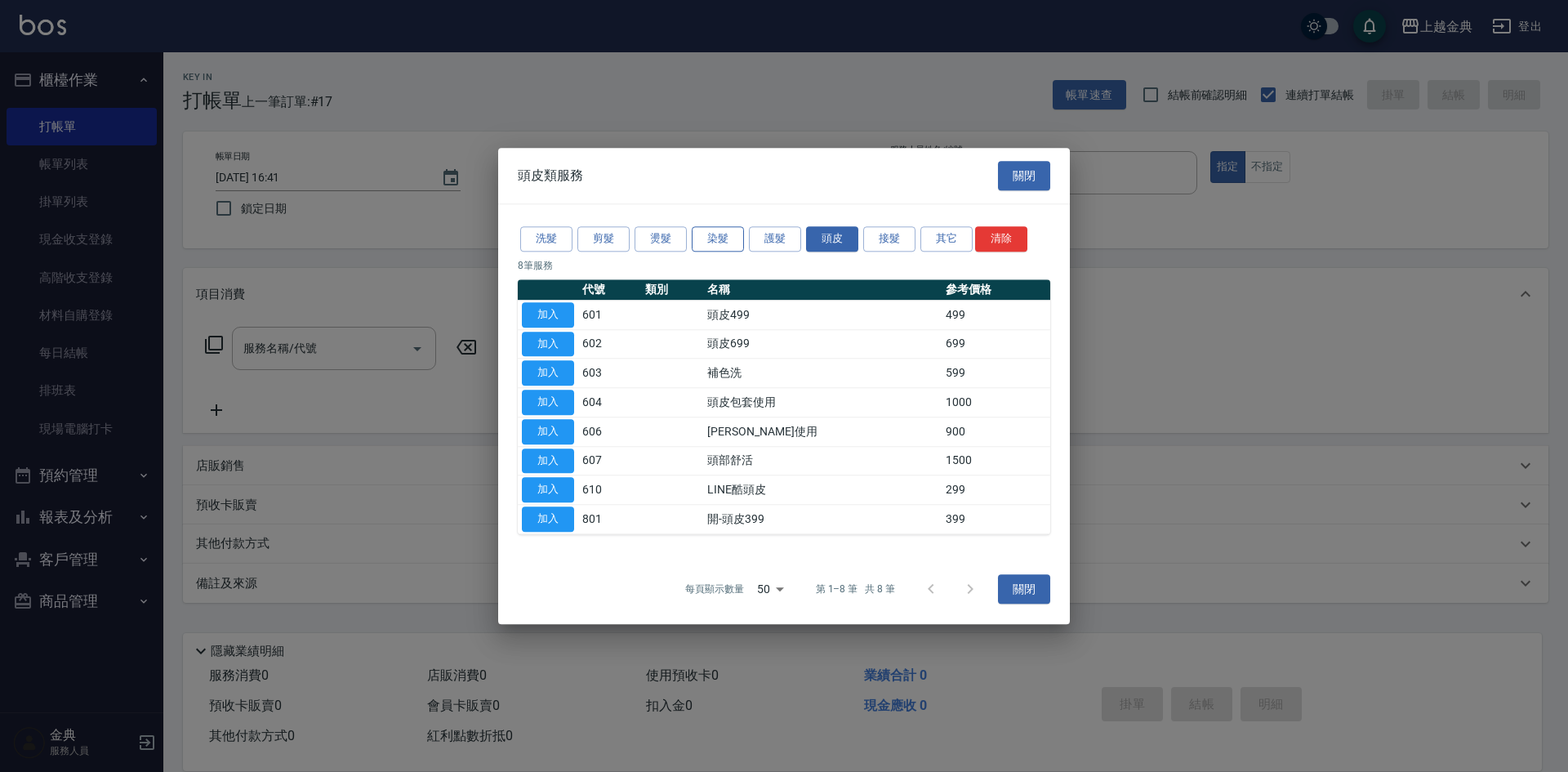
click at [708, 238] on button "染髮" at bounding box center [718, 239] width 52 height 25
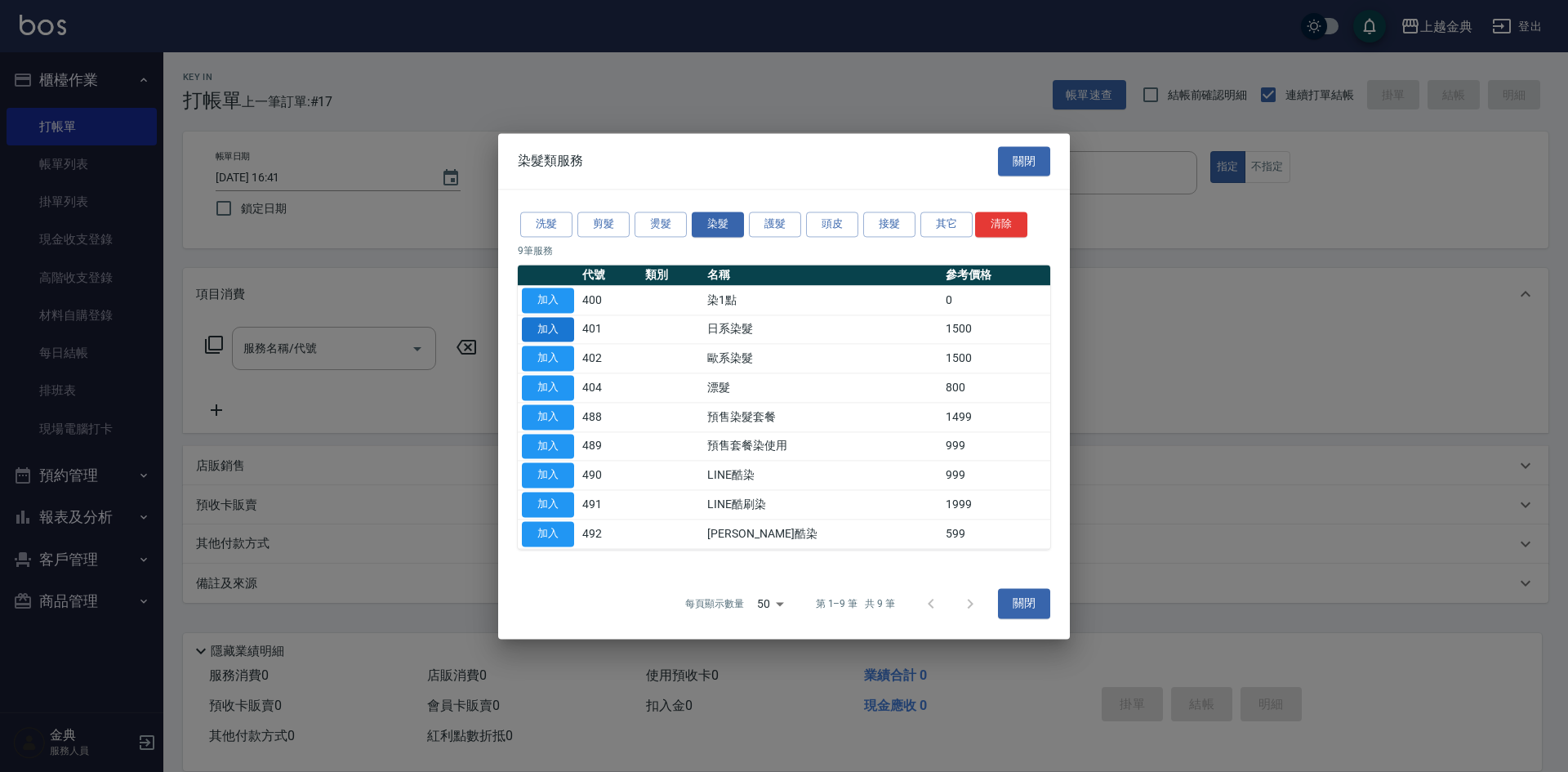
click at [547, 331] on button "加入" at bounding box center [548, 329] width 52 height 25
type input "日系染髮(401)"
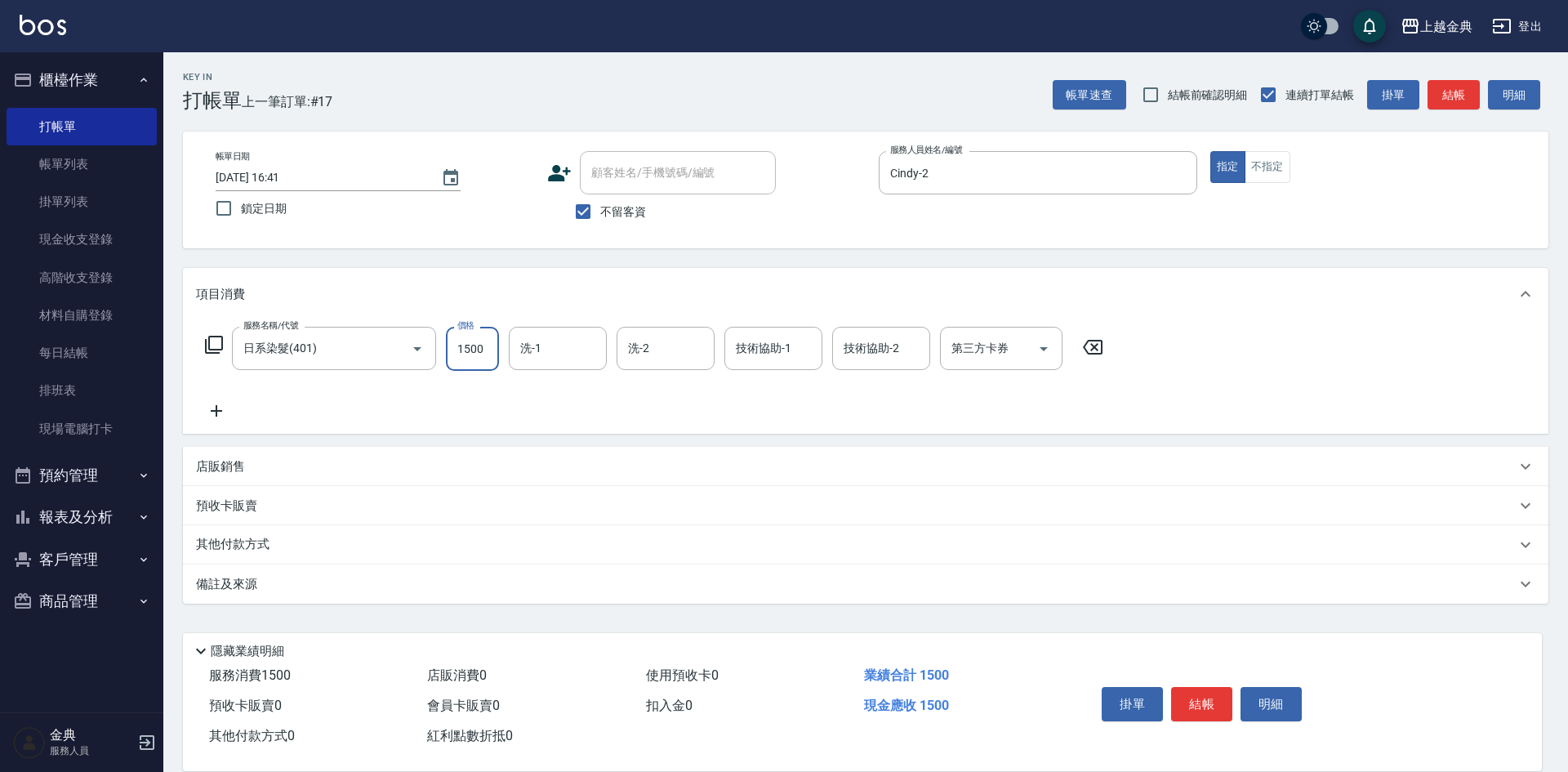
click at [477, 344] on input "1500" at bounding box center [472, 348] width 53 height 44
type input "1200"
click at [1211, 698] on button "結帳" at bounding box center [1202, 704] width 61 height 34
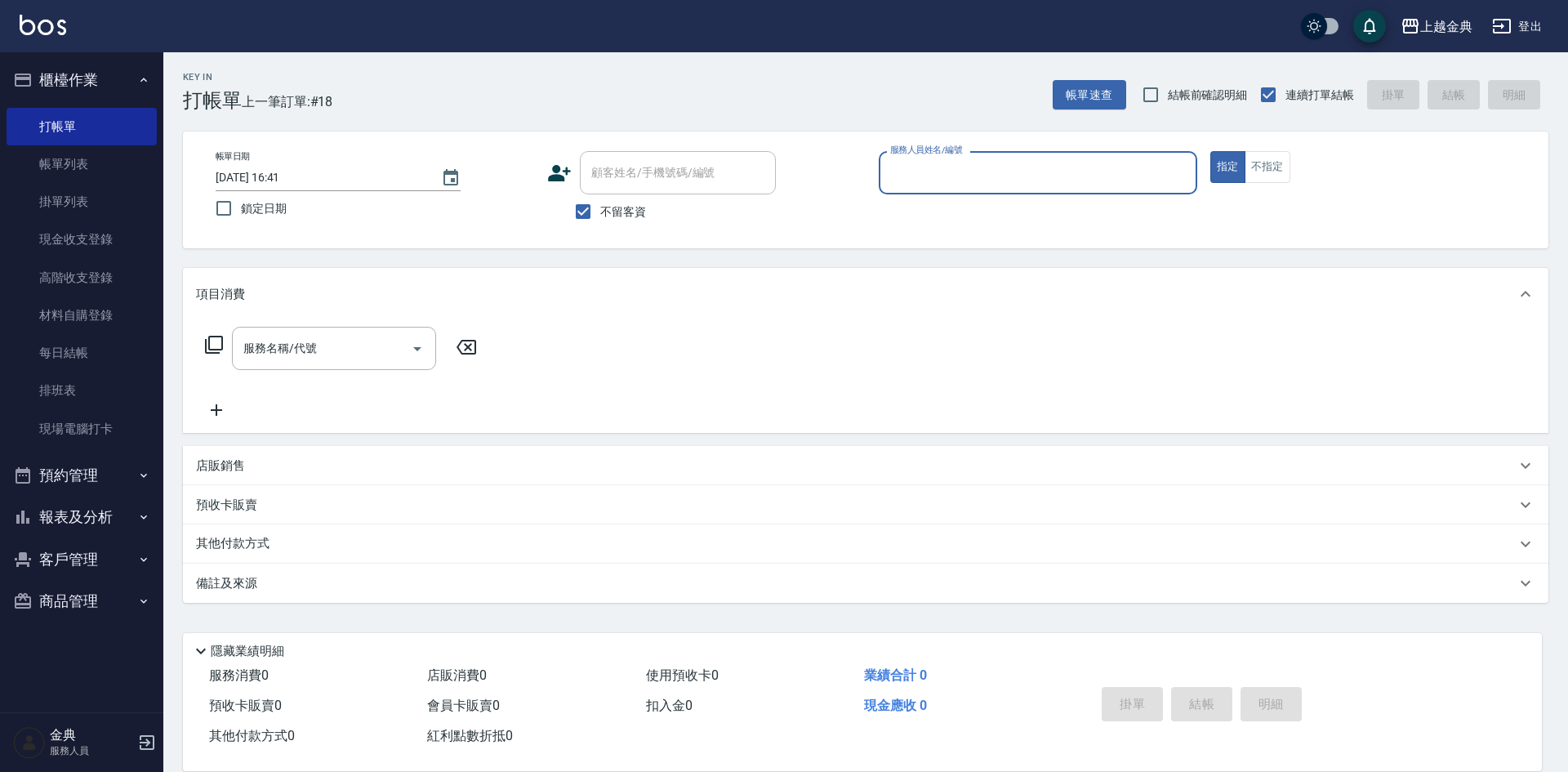
click at [1114, 148] on div "帳單日期 [DATE] 16:41 鎖定日期 顧客姓名/手機號碼/編號 顧客姓名/手機號碼/編號 不留客資 服務人員姓名/編號 服務人員姓名/編號 指定 不指定" at bounding box center [866, 190] width 1366 height 117
click at [1026, 167] on input "服務人員姓名/編號" at bounding box center [1038, 173] width 304 height 29
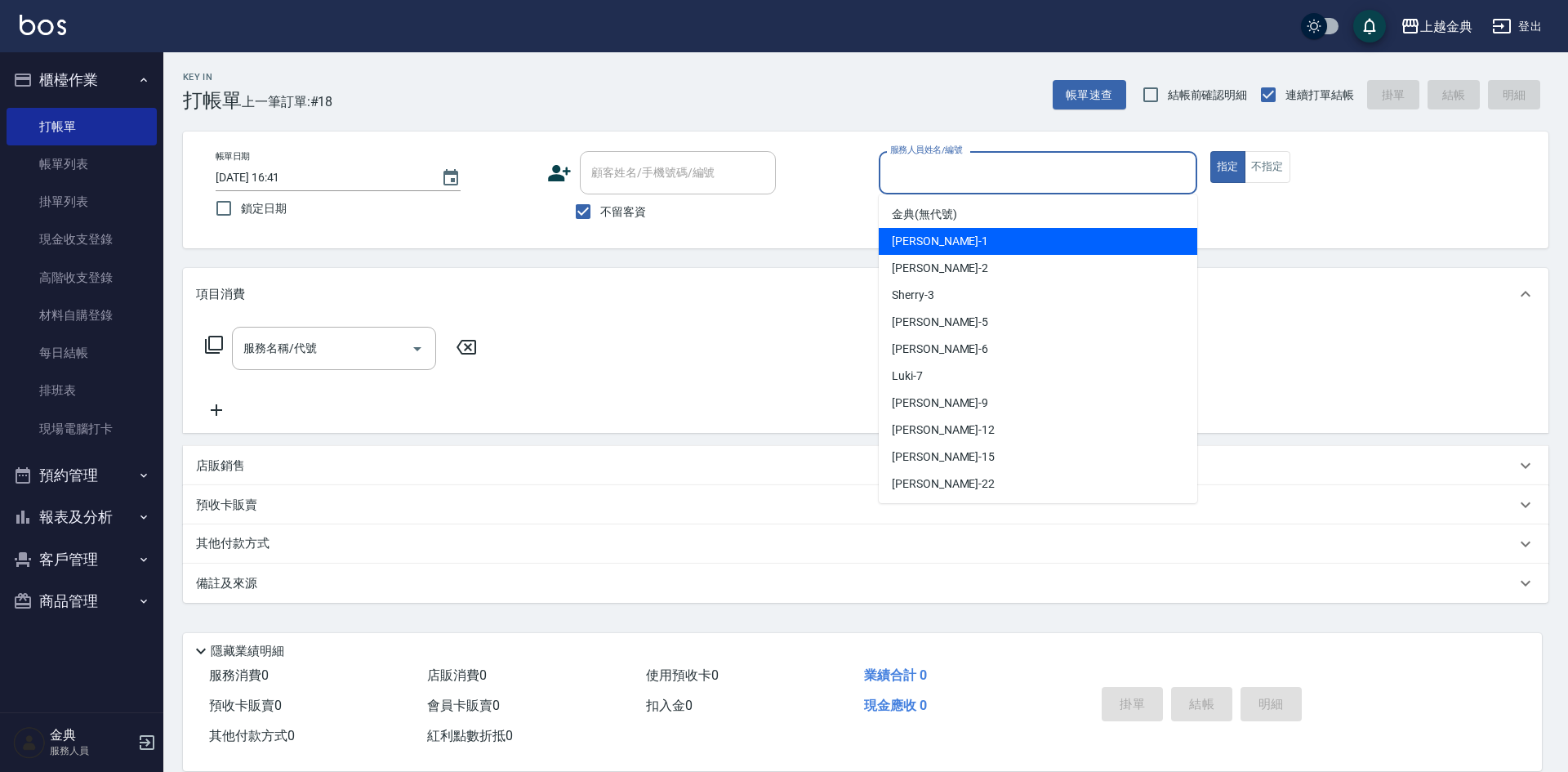
click at [1003, 240] on div "Emma -1" at bounding box center [1038, 241] width 319 height 27
type input "Emma-1"
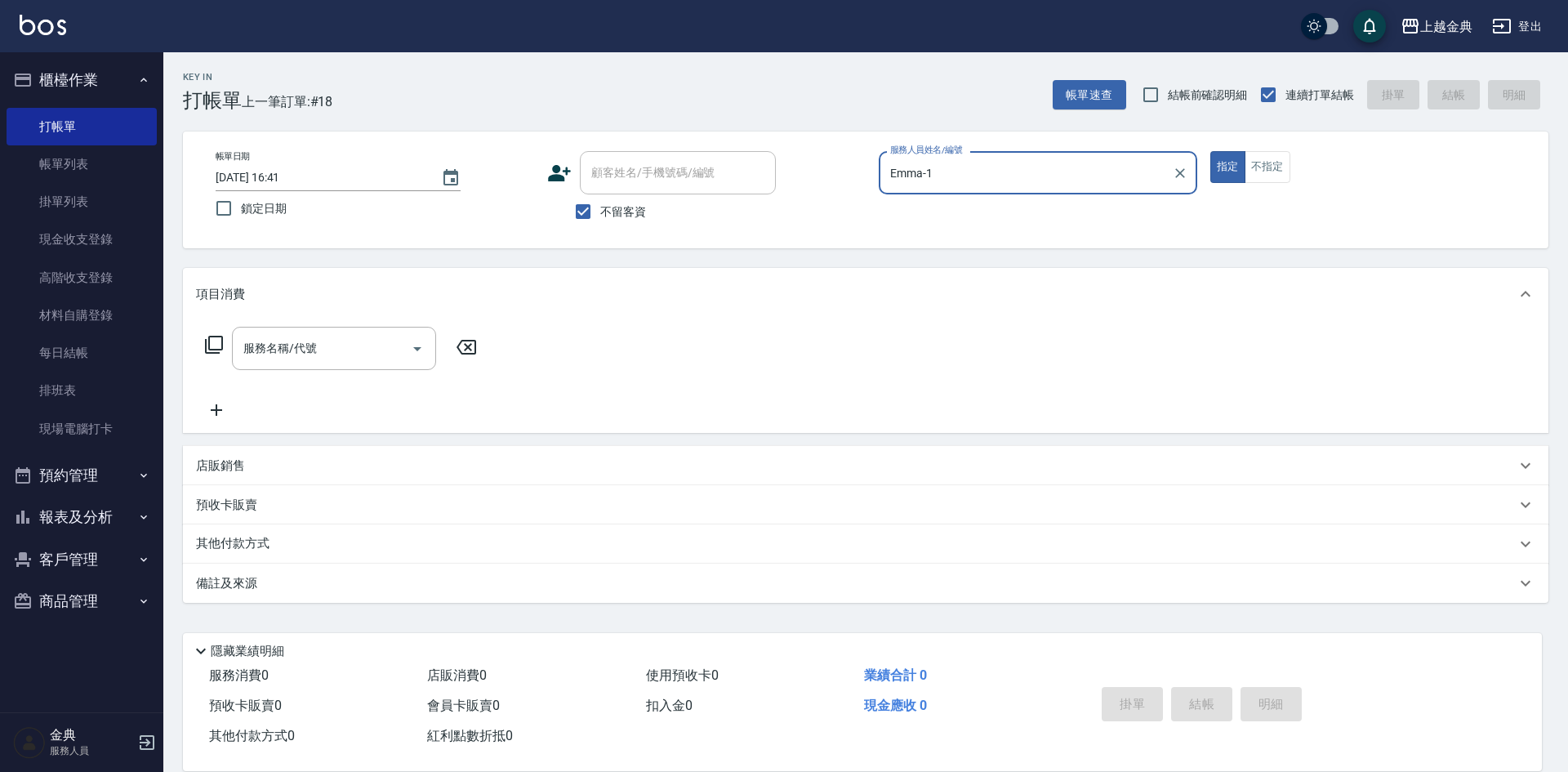
click at [210, 345] on icon at bounding box center [214, 345] width 18 height 18
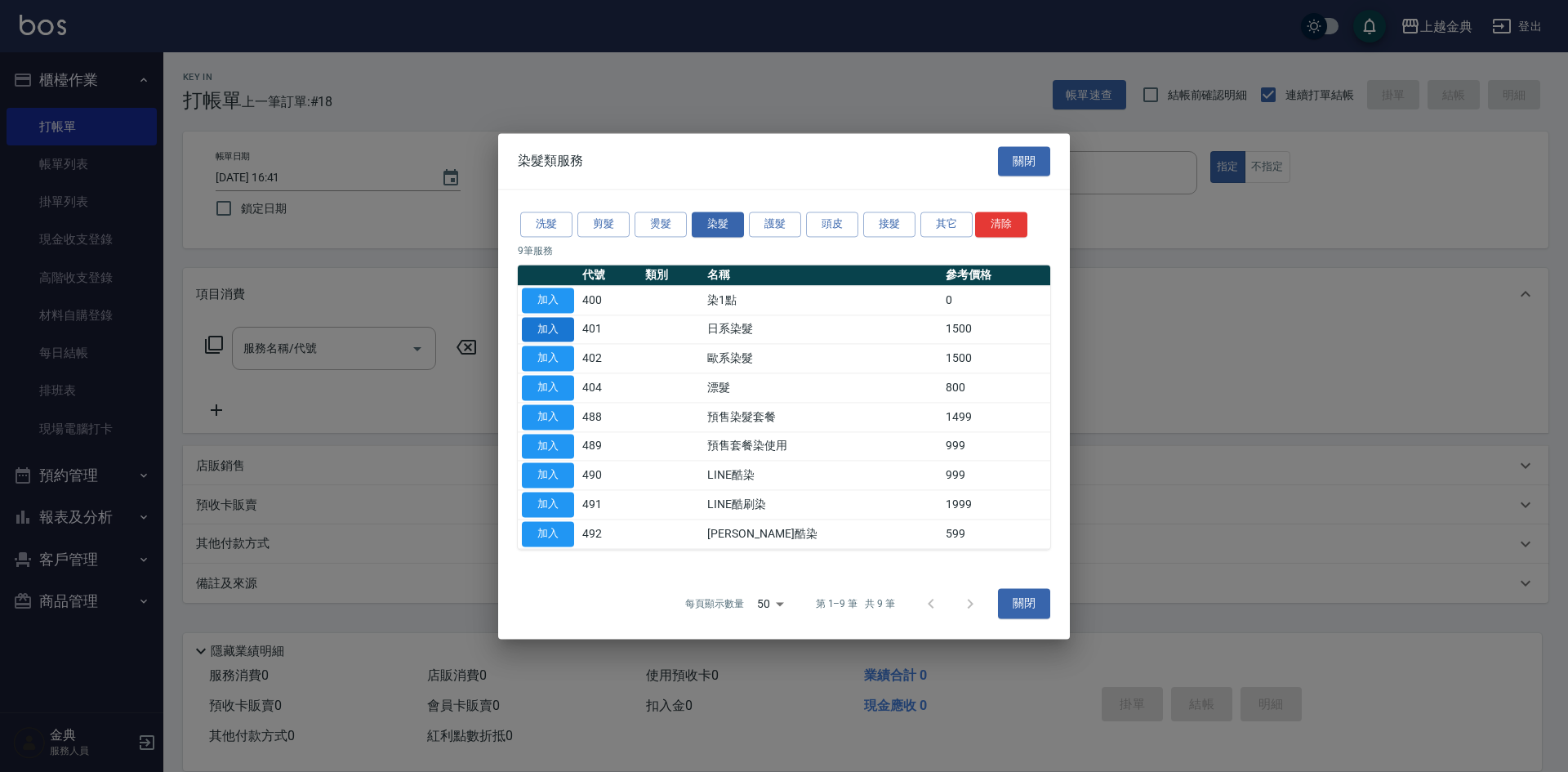
click at [561, 327] on button "加入" at bounding box center [548, 329] width 52 height 25
type input "日系染髮(401)"
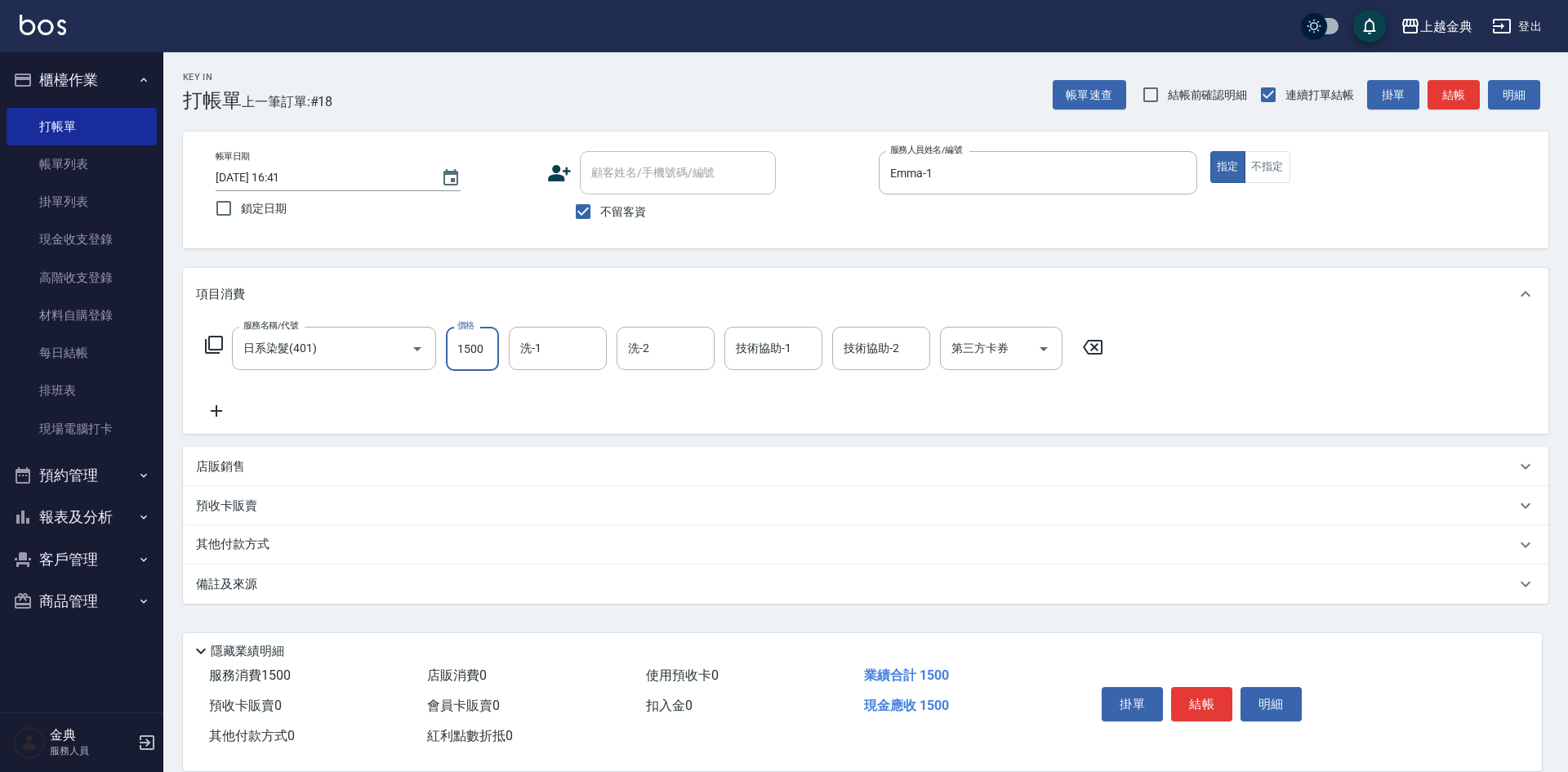
click at [488, 345] on input "1500" at bounding box center [472, 348] width 53 height 44
type input "2299"
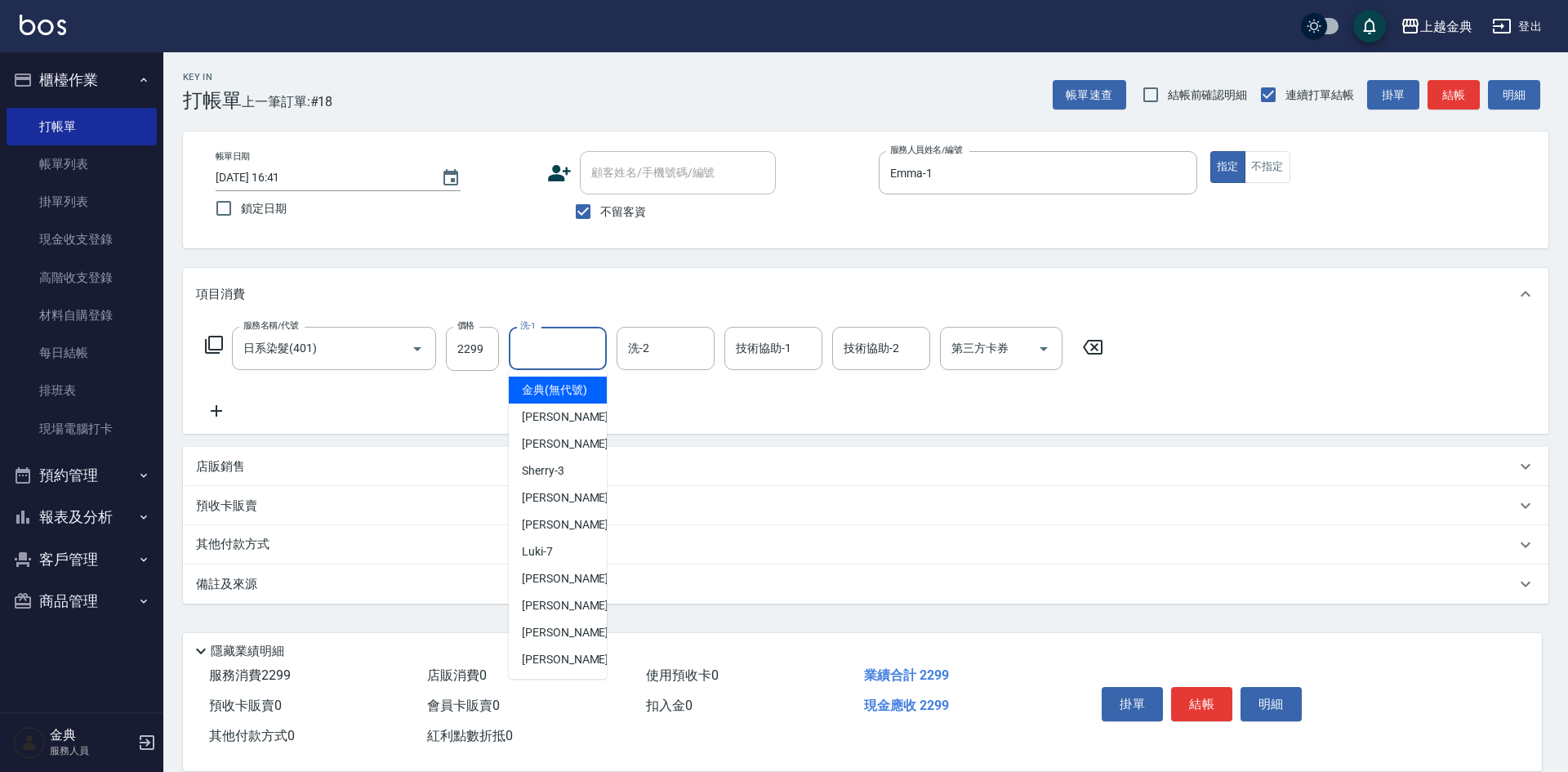
click at [566, 356] on input "洗-1" at bounding box center [557, 348] width 83 height 29
click at [556, 452] on span "Cindy -2" at bounding box center [570, 443] width 96 height 17
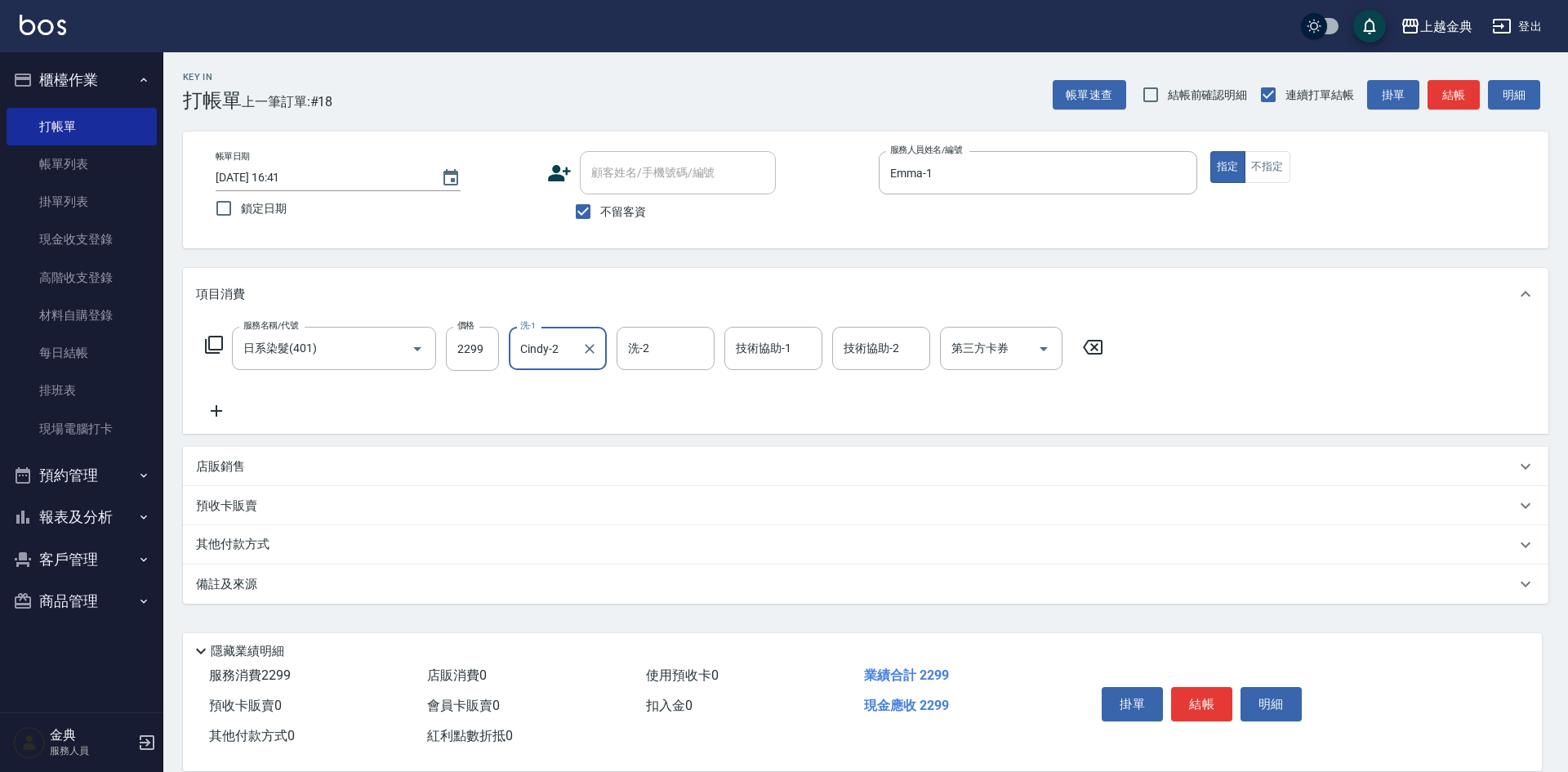
click at [569, 347] on input "Cindy-2" at bounding box center [546, 348] width 59 height 29
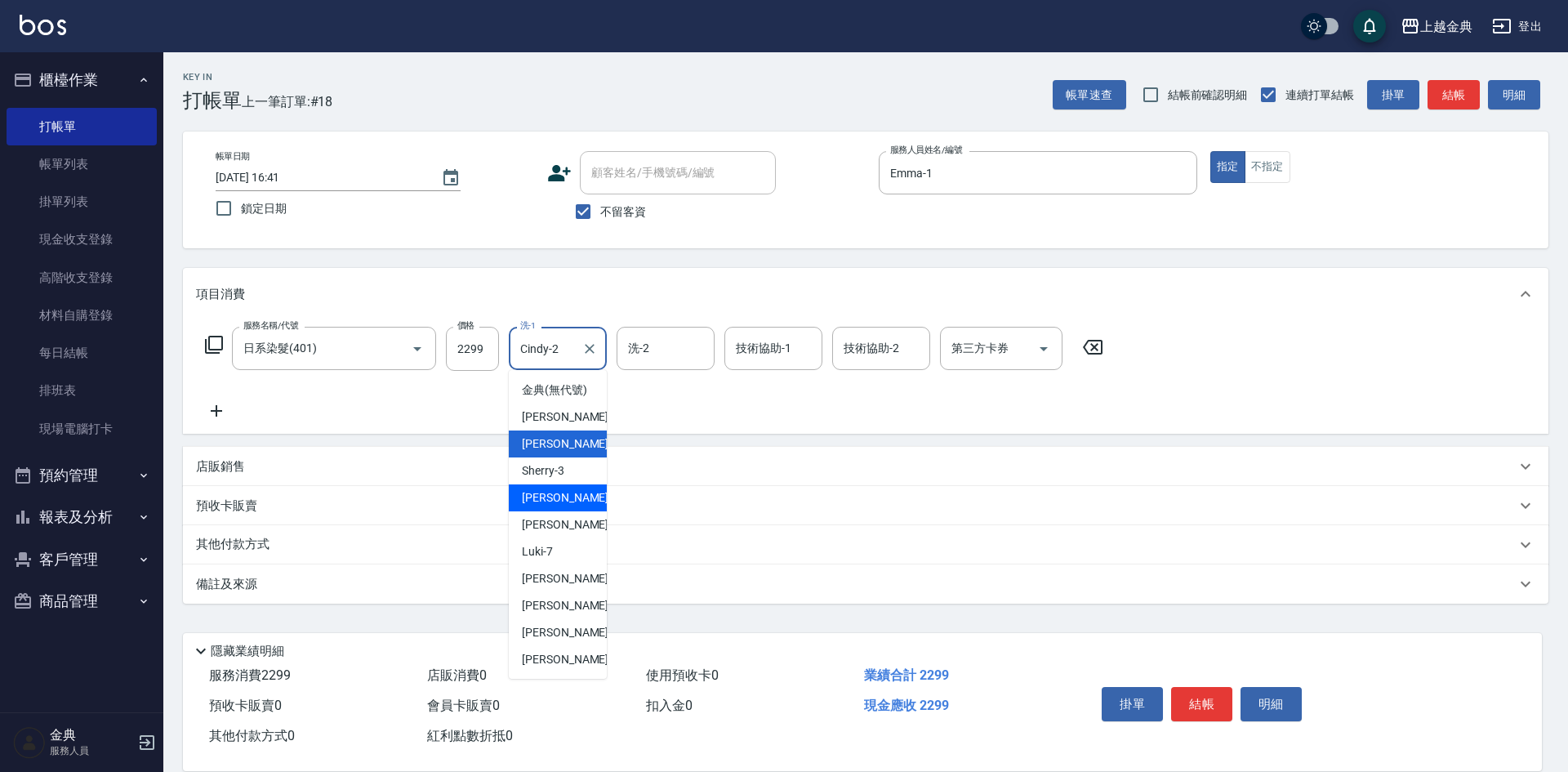
click at [586, 509] on div "[PERSON_NAME] -5" at bounding box center [557, 498] width 98 height 27
type input "[PERSON_NAME]-5"
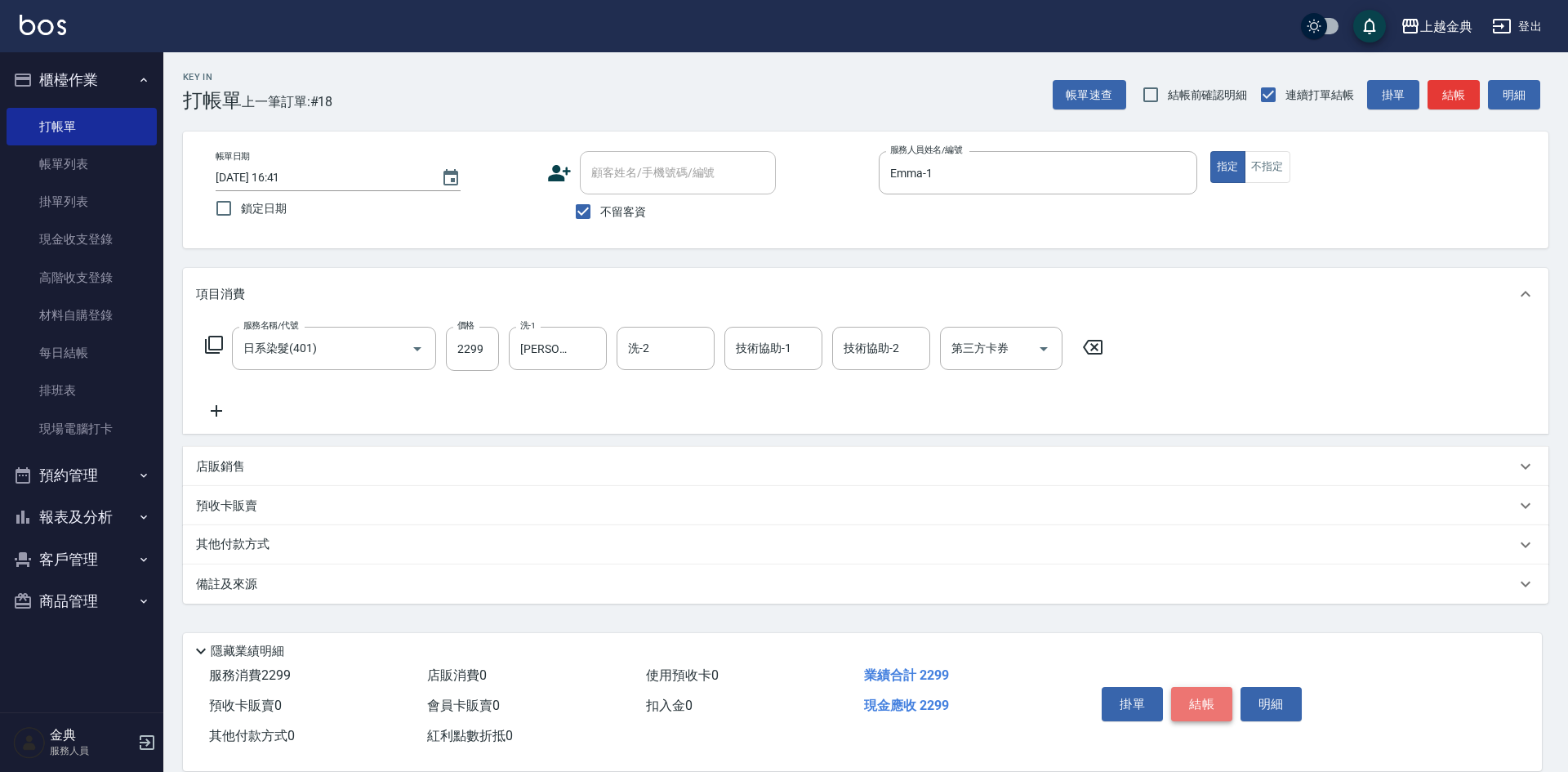
click at [1201, 692] on button "結帳" at bounding box center [1202, 704] width 61 height 34
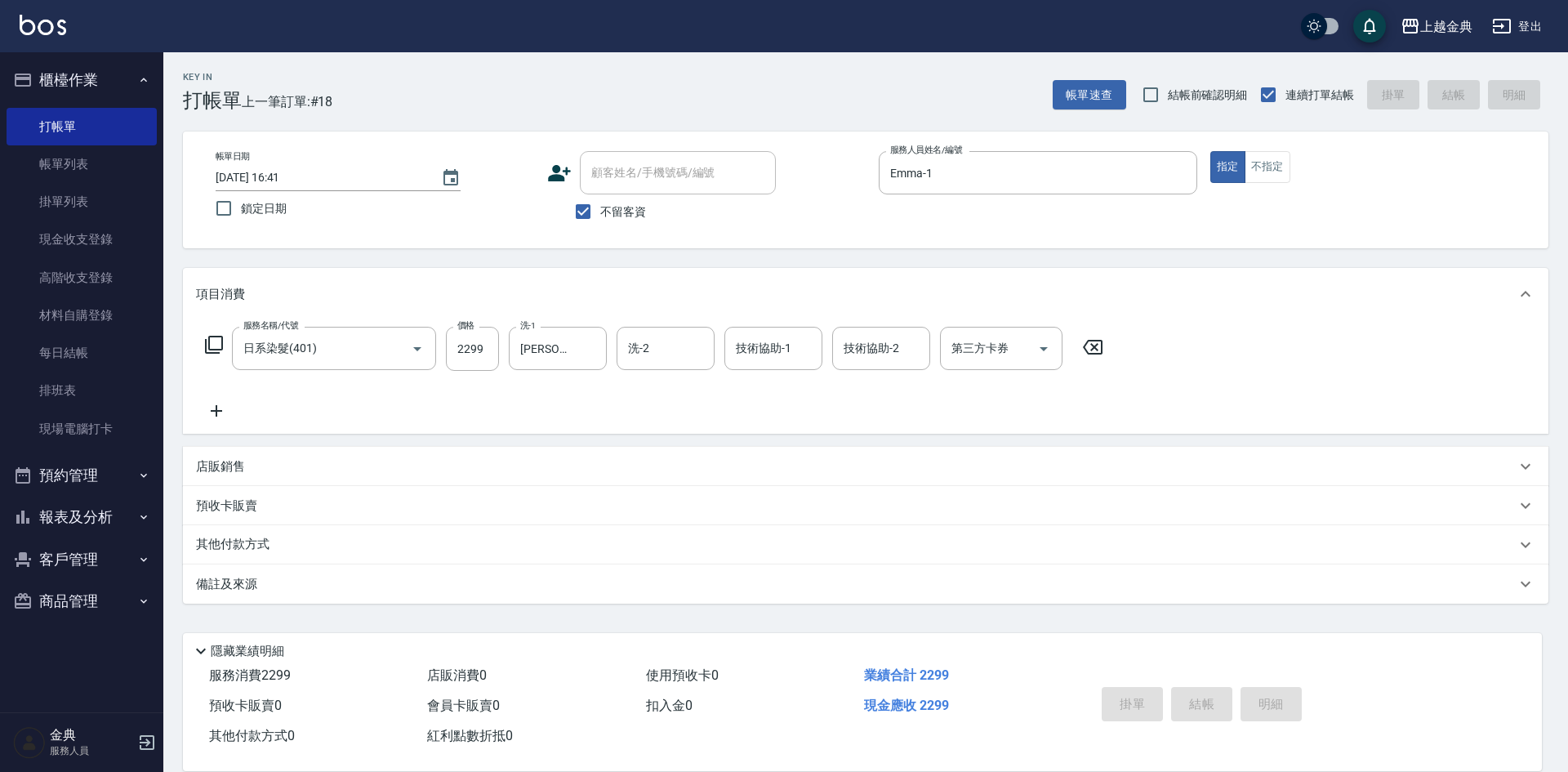
type input "[DATE] 16:42"
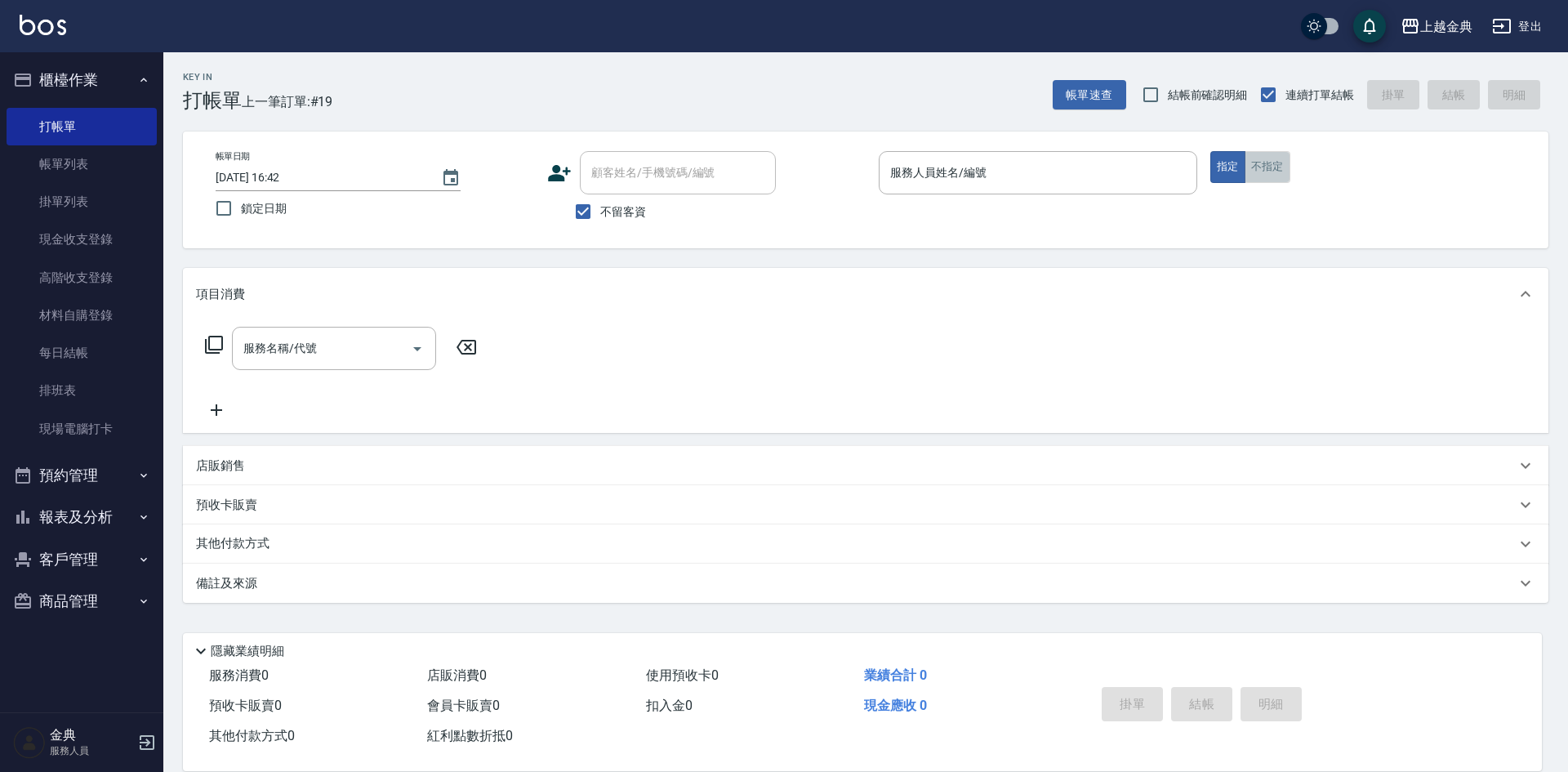
click at [1267, 166] on button "不指定" at bounding box center [1267, 166] width 46 height 31
click at [1092, 177] on input "服務人員姓名/編號" at bounding box center [1038, 173] width 304 height 29
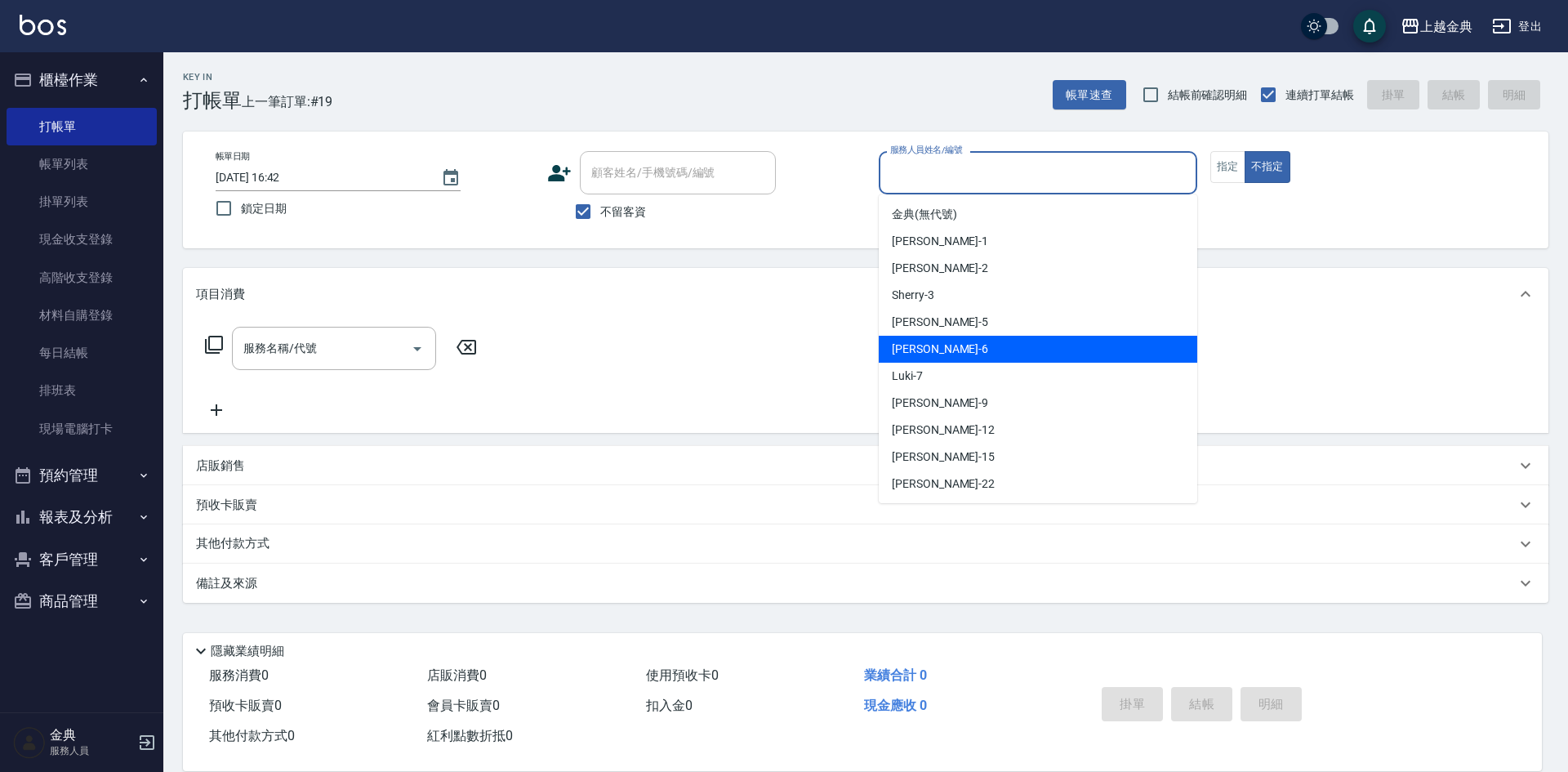
click at [1021, 353] on div "[PERSON_NAME] -6" at bounding box center [1038, 349] width 319 height 27
type input "[PERSON_NAME]-6"
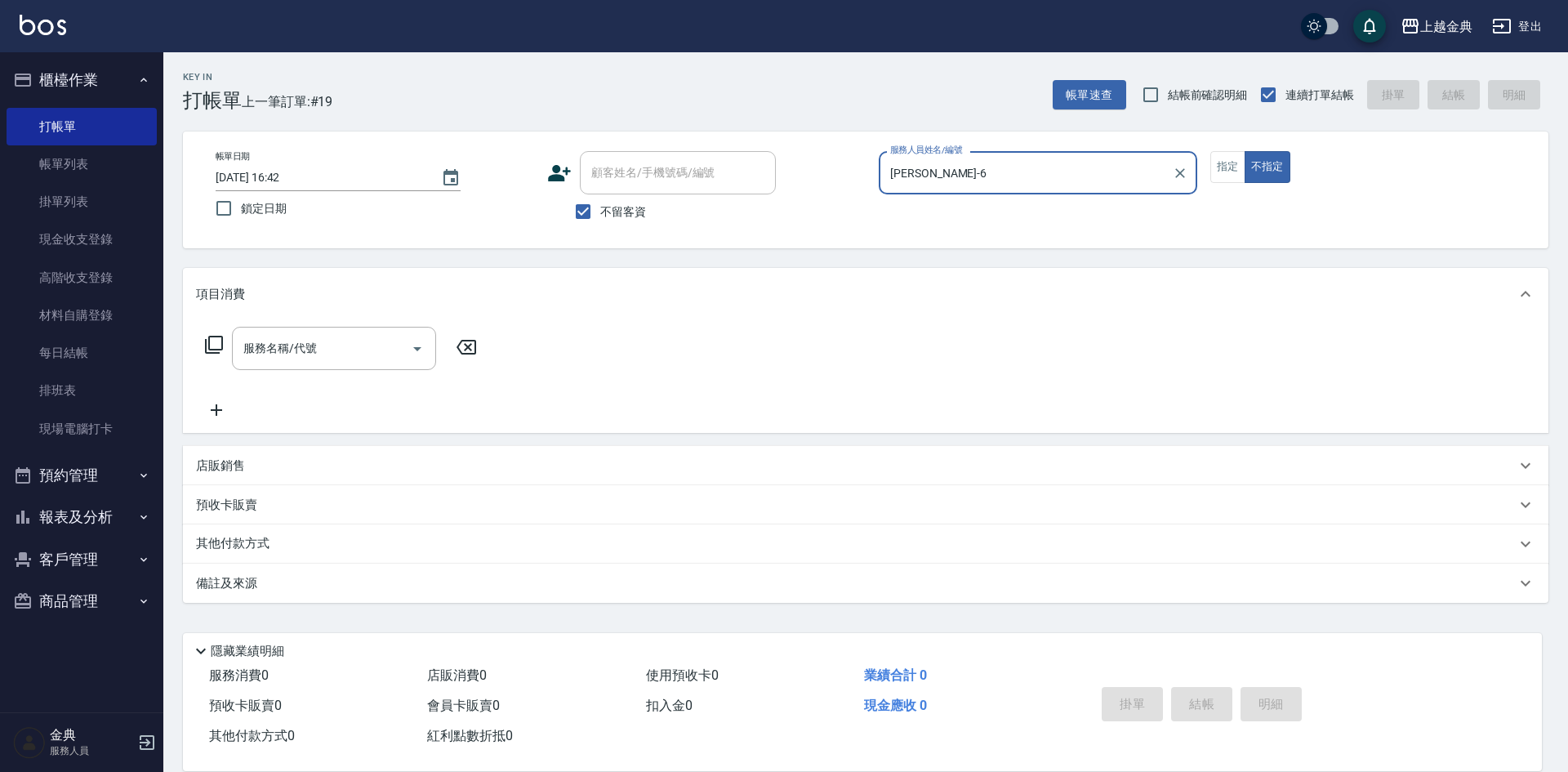
click at [214, 340] on icon at bounding box center [215, 345] width 20 height 20
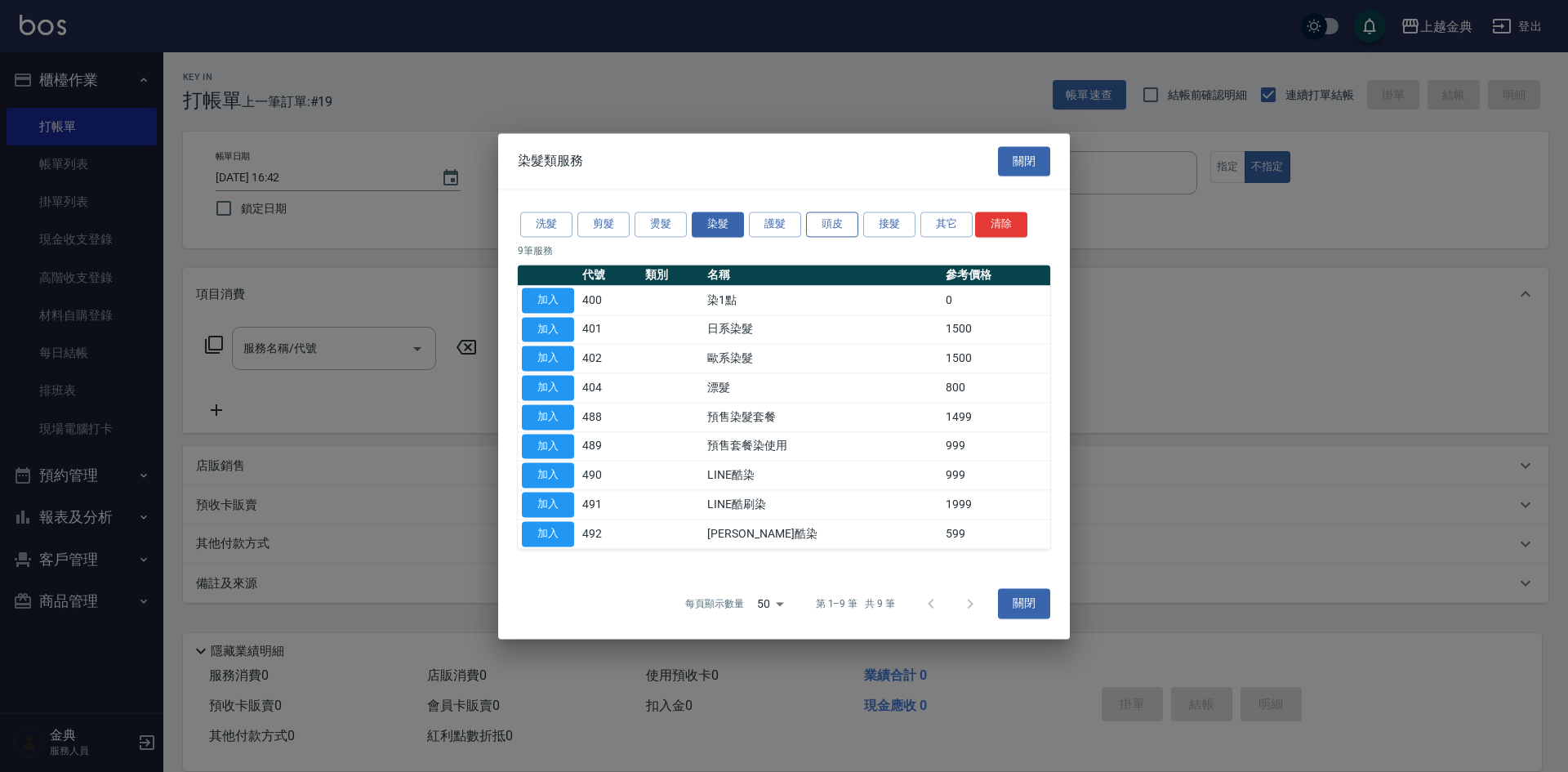
click at [833, 219] on button "頭皮" at bounding box center [832, 224] width 52 height 25
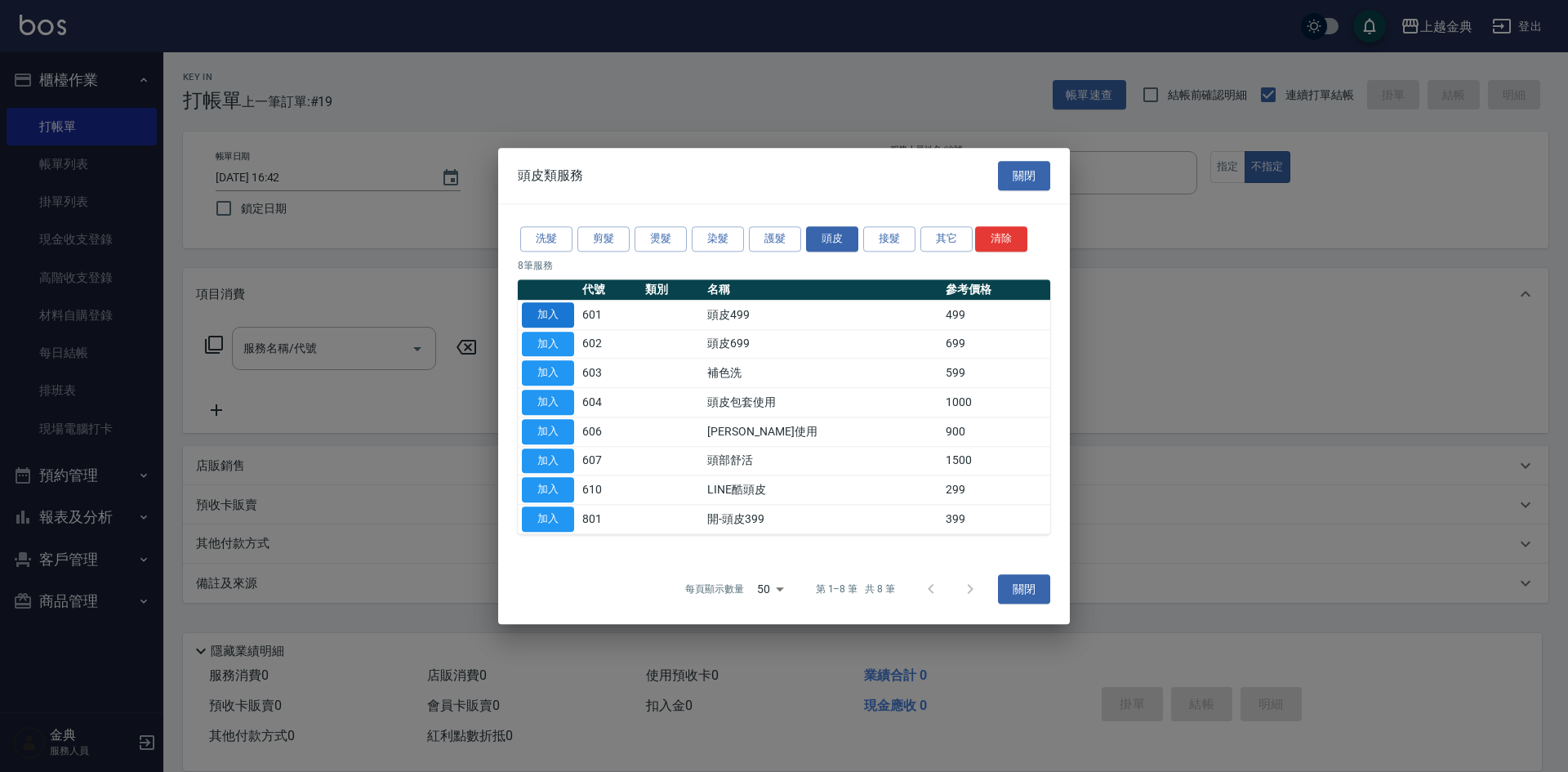
click at [543, 313] on button "加入" at bounding box center [548, 315] width 52 height 25
type input "頭皮499(601)"
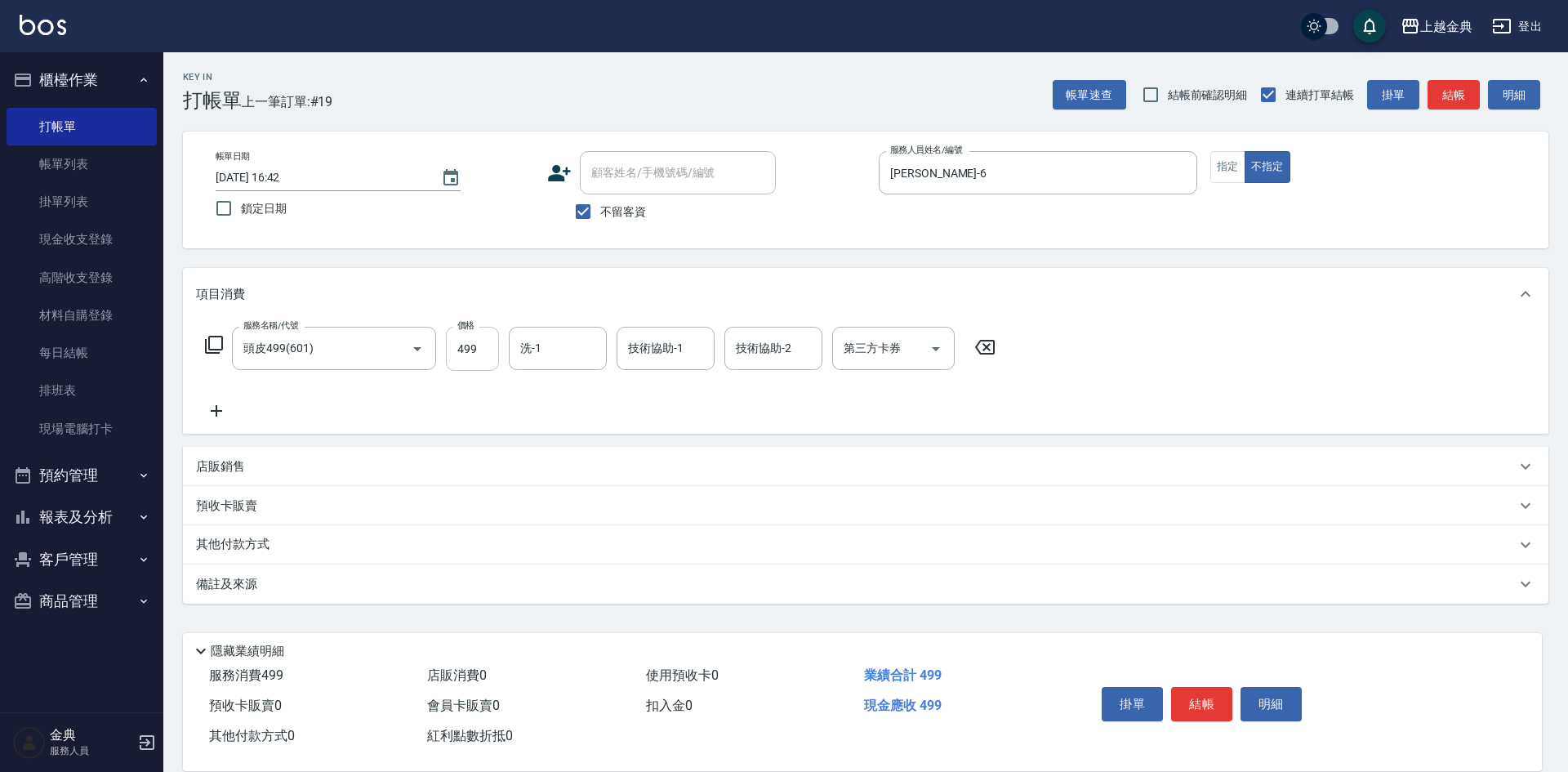
click at [487, 344] on input "499" at bounding box center [472, 348] width 53 height 44
type input "749"
click at [1202, 700] on button "結帳" at bounding box center [1202, 704] width 61 height 34
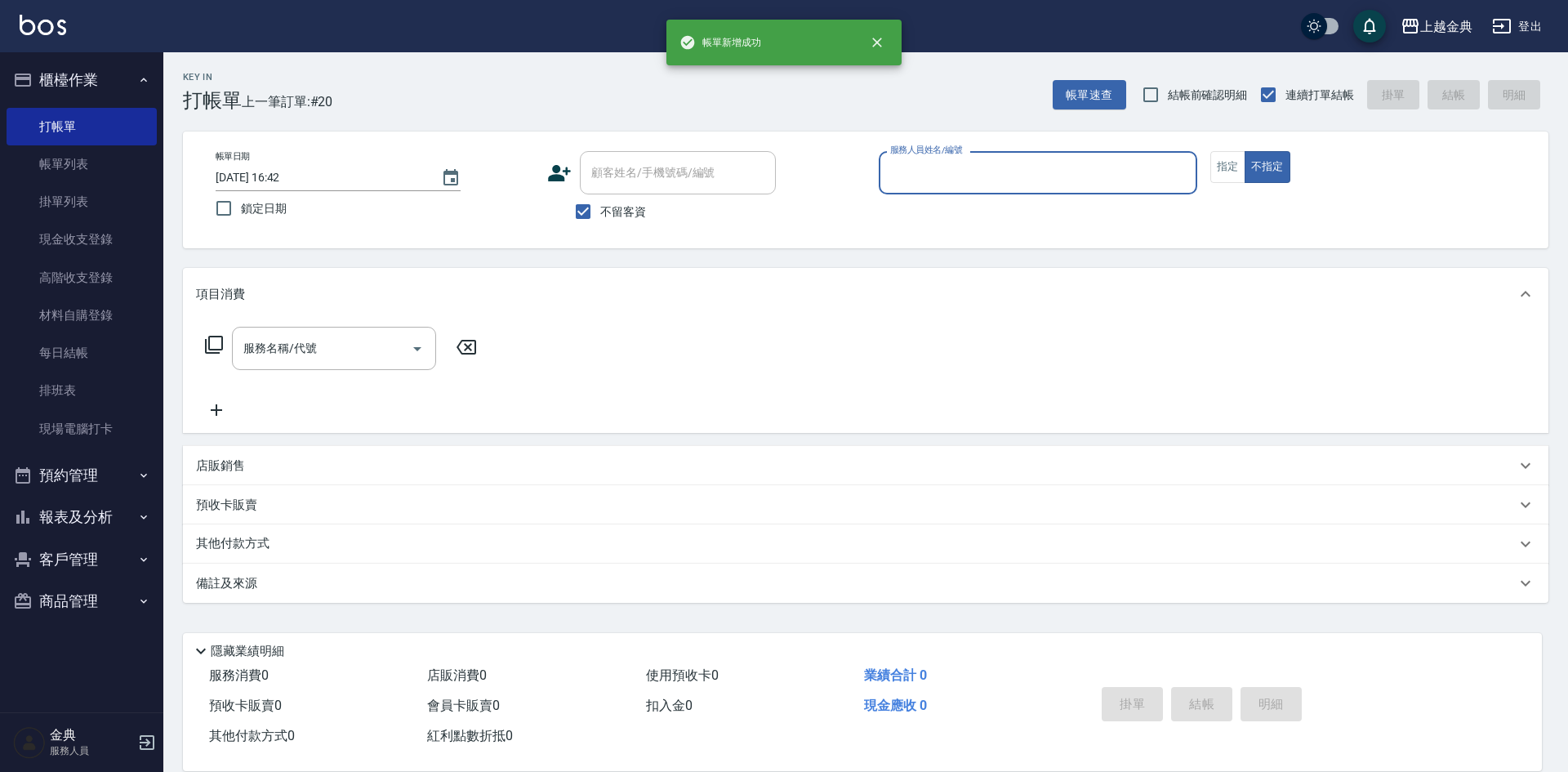
click at [1036, 157] on div "服務人員姓名/編號" at bounding box center [1038, 172] width 319 height 43
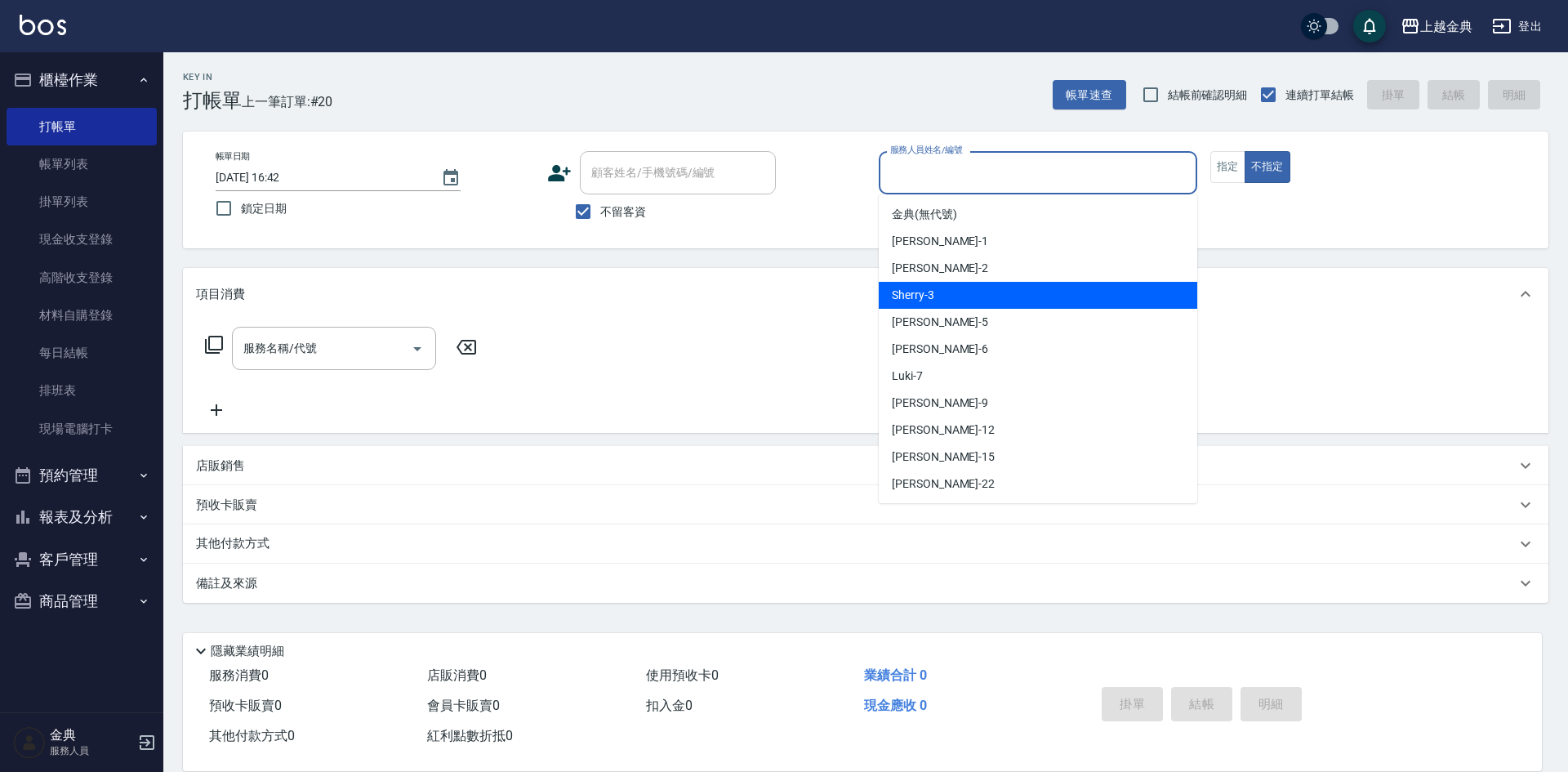
click at [1020, 293] on div "Sherry -3" at bounding box center [1038, 295] width 319 height 27
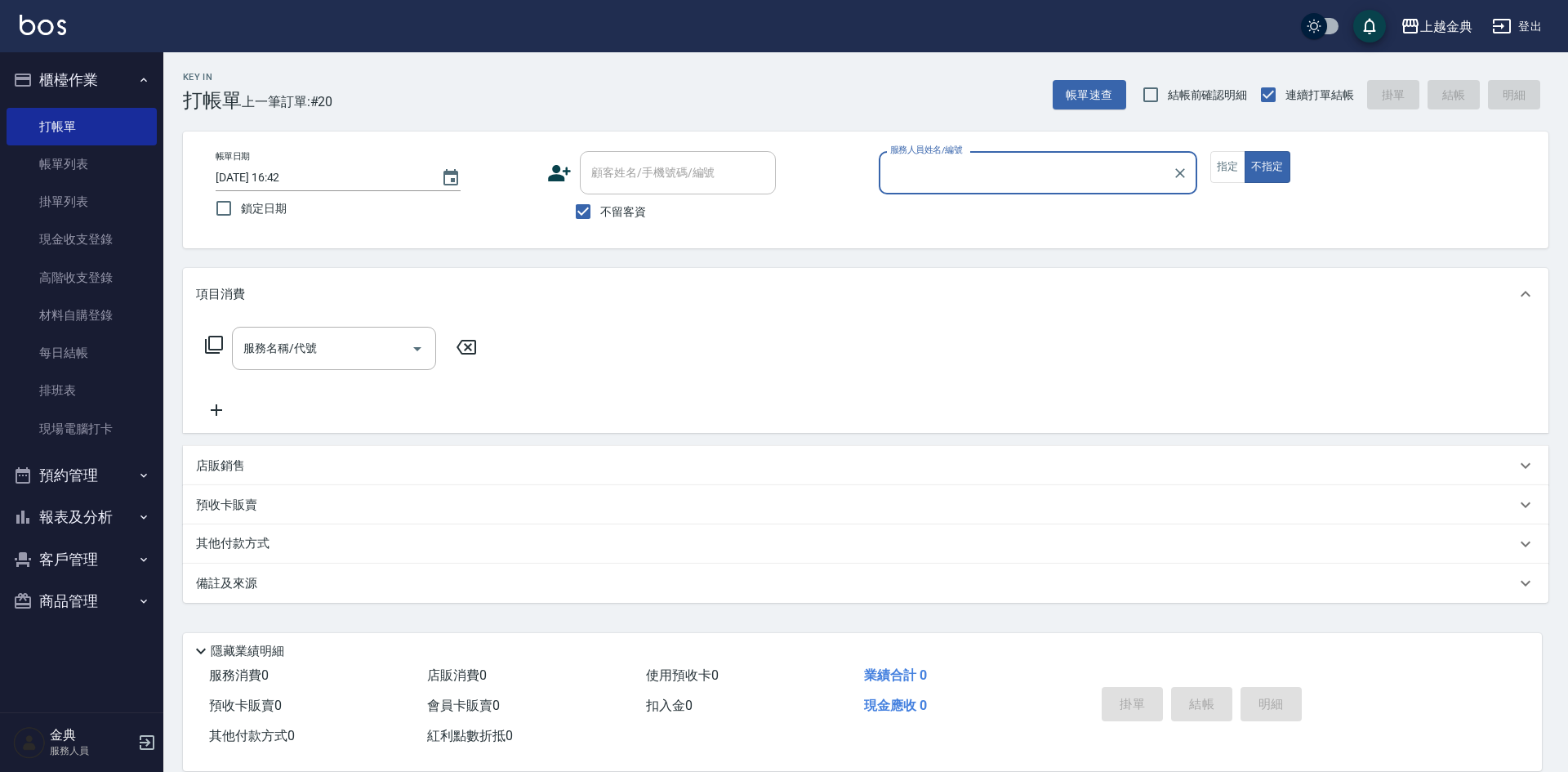
type input "Sherry-3"
click at [418, 343] on icon "Open" at bounding box center [417, 349] width 20 height 20
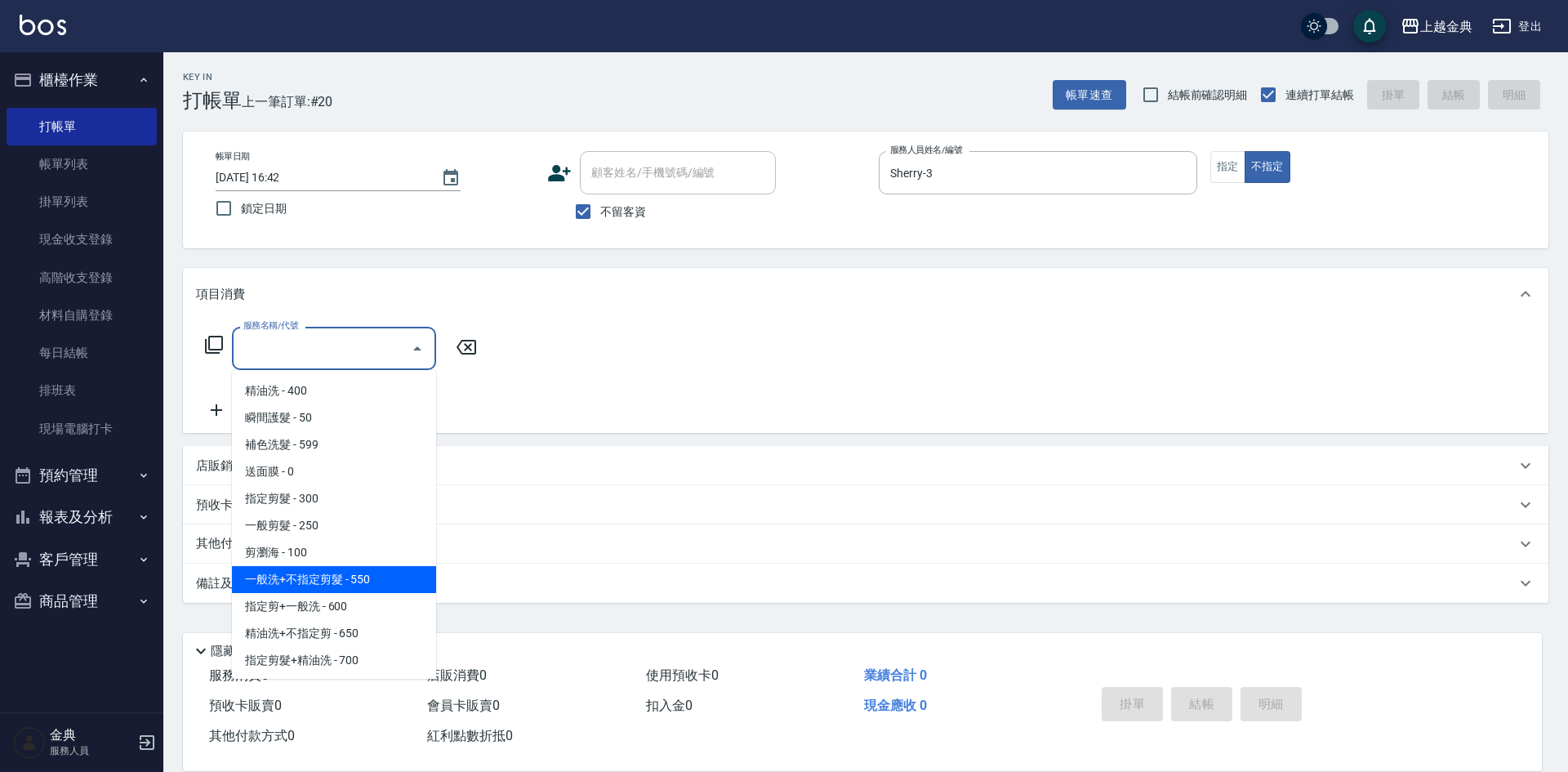
scroll to position [82, 0]
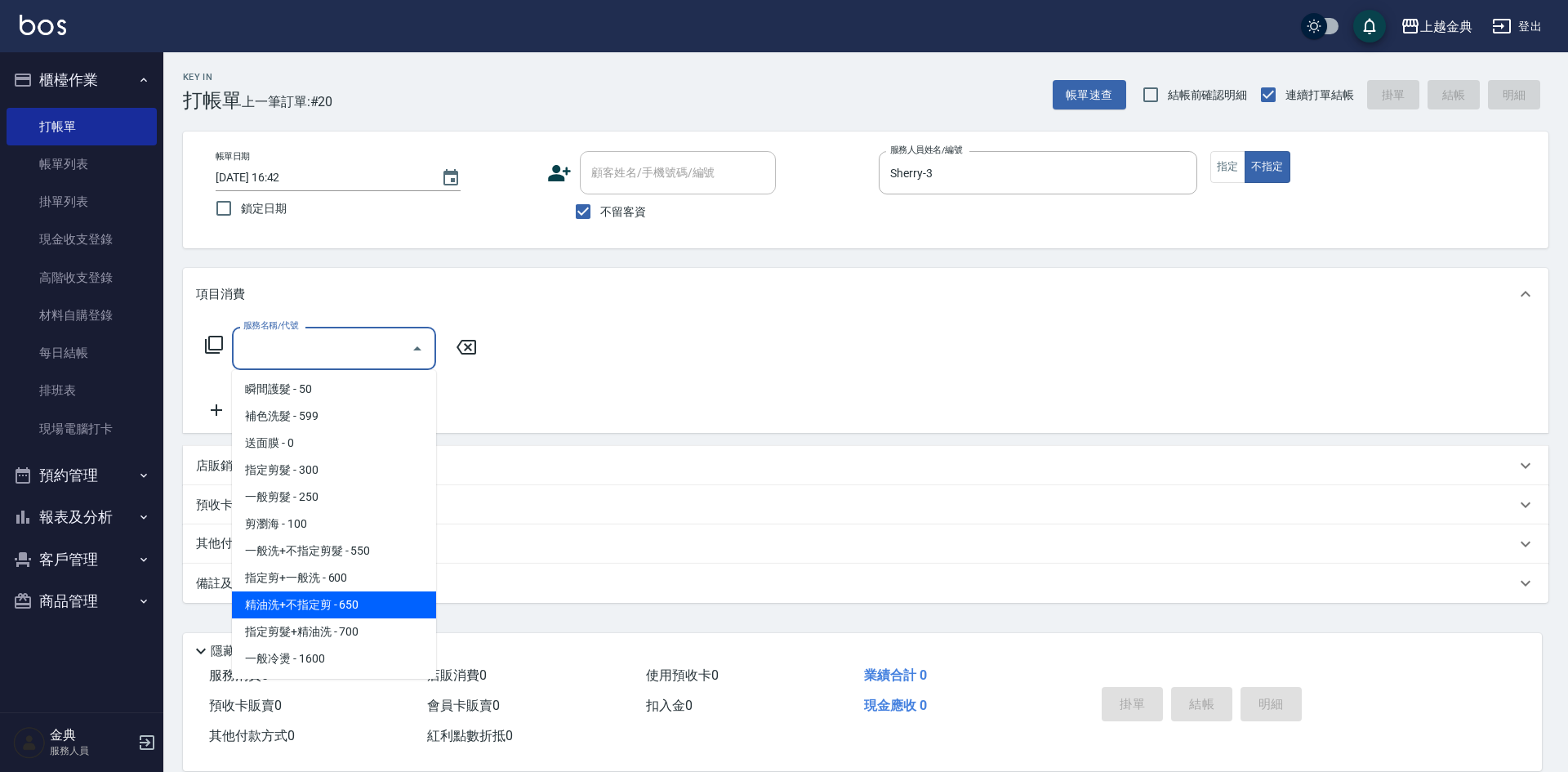
click at [381, 610] on span "精油洗+不指定剪 - 650" at bounding box center [334, 605] width 205 height 27
type input "精油洗+不指定剪(205)"
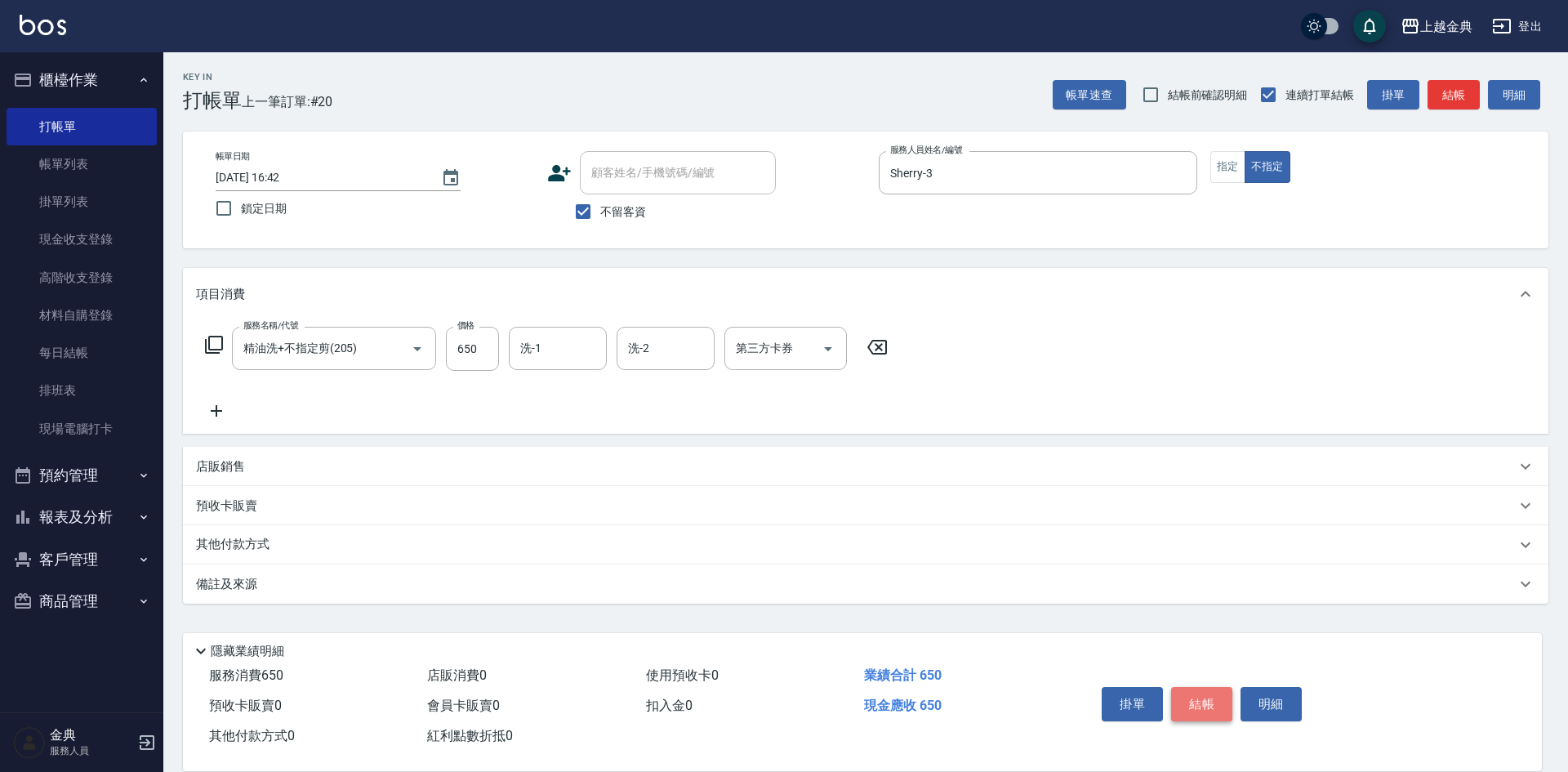
click at [1192, 693] on button "結帳" at bounding box center [1202, 704] width 61 height 34
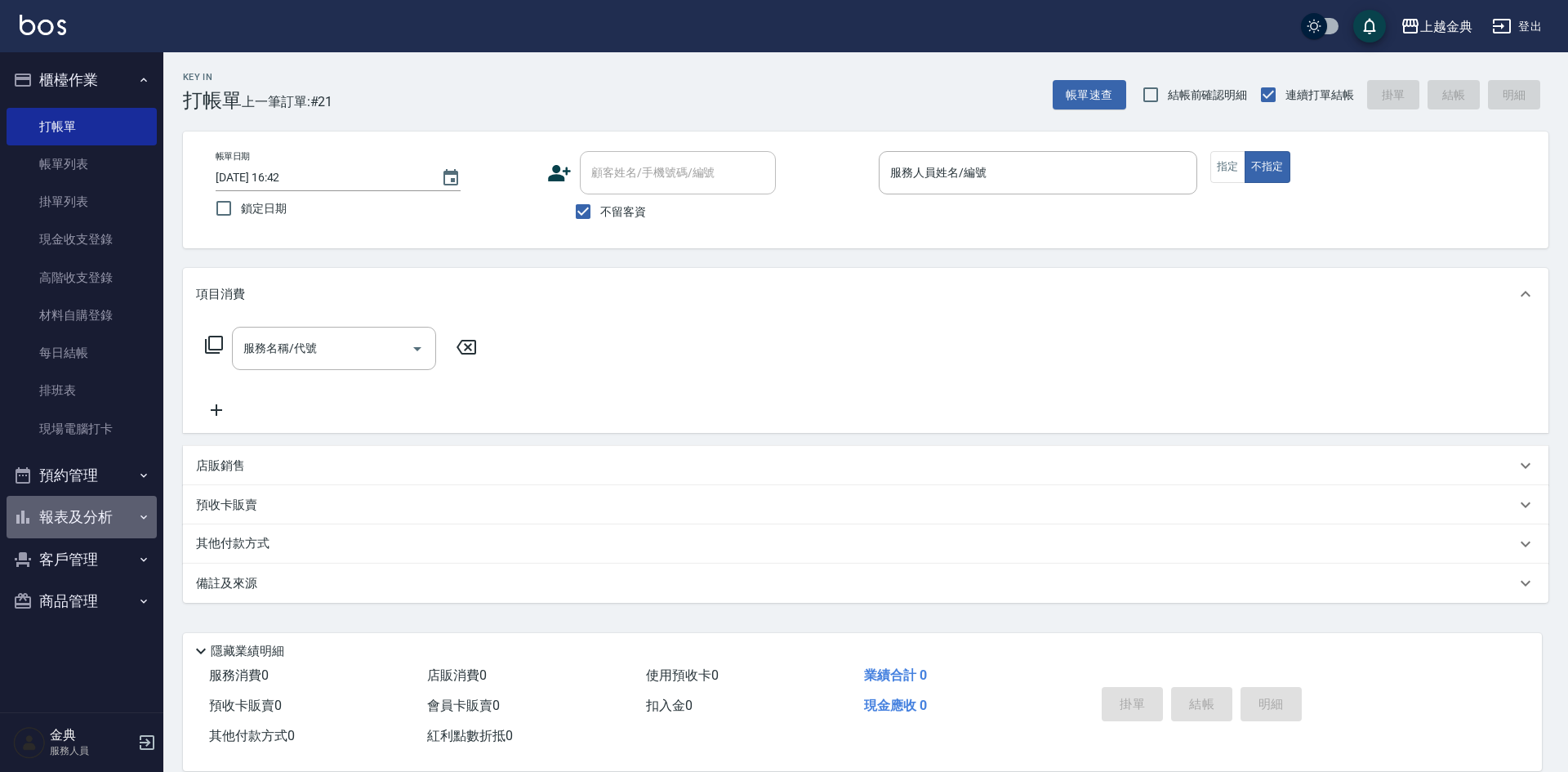
click at [97, 511] on button "報表及分析" at bounding box center [81, 516] width 150 height 42
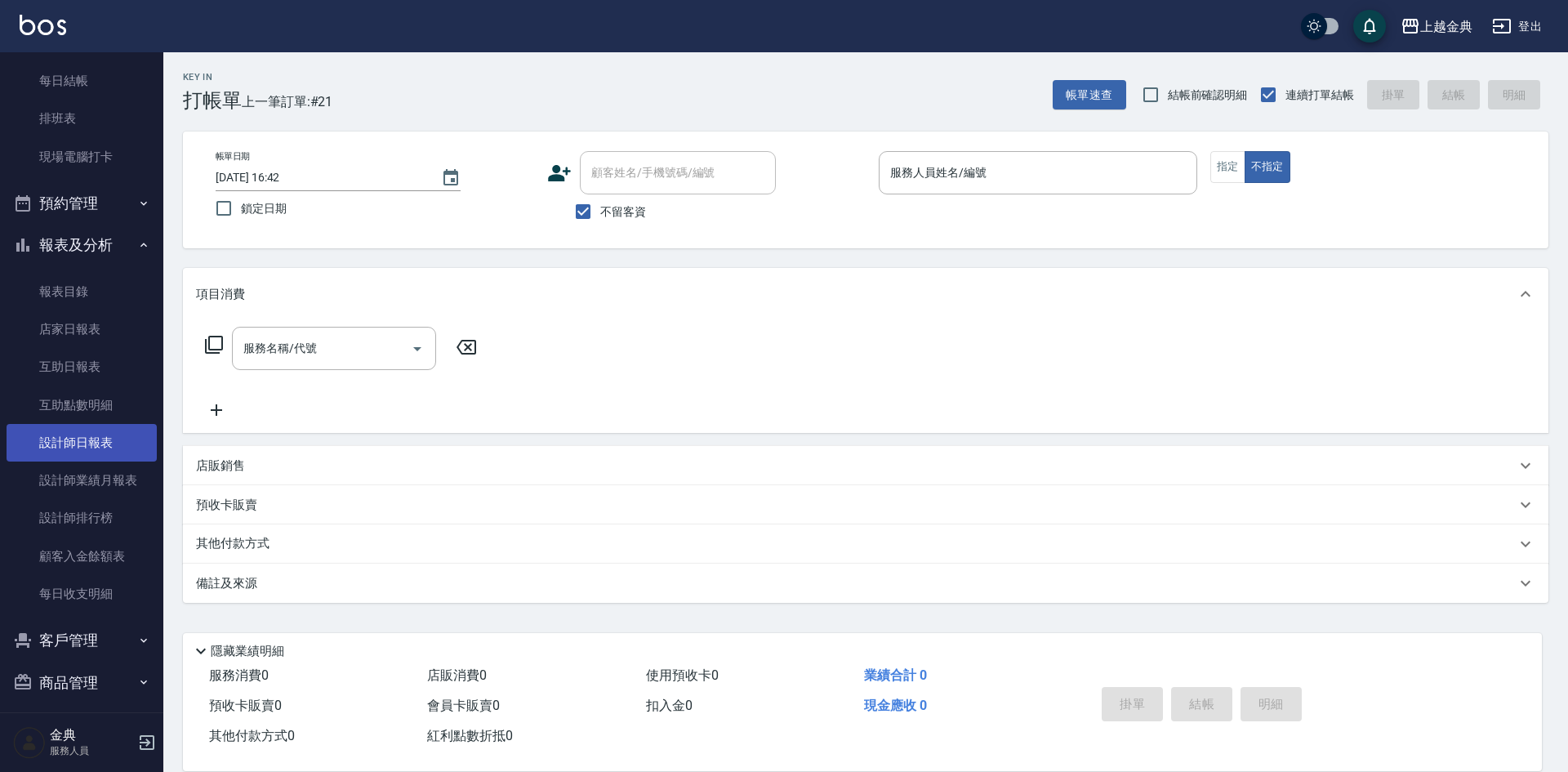
scroll to position [277, 0]
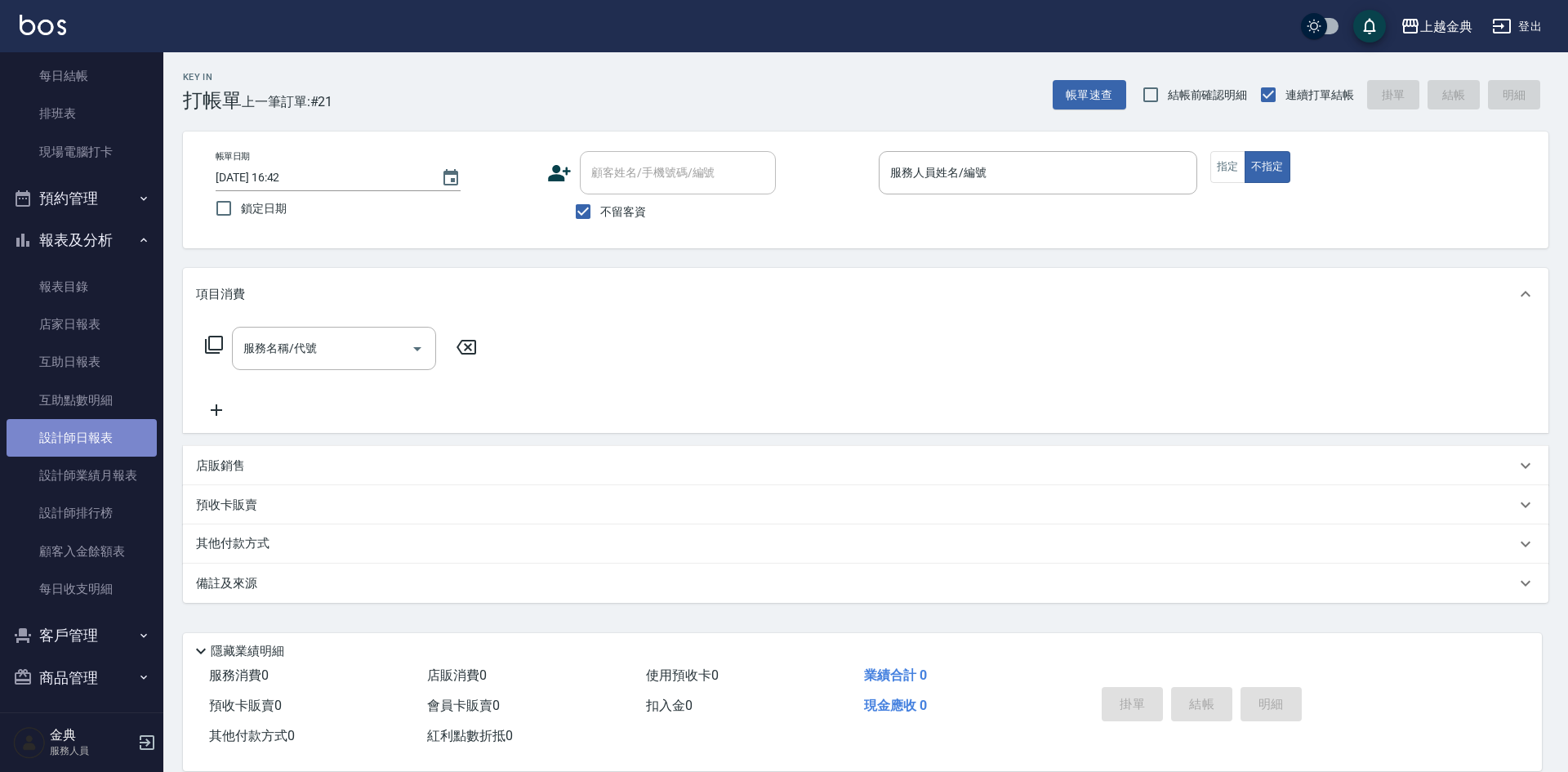
click at [101, 452] on link "設計師日報表" at bounding box center [81, 438] width 150 height 38
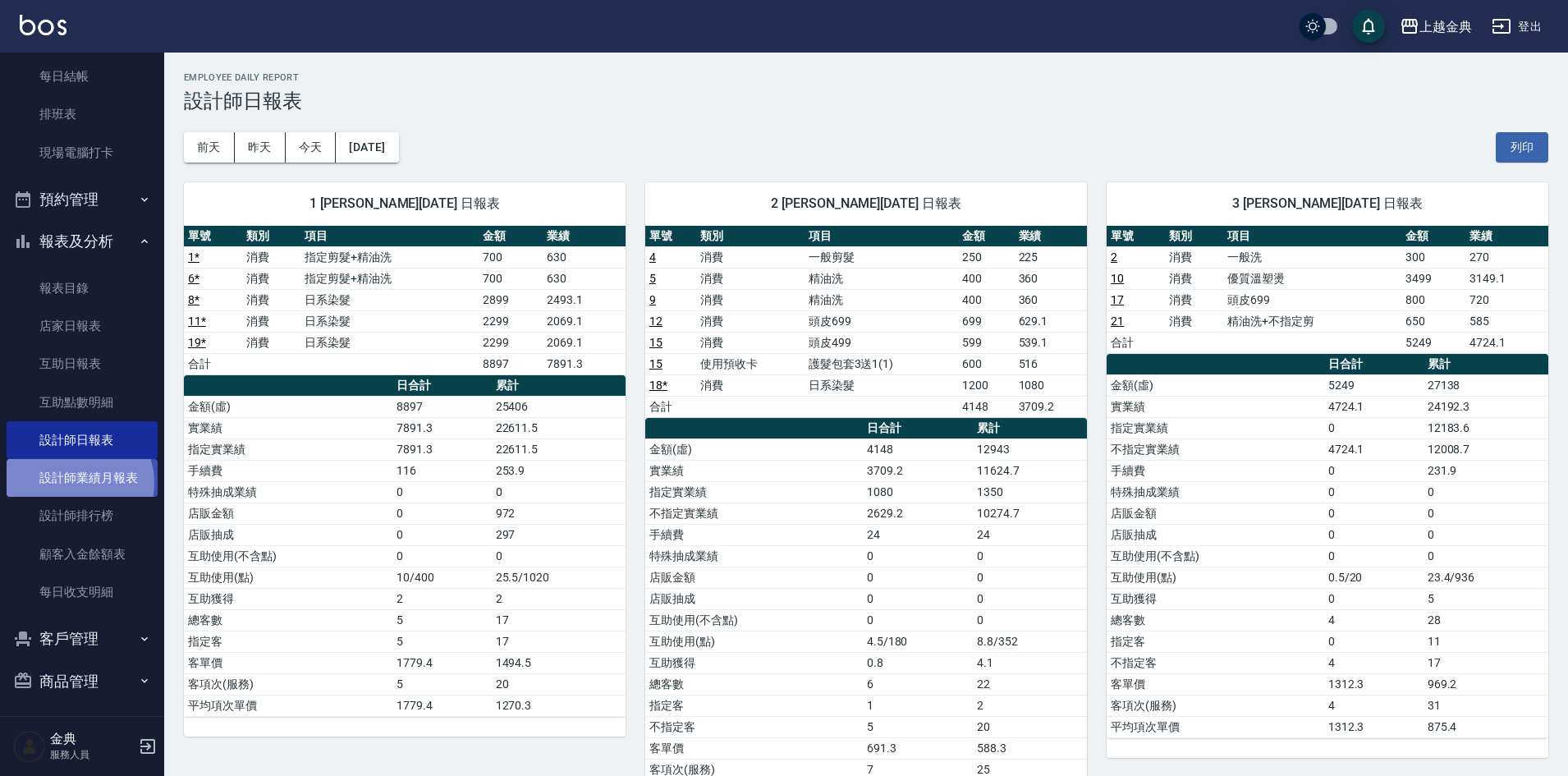
click at [77, 483] on link "設計師業績月報表" at bounding box center [81, 478] width 151 height 38
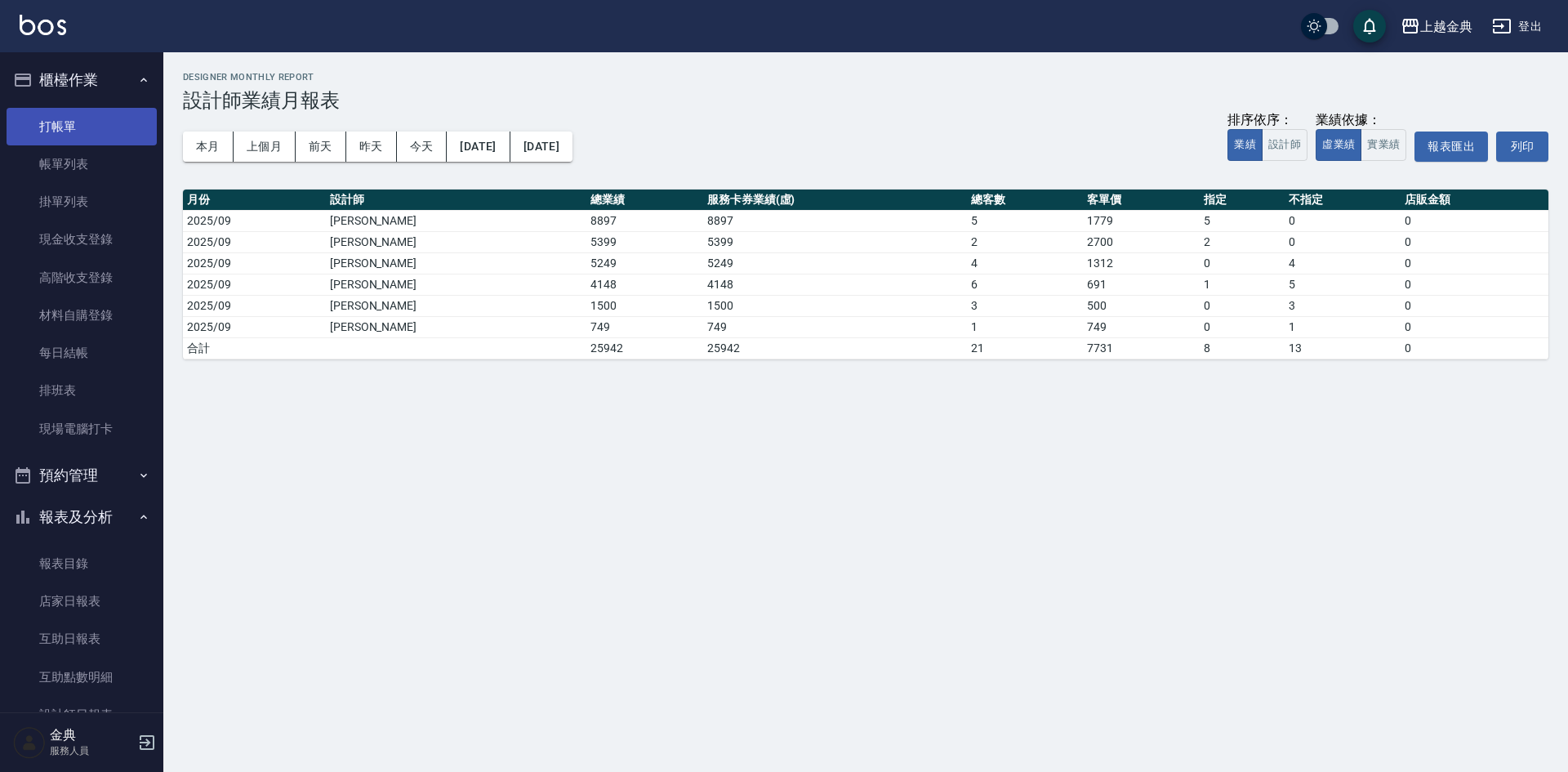
click at [66, 142] on link "打帳單" at bounding box center [81, 127] width 150 height 38
